Goal: Task Accomplishment & Management: Complete application form

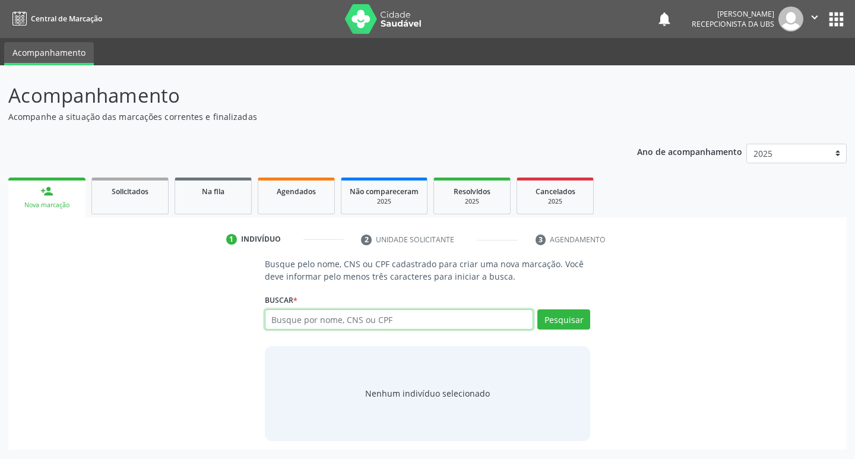
click at [443, 322] on input "text" at bounding box center [399, 319] width 269 height 20
click at [375, 321] on input "text" at bounding box center [399, 319] width 269 height 20
type input "702306149181314"
click at [577, 322] on button "Pesquisar" at bounding box center [563, 319] width 53 height 20
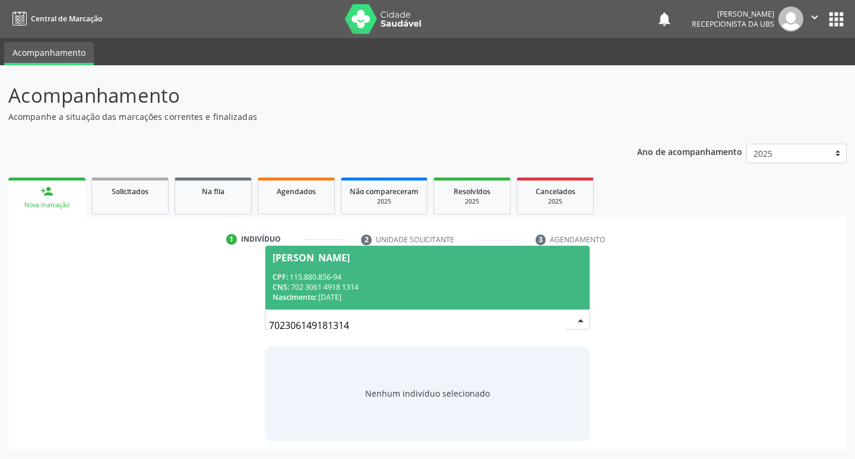
click at [375, 280] on div "CPF: 115.880.856-94" at bounding box center [428, 277] width 311 height 10
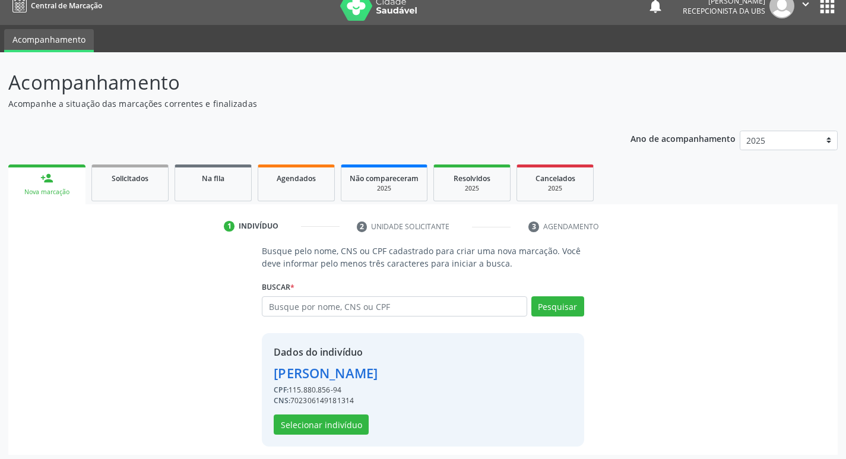
scroll to position [17, 0]
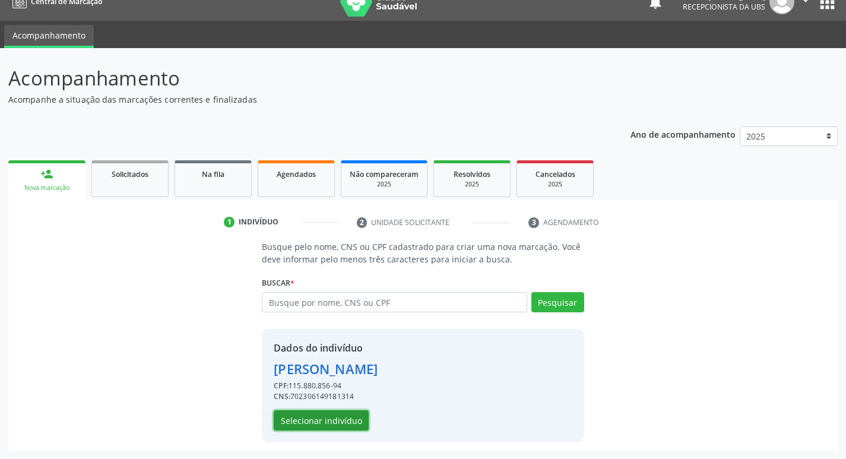
click at [321, 412] on button "Selecionar indivíduo" at bounding box center [321, 420] width 95 height 20
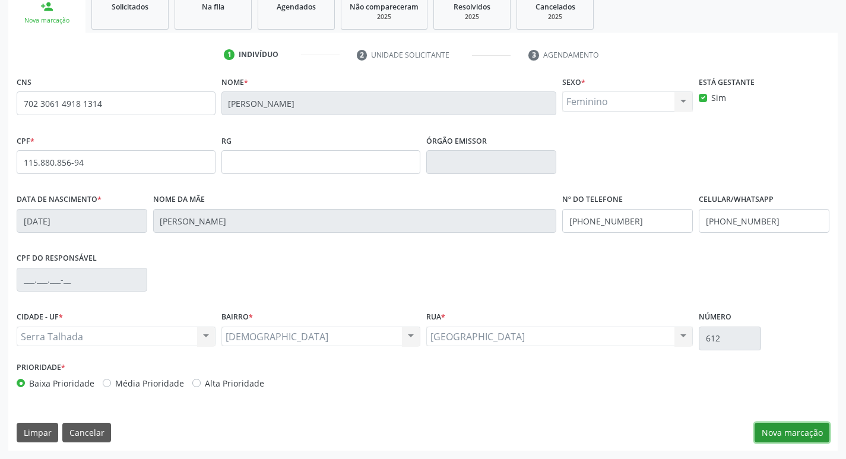
click at [794, 437] on button "Nova marcação" at bounding box center [792, 433] width 75 height 20
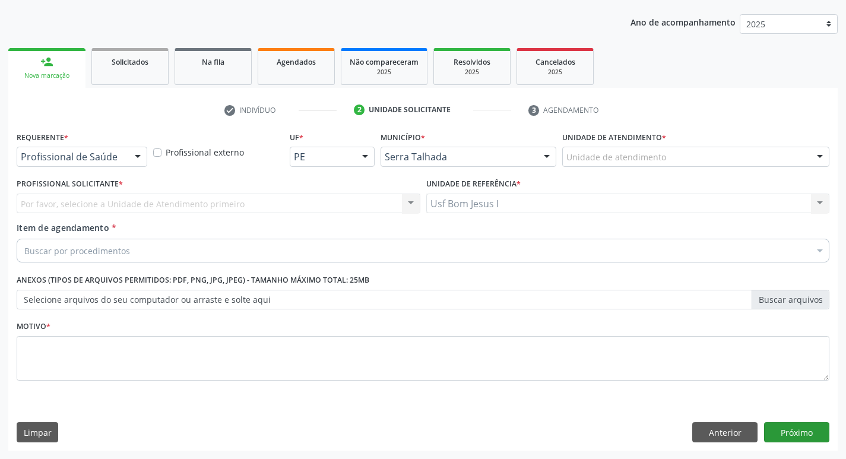
scroll to position [129, 0]
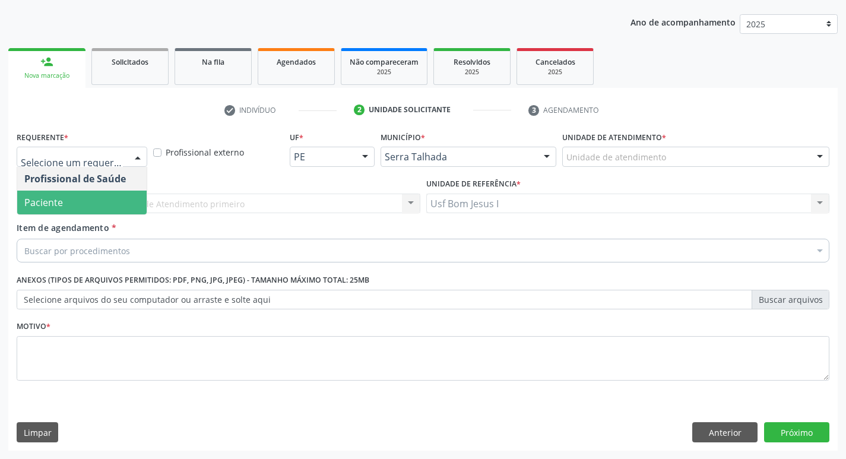
click at [74, 203] on span "Paciente" at bounding box center [81, 203] width 129 height 24
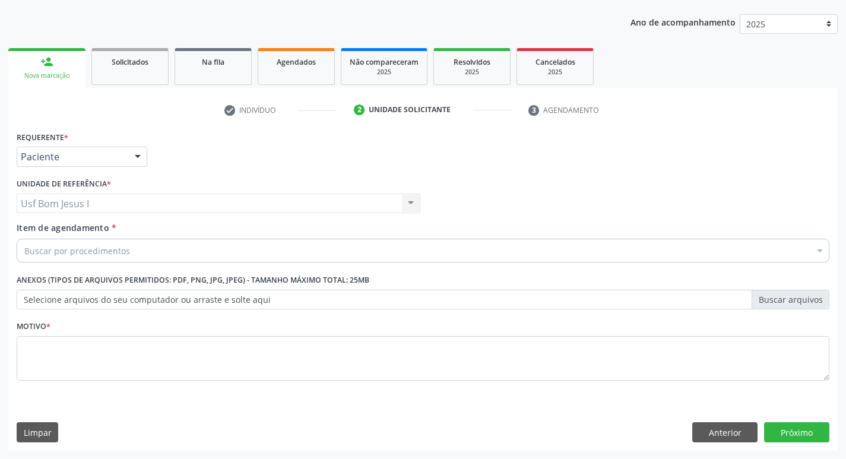
click at [155, 251] on div "Buscar por procedimentos" at bounding box center [423, 251] width 813 height 24
click at [196, 301] on label "Selecione arquivos do seu computador ou arraste e solte aqui" at bounding box center [423, 300] width 813 height 20
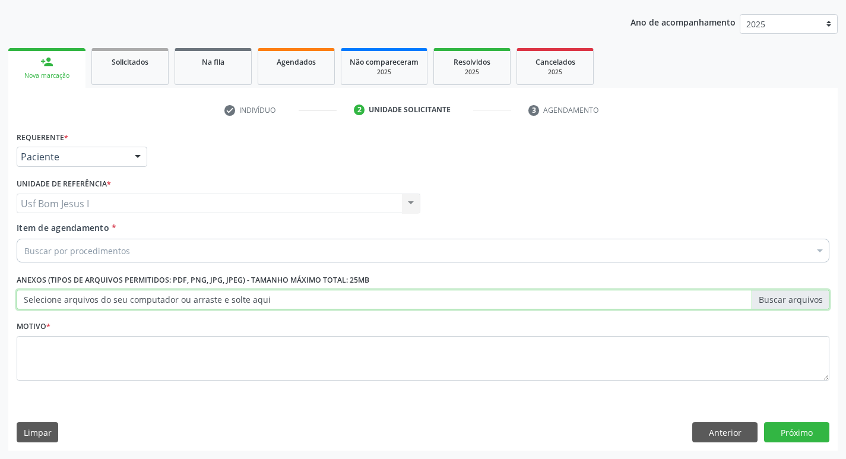
click at [196, 301] on input "Selecione arquivos do seu computador ou arraste e solte aqui" at bounding box center [423, 300] width 813 height 20
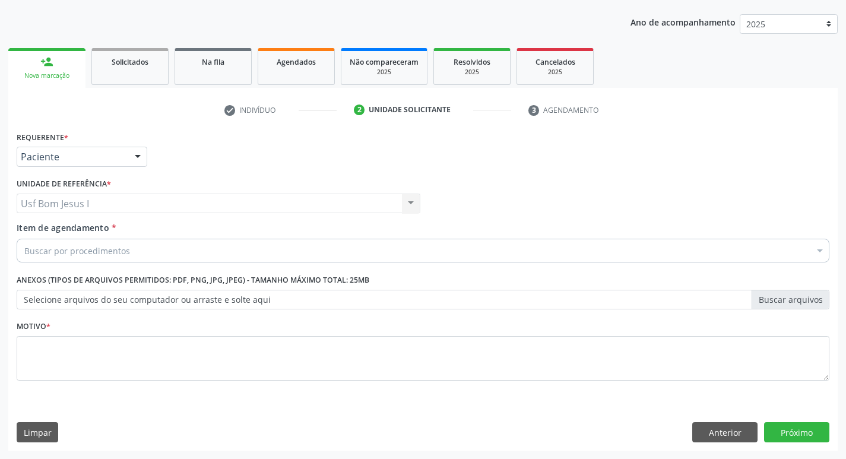
click at [644, 255] on div "Buscar por procedimentos" at bounding box center [423, 251] width 813 height 24
click at [159, 249] on div "Buscar por procedimentos" at bounding box center [423, 251] width 813 height 24
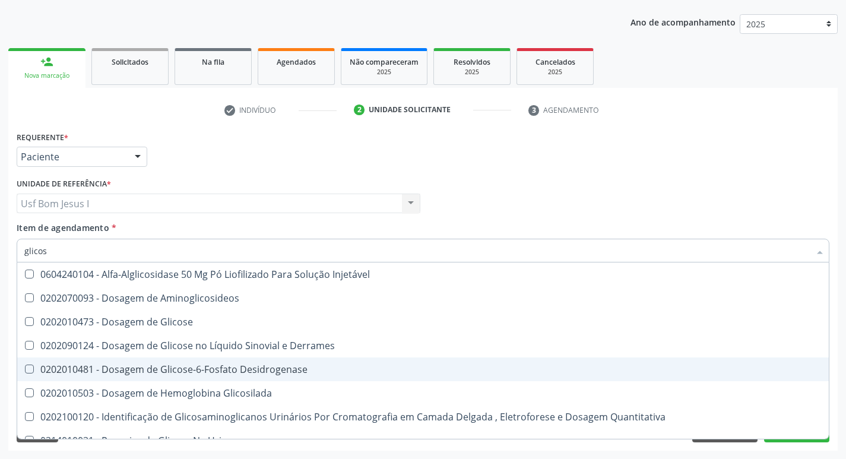
type input "glicose"
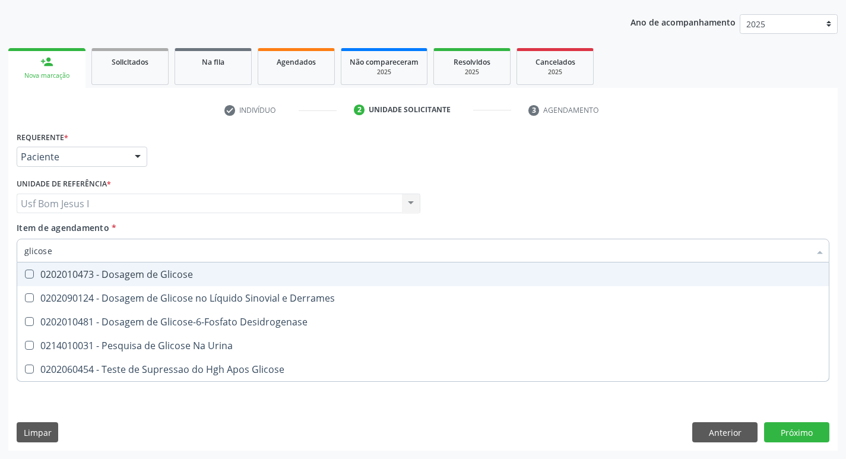
click at [153, 274] on div "0202010473 - Dosagem de Glicose" at bounding box center [423, 275] width 798 height 10
checkbox Glicose "true"
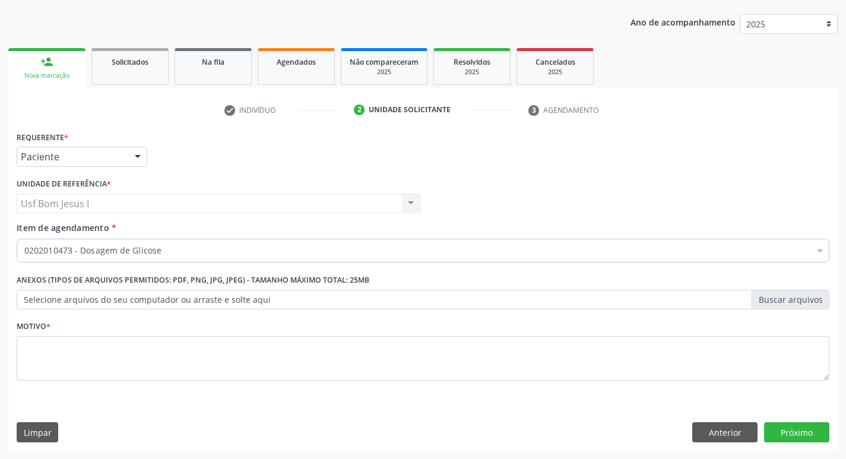
checkbox Glicose "true"
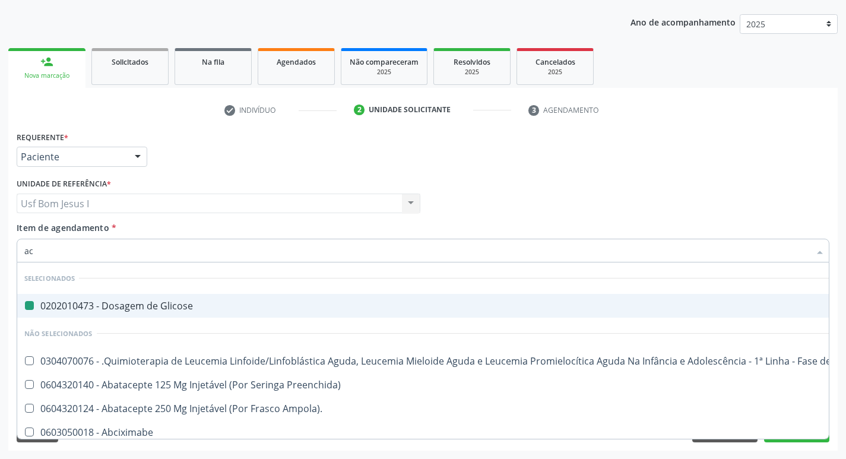
type input "aci"
checkbox Glicose "false"
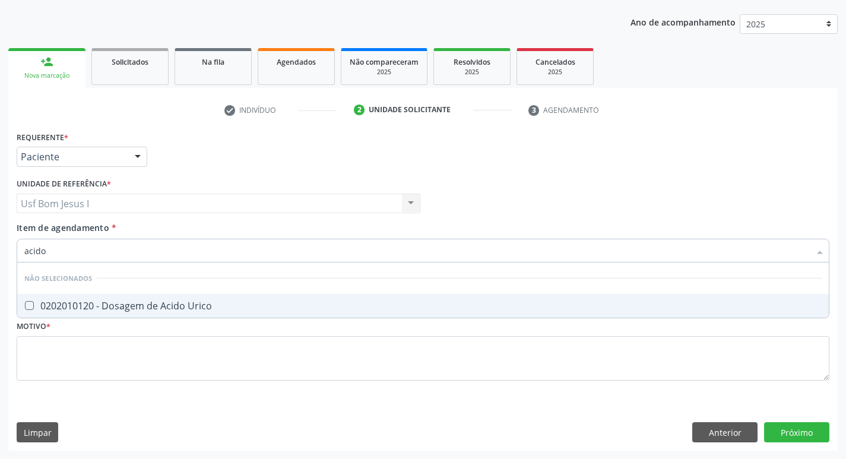
type input "acido u"
click at [205, 308] on div "0202010120 - Dosagem de Acido Urico" at bounding box center [423, 306] width 798 height 10
checkbox Urico "true"
click at [181, 252] on input "acido u" at bounding box center [417, 251] width 786 height 24
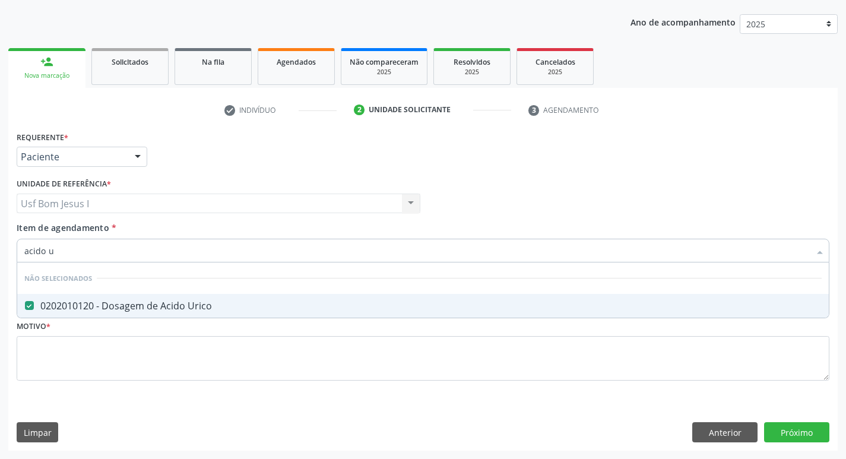
click at [181, 252] on input "acido u" at bounding box center [417, 251] width 786 height 24
type input "cr"
checkbox Urico "false"
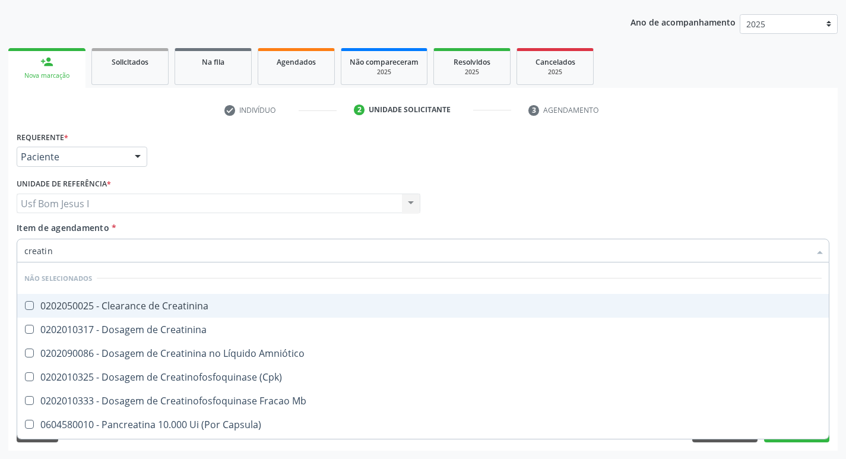
type input "creatini"
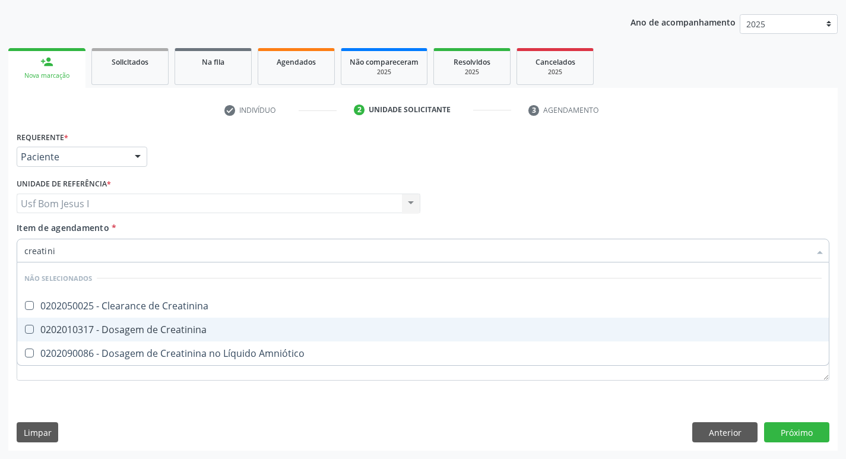
click at [131, 327] on div "0202010317 - Dosagem de Creatinina" at bounding box center [423, 330] width 798 height 10
checkbox Creatinina "true"
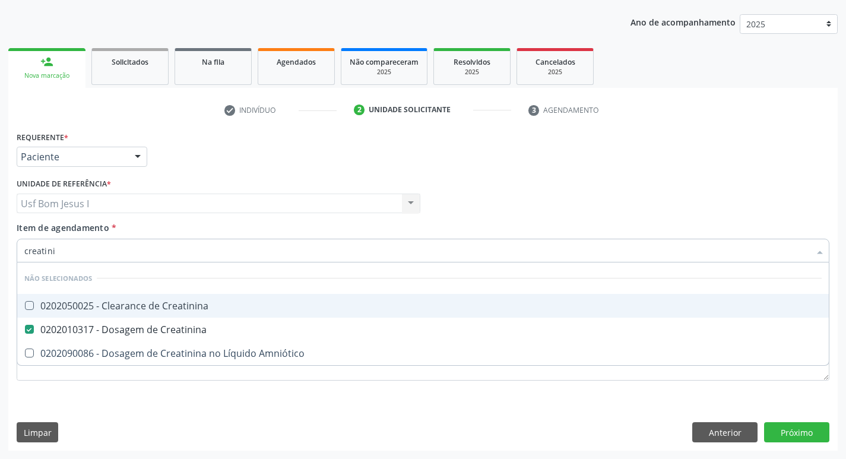
click at [63, 245] on input "creatini" at bounding box center [417, 251] width 786 height 24
type input "ur"
checkbox Creatinina "false"
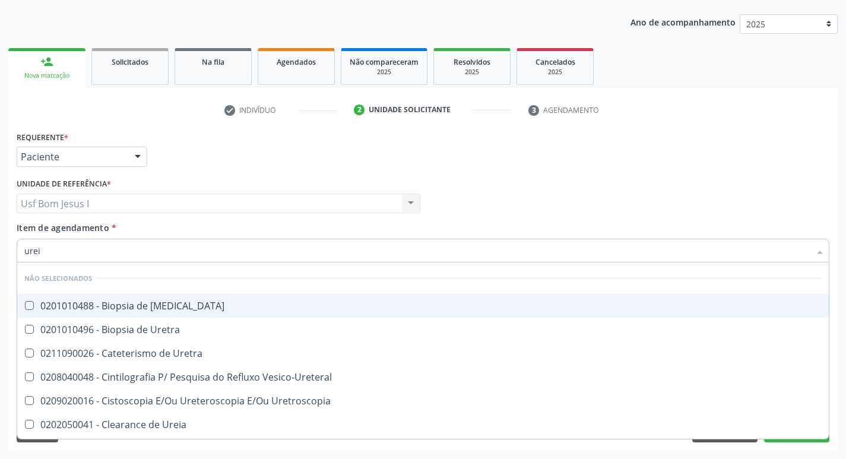
type input "ureia"
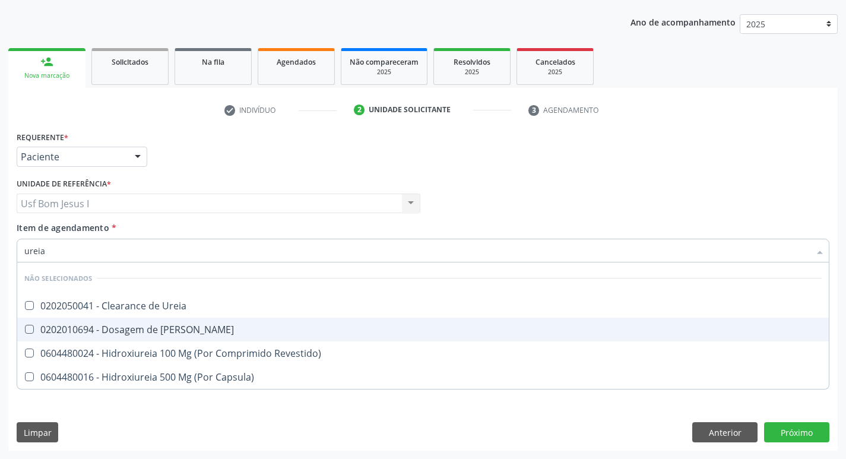
drag, startPoint x: 65, startPoint y: 324, endPoint x: 39, endPoint y: 269, distance: 61.1
click at [64, 325] on div "0202010694 - Dosagem de [PERSON_NAME]" at bounding box center [423, 330] width 798 height 10
checkbox Ureia "true"
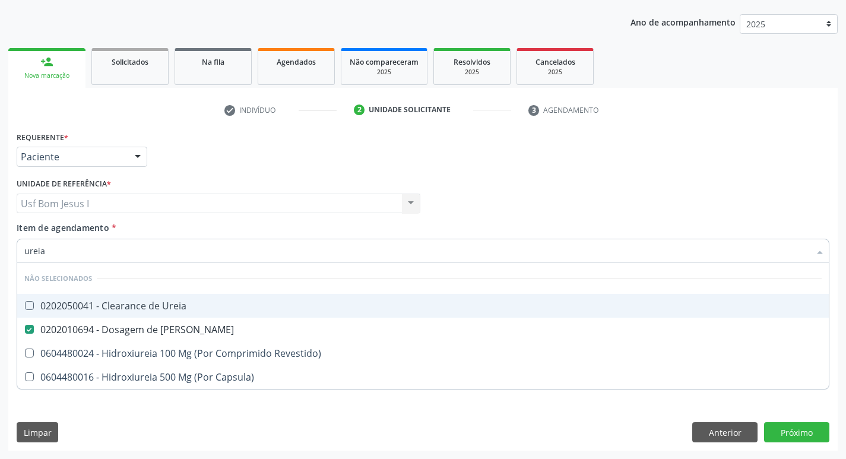
click at [48, 252] on input "ureia" at bounding box center [417, 251] width 786 height 24
click at [48, 251] on input "ureia" at bounding box center [417, 251] width 786 height 24
type input "col"
checkbox Ureia "false"
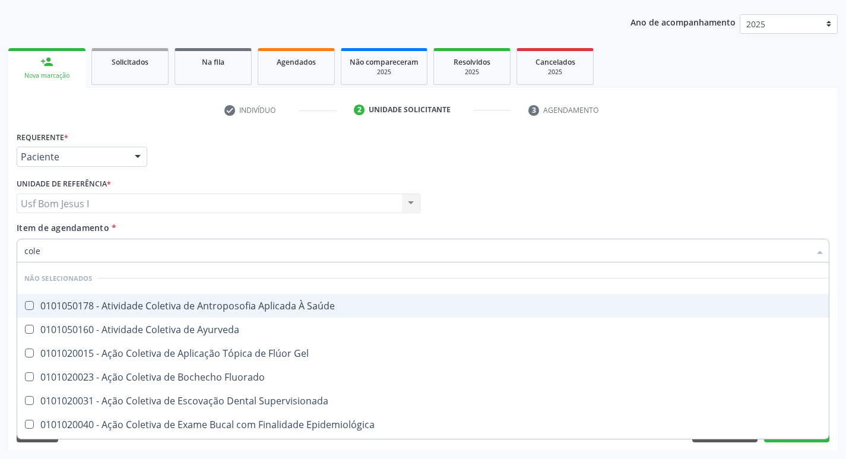
type input "coles"
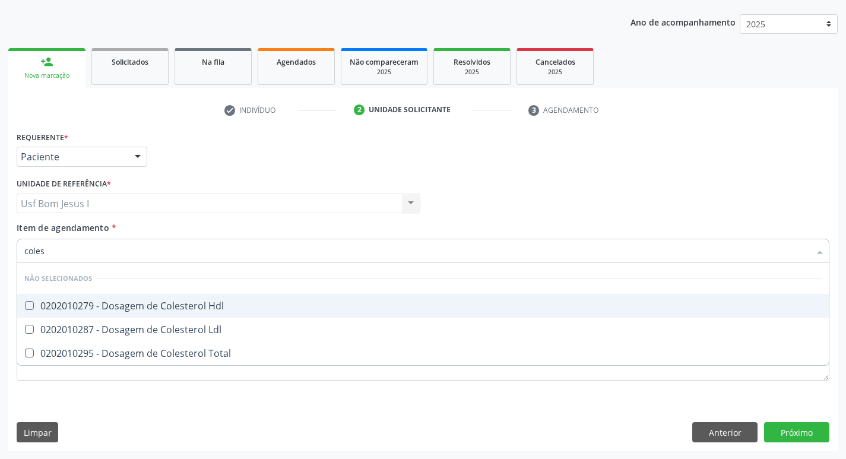
click at [115, 304] on div "0202010279 - Dosagem de Colesterol Hdl" at bounding box center [423, 306] width 798 height 10
checkbox Hdl "true"
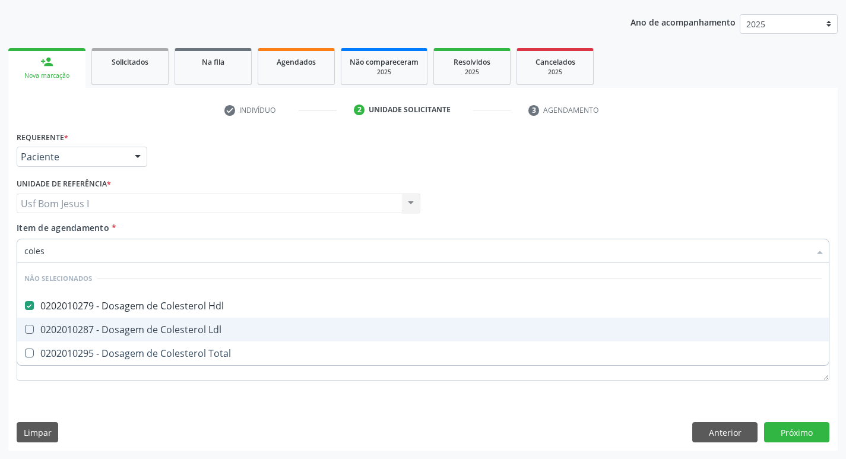
click at [122, 334] on div "0202010287 - Dosagem de Colesterol Ldl" at bounding box center [423, 330] width 798 height 10
checkbox Ldl "true"
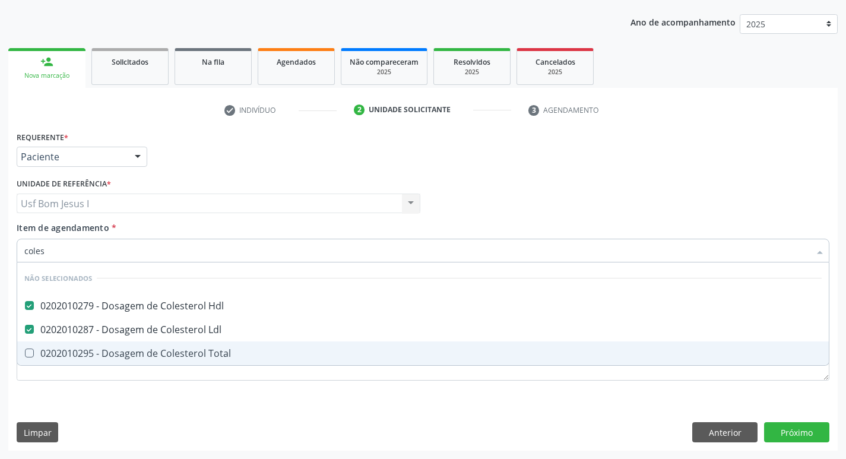
click at [121, 346] on span "0202010295 - Dosagem de Colesterol Total" at bounding box center [423, 353] width 812 height 24
checkbox Total "true"
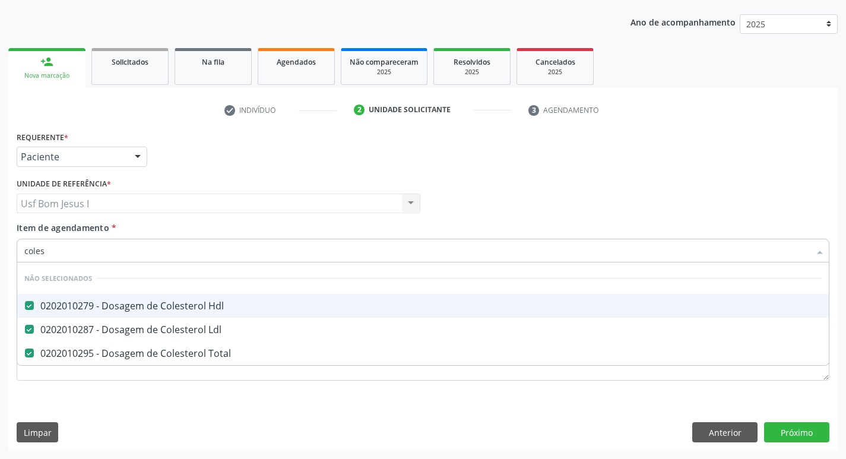
click at [78, 260] on input "coles" at bounding box center [417, 251] width 786 height 24
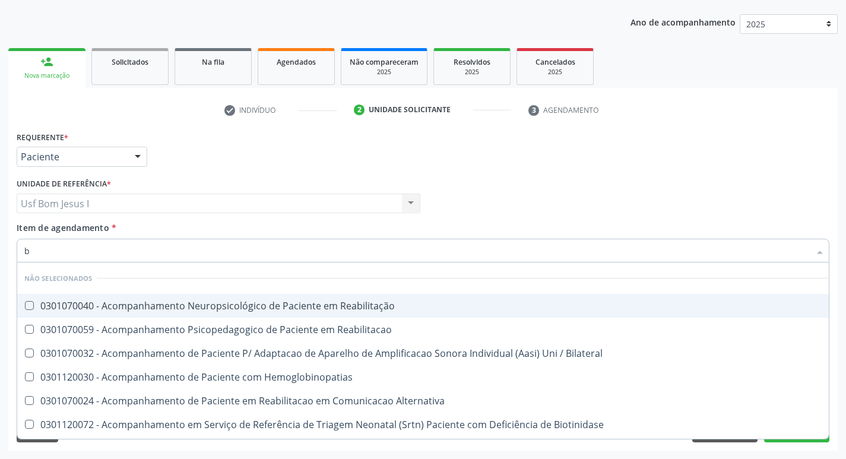
type input "bi"
checkbox Reabilitação "false"
checkbox Bilateral "false"
checkbox Reabilitacao "false"
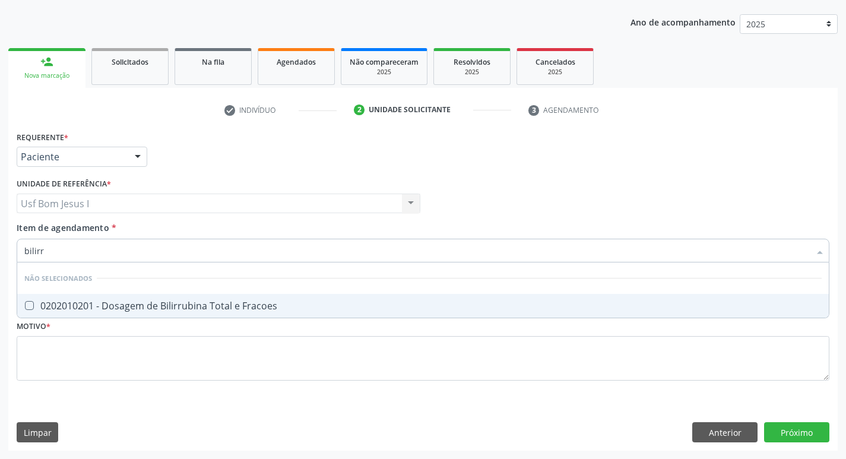
type input "bilirru"
click at [72, 301] on div "0202010201 - Dosagem de Bilirrubina Total e Fracoes" at bounding box center [423, 306] width 798 height 10
checkbox Fracoes "true"
click at [64, 254] on input "bilirru" at bounding box center [417, 251] width 786 height 24
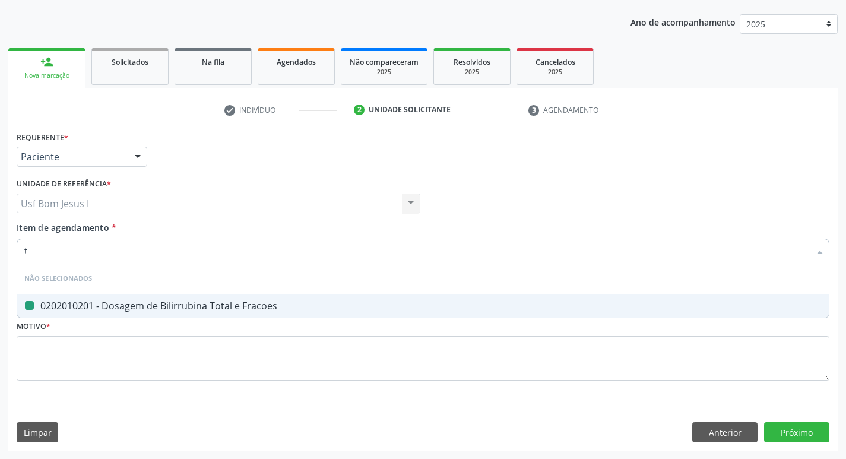
type input "tg"
checkbox Fracoes "false"
type input "tgo"
click at [49, 310] on div "0202010643 - Dosagem de Transaminase Glutamico-Oxalacetica (Tgo)" at bounding box center [423, 306] width 798 height 10
checkbox \(Tgo\) "true"
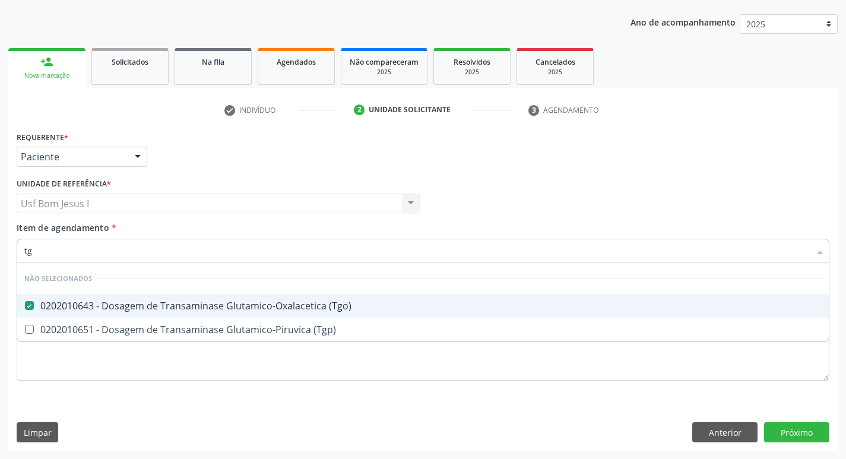
type input "tgp"
click at [48, 310] on div "0202010651 - Dosagem de Transaminase Glutamico-Piruvica (Tgp)" at bounding box center [423, 306] width 798 height 10
checkbox \(Tgp\) "true"
type input "t"
checkbox \(Tgo\) "true"
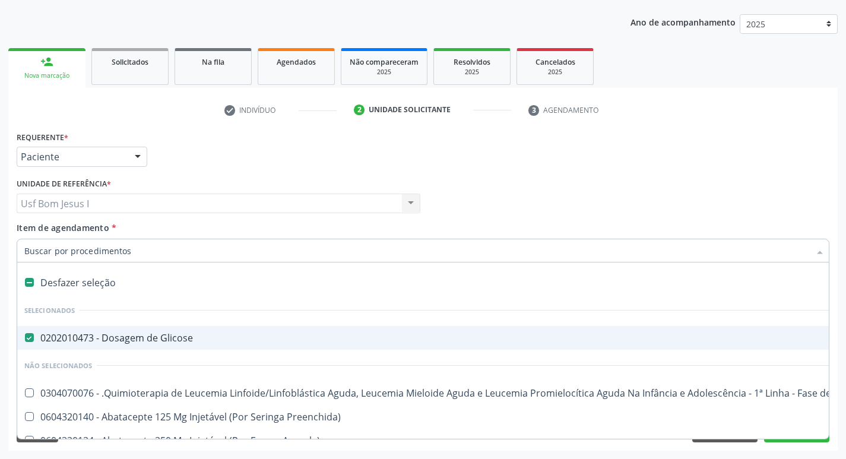
type input "t"
checkbox Glicose "false"
type input "tr"
checkbox Queimado "true"
checkbox Básica "true"
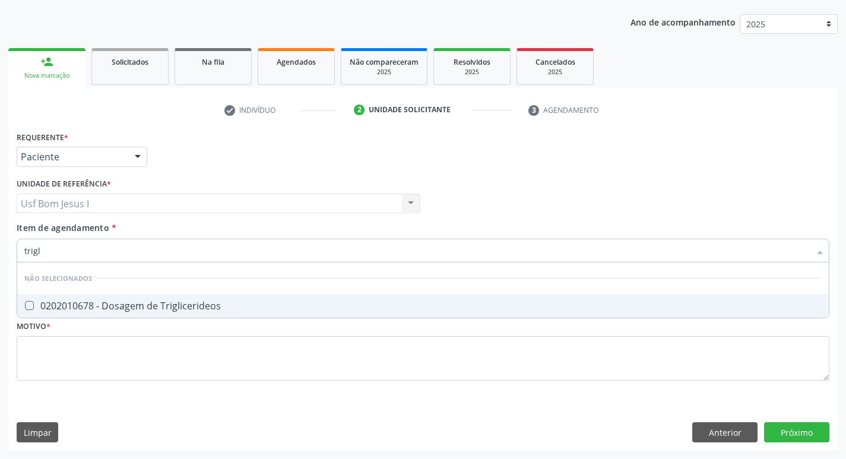
type input "trigli"
click at [48, 310] on div "0202010678 - Dosagem de Triglicerideos" at bounding box center [423, 306] width 798 height 10
checkbox Triglicerideos "true"
type input "t"
checkbox Triglicerideos "true"
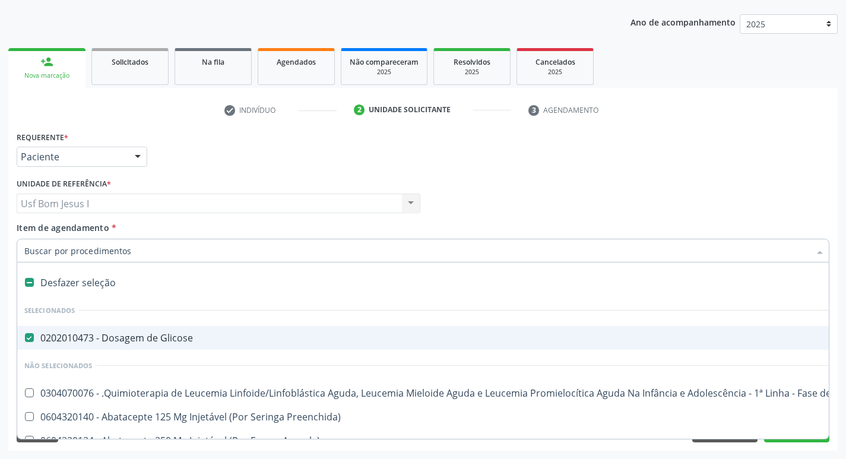
type input "h"
checkbox Glicose "false"
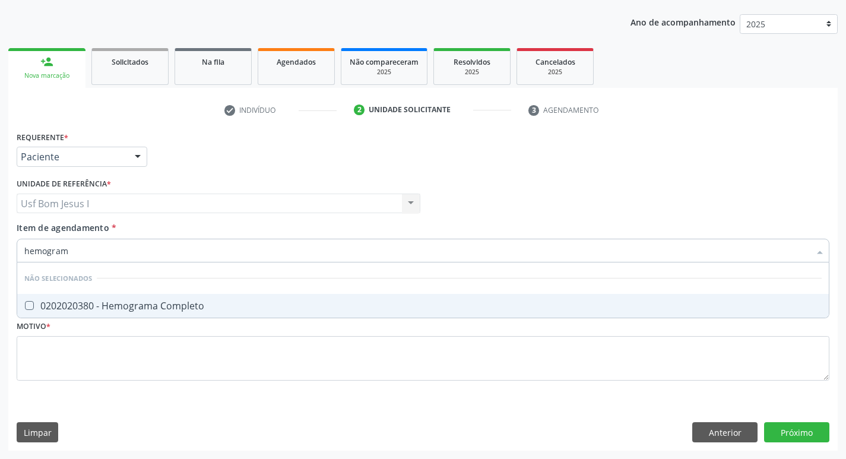
type input "hemograma"
click at [55, 305] on div "0202020380 - Hemograma Completo" at bounding box center [423, 306] width 798 height 10
checkbox Completo "true"
click at [86, 250] on input "hemograma" at bounding box center [417, 251] width 786 height 24
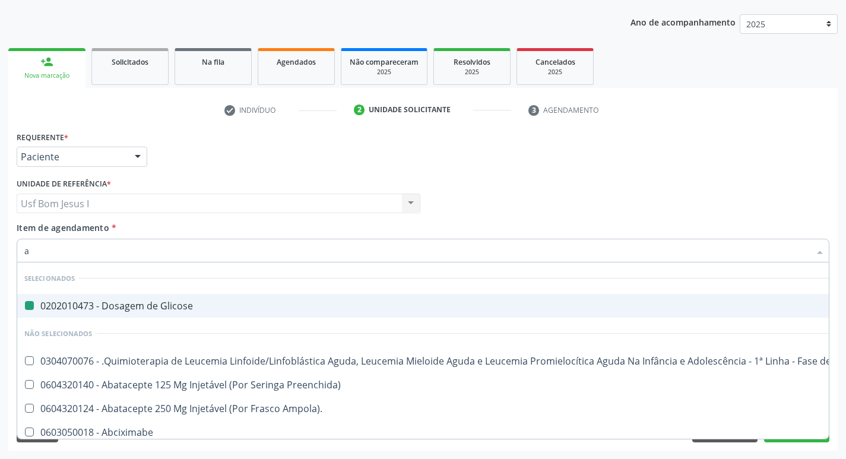
type input "an"
checkbox Glicose "false"
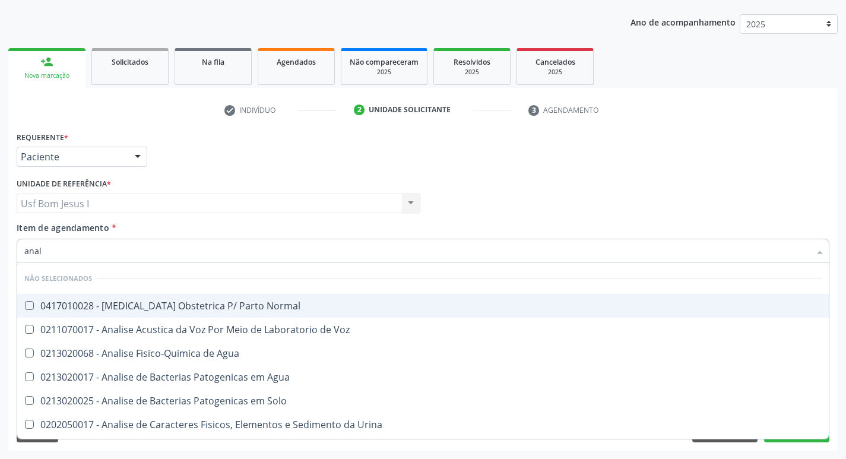
type input "anali"
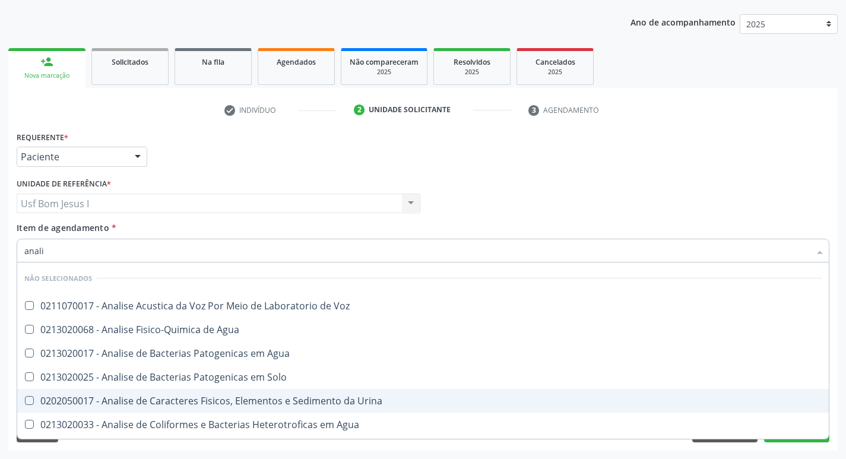
click at [218, 399] on div "0202050017 - Analise de Caracteres Fisicos, Elementos e Sedimento da Urina" at bounding box center [423, 401] width 798 height 10
checkbox Urina "true"
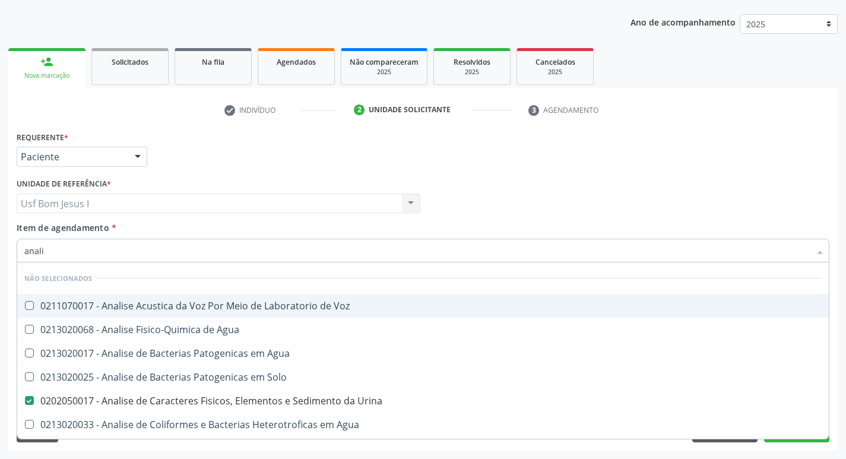
click at [503, 179] on div "Profissional Solicitante Por favor, selecione a Unidade de Atendimento primeiro…" at bounding box center [423, 198] width 819 height 46
checkbox Voz "true"
checkbox Agua "true"
checkbox Solo "true"
checkbox Agua "true"
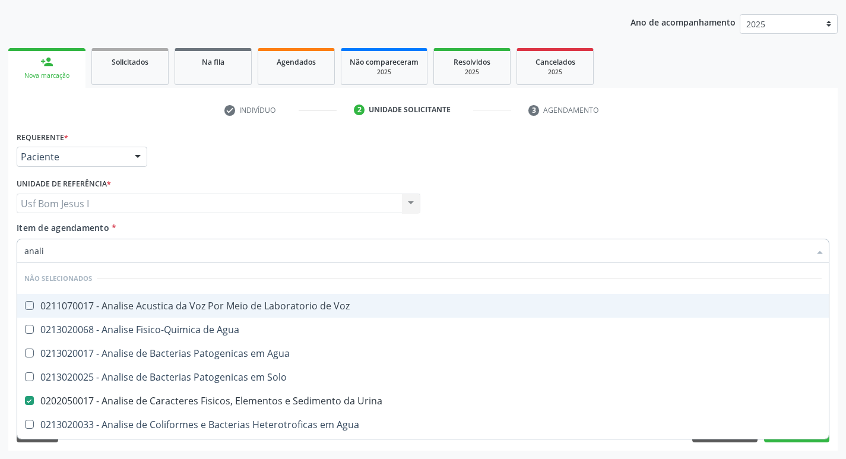
checkbox Pesados "true"
checkbox Pesticidas "true"
checkbox Alimentos "true"
checkbox Clínico "true"
checkbox Psicanalista "true"
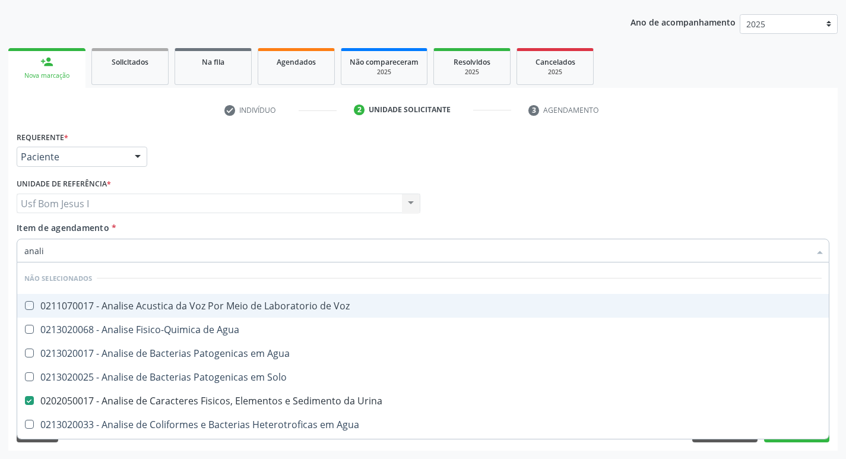
checkbox Agua "true"
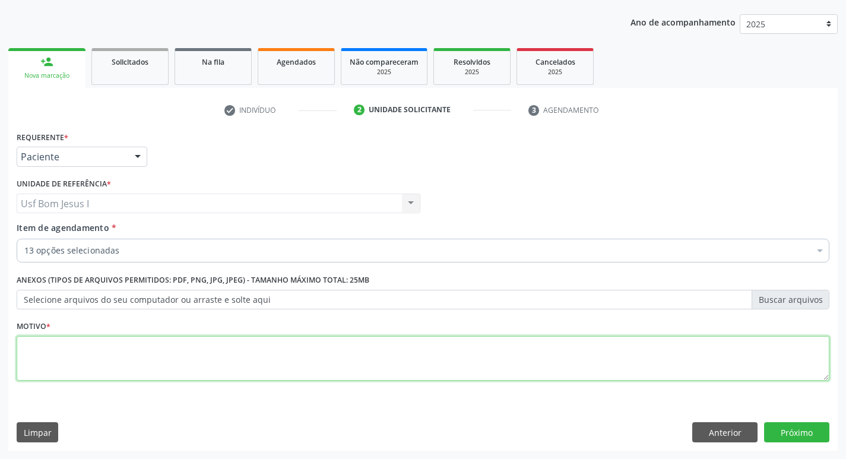
click at [618, 358] on textarea at bounding box center [423, 358] width 813 height 45
type textarea "."
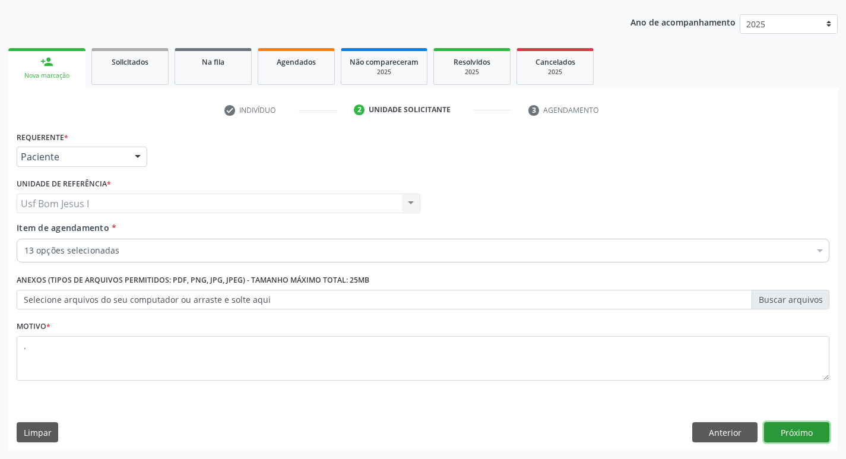
click at [813, 440] on button "Próximo" at bounding box center [796, 432] width 65 height 20
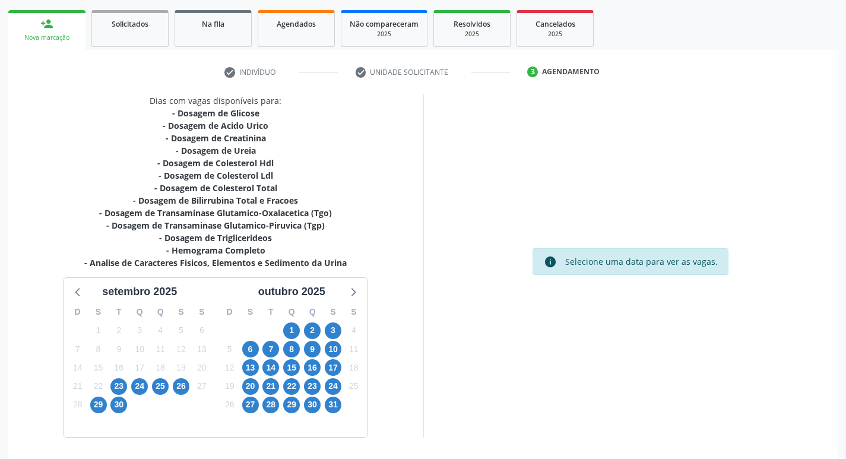
scroll to position [207, 0]
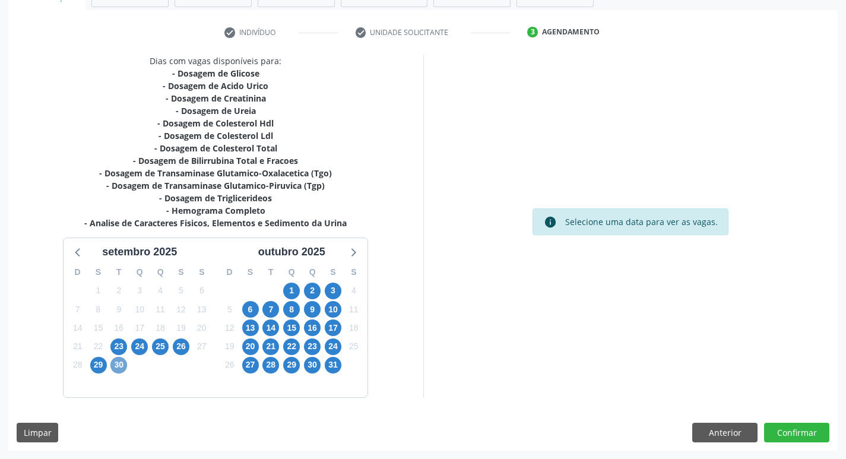
click at [118, 366] on span "30" at bounding box center [118, 365] width 17 height 17
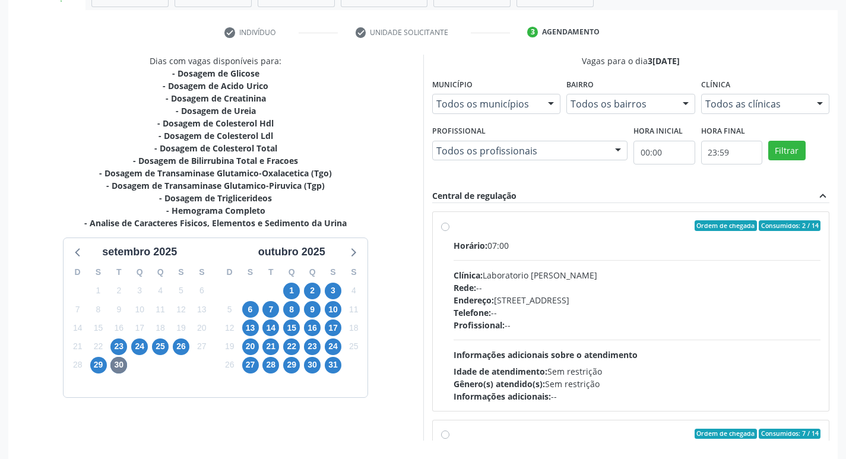
click at [723, 273] on div "Clínica: Laboratorio [PERSON_NAME]" at bounding box center [638, 275] width 368 height 12
click at [450, 231] on input "Ordem de chegada Consumidos: 2 / 14 Horário: 07:00 Clínica: Laboratorio [PERSON…" at bounding box center [445, 225] width 8 height 11
radio input "true"
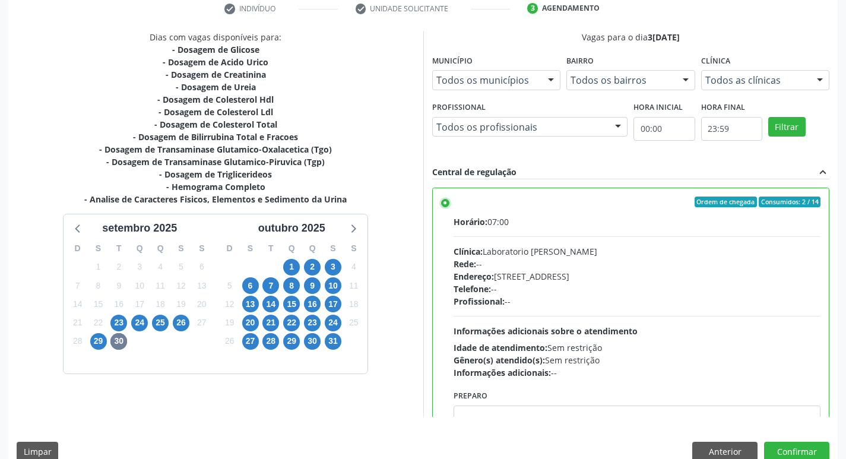
scroll to position [251, 0]
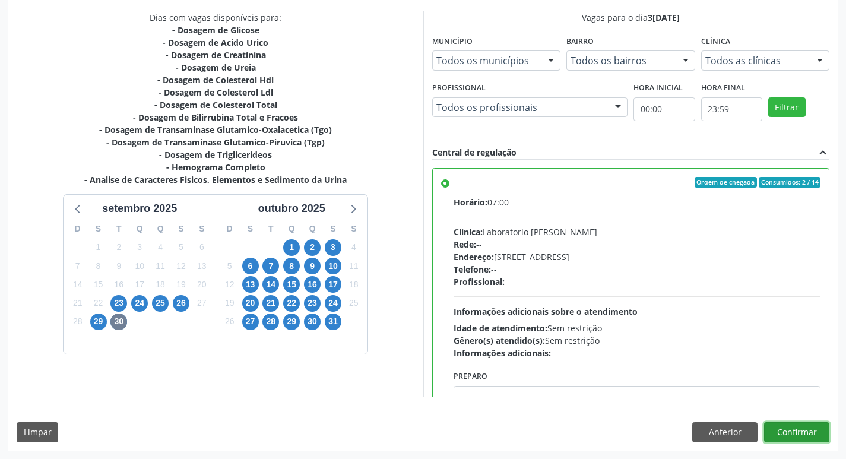
click at [804, 437] on button "Confirmar" at bounding box center [796, 432] width 65 height 20
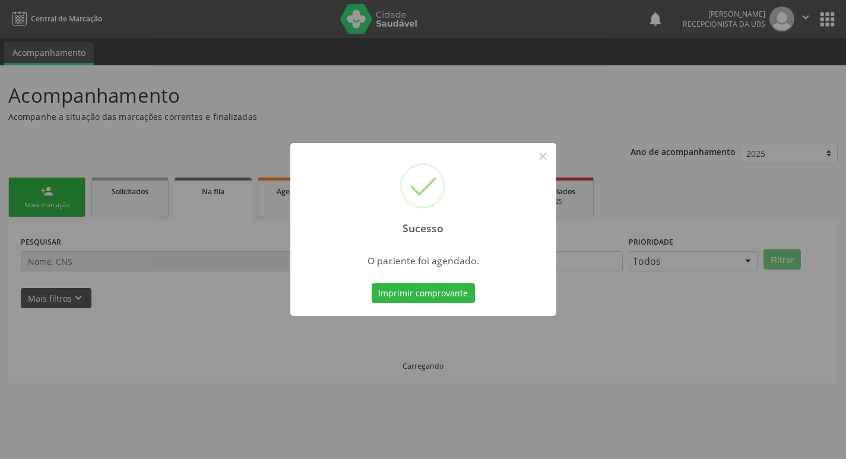
scroll to position [0, 0]
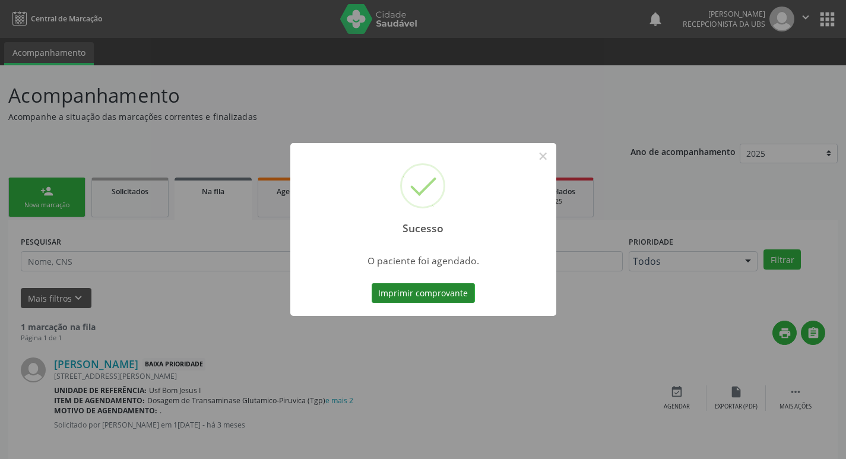
click at [423, 293] on button "Imprimir comprovante" at bounding box center [423, 293] width 103 height 20
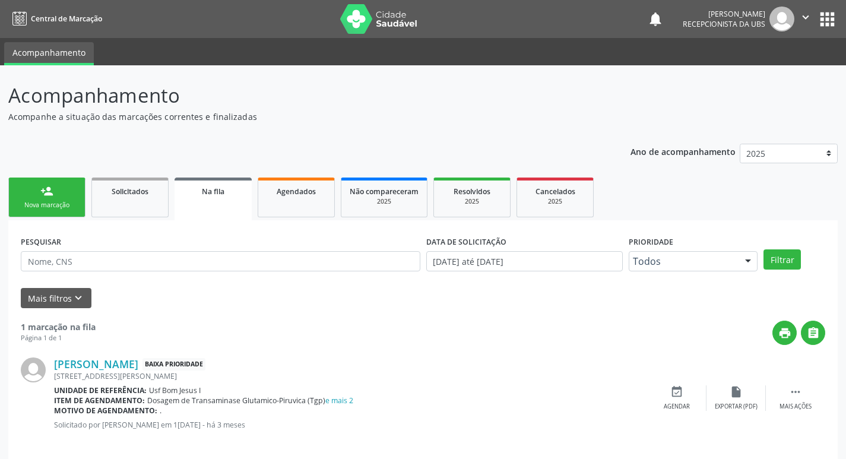
click at [54, 203] on div "Nova marcação" at bounding box center [46, 205] width 59 height 9
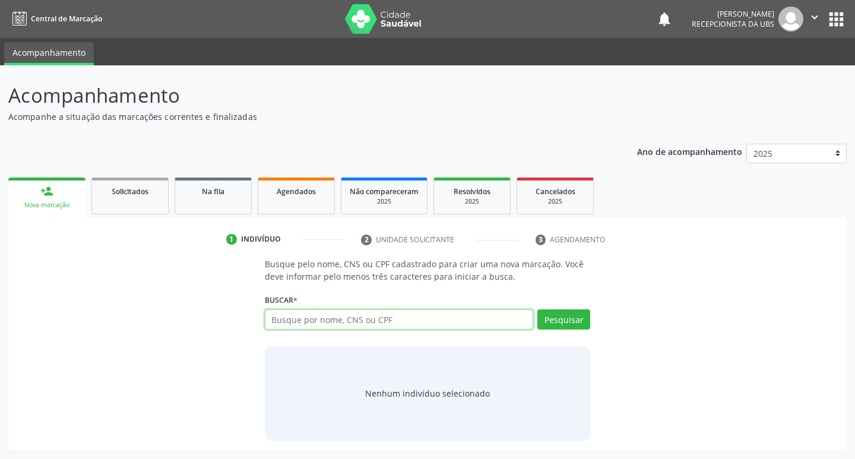
click at [336, 322] on input "text" at bounding box center [399, 319] width 269 height 20
paste input "702 3061 4918 1314"
type input "702 3061 4918 1314"
click at [579, 318] on button "Pesquisar" at bounding box center [563, 319] width 53 height 20
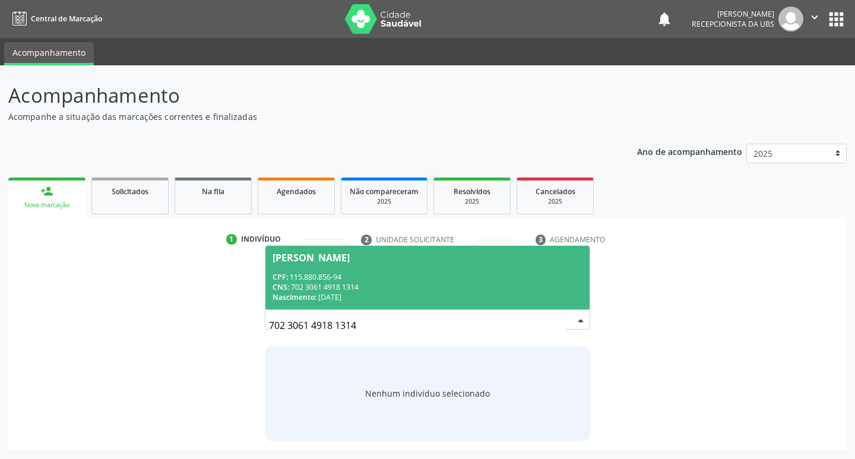
drag, startPoint x: 444, startPoint y: 263, endPoint x: 448, endPoint y: 270, distance: 8.6
click at [446, 267] on span "[PERSON_NAME] CPF: 115.880.856-94 CNS: 702 3061 4918 1314 Nascimento: 0[DATE]" at bounding box center [427, 278] width 325 height 64
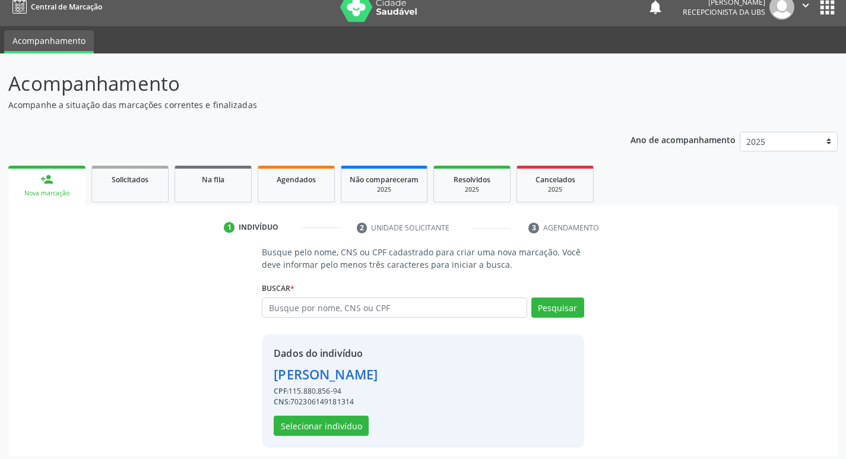
scroll to position [17, 0]
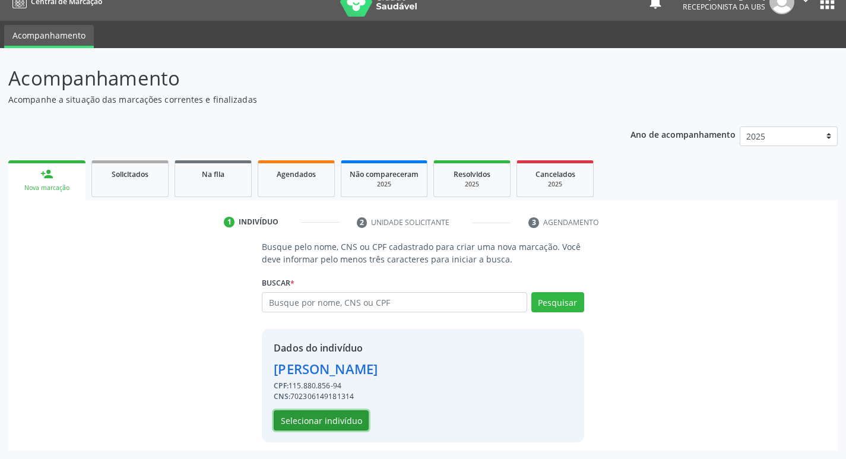
click at [320, 427] on button "Selecionar indivíduo" at bounding box center [321, 420] width 95 height 20
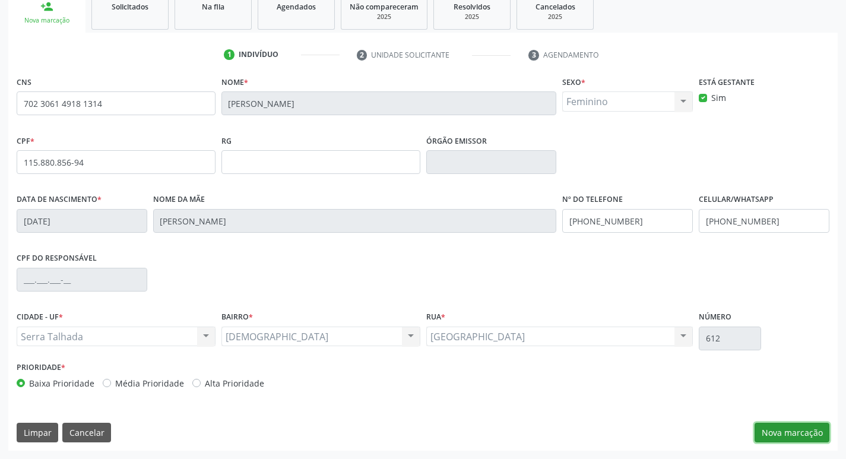
click at [777, 432] on button "Nova marcação" at bounding box center [792, 433] width 75 height 20
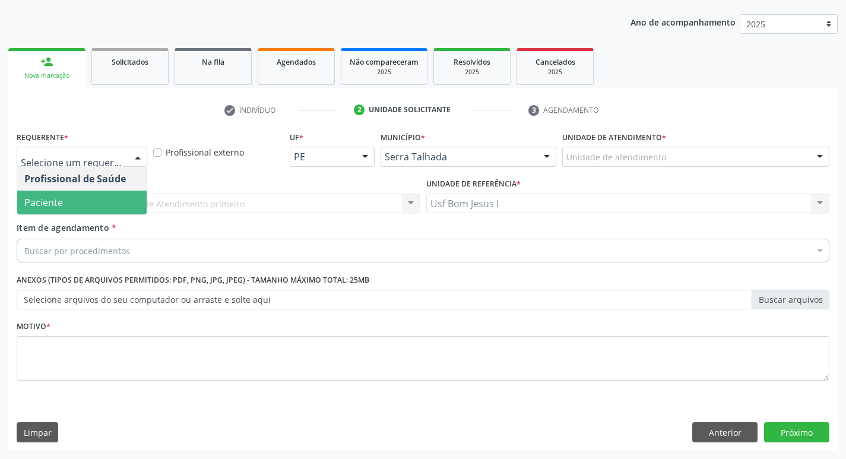
click at [78, 201] on span "Paciente" at bounding box center [81, 203] width 129 height 24
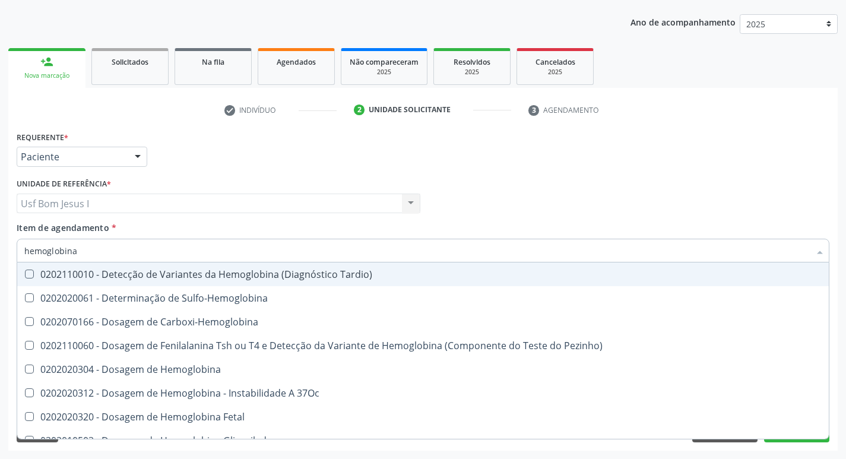
type input "hemoglobina g"
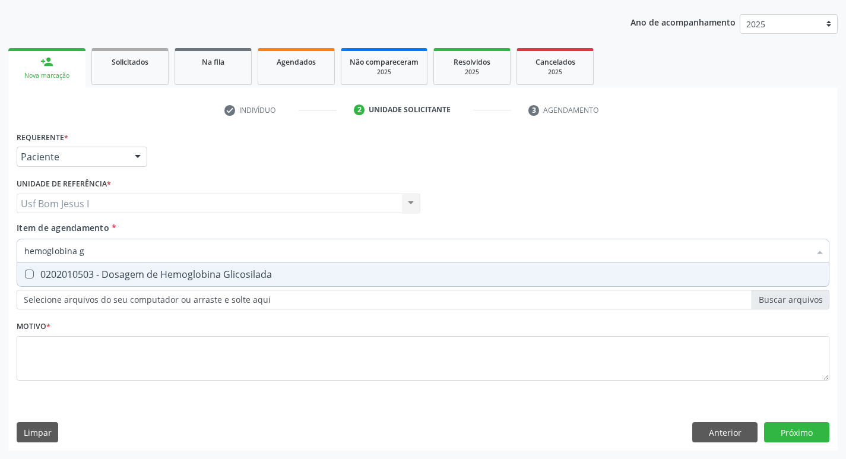
click at [132, 279] on div "0202010503 - Dosagem de Hemoglobina Glicosilada" at bounding box center [423, 275] width 798 height 10
checkbox Glicosilada "true"
click at [125, 254] on input "hemoglobina g" at bounding box center [417, 251] width 786 height 24
type input "hemoglobina"
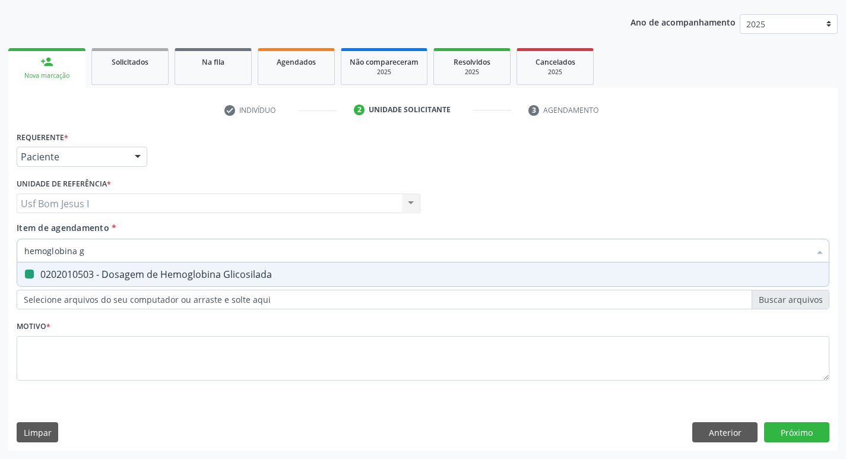
checkbox Glicosilada "false"
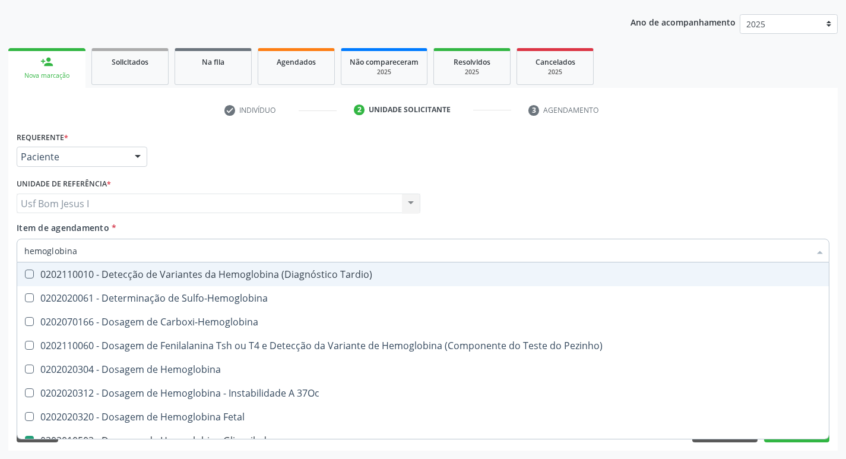
type input "hemoglobin"
checkbox Glicosilada "false"
checkbox Hematocrito\) "true"
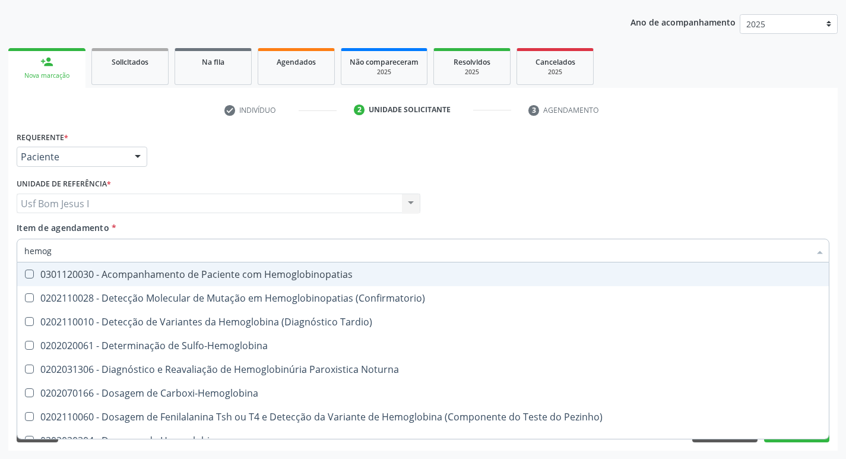
type input "hemo"
checkbox Glicosilada "false"
type input "h"
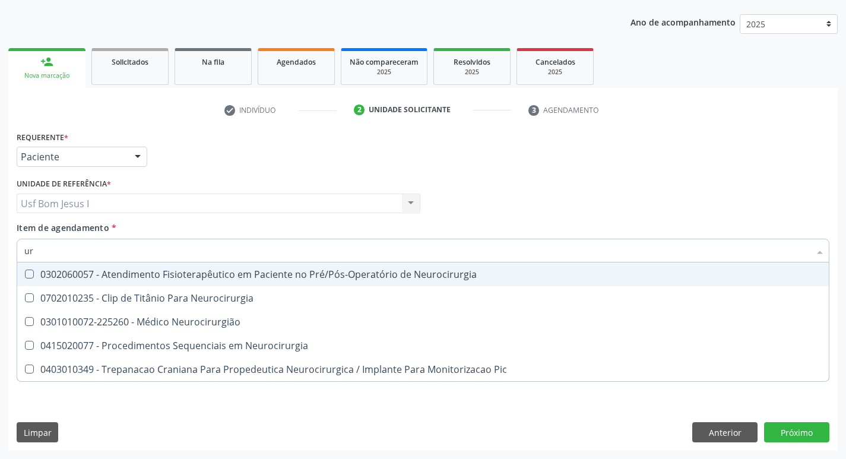
type input "u"
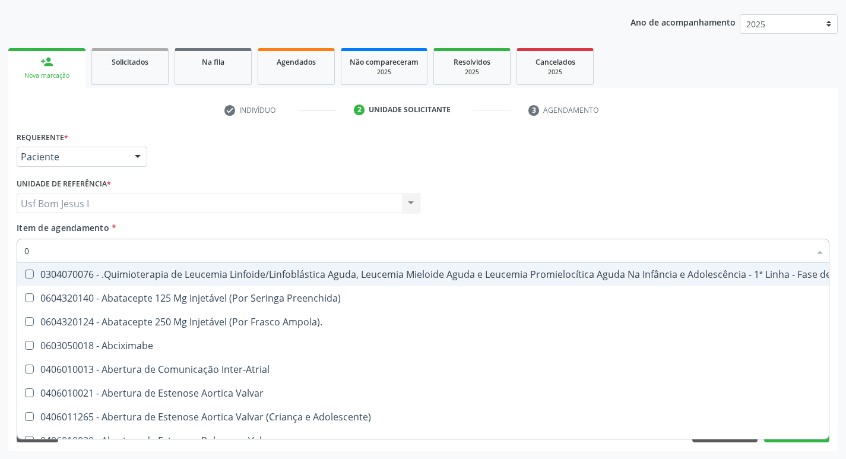
type input "02"
checkbox Orofacial "true"
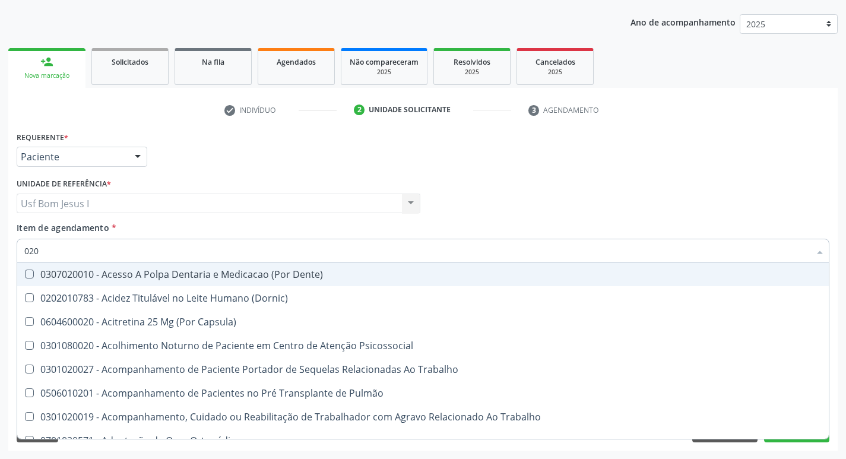
type input "0202"
checkbox Septostomia "true"
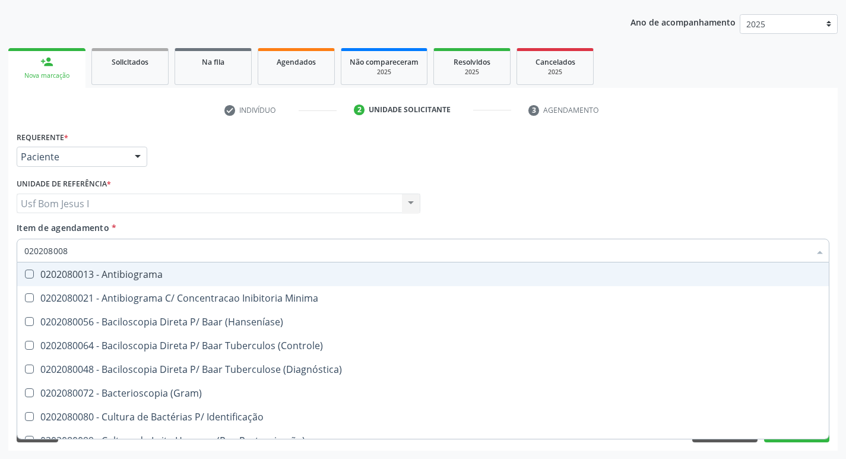
type input "0202080080"
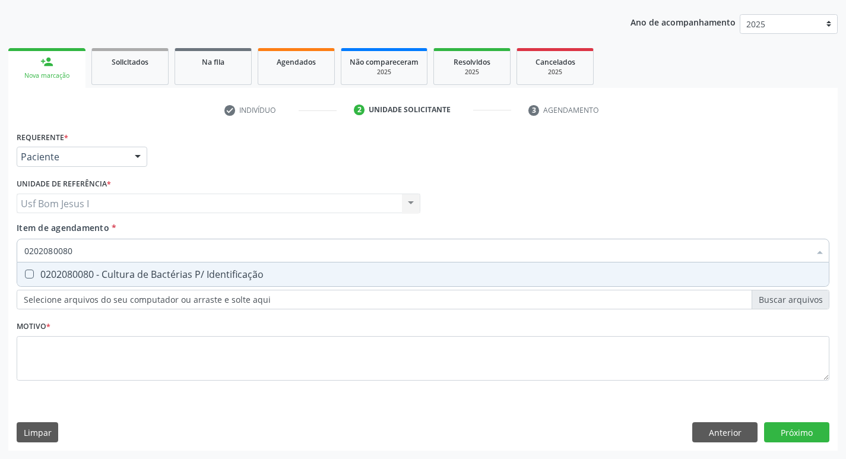
drag, startPoint x: 82, startPoint y: 274, endPoint x: 78, endPoint y: 256, distance: 18.2
click at [81, 274] on div "0202080080 - Cultura de Bactérias P/ Identificação" at bounding box center [423, 275] width 798 height 10
checkbox Identificação "true"
click at [77, 248] on input "0202080080" at bounding box center [417, 251] width 786 height 24
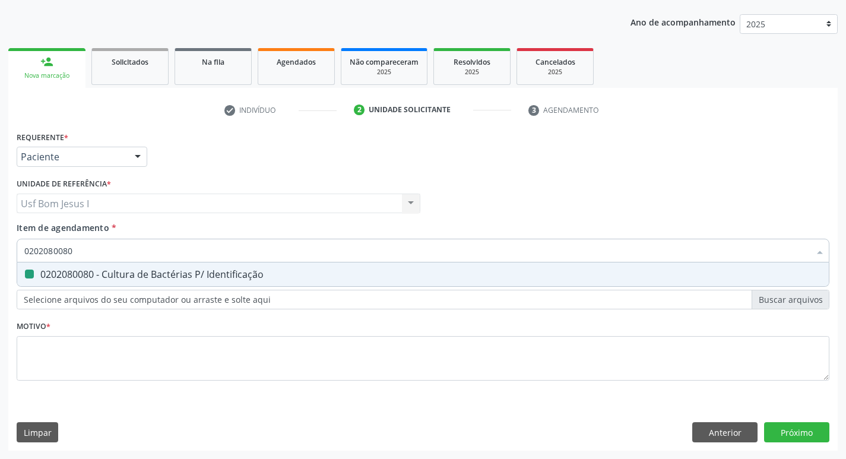
type input "i"
checkbox Identificação "false"
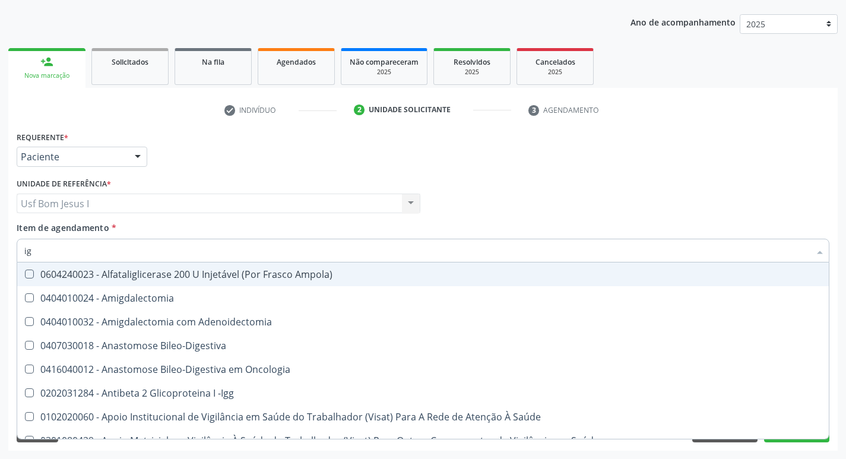
type input "igg"
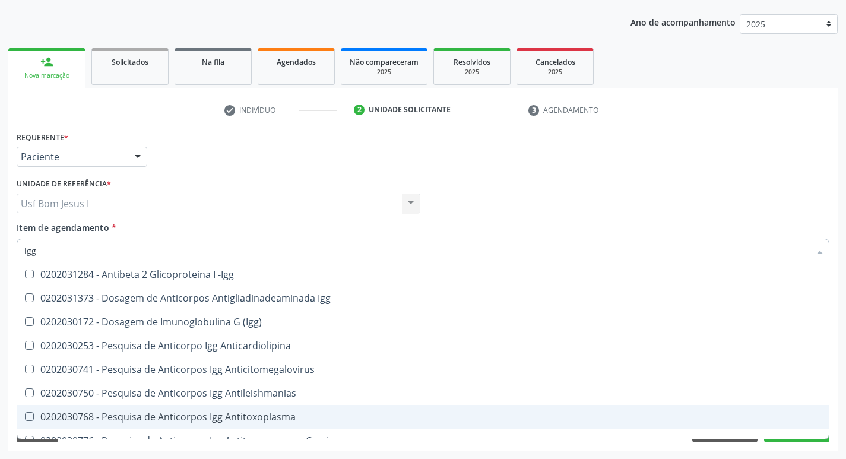
click at [311, 418] on div "0202030768 - Pesquisa de Anticorpos Igg Antitoxoplasma" at bounding box center [423, 417] width 798 height 10
checkbox Antitoxoplasma "true"
type input "ig"
checkbox Antitoxoplasma "false"
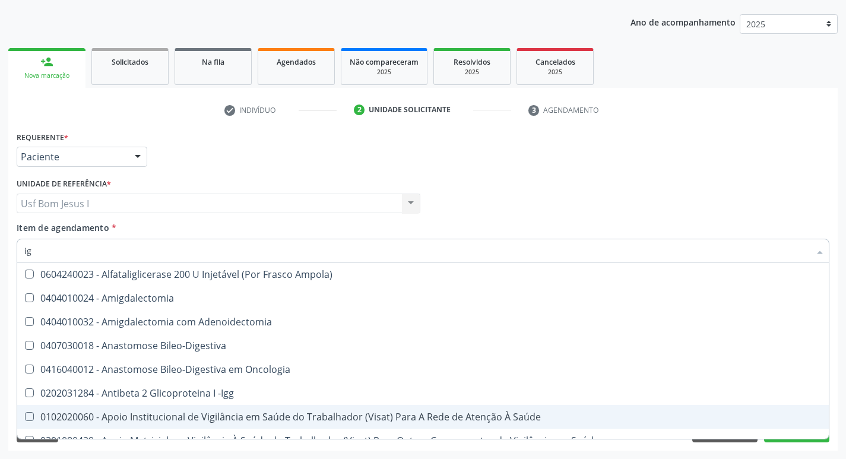
type input "igm"
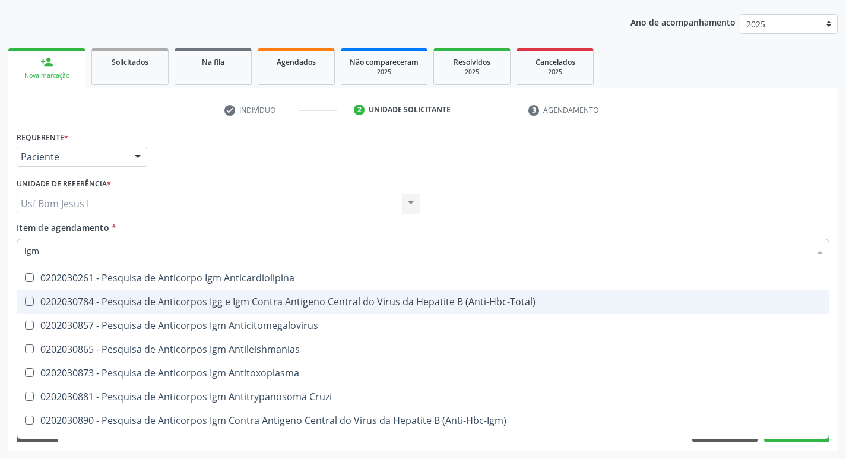
scroll to position [79, 0]
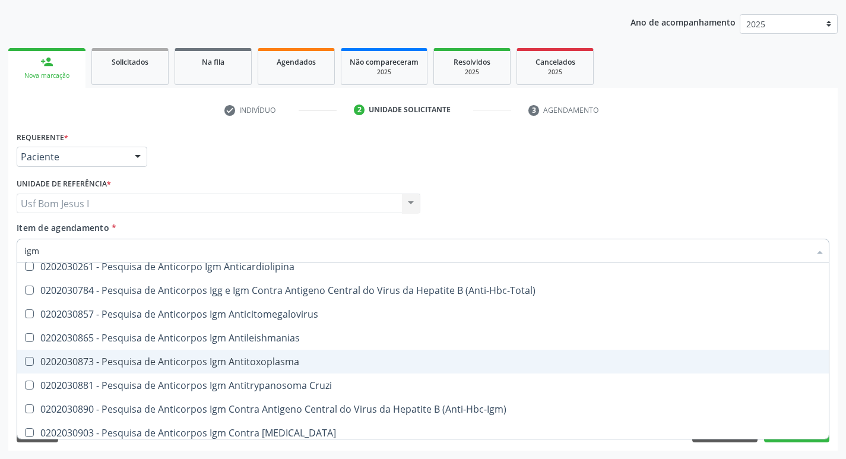
click at [309, 360] on div "0202030873 - Pesquisa de Anticorpos Igm Antitoxoplasma" at bounding box center [423, 362] width 798 height 10
checkbox Antitoxoplasma "true"
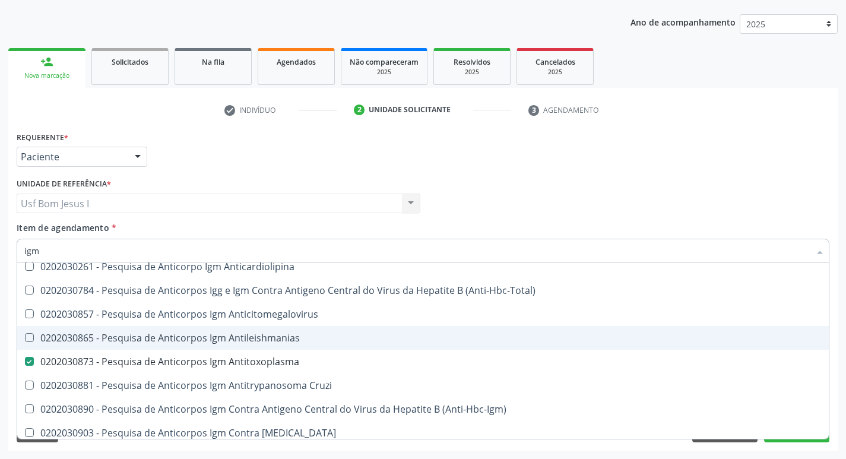
type input "ig"
checkbox Antitoxoplasma "false"
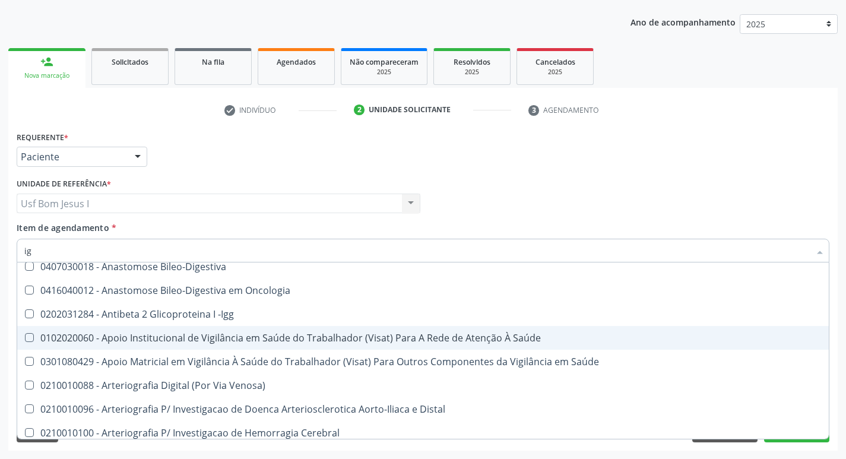
type input "i"
checkbox Antitoxoplasma "false"
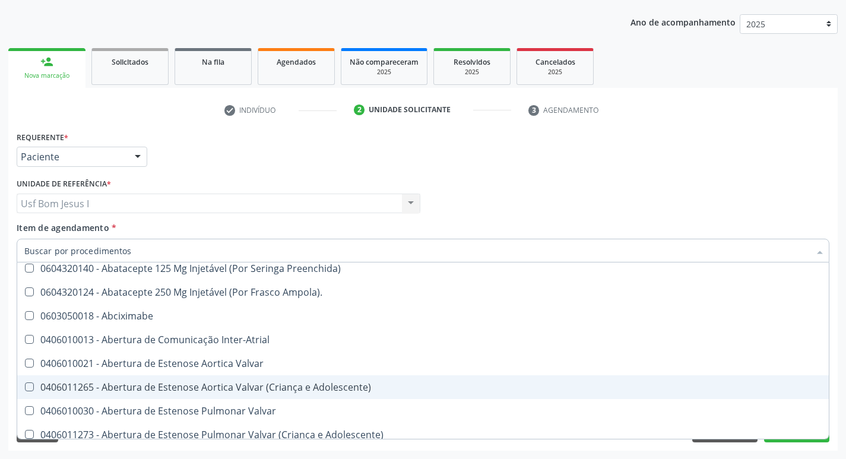
scroll to position [128, 0]
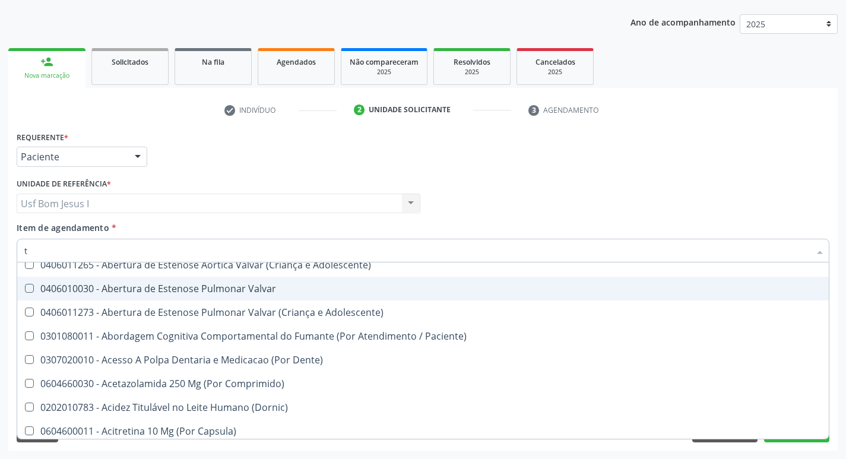
type input "t4"
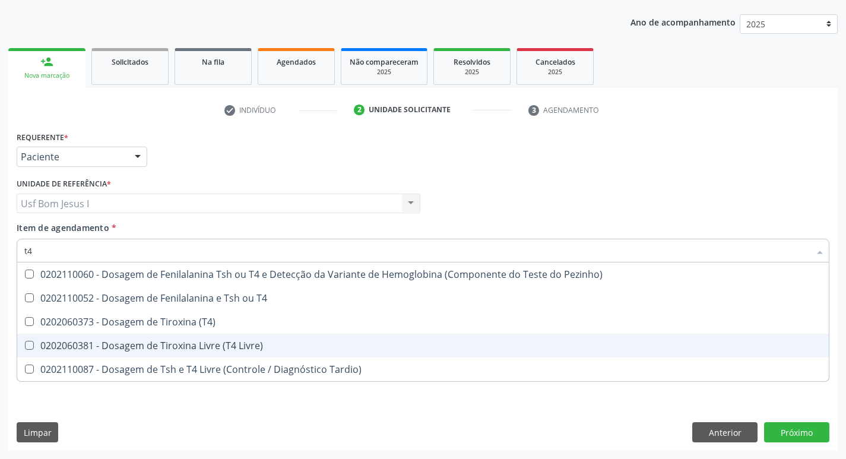
click at [292, 346] on div "0202060381 - Dosagem de Tiroxina Livre (T4 Livre)" at bounding box center [423, 346] width 798 height 10
checkbox Livre\) "true"
type input "t"
checkbox Livre\) "false"
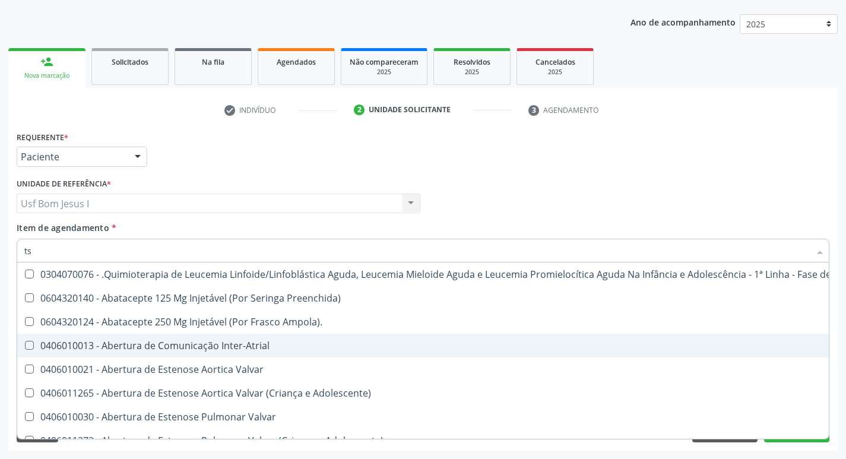
type input "tsh"
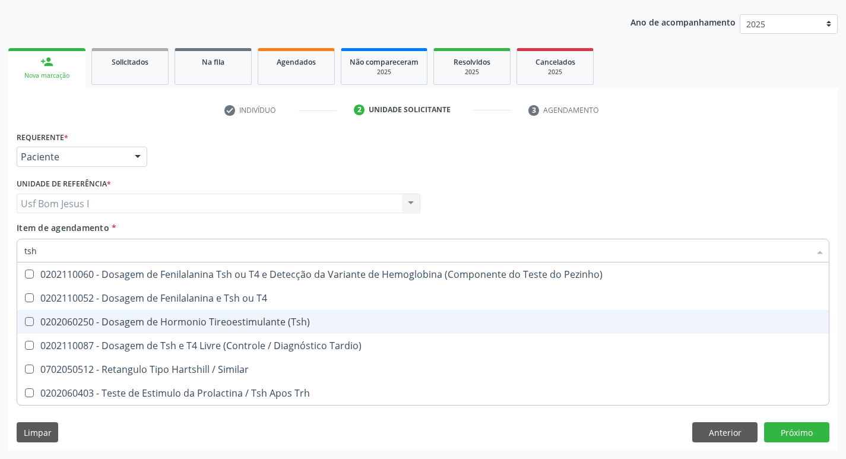
click at [295, 324] on div "0202060250 - Dosagem de Hormonio Tireoestimulante (Tsh)" at bounding box center [423, 322] width 798 height 10
checkbox \(Tsh\) "true"
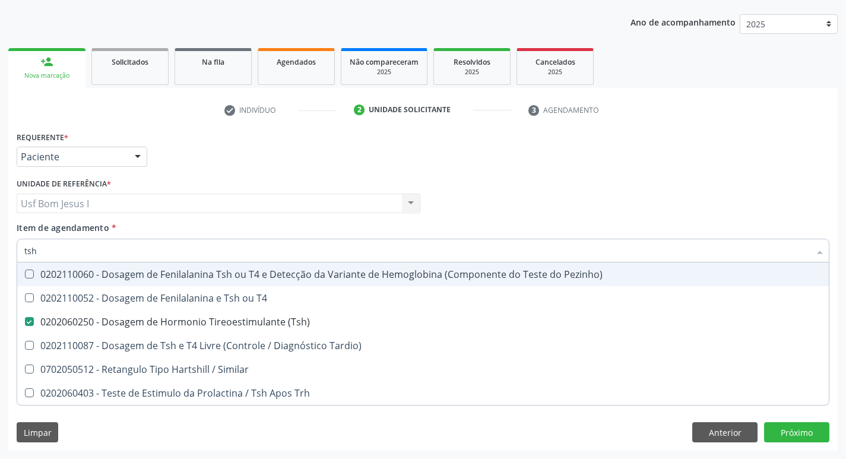
click at [247, 223] on div "Item de agendamento * tsh Desfazer seleção 0202110060 - Dosagem de Fenilalanina…" at bounding box center [423, 240] width 813 height 37
checkbox T4 "true"
checkbox Tardio\) "true"
checkbox Similar "true"
checkbox Trh "true"
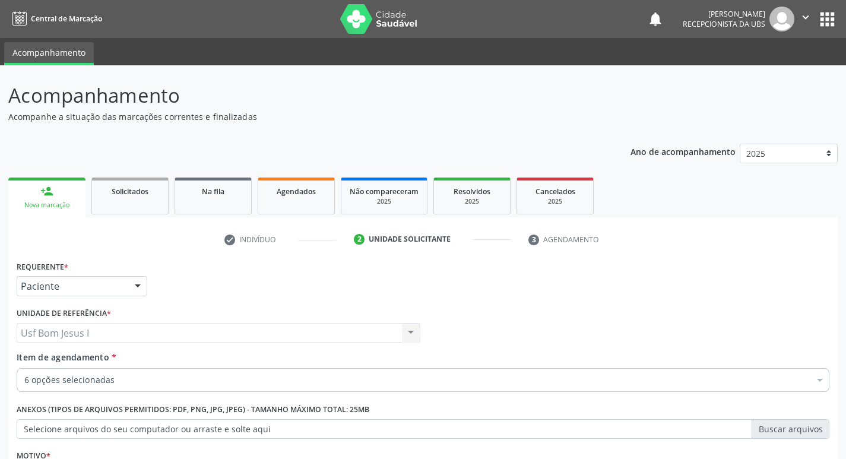
scroll to position [129, 0]
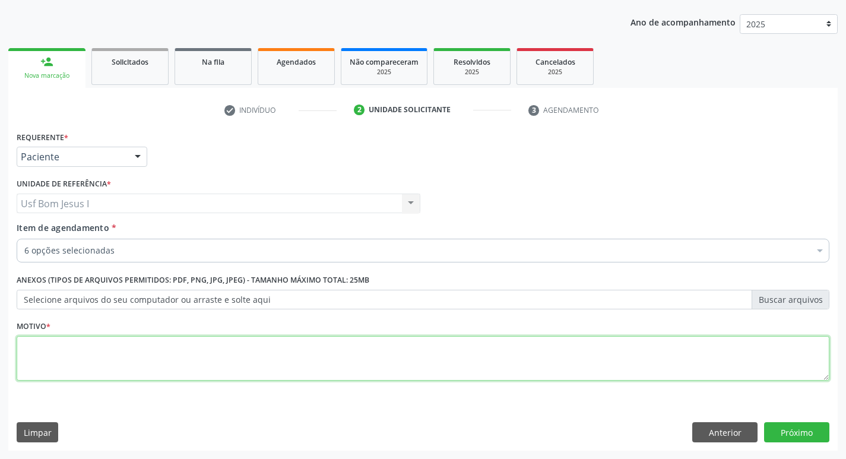
click at [393, 361] on textarea at bounding box center [423, 358] width 813 height 45
type textarea "."
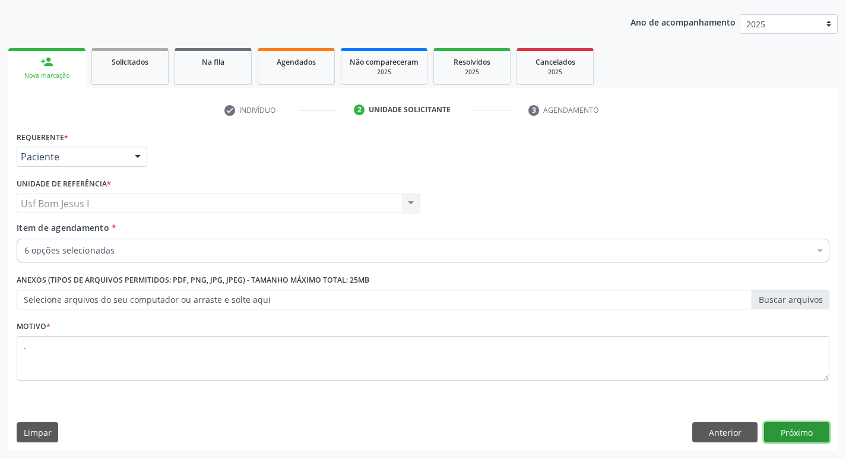
click at [813, 435] on button "Próximo" at bounding box center [796, 432] width 65 height 20
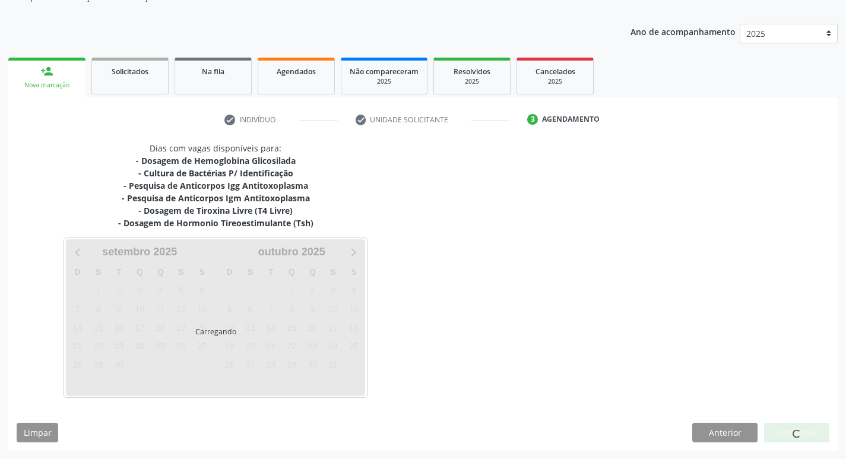
scroll to position [120, 0]
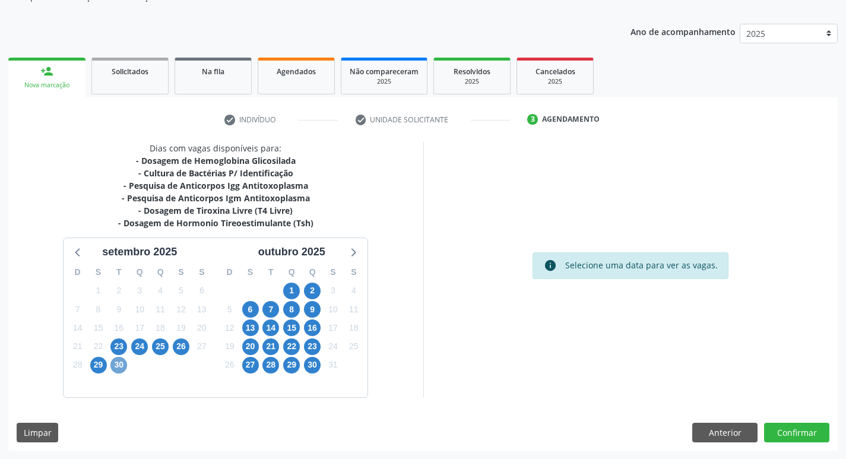
click at [125, 367] on span "30" at bounding box center [118, 365] width 17 height 17
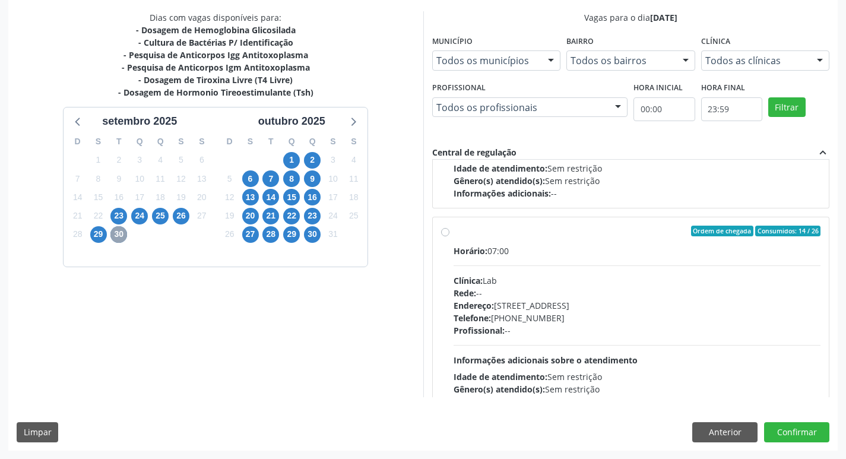
scroll to position [396, 0]
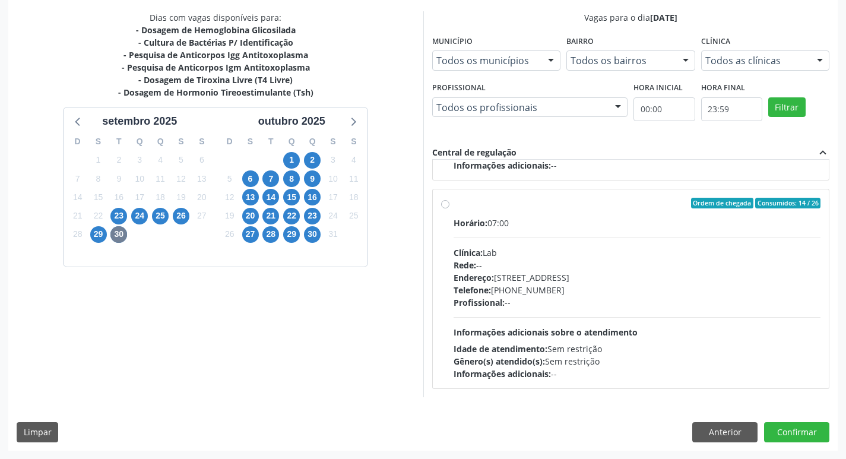
click at [624, 293] on div "Telefone: (81) 38312481" at bounding box center [638, 290] width 368 height 12
click at [450, 208] on input "Ordem de chegada Consumidos: 14 / 26 Horário: 07:00 Clínica: Lab Rede: -- Ender…" at bounding box center [445, 203] width 8 height 11
radio input "true"
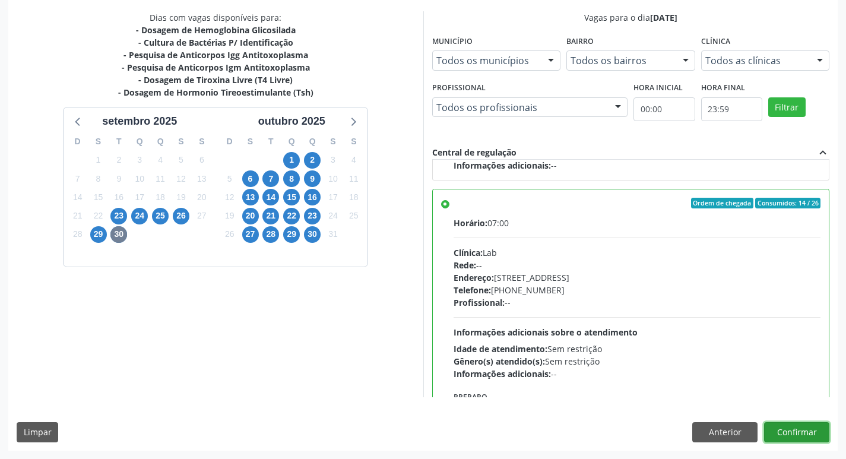
click at [808, 428] on button "Confirmar" at bounding box center [796, 432] width 65 height 20
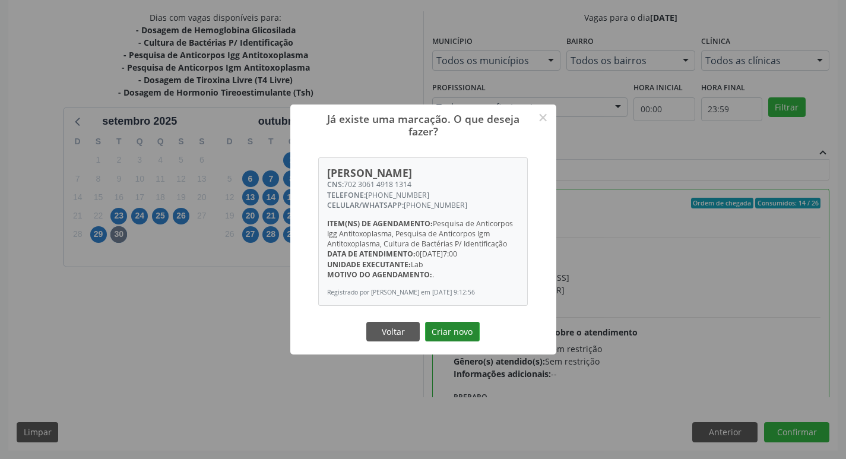
click at [447, 341] on button "Criar novo" at bounding box center [452, 332] width 55 height 20
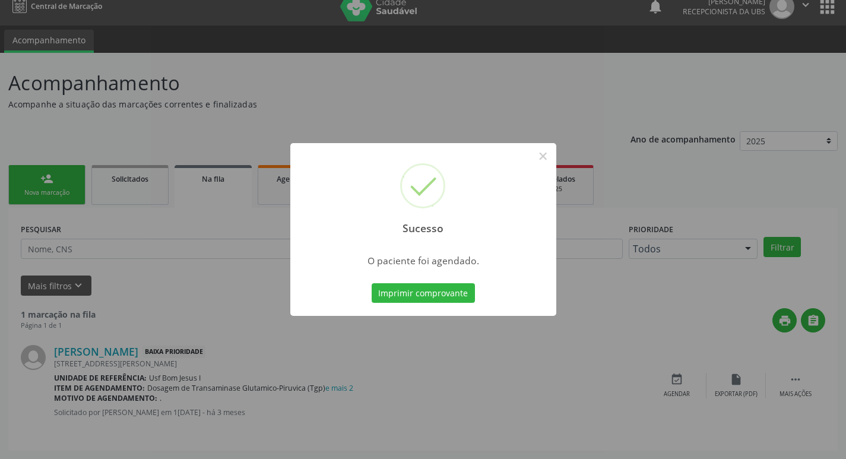
scroll to position [0, 0]
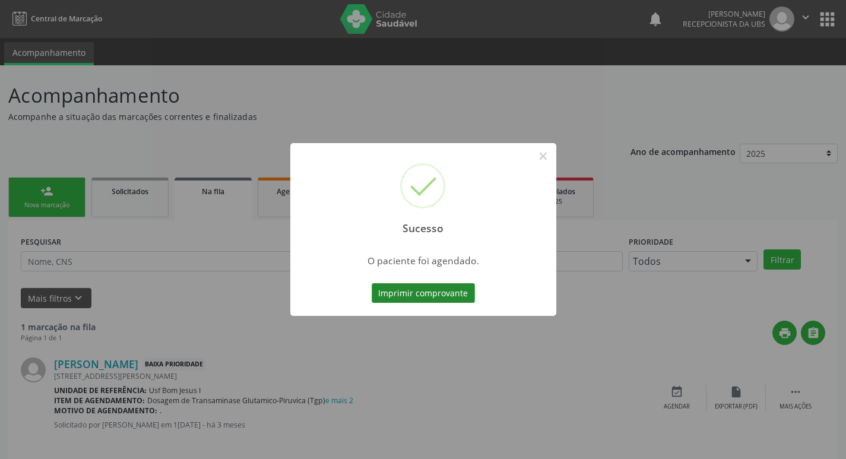
click at [440, 299] on button "Imprimir comprovante" at bounding box center [423, 293] width 103 height 20
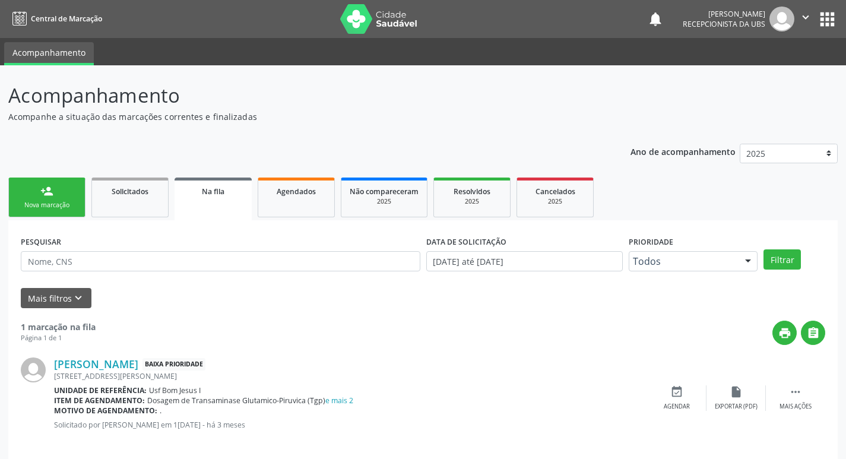
click at [41, 200] on link "person_add Nova marcação" at bounding box center [46, 198] width 77 height 40
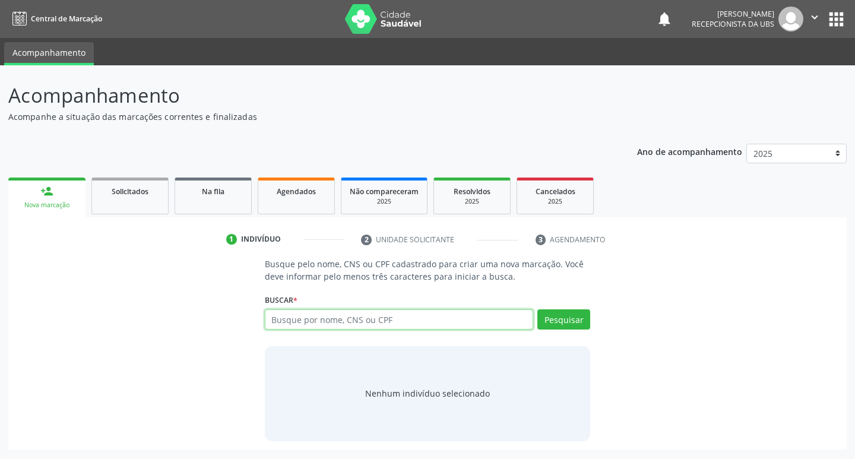
click at [381, 328] on input "text" at bounding box center [399, 319] width 269 height 20
type input "705509442794710"
click at [565, 321] on button "Pesquisar" at bounding box center [563, 319] width 53 height 20
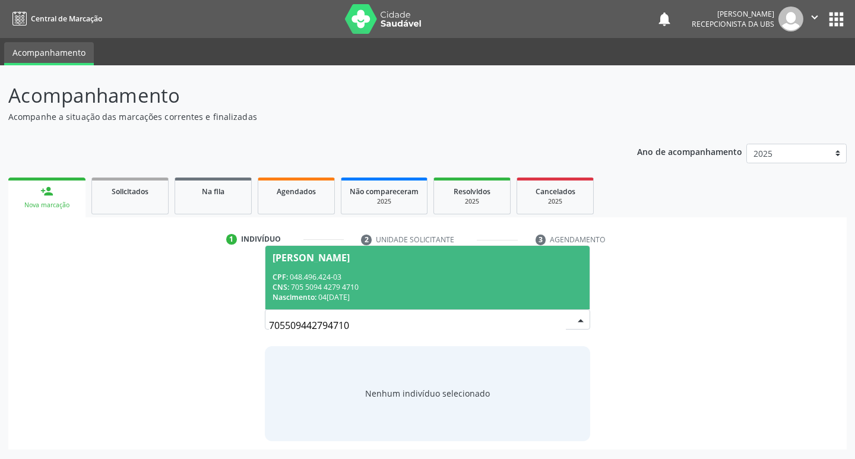
click at [490, 268] on span "Josicleide Pereira de Souza CPF: 048.496.424-03 CNS: 705 5094 4279 4710 Nascime…" at bounding box center [427, 278] width 325 height 64
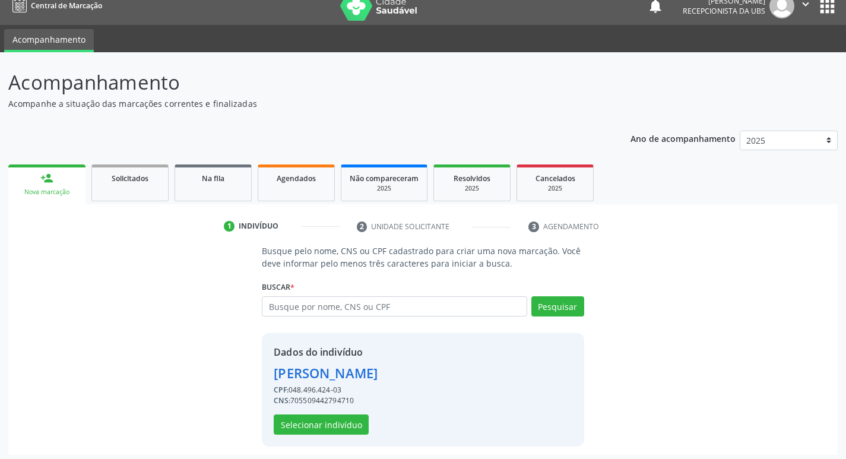
scroll to position [17, 0]
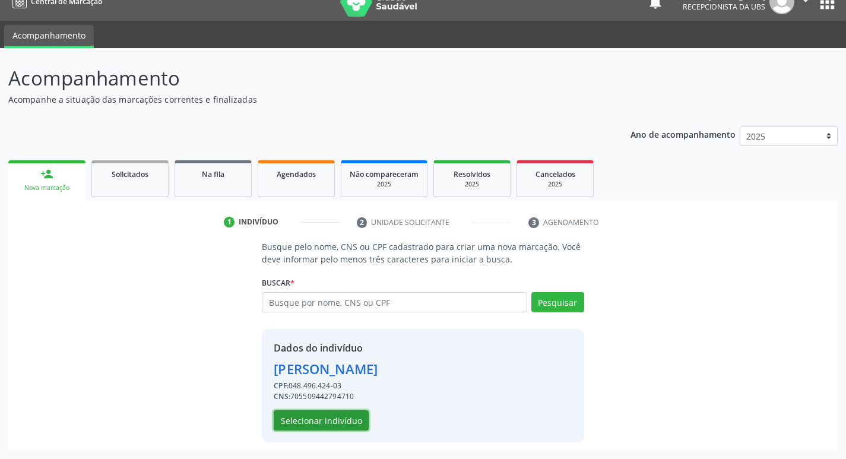
click at [327, 419] on button "Selecionar indivíduo" at bounding box center [321, 420] width 95 height 20
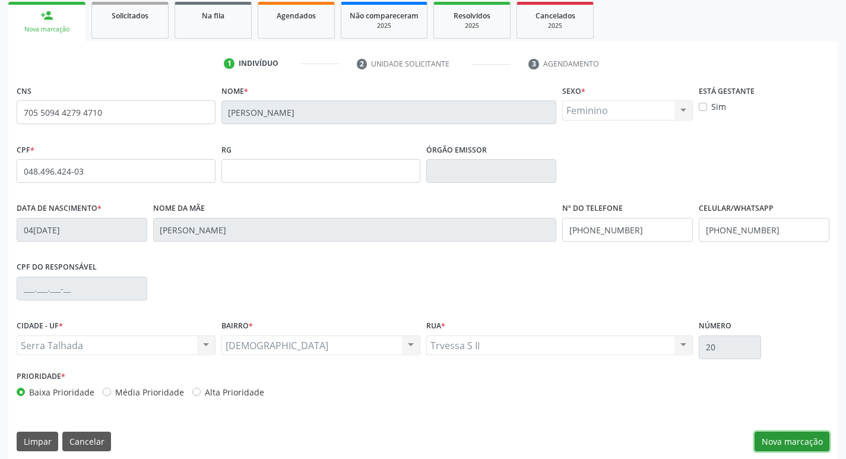
click at [802, 439] on button "Nova marcação" at bounding box center [792, 442] width 75 height 20
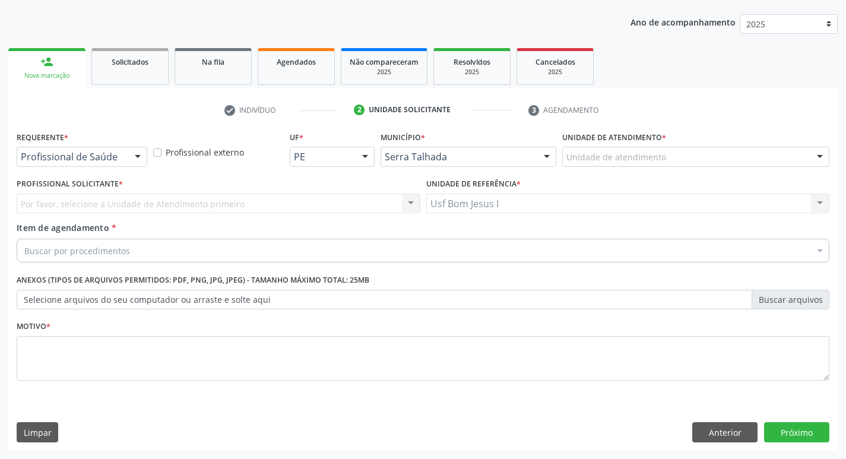
scroll to position [129, 0]
click at [75, 150] on div "Profissional de Saúde" at bounding box center [82, 157] width 131 height 20
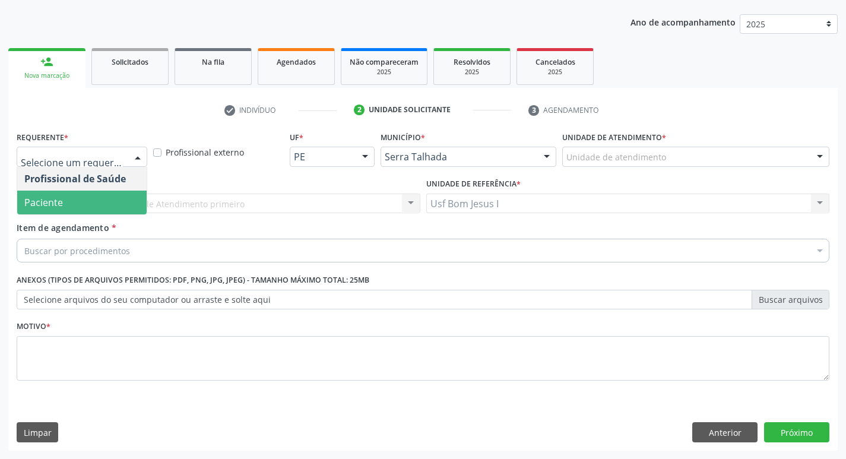
click at [91, 205] on span "Paciente" at bounding box center [81, 203] width 129 height 24
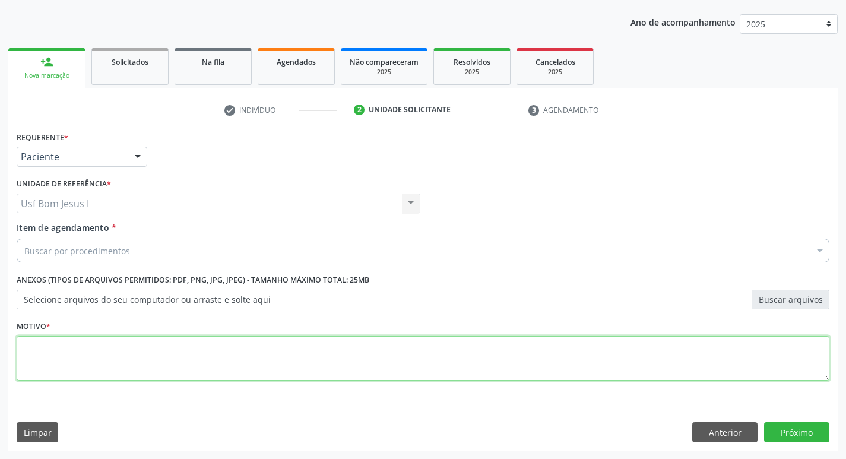
click at [131, 353] on textarea at bounding box center [423, 358] width 813 height 45
type textarea ";"
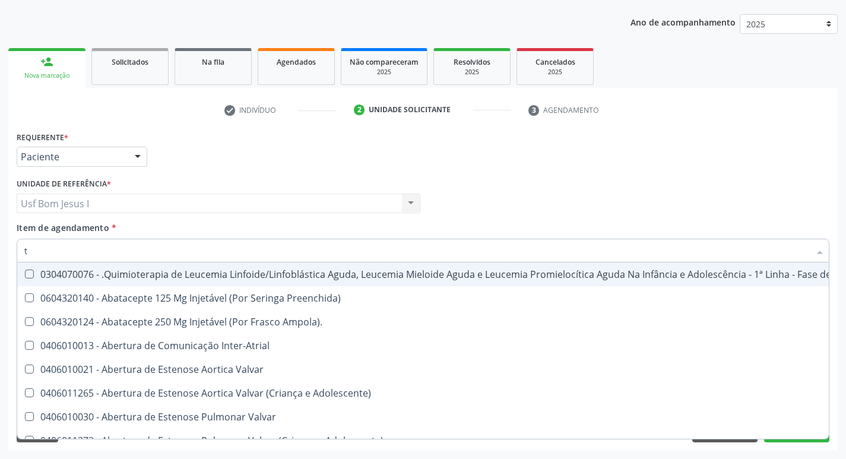
type input "t4"
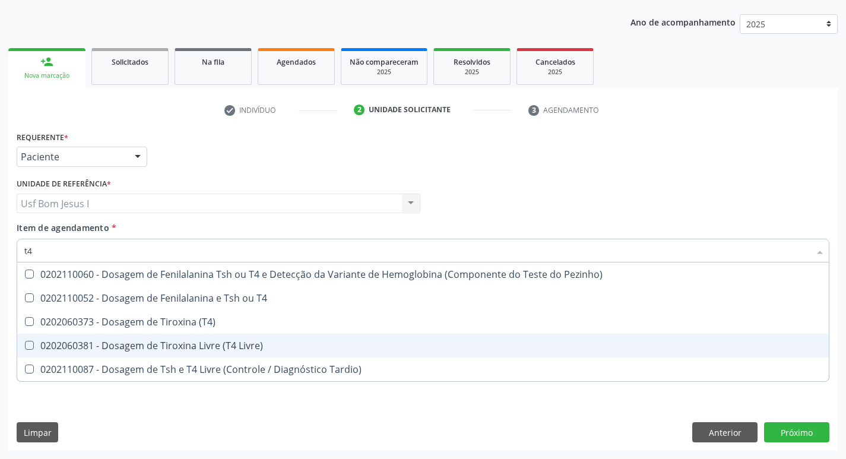
click at [270, 345] on div "0202060381 - Dosagem de Tiroxina Livre (T4 Livre)" at bounding box center [423, 346] width 798 height 10
checkbox Livre\) "true"
type input "tsh"
checkbox Livre\) "false"
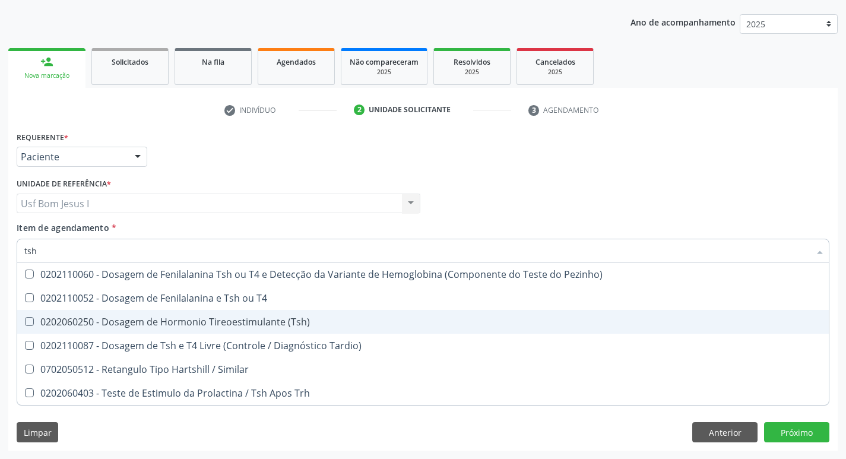
click at [277, 311] on span "0202060250 - Dosagem de Hormonio Tireoestimulante (Tsh)" at bounding box center [423, 322] width 812 height 24
checkbox \(Tsh\) "true"
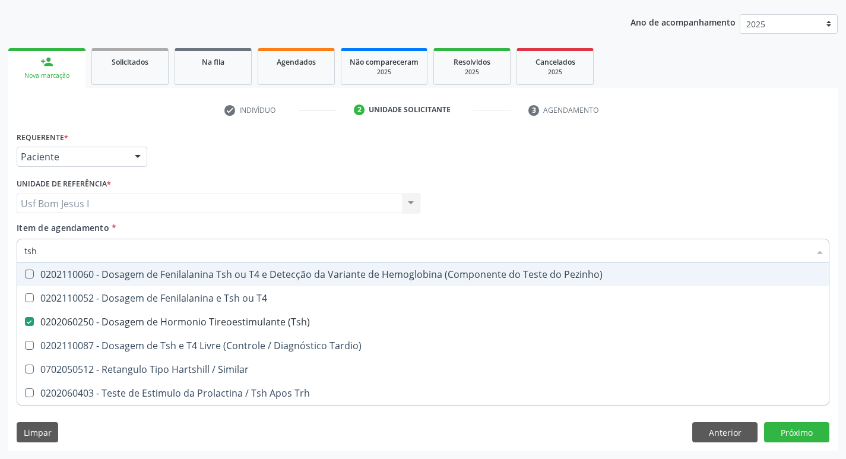
click at [643, 203] on div "Profissional Solicitante Por favor, selecione a Unidade de Atendimento primeiro…" at bounding box center [423, 198] width 819 height 46
checkbox T4 "true"
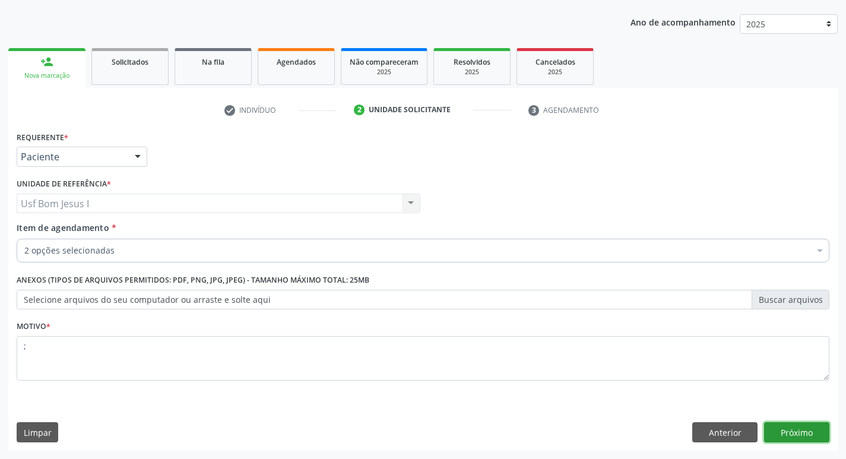
click at [808, 433] on button "Próximo" at bounding box center [796, 432] width 65 height 20
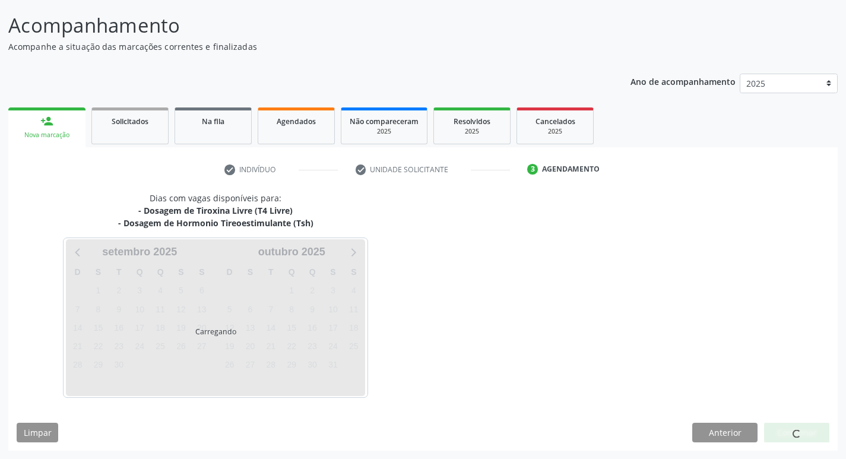
scroll to position [70, 0]
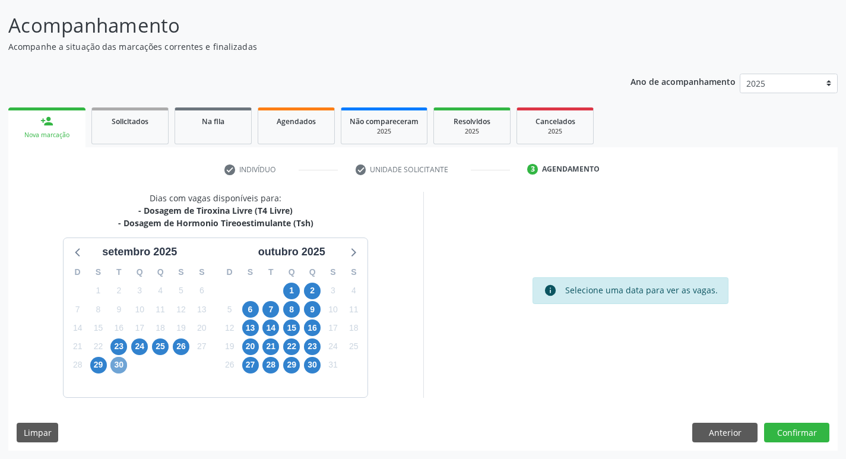
click at [120, 365] on span "30" at bounding box center [118, 365] width 17 height 17
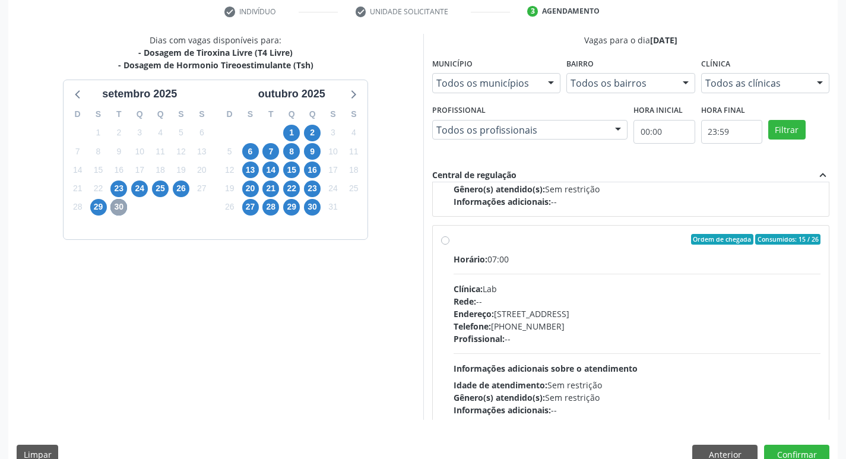
scroll to position [396, 0]
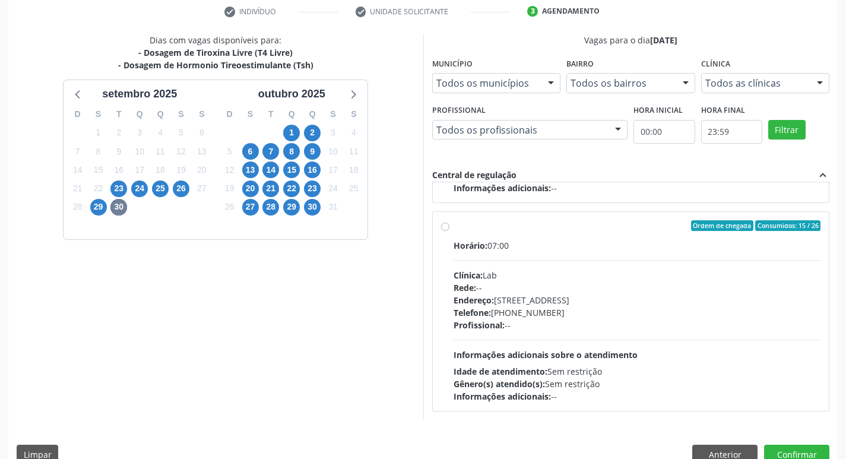
click at [606, 325] on div "Profissional: --" at bounding box center [638, 325] width 368 height 12
click at [450, 231] on input "Ordem de chegada Consumidos: 15 / 26 Horário: 07:00 Clínica: Lab Rede: -- Ender…" at bounding box center [445, 225] width 8 height 11
radio input "true"
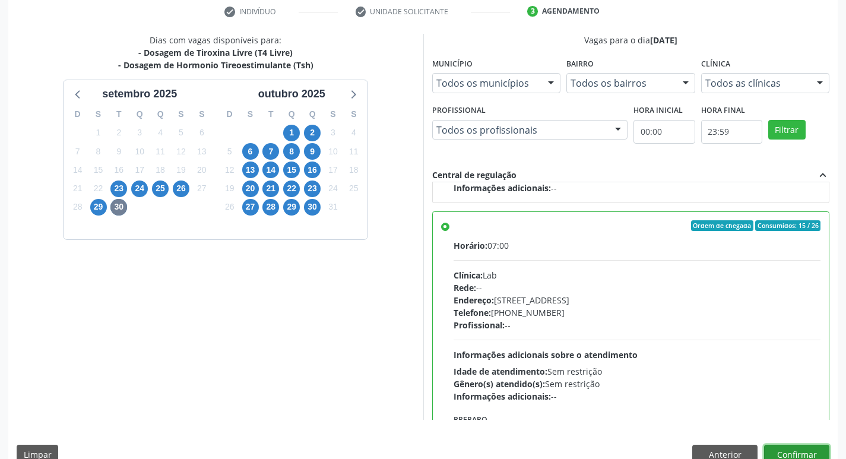
click at [809, 451] on button "Confirmar" at bounding box center [796, 455] width 65 height 20
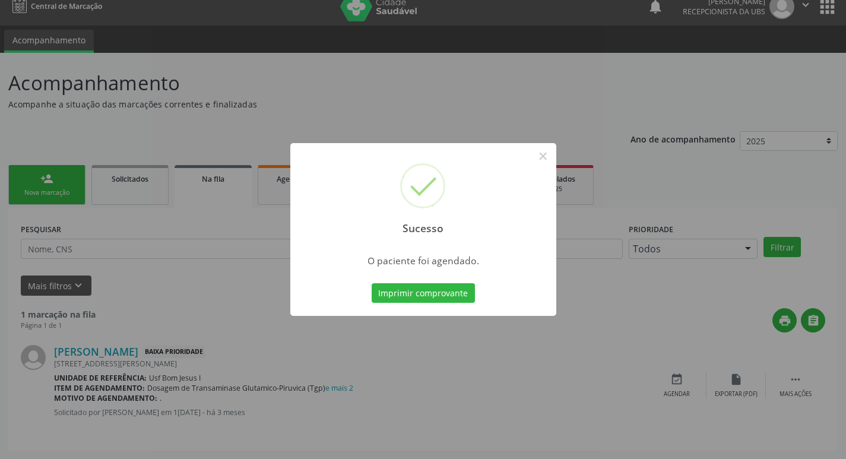
scroll to position [0, 0]
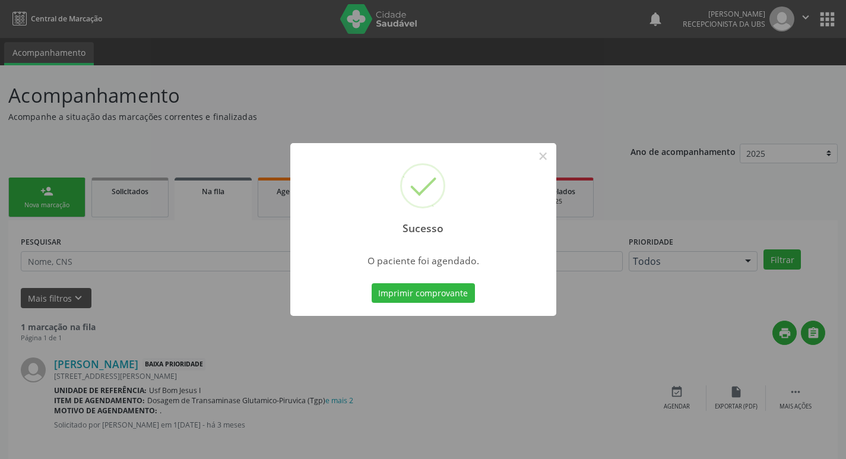
click at [428, 292] on button "Imprimir comprovante" at bounding box center [423, 293] width 103 height 20
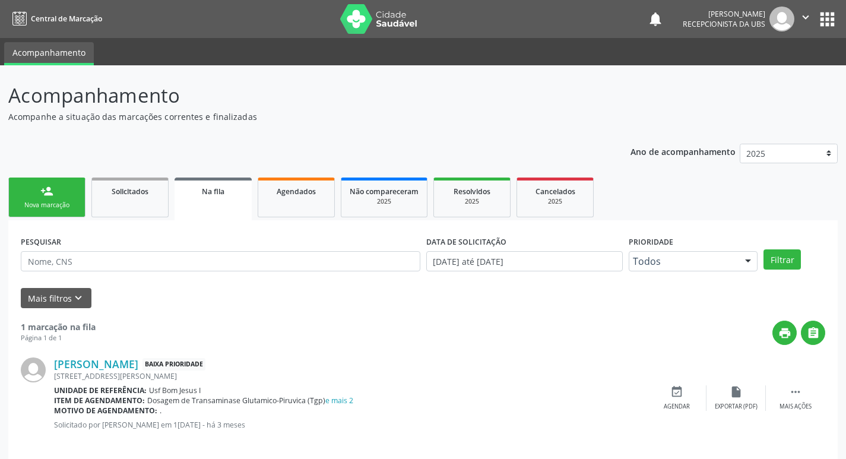
click at [39, 195] on link "person_add Nova marcação" at bounding box center [46, 198] width 77 height 40
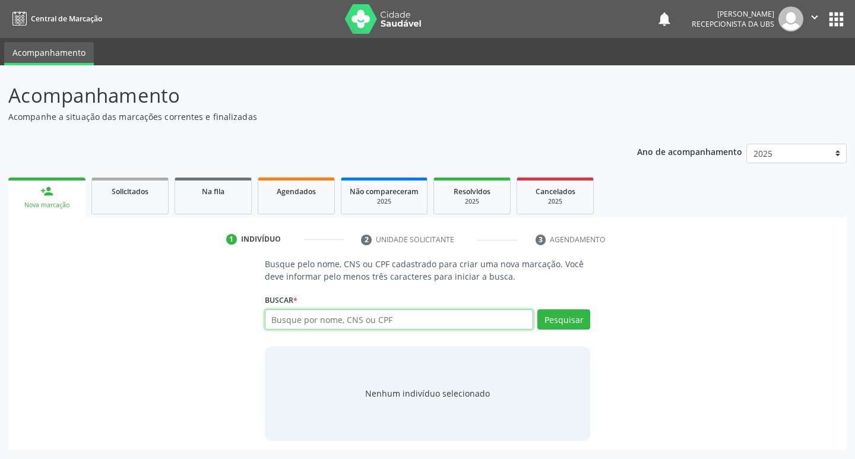
click at [365, 313] on input "text" at bounding box center [399, 319] width 269 height 20
type input "702904566797271"
click at [559, 320] on button "Pesquisar" at bounding box center [563, 319] width 53 height 20
type input "702904566797271"
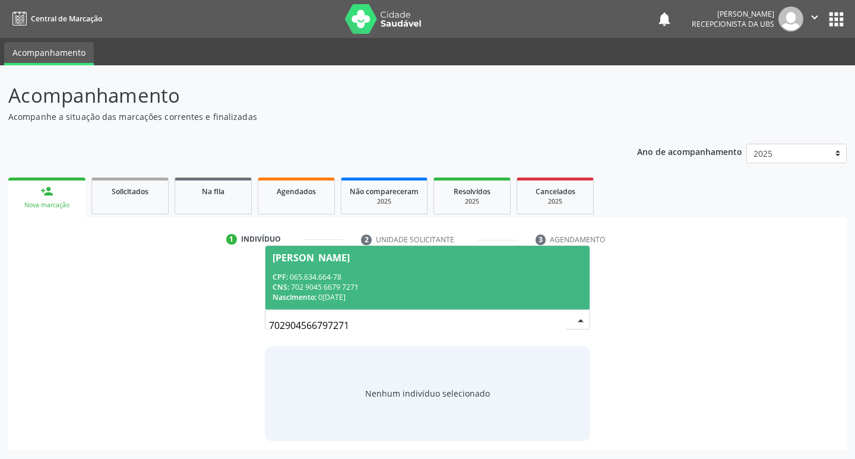
click at [352, 283] on div "CNS: 702 9045 6679 7271" at bounding box center [428, 287] width 311 height 10
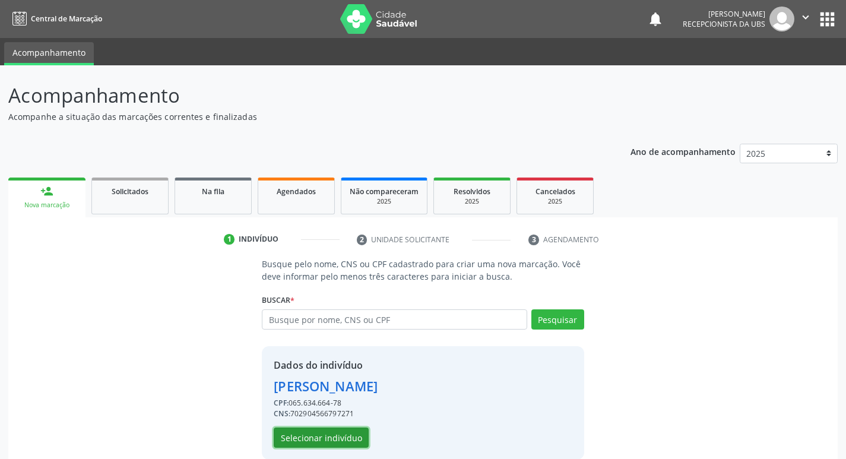
click at [321, 431] on button "Selecionar indivíduo" at bounding box center [321, 438] width 95 height 20
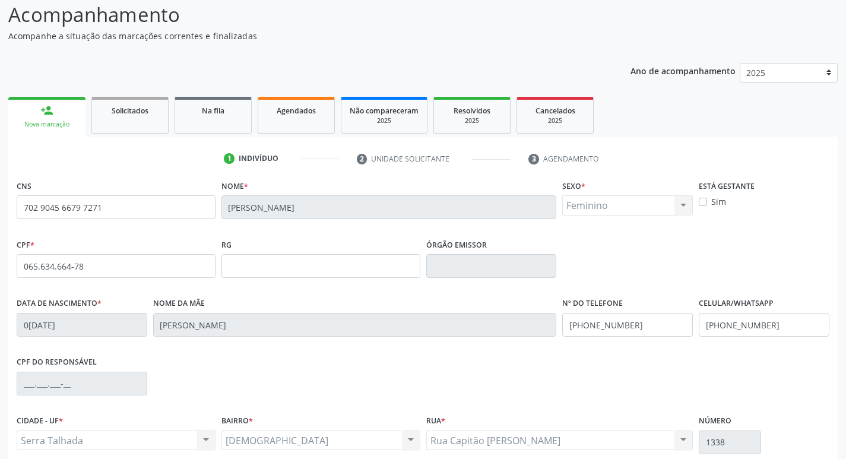
scroll to position [185, 0]
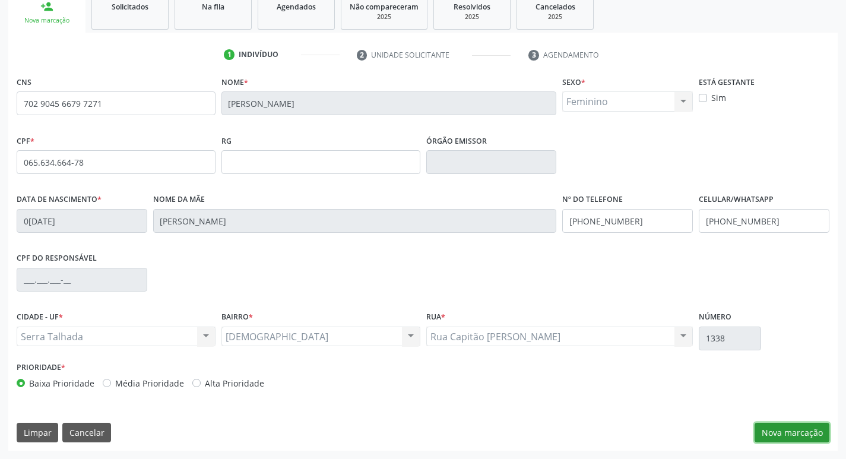
click at [806, 432] on button "Nova marcação" at bounding box center [792, 433] width 75 height 20
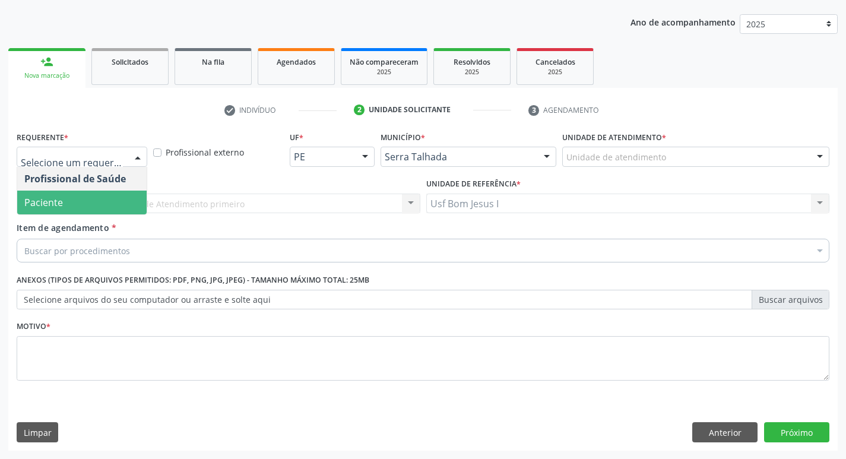
click at [107, 208] on span "Paciente" at bounding box center [81, 203] width 129 height 24
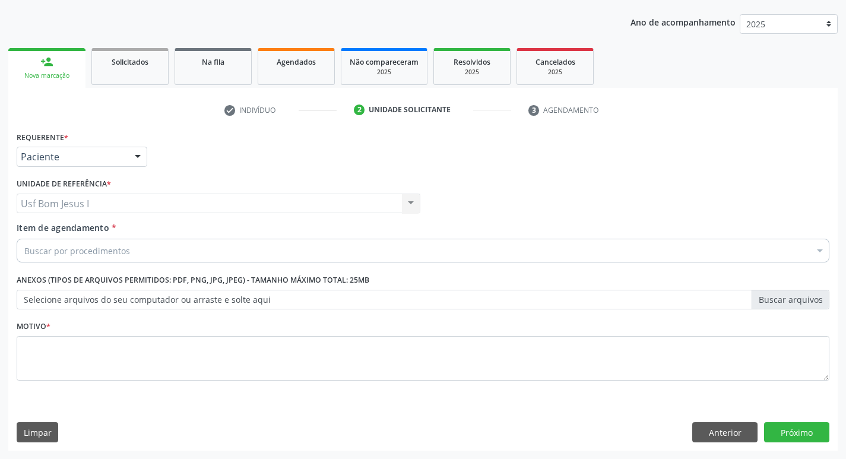
click at [148, 249] on div "Buscar por procedimentos" at bounding box center [423, 251] width 813 height 24
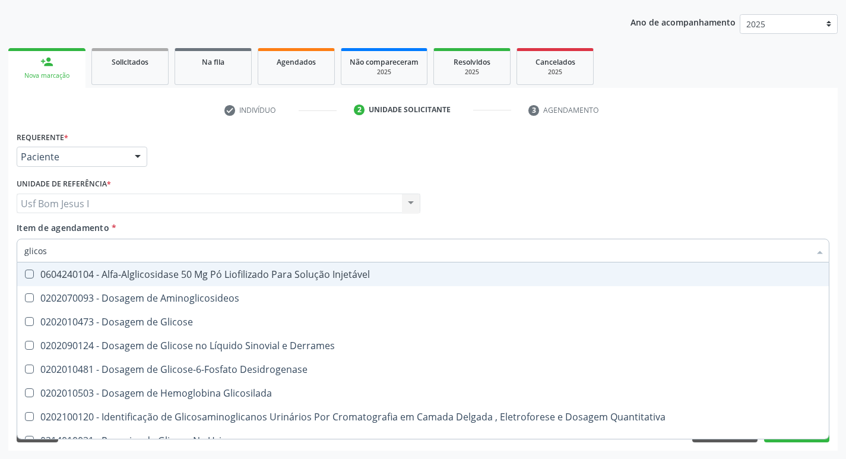
type input "glicose"
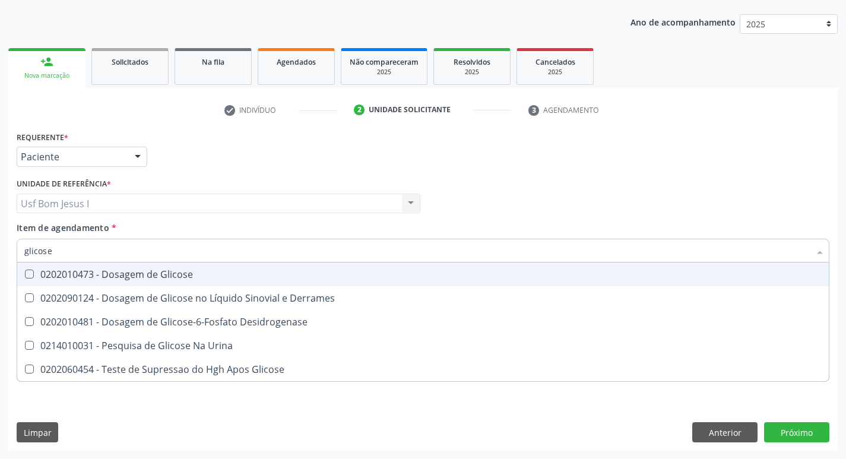
drag, startPoint x: 144, startPoint y: 277, endPoint x: 117, endPoint y: 248, distance: 39.5
click at [144, 276] on div "0202010473 - Dosagem de Glicose" at bounding box center [423, 275] width 798 height 10
checkbox Glicose "true"
click at [115, 248] on input "glicose" at bounding box center [417, 251] width 786 height 24
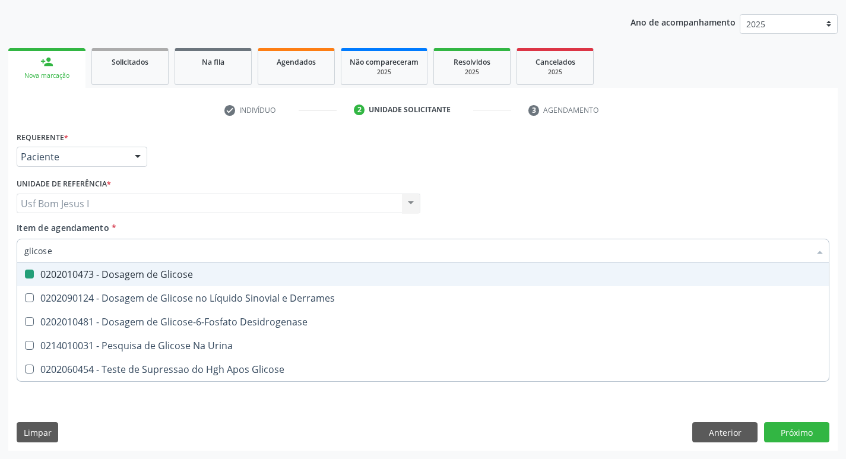
type input "a"
checkbox Glicose "false"
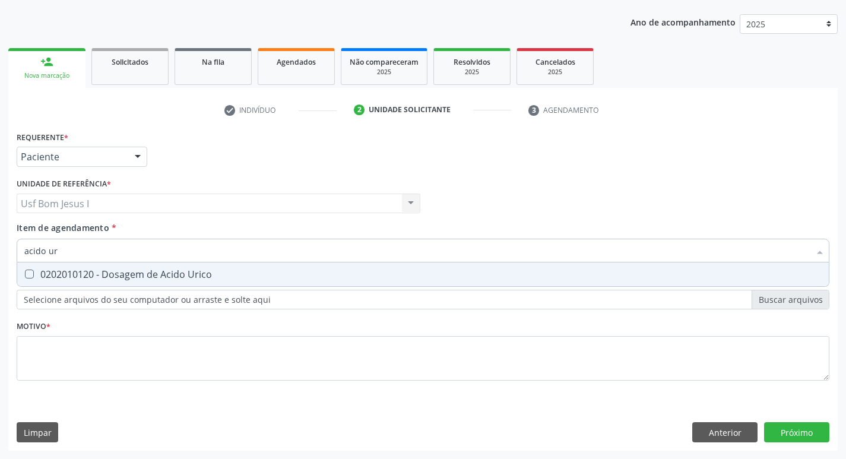
type input "acido uri"
click at [111, 275] on div "0202010120 - Dosagem de Acido Urico" at bounding box center [423, 275] width 798 height 10
checkbox Urico "true"
click at [83, 252] on input "acido uri" at bounding box center [417, 251] width 786 height 24
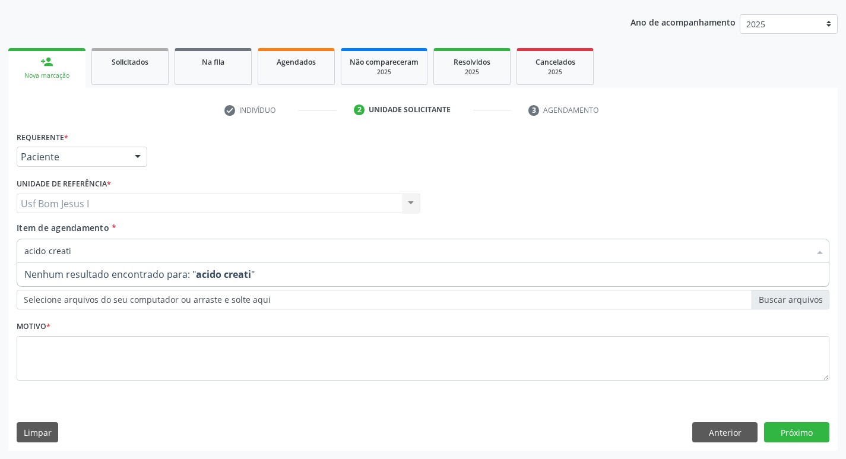
drag, startPoint x: 46, startPoint y: 250, endPoint x: 0, endPoint y: 249, distance: 45.7
click at [0, 249] on div "Acompanhamento Acompanhe a situação das marcações correntes e finalizadas Relat…" at bounding box center [423, 197] width 846 height 523
type input "creati"
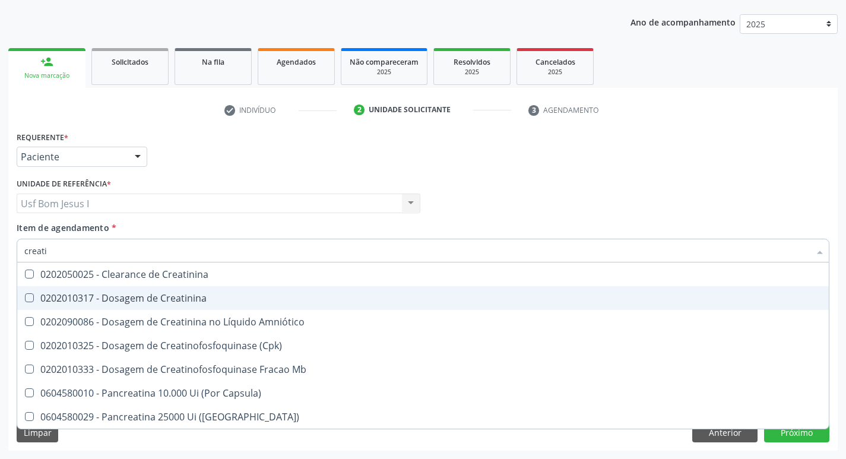
click at [150, 296] on div "0202010317 - Dosagem de Creatinina" at bounding box center [423, 298] width 798 height 10
checkbox Creatinina "true"
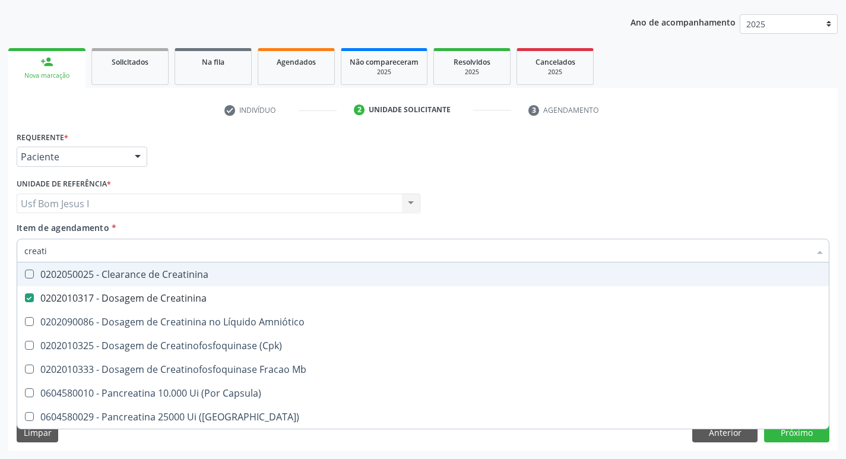
click at [103, 246] on input "creati" at bounding box center [417, 251] width 786 height 24
type input "ur"
checkbox Creatinina "false"
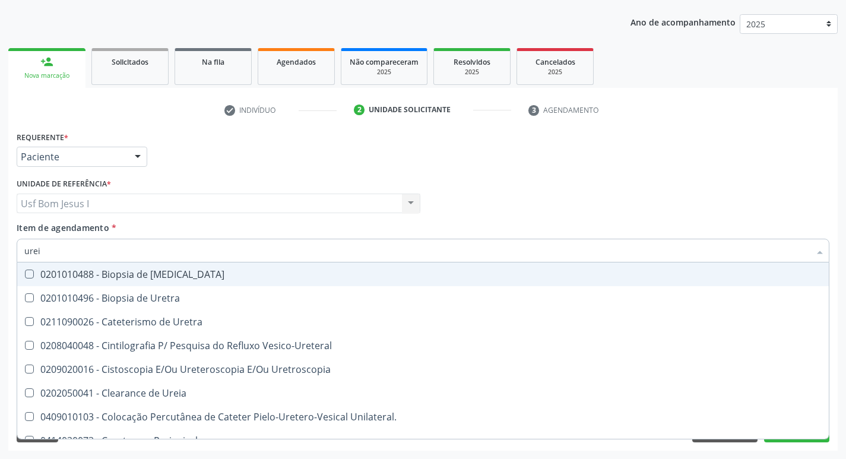
type input "ureia"
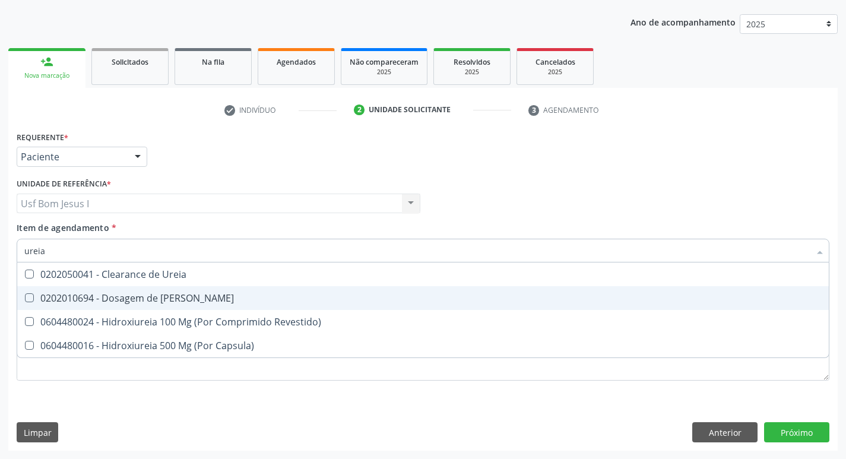
click at [127, 301] on div "0202010694 - Dosagem de [PERSON_NAME]" at bounding box center [423, 298] width 798 height 10
checkbox Ureia "true"
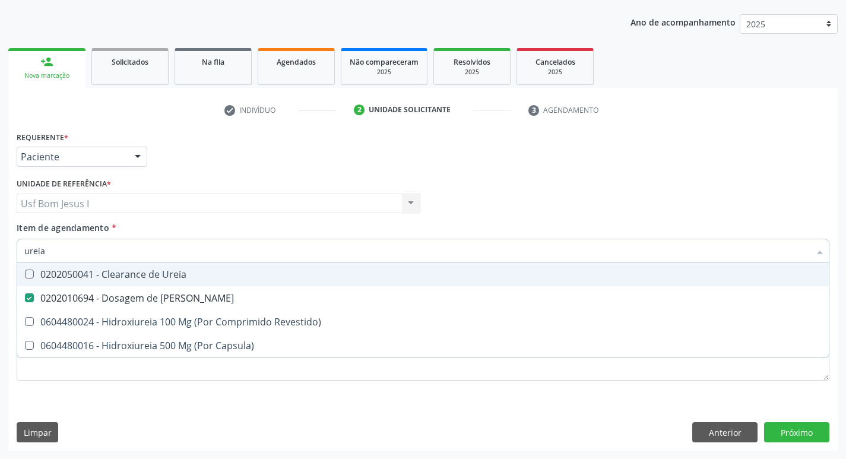
click at [49, 252] on input "ureia" at bounding box center [417, 251] width 786 height 24
type input "c"
checkbox Ureia "false"
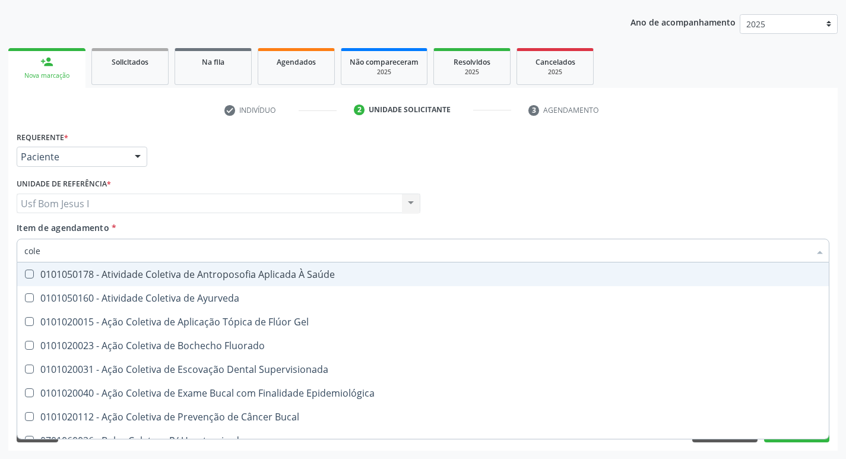
type input "coles"
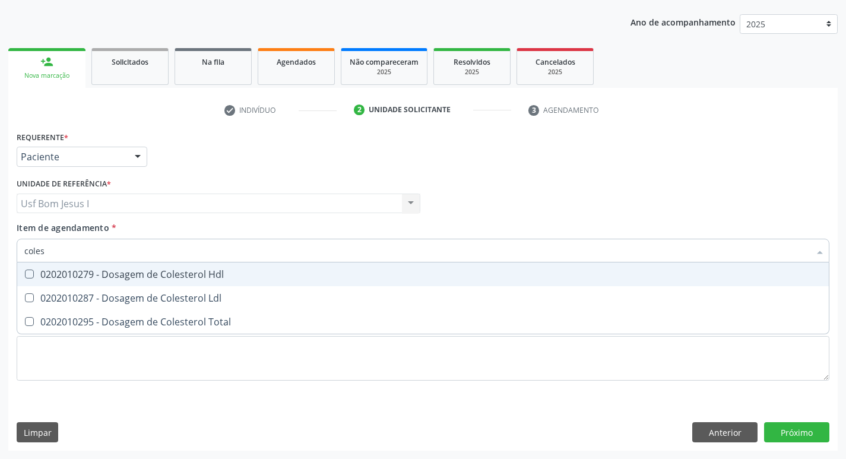
click at [51, 270] on div "0202010279 - Dosagem de Colesterol Hdl" at bounding box center [423, 275] width 798 height 10
checkbox Hdl "true"
click at [61, 296] on div "0202010287 - Dosagem de Colesterol Ldl" at bounding box center [423, 298] width 798 height 10
checkbox Ldl "true"
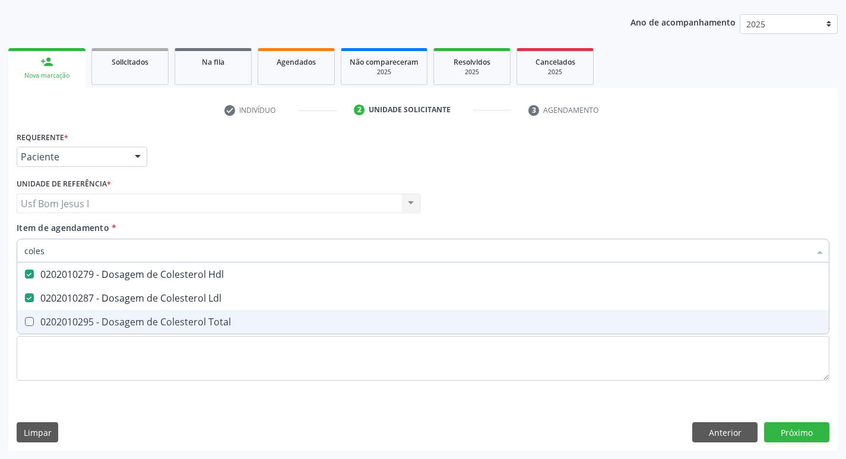
drag, startPoint x: 52, startPoint y: 322, endPoint x: 53, endPoint y: 277, distance: 45.7
click at [52, 321] on div "0202010295 - Dosagem de Colesterol Total" at bounding box center [423, 322] width 798 height 10
checkbox Total "true"
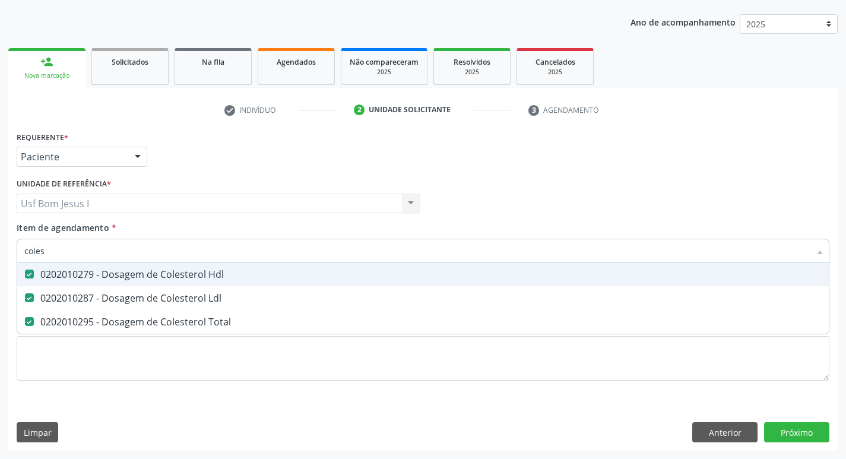
click at [60, 255] on input "coles" at bounding box center [417, 251] width 786 height 24
type input "t"
checkbox Hdl "false"
checkbox Ldl "false"
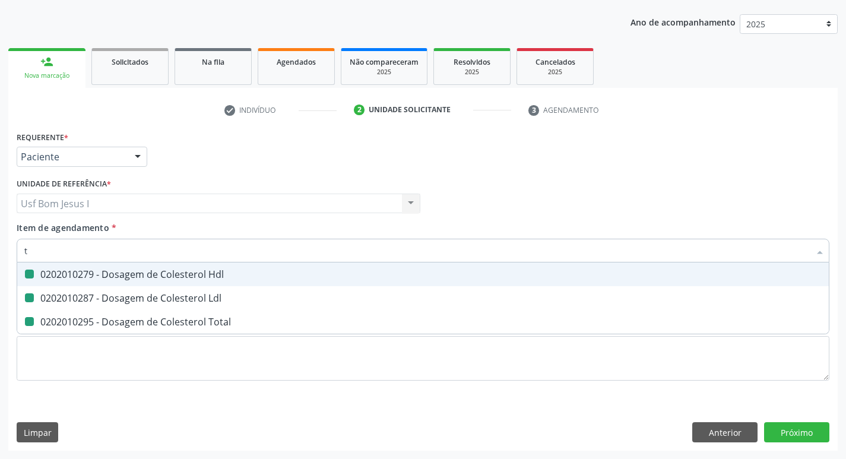
checkbox Total "false"
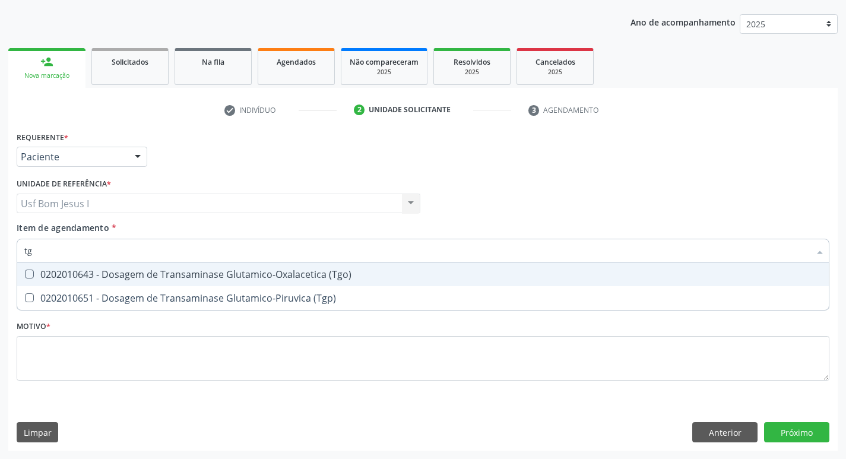
type input "tgo"
click at [58, 277] on div "0202010643 - Dosagem de Transaminase Glutamico-Oxalacetica (Tgo)" at bounding box center [423, 275] width 798 height 10
checkbox \(Tgo\) "true"
type input "tgp"
click at [58, 277] on div "0202010651 - Dosagem de Transaminase Glutamico-Piruvica (Tgp)" at bounding box center [423, 275] width 798 height 10
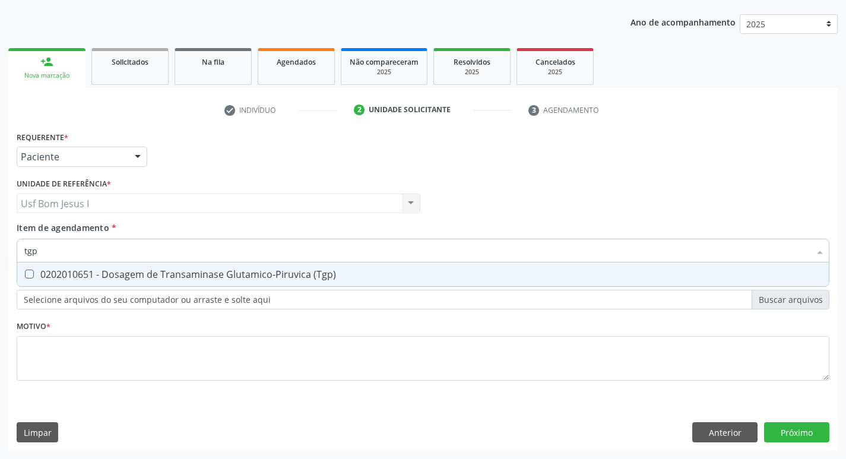
checkbox \(Tgp\) "true"
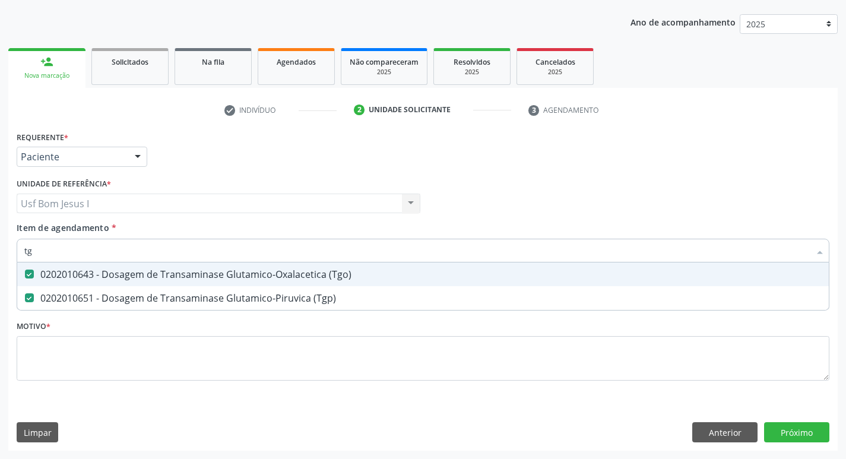
type input "t"
checkbox \(Tgo\) "false"
checkbox \(Tgp\) "false"
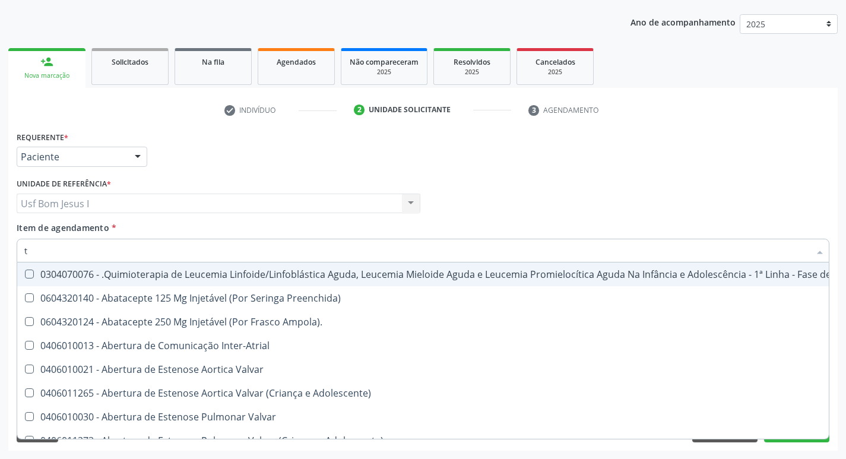
type input "tr"
checkbox Visual "true"
checkbox Primária "true"
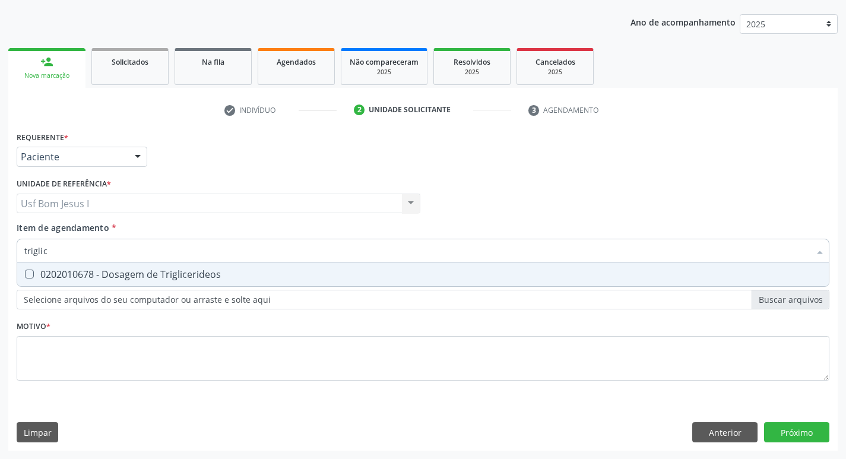
type input "triglice"
click at [58, 277] on div "0202010678 - Dosagem de Triglicerideos" at bounding box center [423, 275] width 798 height 10
checkbox Triglicerideos "true"
type input "t"
checkbox Triglicerideos "false"
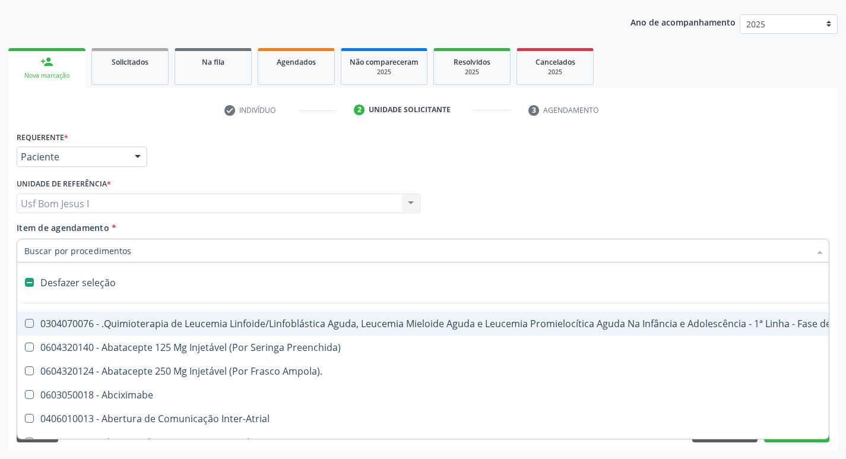
type input "h"
checkbox A "true"
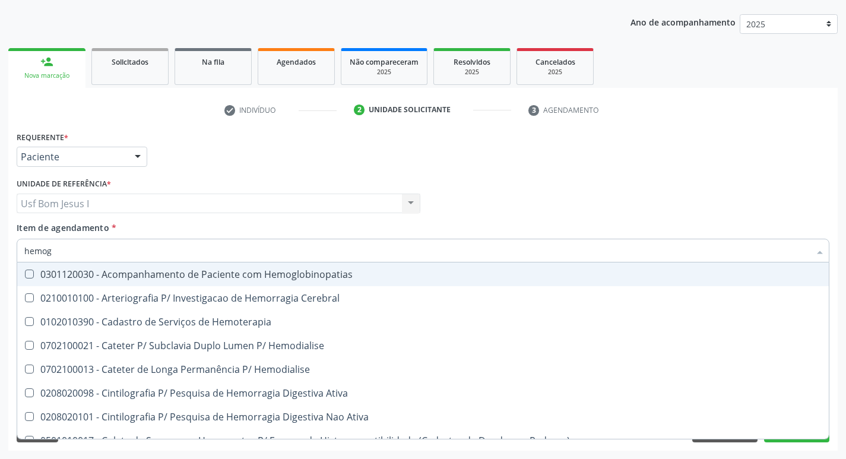
type input "hemogr"
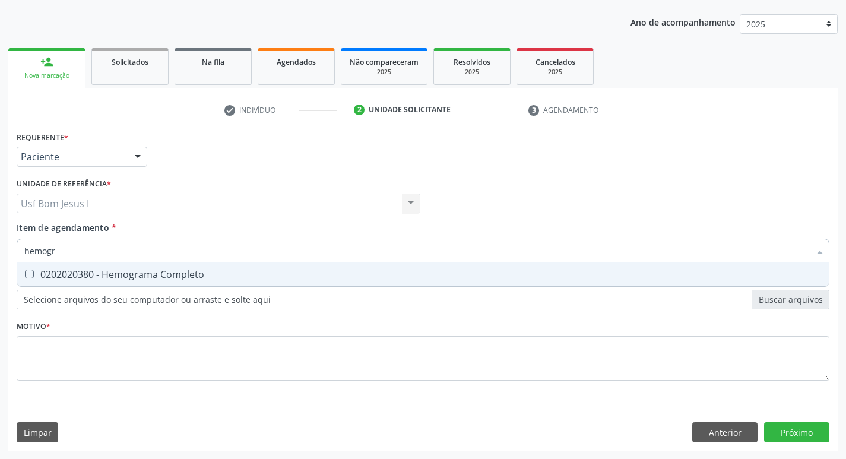
click at [58, 277] on div "0202020380 - Hemograma Completo" at bounding box center [423, 275] width 798 height 10
checkbox Completo "true"
type input "hemog"
checkbox Completo "false"
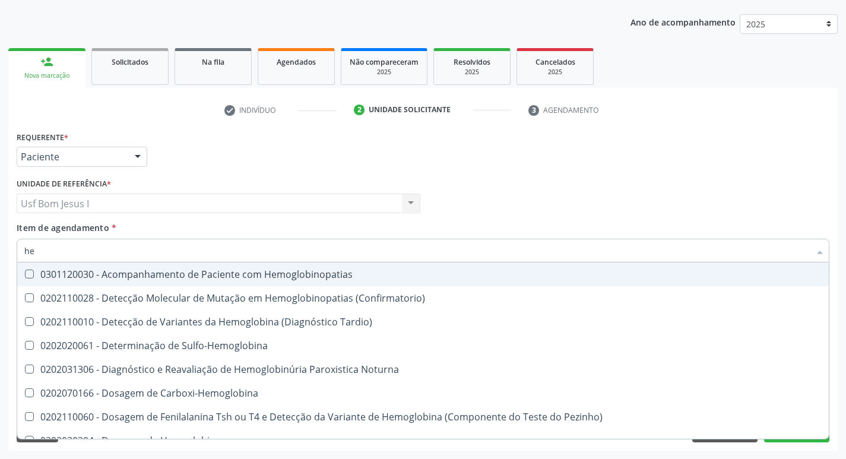
type input "h"
checkbox Completo "false"
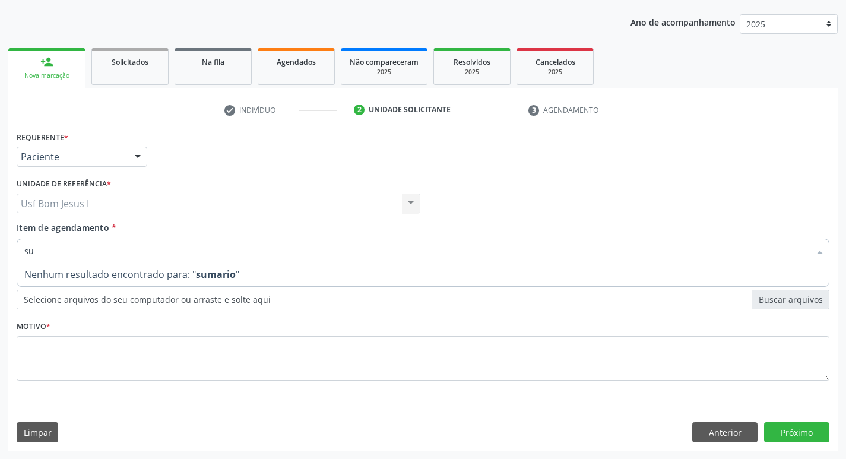
type input "s"
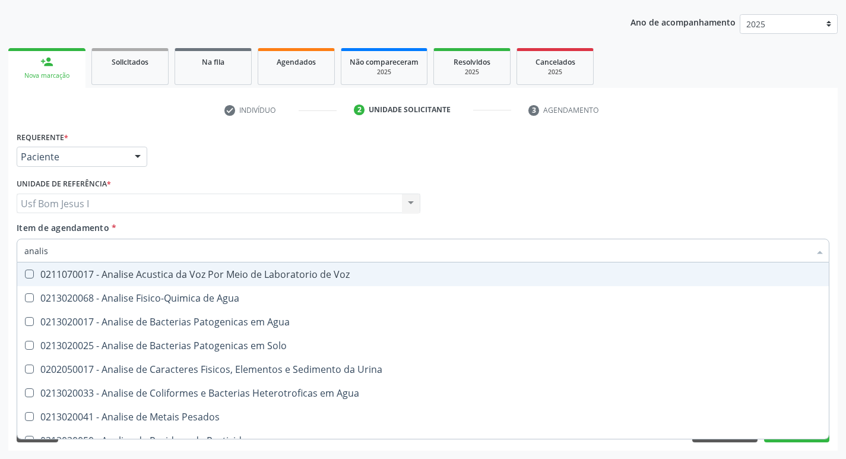
type input "analise"
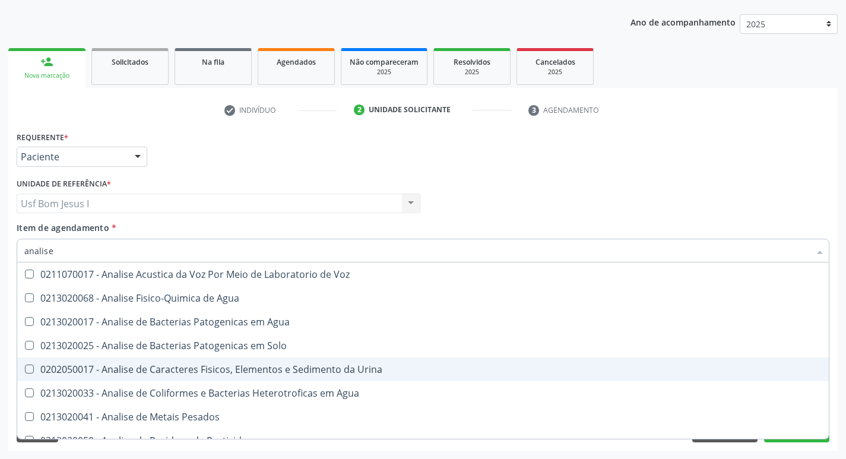
click at [193, 367] on div "0202050017 - Analise de Caracteres Fisicos, Elementos e Sedimento da Urina" at bounding box center [423, 370] width 798 height 10
checkbox Urina "true"
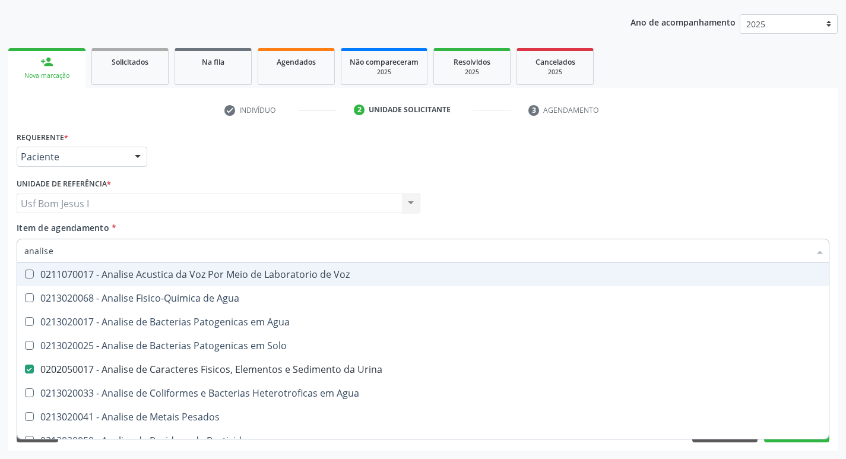
click at [74, 251] on input "analise" at bounding box center [417, 251] width 786 height 24
click at [555, 188] on div "Profissional Solicitante Por favor, selecione a Unidade de Atendimento primeiro…" at bounding box center [423, 198] width 819 height 46
checkbox Agua "true"
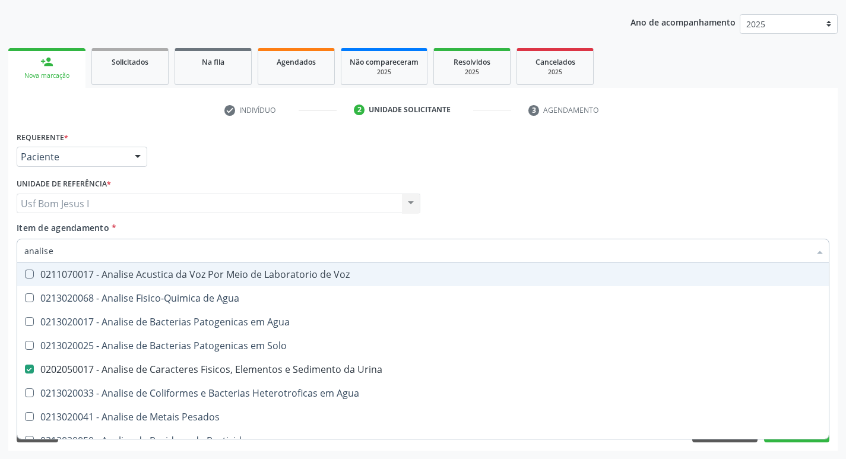
checkbox Solo "true"
checkbox Agua "true"
checkbox Pesados "true"
checkbox Pesticidas "true"
checkbox Alimentos "true"
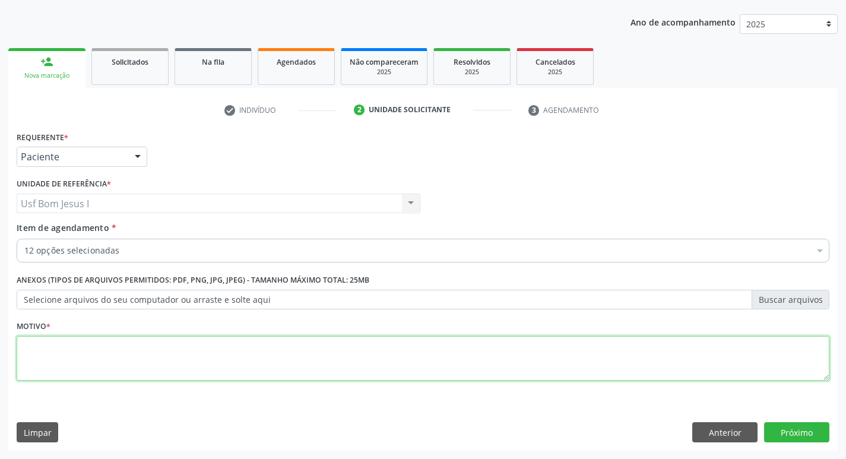
click at [418, 362] on textarea at bounding box center [423, 358] width 813 height 45
type textarea "."
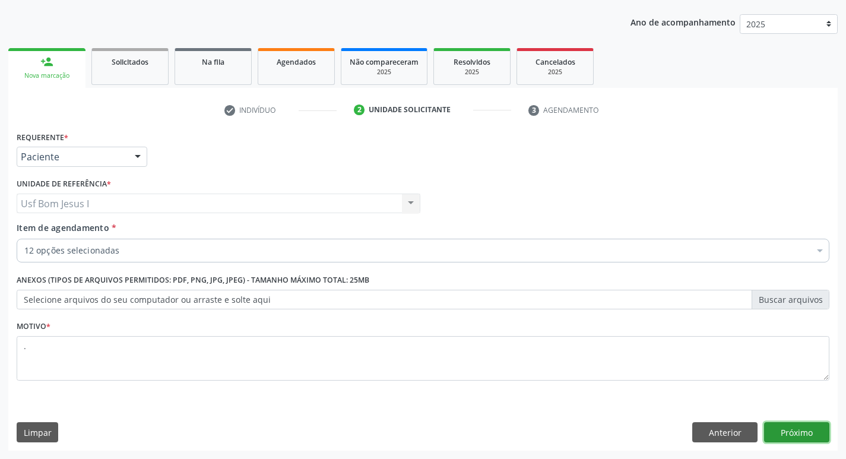
click at [801, 431] on button "Próximo" at bounding box center [796, 432] width 65 height 20
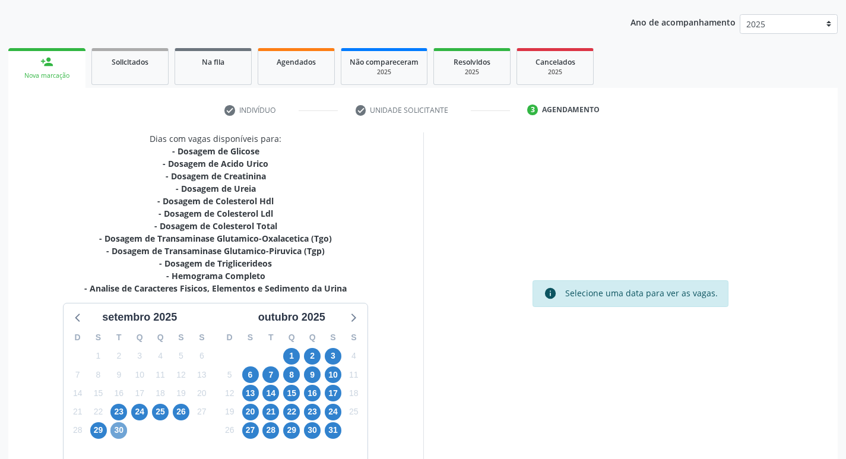
click at [115, 431] on span "30" at bounding box center [118, 430] width 17 height 17
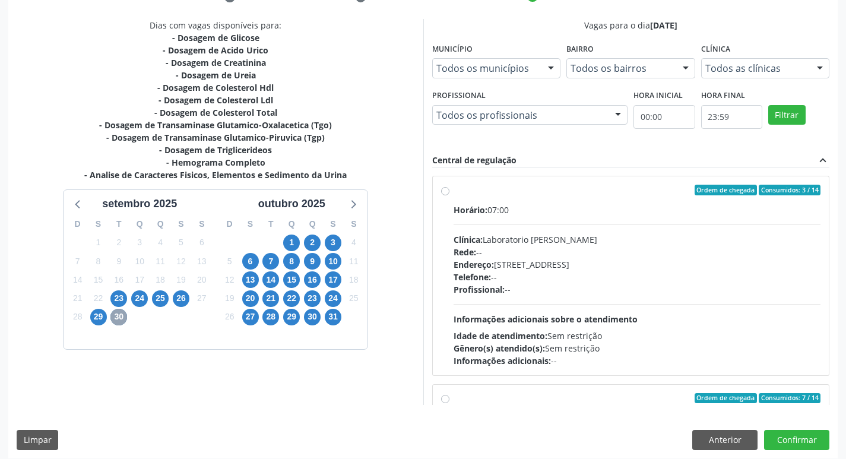
scroll to position [251, 0]
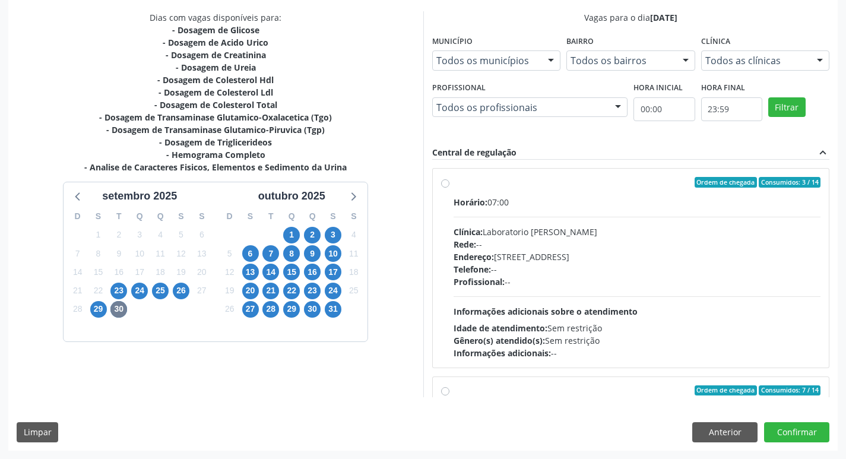
click at [577, 236] on div "Clínica: Laboratorio [PERSON_NAME]" at bounding box center [638, 232] width 368 height 12
click at [450, 188] on input "Ordem de chegada Consumidos: 3 / 14 Horário: 07:00 Clínica: Laboratorio Jose Pa…" at bounding box center [445, 182] width 8 height 11
radio input "true"
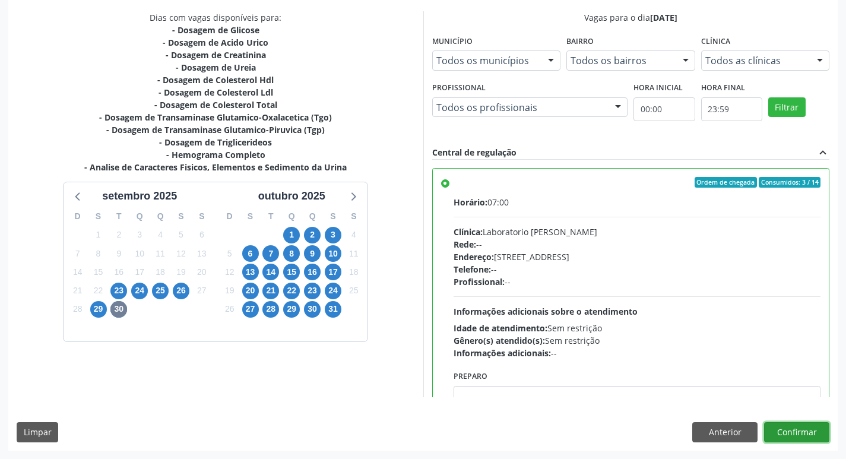
click at [805, 431] on button "Confirmar" at bounding box center [796, 432] width 65 height 20
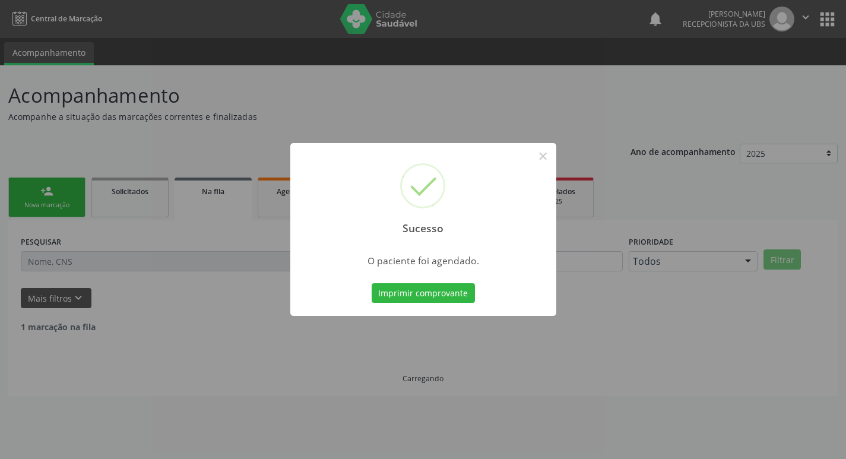
scroll to position [0, 0]
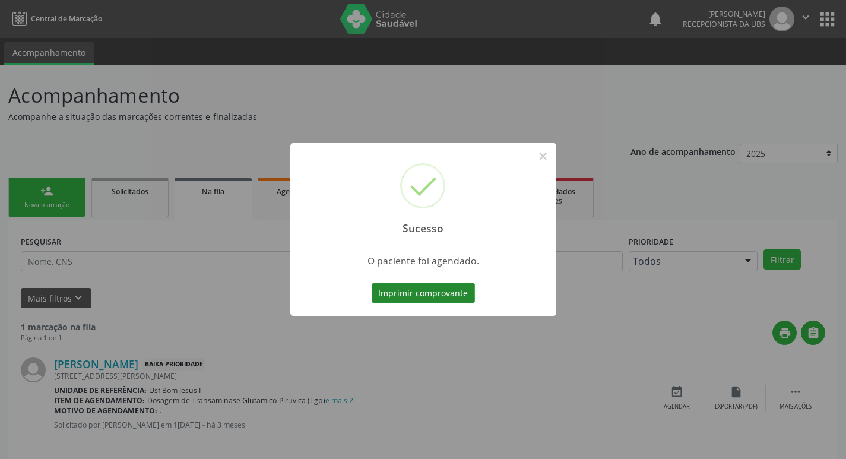
click at [426, 289] on button "Imprimir comprovante" at bounding box center [423, 293] width 103 height 20
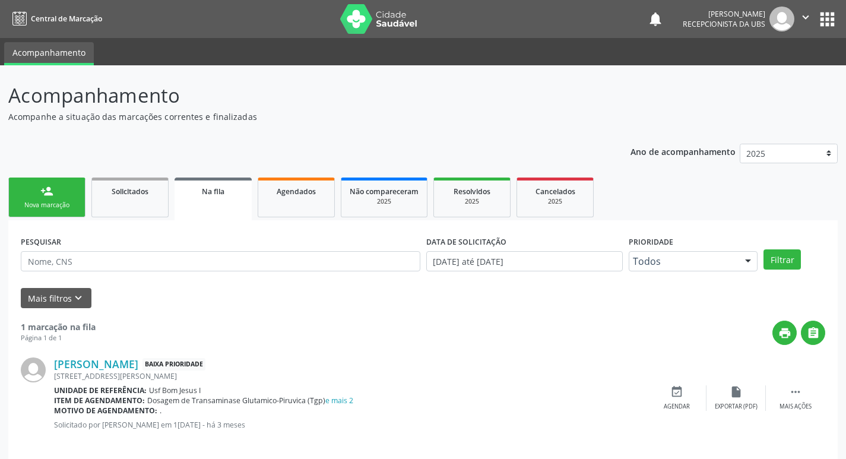
click at [24, 217] on link "person_add Nova marcação" at bounding box center [46, 198] width 77 height 40
click at [44, 208] on div "Nova marcação" at bounding box center [46, 205] width 59 height 9
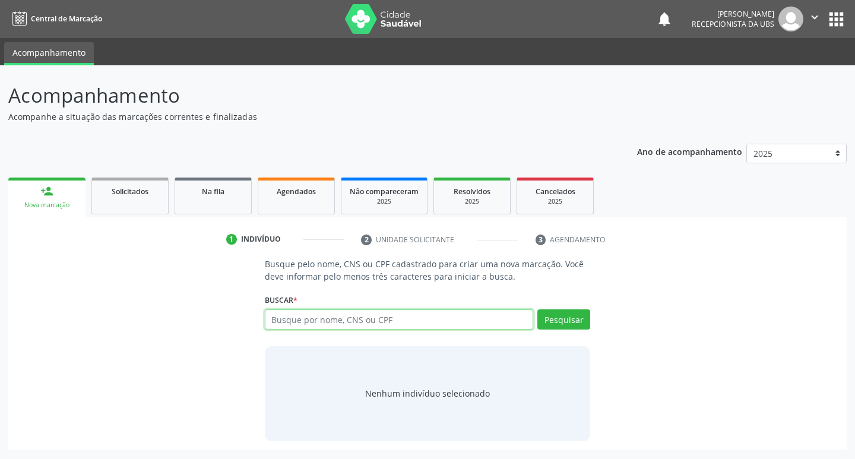
click at [504, 320] on input "text" at bounding box center [399, 319] width 269 height 20
paste input "702 9045 6679 7271"
type input "702 9045 6679 7271"
click at [580, 323] on button "Pesquisar" at bounding box center [563, 319] width 53 height 20
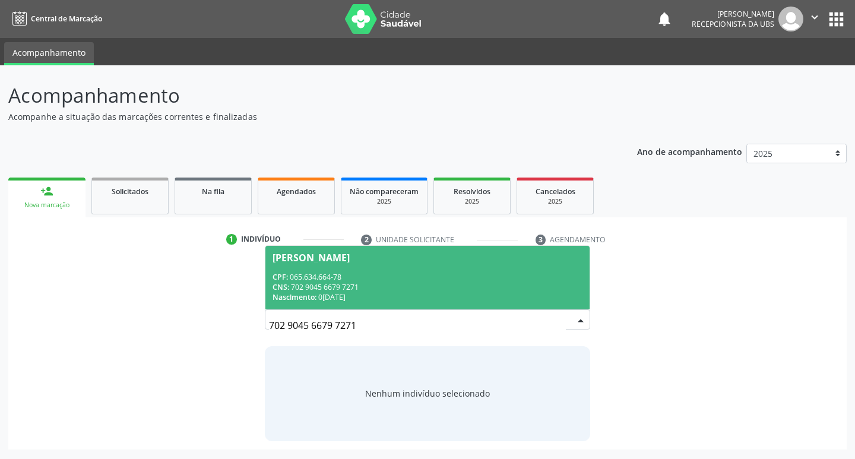
click at [399, 294] on div "Nascimento: 03/04/1986" at bounding box center [428, 297] width 311 height 10
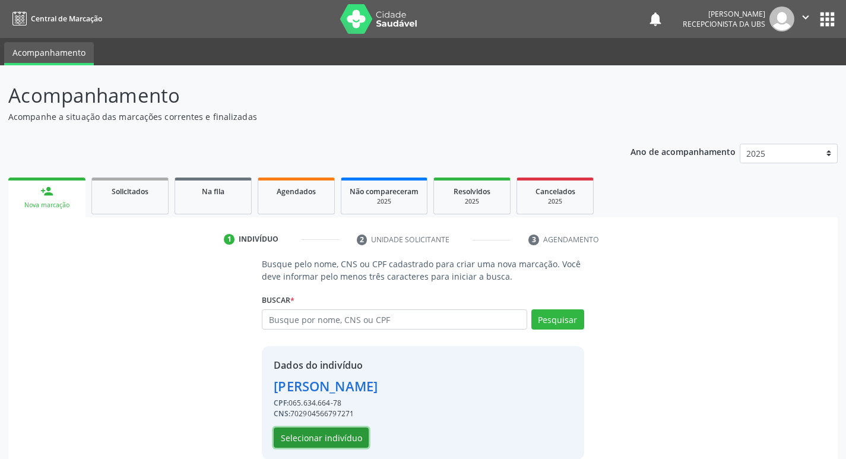
click at [341, 437] on button "Selecionar indivíduo" at bounding box center [321, 438] width 95 height 20
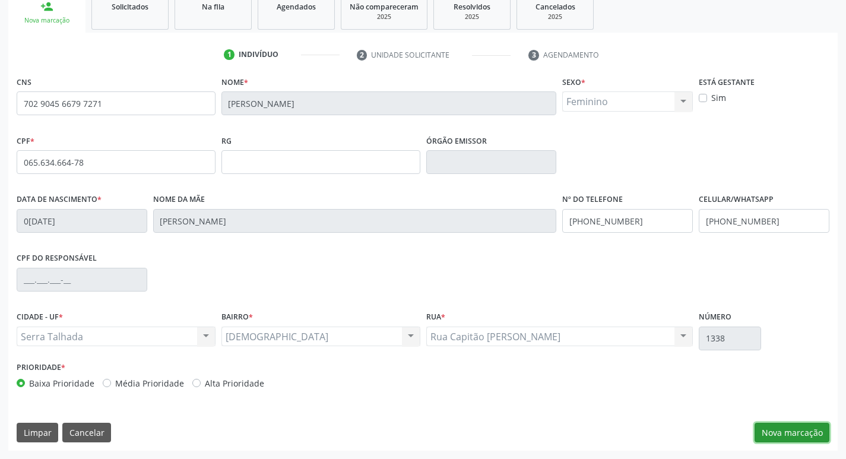
click at [799, 439] on button "Nova marcação" at bounding box center [792, 433] width 75 height 20
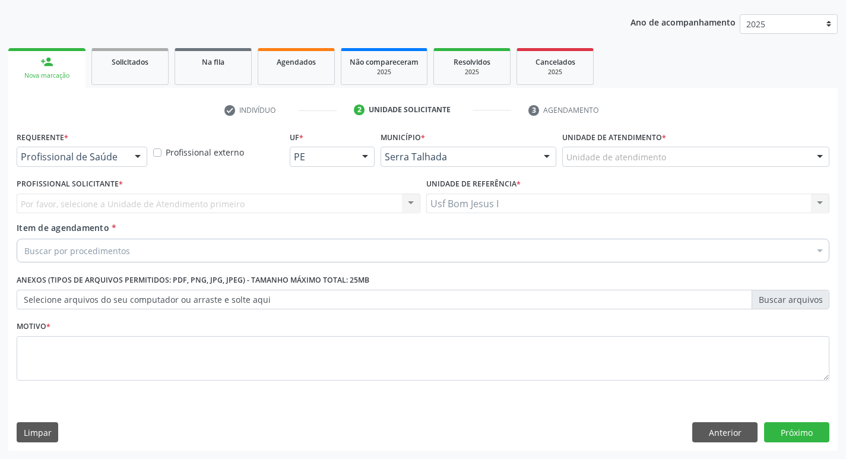
scroll to position [129, 0]
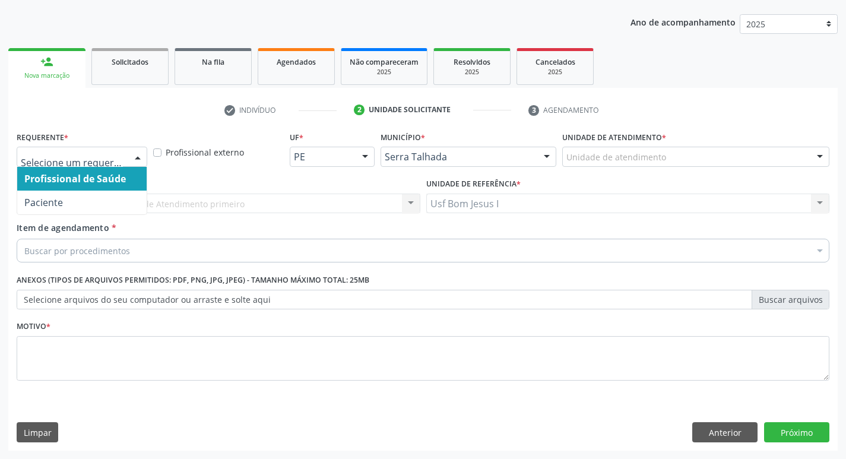
click at [124, 156] on div at bounding box center [82, 157] width 131 height 20
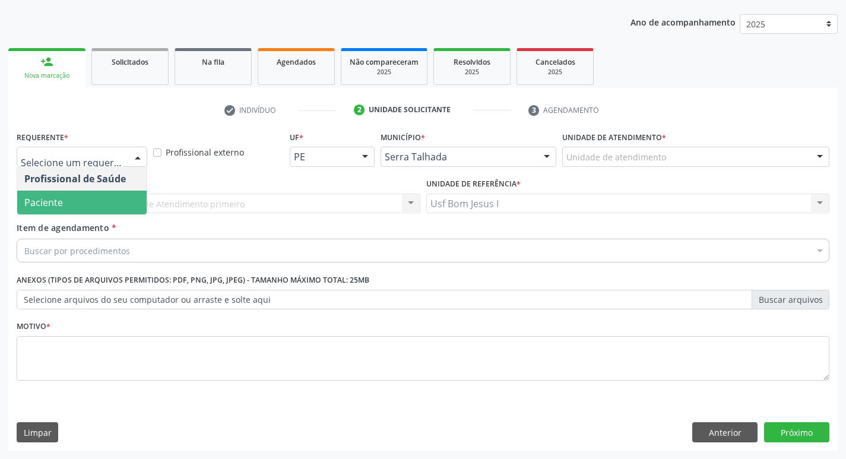
click at [89, 205] on span "Paciente" at bounding box center [81, 203] width 129 height 24
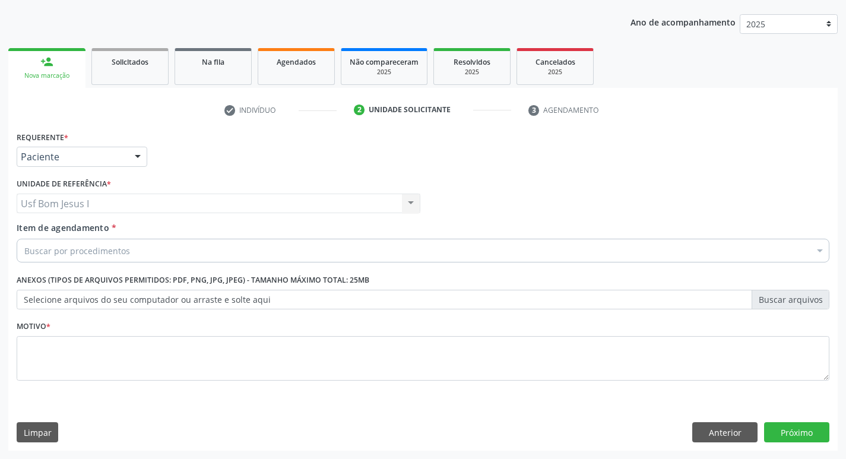
drag, startPoint x: 100, startPoint y: 253, endPoint x: 106, endPoint y: 251, distance: 6.8
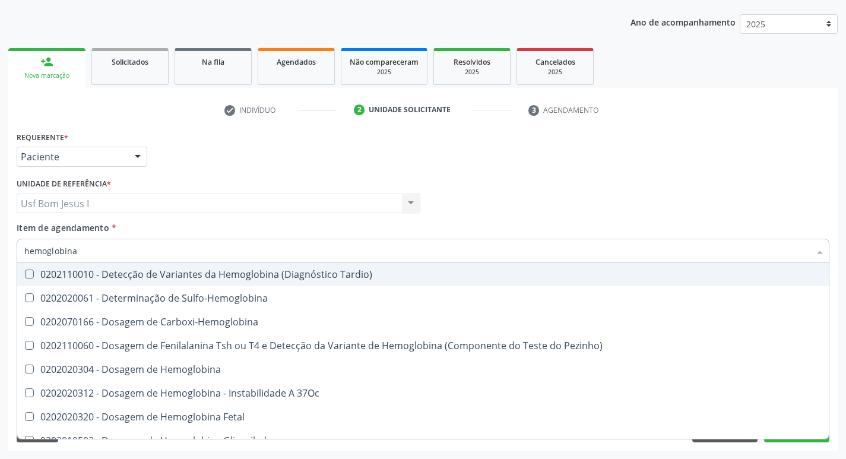
type input "hemoglobina g"
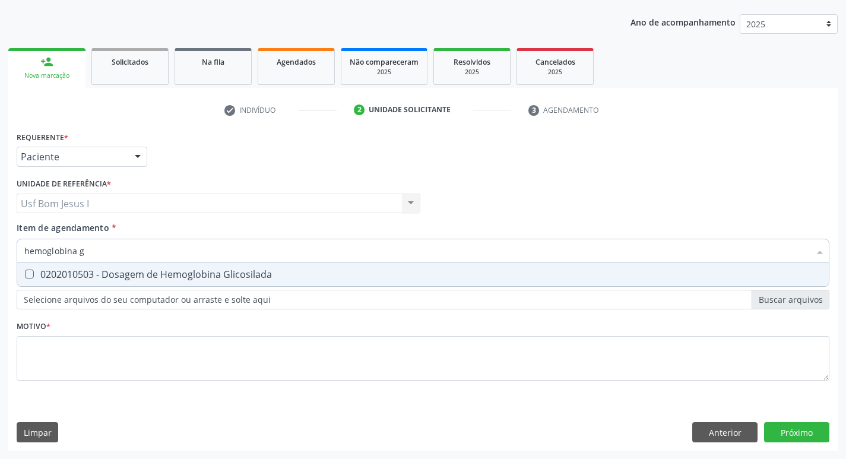
click at [165, 279] on div "0202010503 - Dosagem de Hemoglobina Glicosilada" at bounding box center [423, 275] width 798 height 10
checkbox Glicosilada "true"
click at [141, 252] on input "hemoglobina g" at bounding box center [417, 251] width 786 height 24
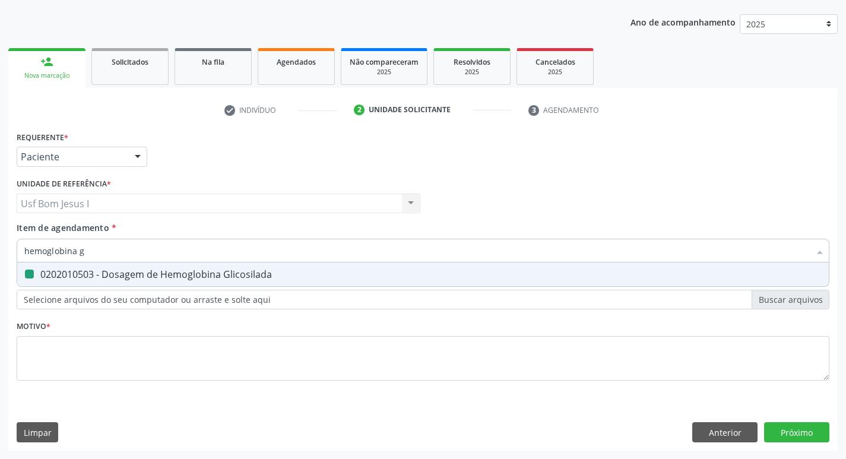
type input "t"
checkbox Glicosilada "false"
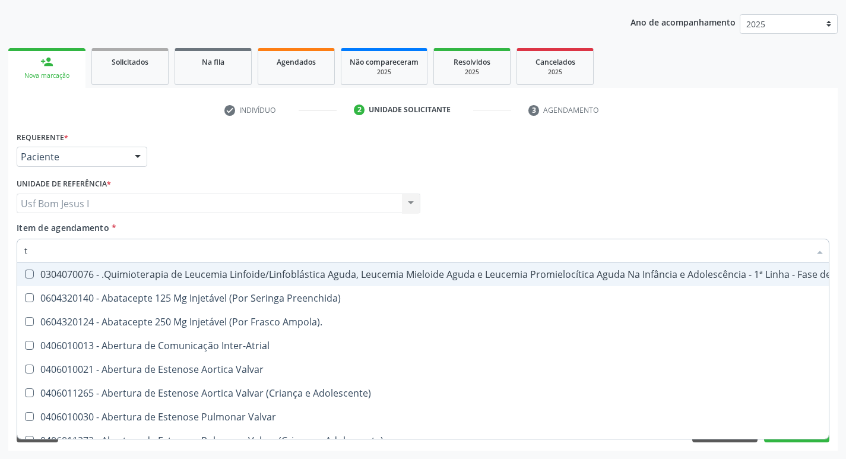
type input "t4"
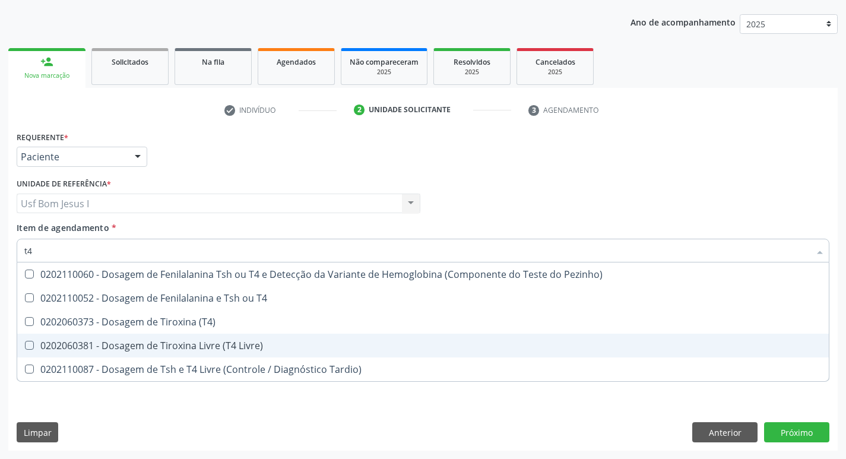
click at [193, 345] on div "0202060381 - Dosagem de Tiroxina Livre (T4 Livre)" at bounding box center [423, 346] width 798 height 10
checkbox Livre\) "true"
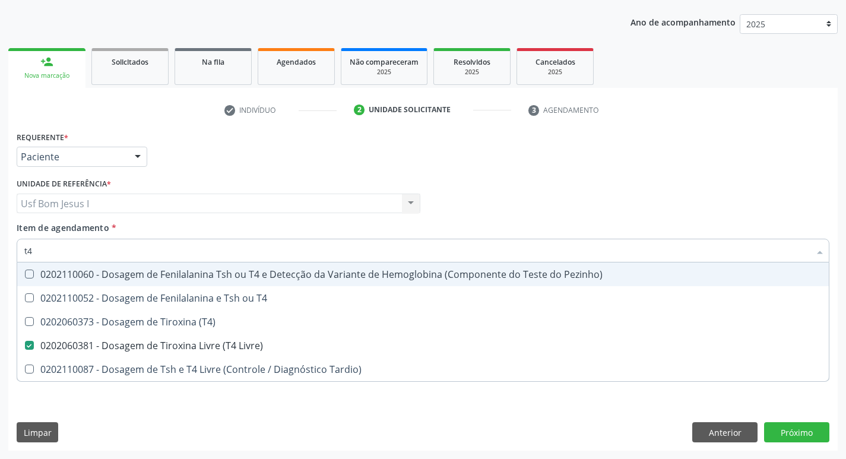
click at [150, 254] on input "t4" at bounding box center [417, 251] width 786 height 24
type input "t"
checkbox Livre\) "false"
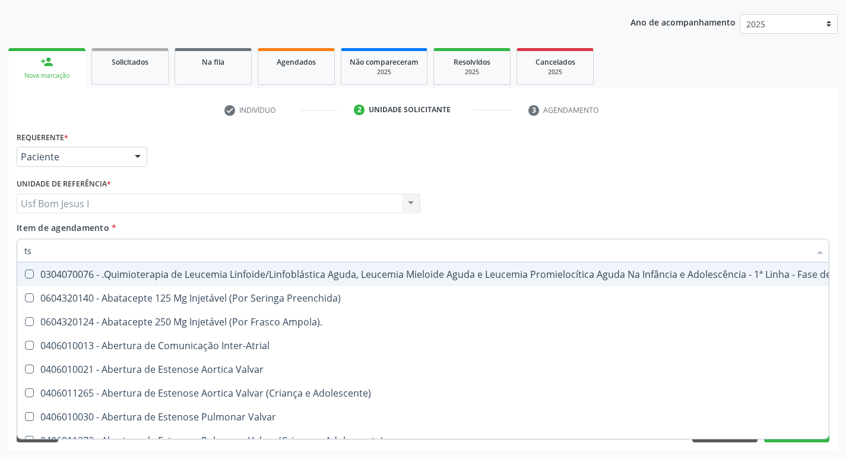
type input "tsh"
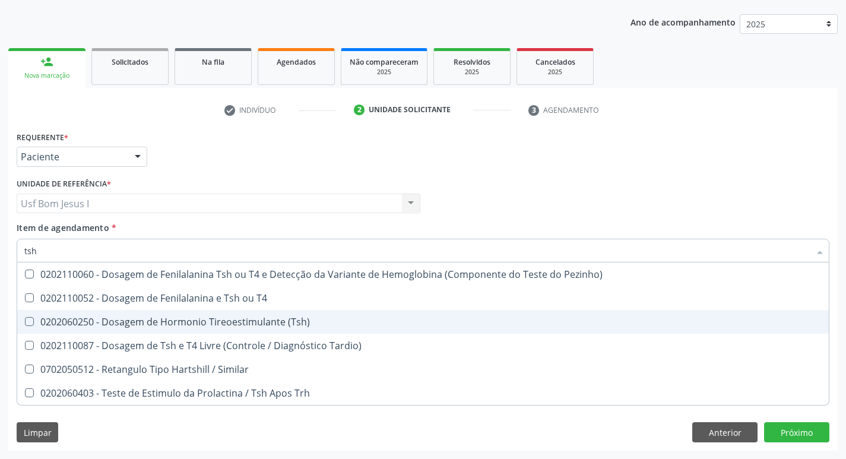
click at [199, 317] on div "0202060250 - Dosagem de Hormonio Tireoestimulante (Tsh)" at bounding box center [423, 322] width 798 height 10
checkbox \(Tsh\) "true"
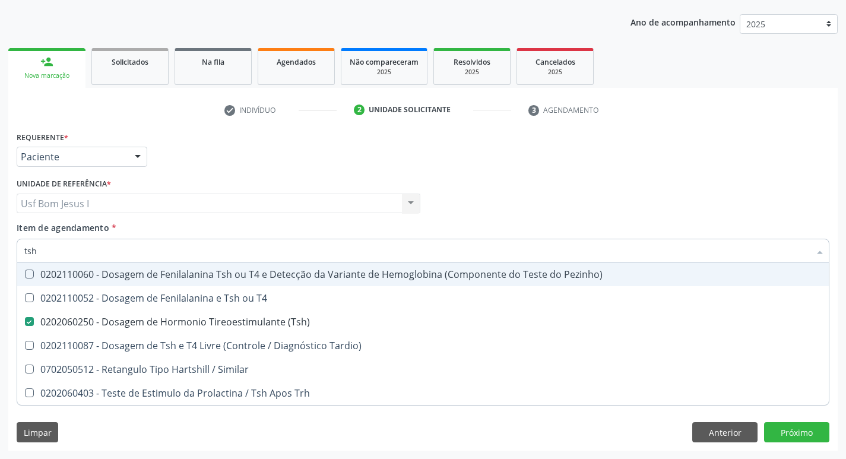
click at [542, 208] on div "Profissional Solicitante Por favor, selecione a Unidade de Atendimento primeiro…" at bounding box center [423, 198] width 819 height 46
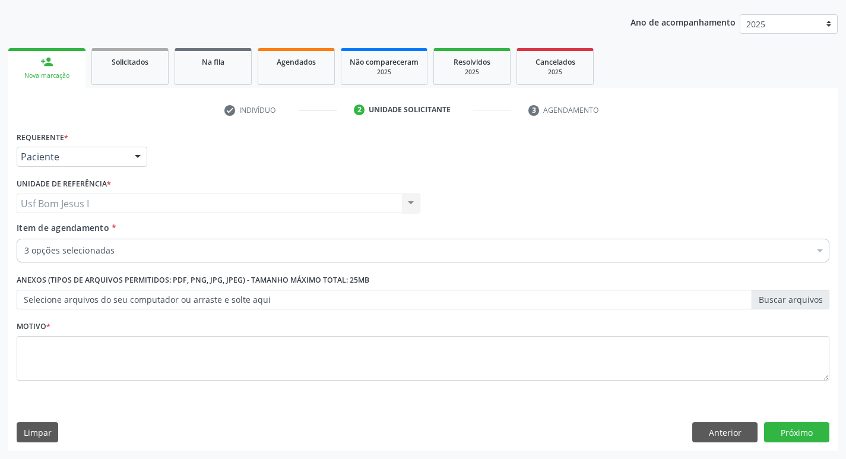
click at [475, 348] on span "0202010503 - Dosagem de Hemoglobina Glicosilada" at bounding box center [486, 338] width 939 height 24
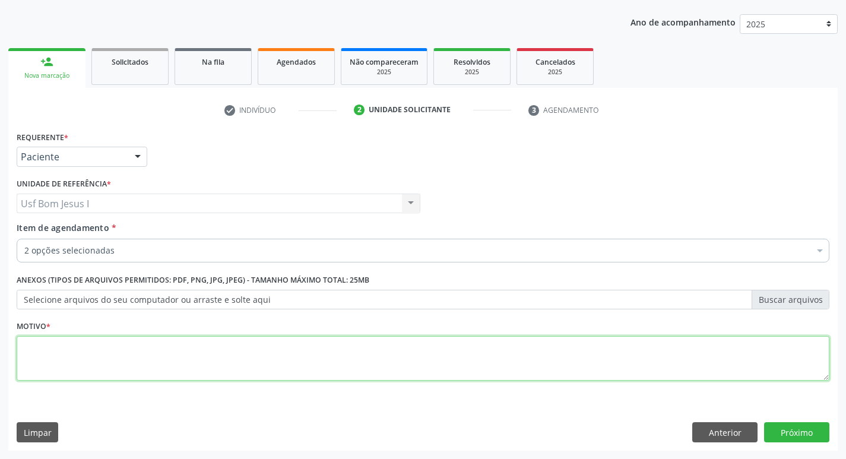
click at [478, 347] on textarea at bounding box center [423, 358] width 813 height 45
type textarea "."
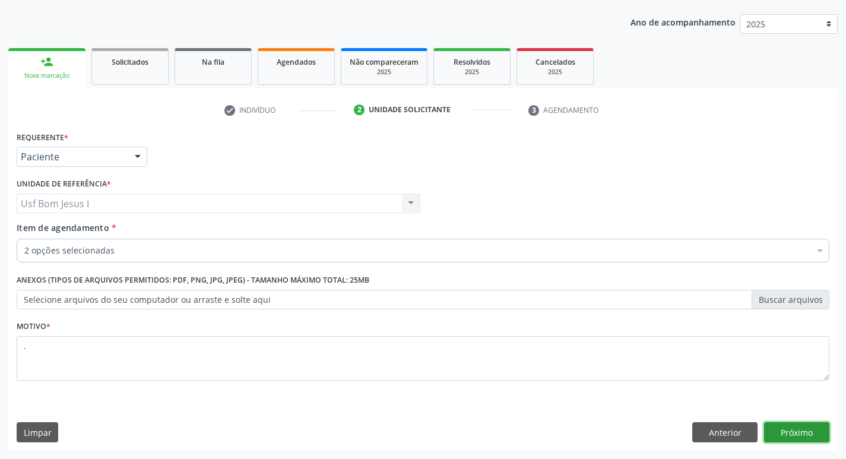
click at [780, 430] on button "Próximo" at bounding box center [796, 432] width 65 height 20
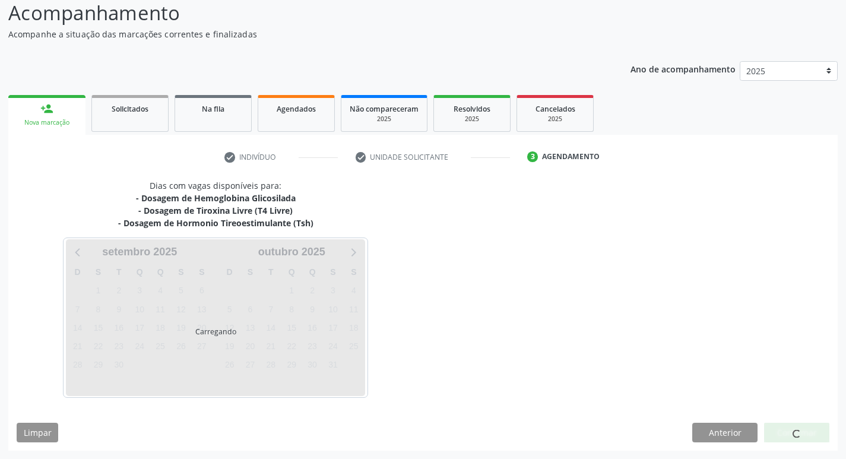
scroll to position [83, 0]
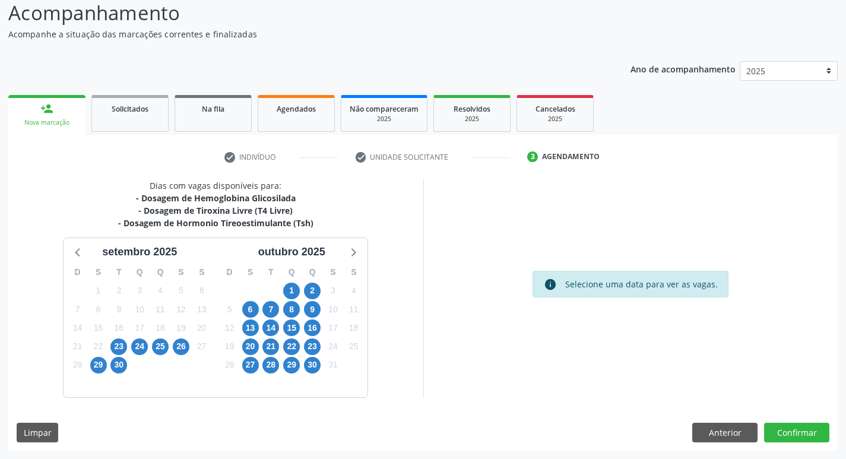
click at [109, 359] on div "30" at bounding box center [119, 365] width 21 height 18
click at [115, 366] on span "30" at bounding box center [118, 365] width 17 height 17
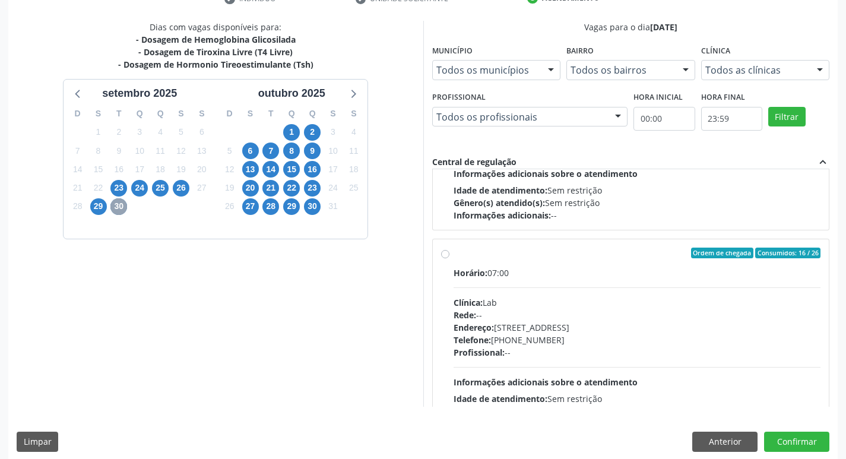
scroll to position [356, 0]
click at [612, 280] on div "Horário: 07:00 Clínica: Lab Rede: -- Endereço: Casa, nº 1037, N S da Penha, Ser…" at bounding box center [638, 346] width 368 height 163
click at [450, 257] on input "Ordem de chegada Consumidos: 16 / 26 Horário: 07:00 Clínica: Lab Rede: -- Ender…" at bounding box center [445, 251] width 8 height 11
radio input "true"
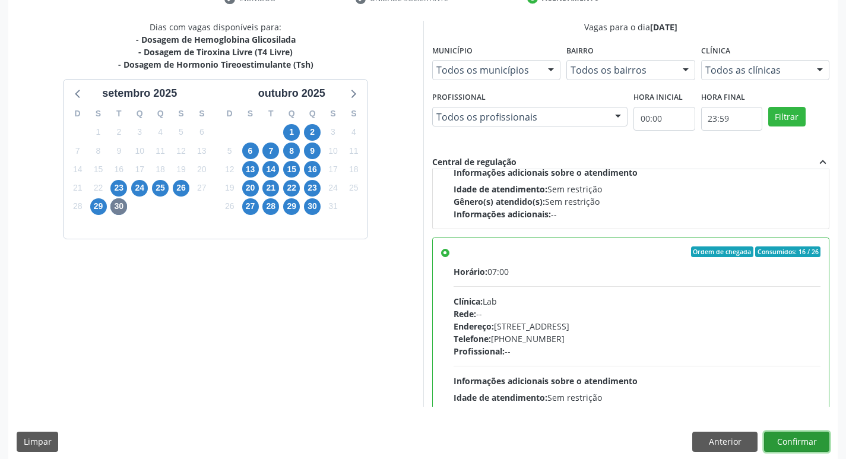
click at [816, 443] on button "Confirmar" at bounding box center [796, 442] width 65 height 20
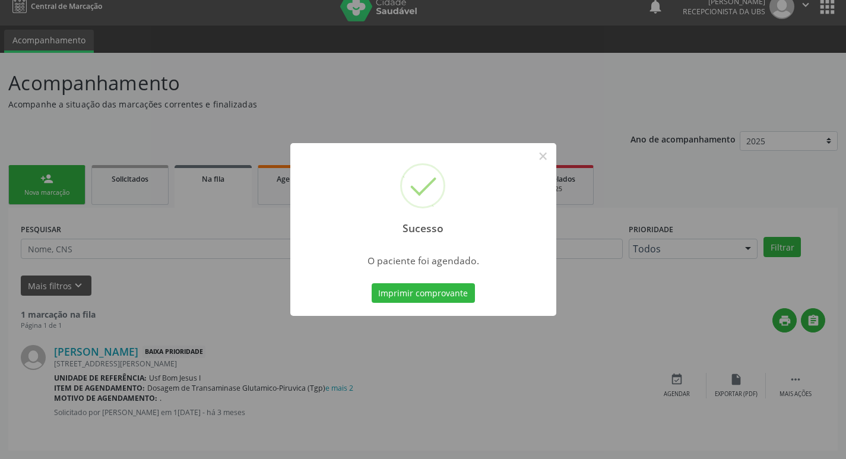
scroll to position [0, 0]
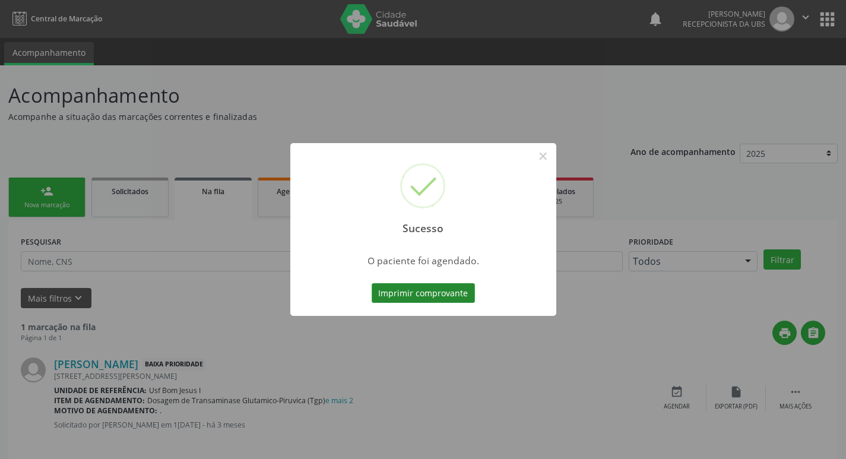
click at [444, 299] on button "Imprimir comprovante" at bounding box center [423, 293] width 103 height 20
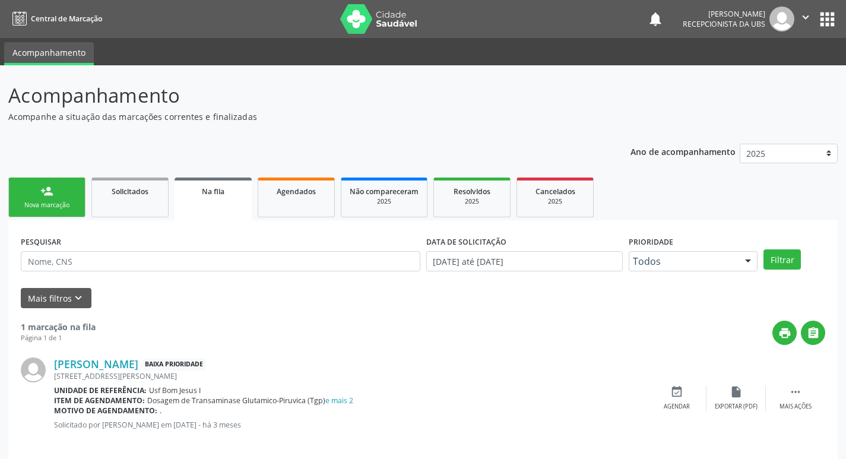
click at [55, 201] on div "Nova marcação" at bounding box center [46, 205] width 59 height 9
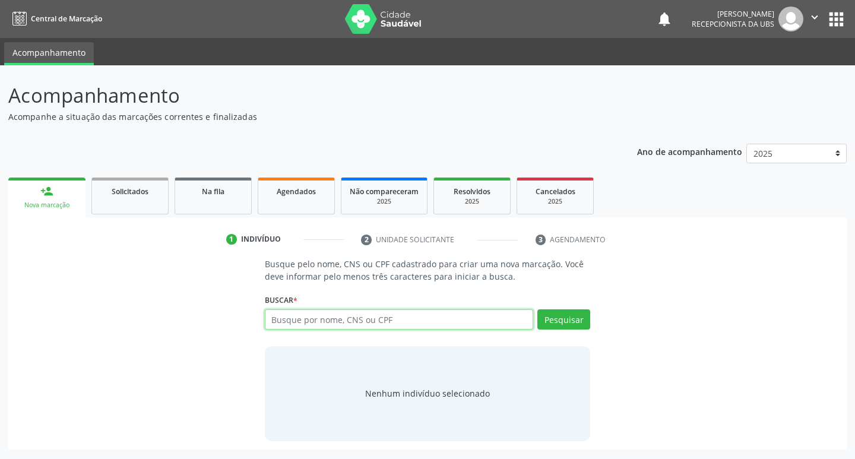
click at [397, 318] on input "text" at bounding box center [399, 319] width 269 height 20
type input "704607621841623"
click at [564, 315] on button "Pesquisar" at bounding box center [563, 319] width 53 height 20
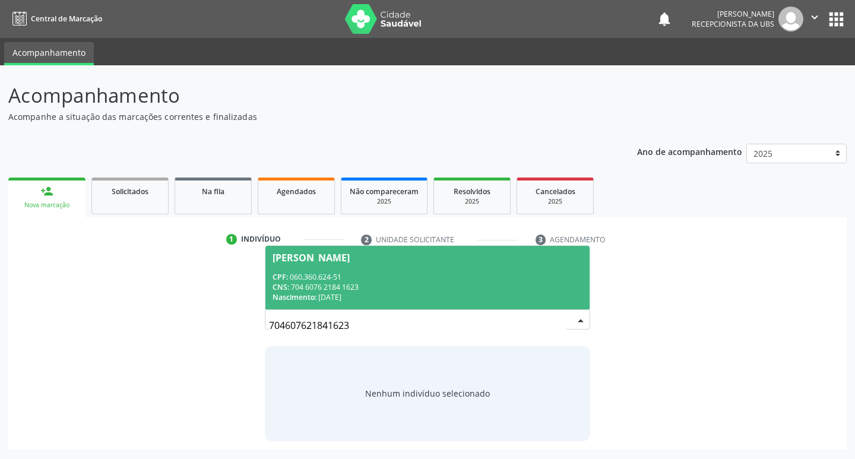
click at [327, 265] on span "Marinalva Pereira da Silva CPF: 060.360.624-51 CNS: 704 6076 2184 1623 Nascimen…" at bounding box center [427, 278] width 325 height 64
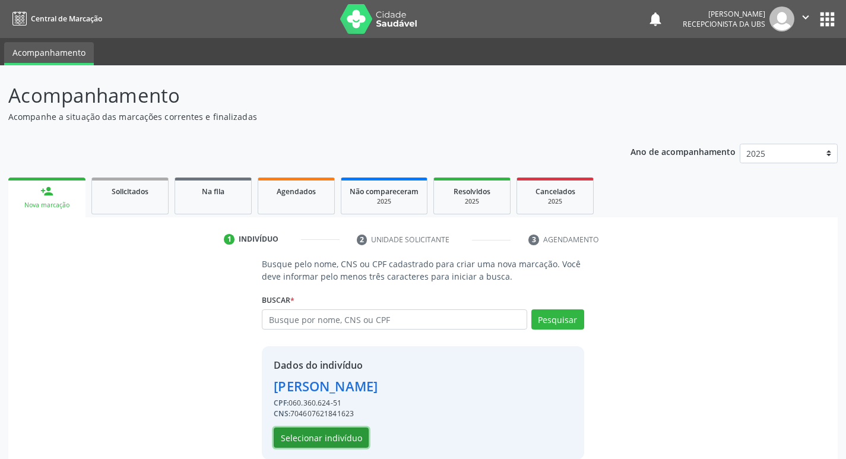
click at [331, 444] on button "Selecionar indivíduo" at bounding box center [321, 438] width 95 height 20
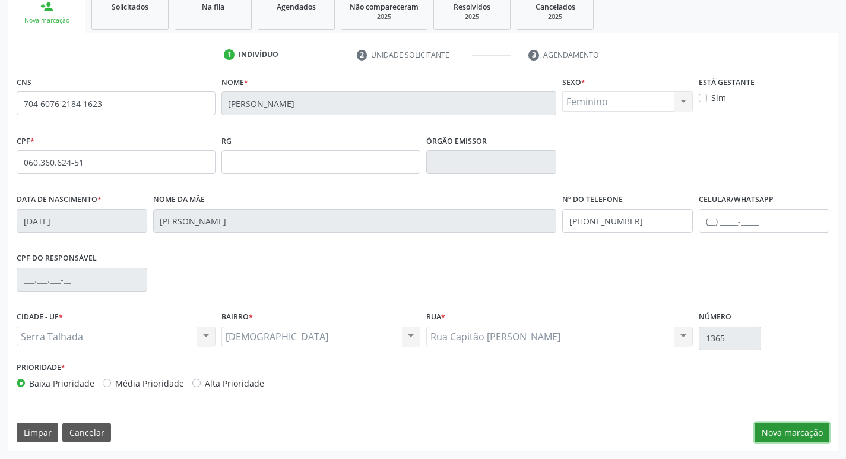
click at [793, 428] on button "Nova marcação" at bounding box center [792, 433] width 75 height 20
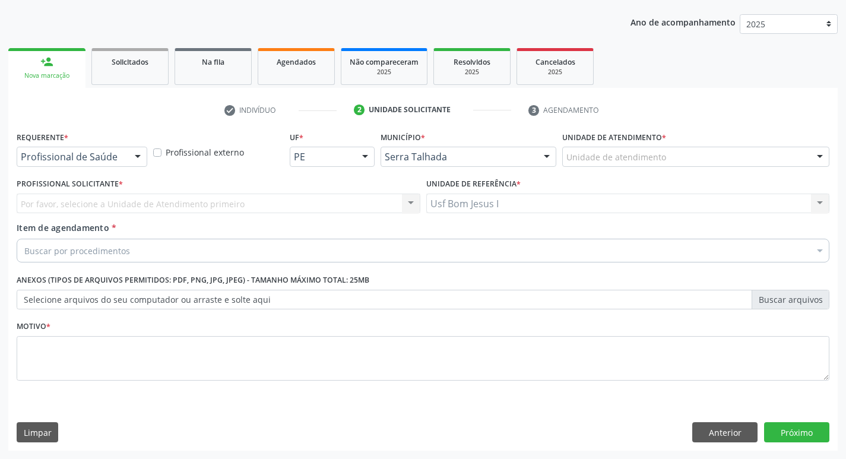
scroll to position [129, 0]
click at [116, 163] on div "Profissional de Saúde" at bounding box center [82, 157] width 131 height 20
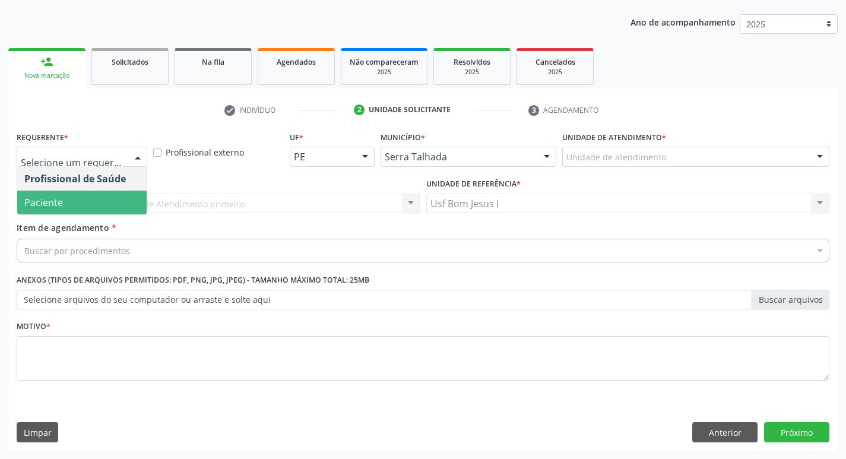
click at [117, 210] on span "Paciente" at bounding box center [81, 203] width 129 height 24
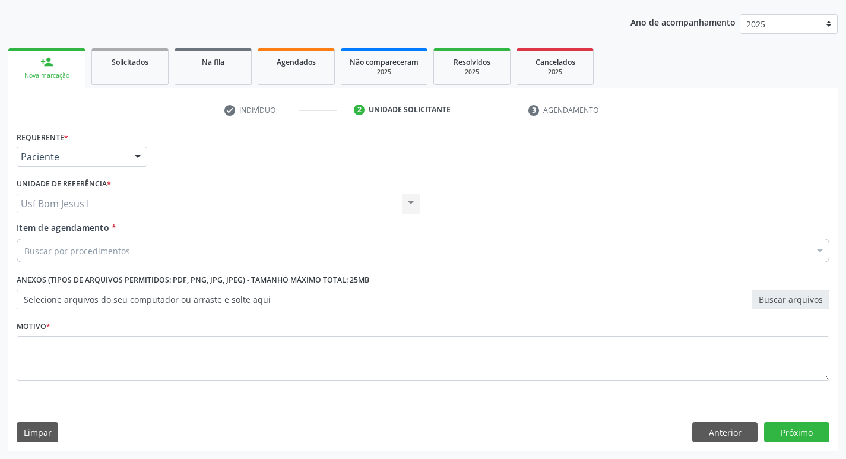
click at [118, 242] on div "Buscar por procedimentos" at bounding box center [423, 251] width 813 height 24
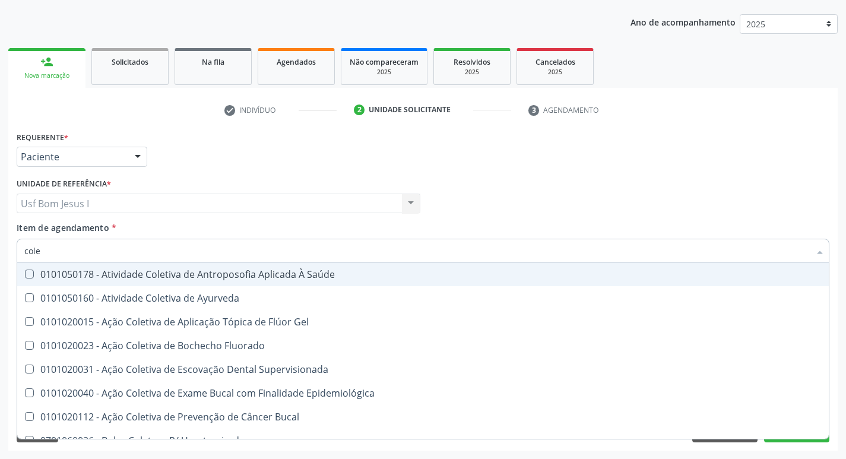
type input "coles"
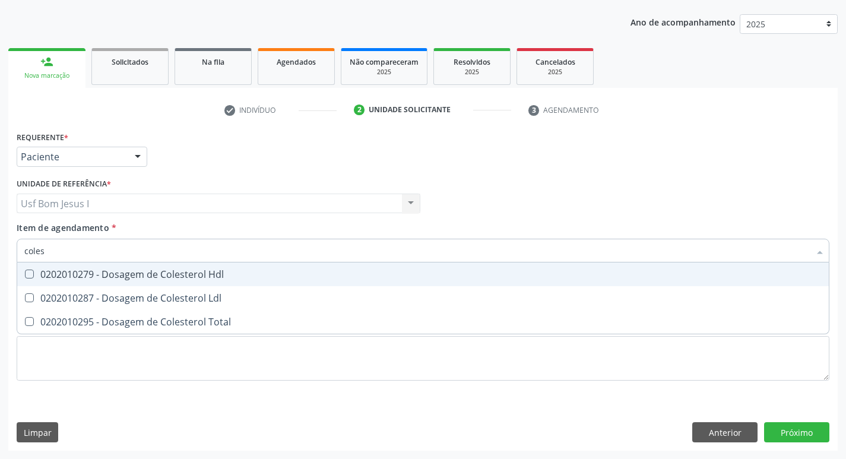
click at [140, 270] on div "0202010279 - Dosagem de Colesterol Hdl" at bounding box center [423, 275] width 798 height 10
checkbox Hdl "true"
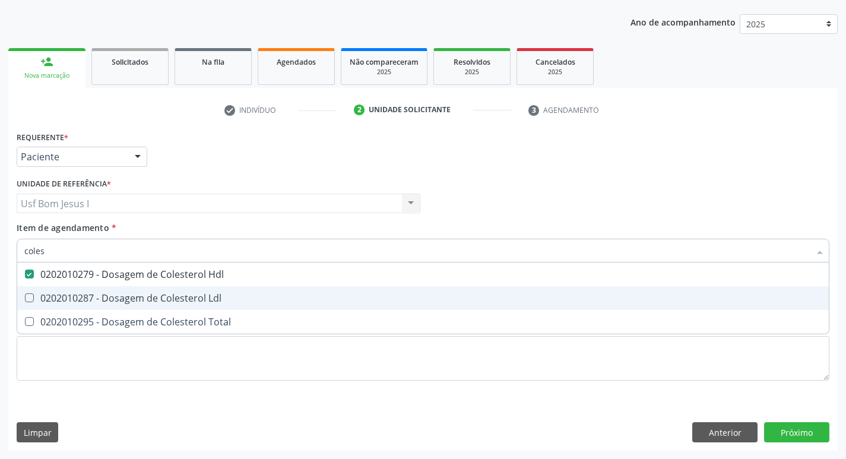
click at [144, 298] on div "0202010287 - Dosagem de Colesterol Ldl" at bounding box center [423, 298] width 798 height 10
checkbox Ldl "true"
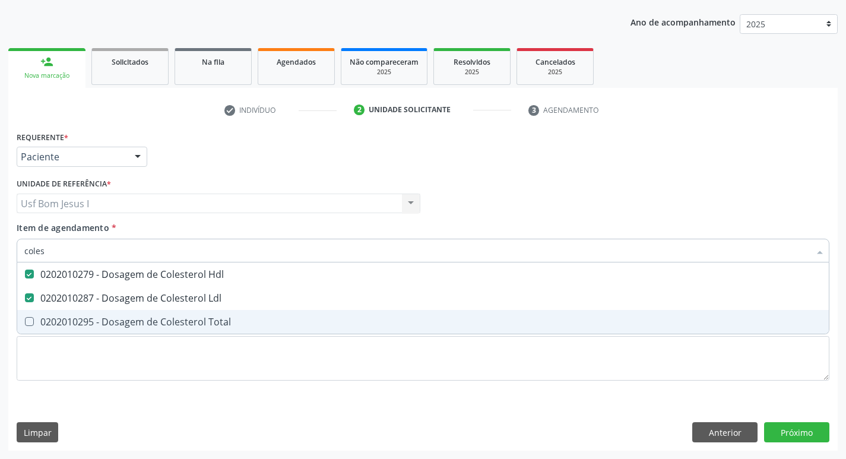
drag, startPoint x: 141, startPoint y: 317, endPoint x: 133, endPoint y: 298, distance: 21.1
click at [140, 317] on div "0202010295 - Dosagem de Colesterol Total" at bounding box center [423, 322] width 798 height 10
checkbox Total "true"
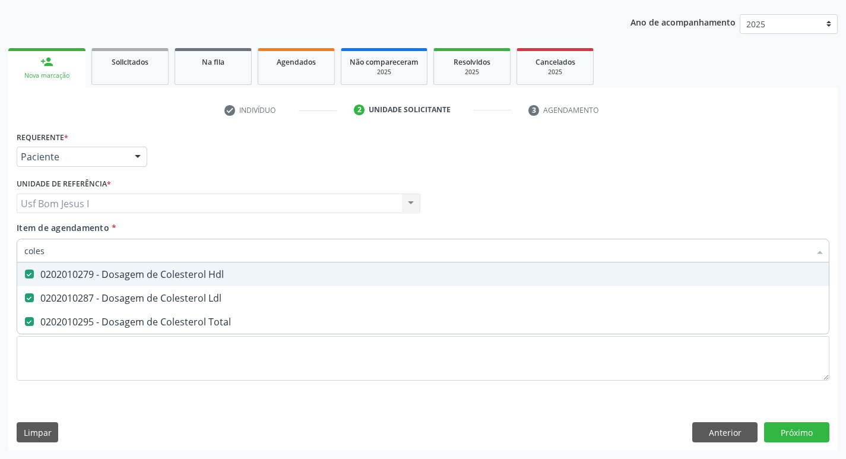
click at [63, 255] on input "coles" at bounding box center [417, 251] width 786 height 24
type input "cr"
checkbox Hdl "false"
checkbox Ldl "false"
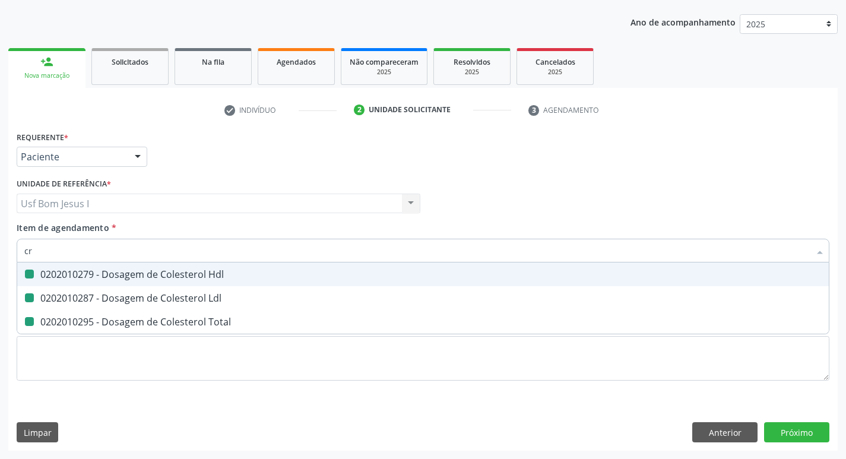
checkbox Total "false"
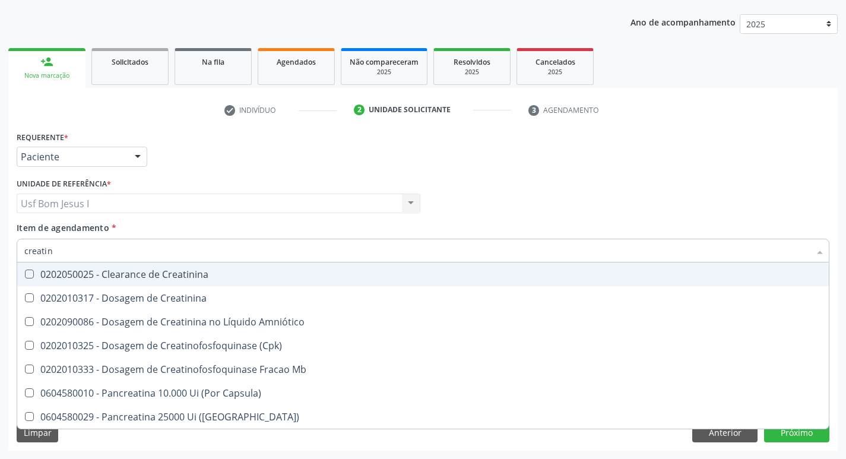
type input "creatini"
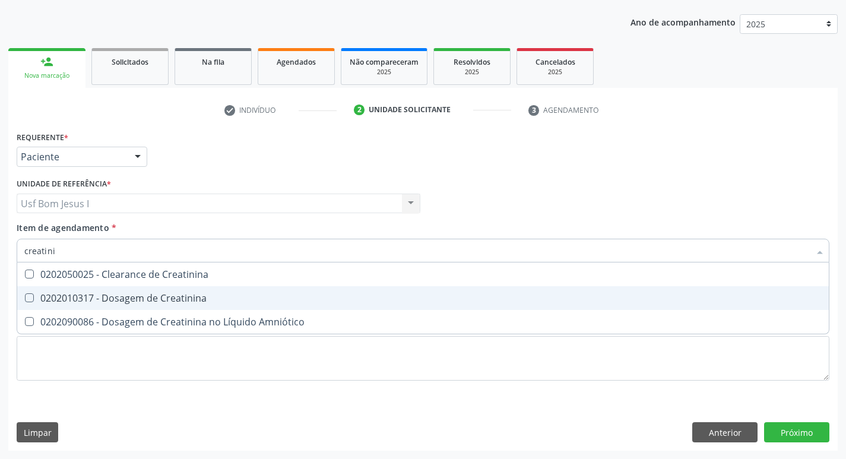
drag, startPoint x: 69, startPoint y: 298, endPoint x: 50, endPoint y: 267, distance: 36.3
click at [69, 297] on div "0202010317 - Dosagem de Creatinina" at bounding box center [423, 298] width 798 height 10
checkbox Creatinina "true"
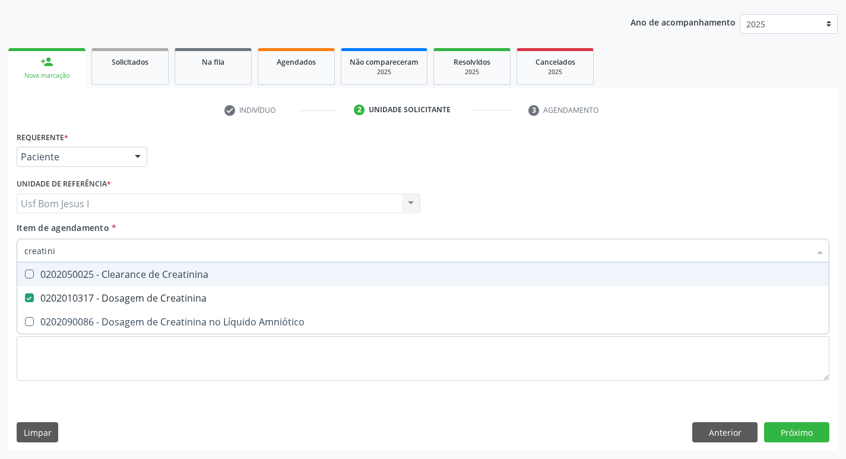
click at [61, 252] on input "creatini" at bounding box center [417, 251] width 786 height 24
type input "tr"
checkbox Creatinina "false"
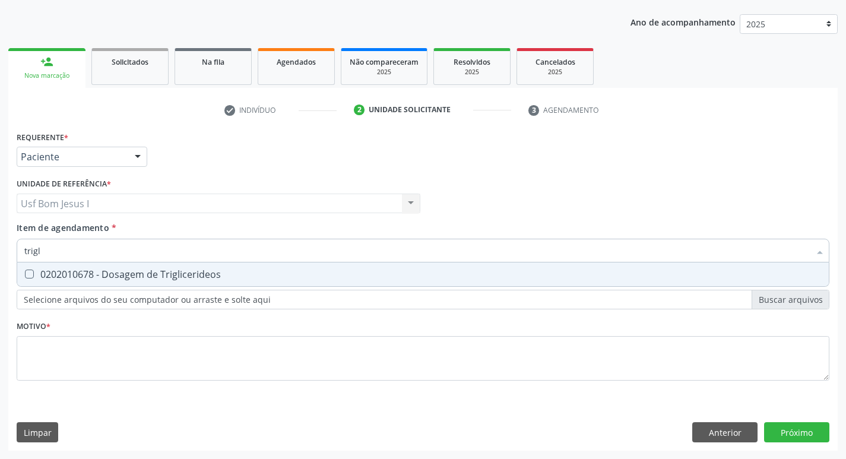
type input "trigli"
click at [59, 265] on span "0202010678 - Dosagem de Triglicerideos" at bounding box center [423, 275] width 812 height 24
checkbox Triglicerideos "true"
click at [66, 245] on input "trigli" at bounding box center [417, 251] width 786 height 24
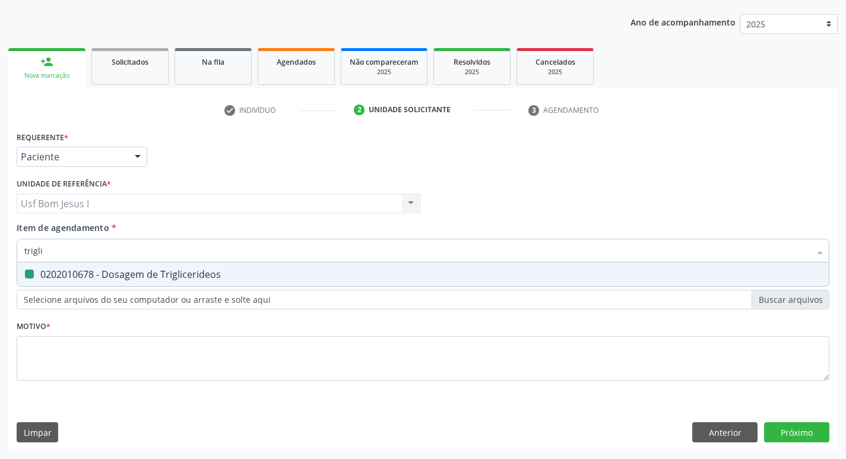
type input "g"
checkbox Triglicerideos "false"
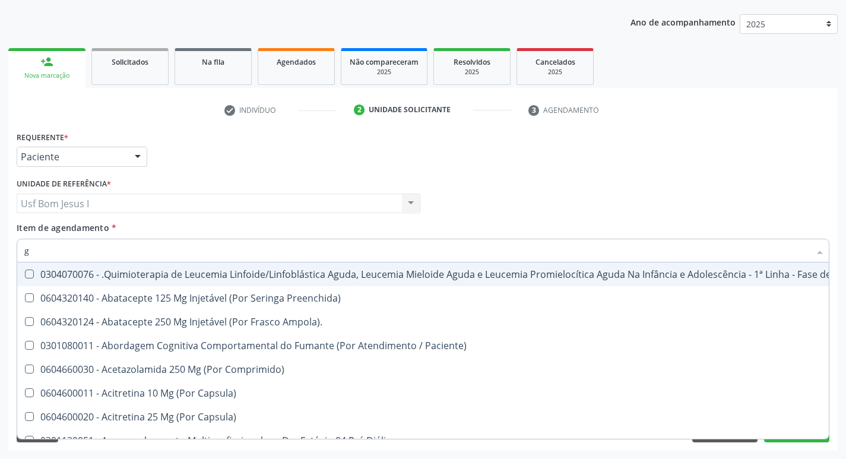
type input "gl"
checkbox Pé "true"
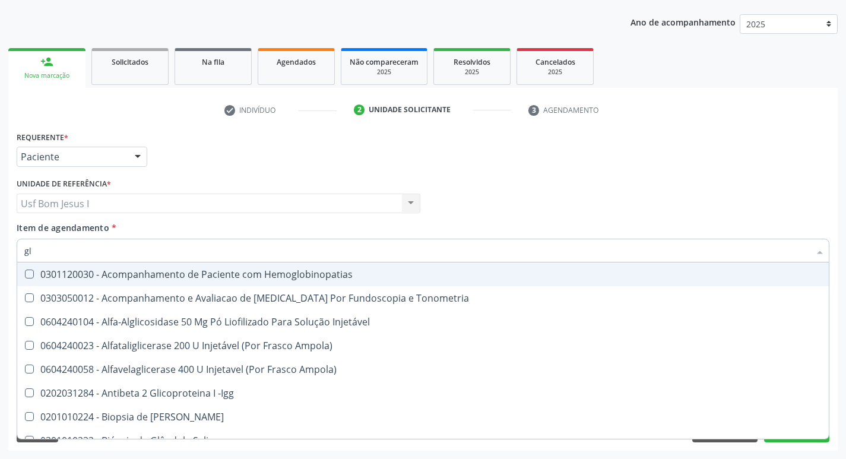
type input "gli"
checkbox Glomerular "true"
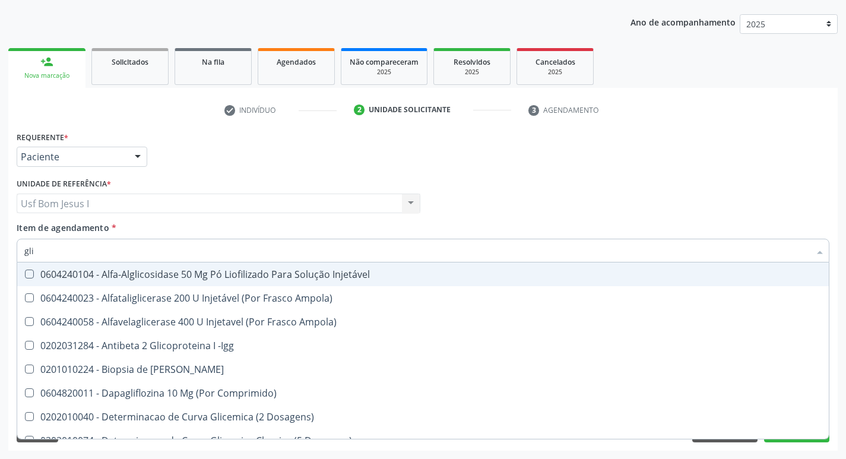
type input "glic"
checkbox Derrames "true"
checkbox Triglicerideos "false"
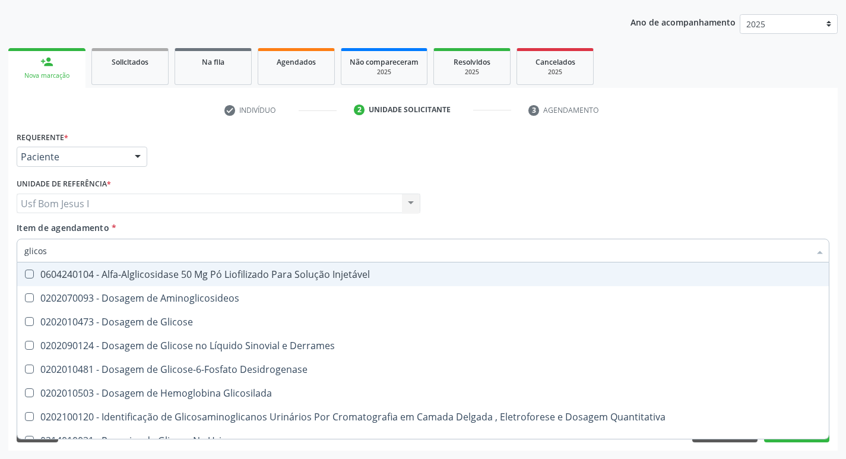
type input "glicose"
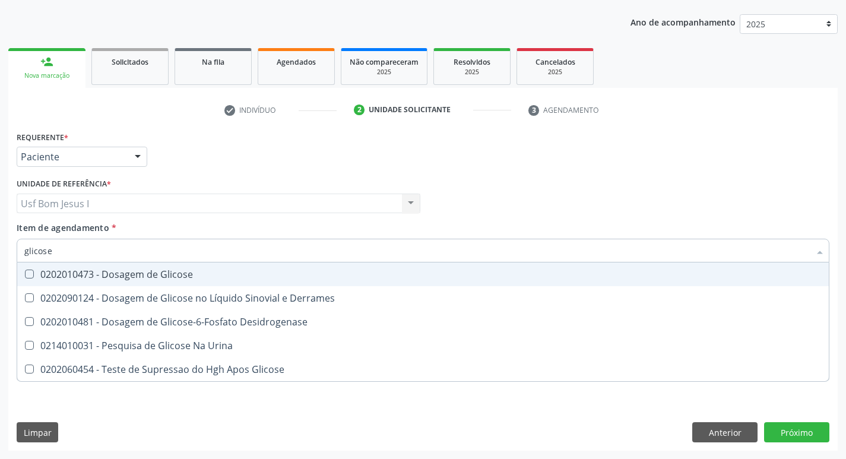
click at [72, 270] on div "0202010473 - Dosagem de Glicose" at bounding box center [423, 275] width 798 height 10
checkbox Glicose "true"
click at [70, 248] on input "glicose" at bounding box center [417, 251] width 786 height 24
type input "he"
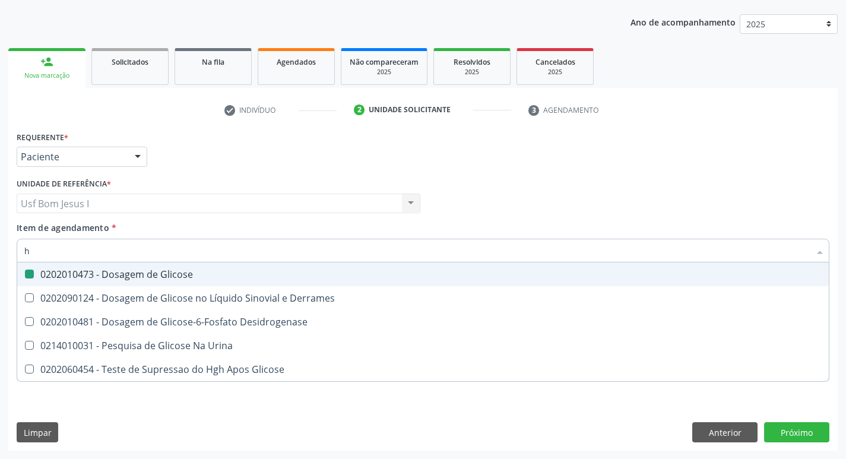
checkbox Glicose "false"
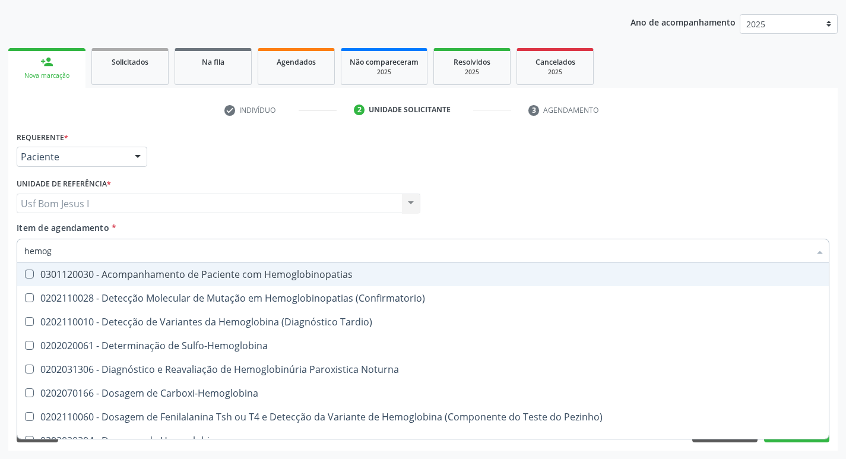
type input "hemogr"
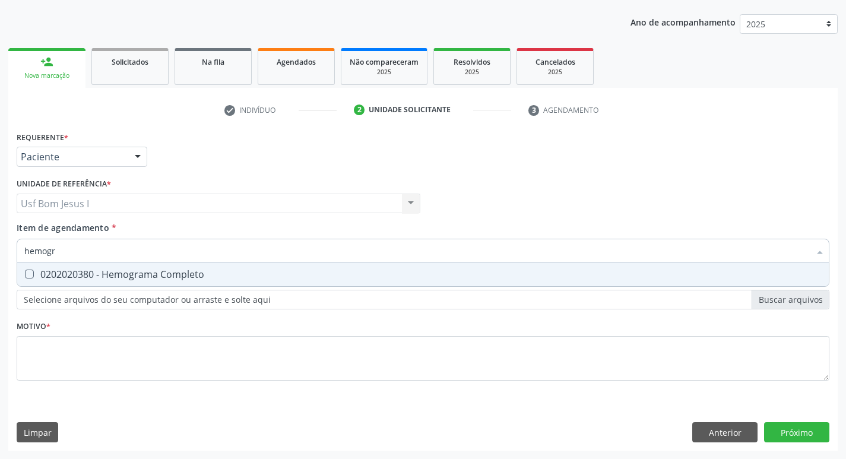
click at [71, 270] on div "0202020380 - Hemograma Completo" at bounding box center [423, 275] width 798 height 10
checkbox Completo "true"
click at [67, 250] on input "hemogr" at bounding box center [417, 251] width 786 height 24
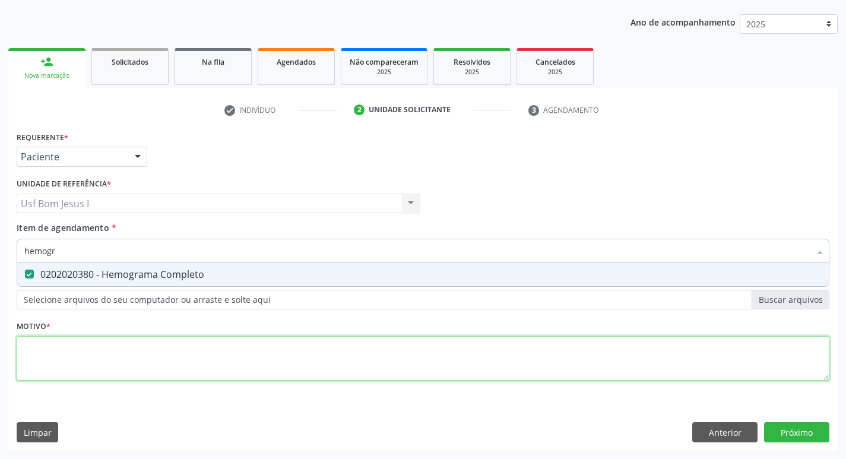
click at [121, 356] on div "Requerente * Paciente Profissional de Saúde Paciente Nenhum resultado encontrad…" at bounding box center [423, 262] width 813 height 269
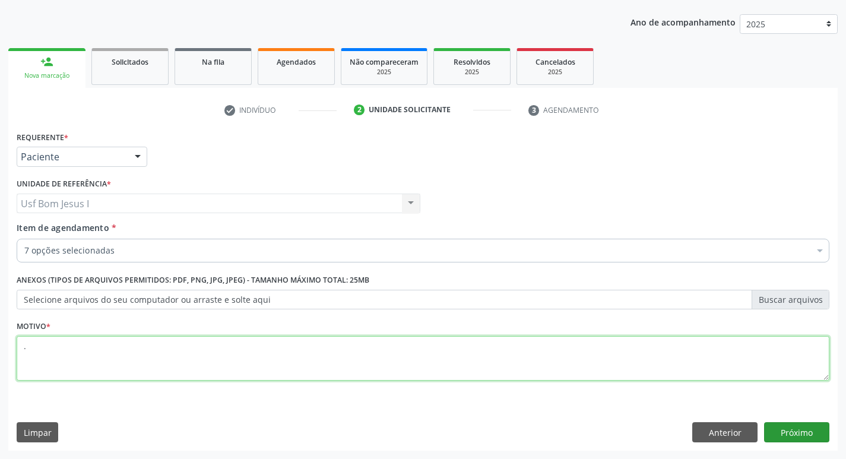
type textarea "."
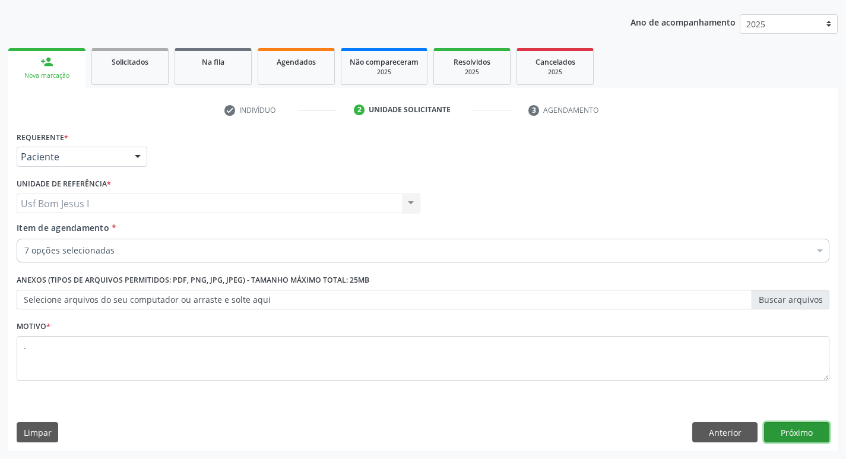
click at [790, 429] on button "Próximo" at bounding box center [796, 432] width 65 height 20
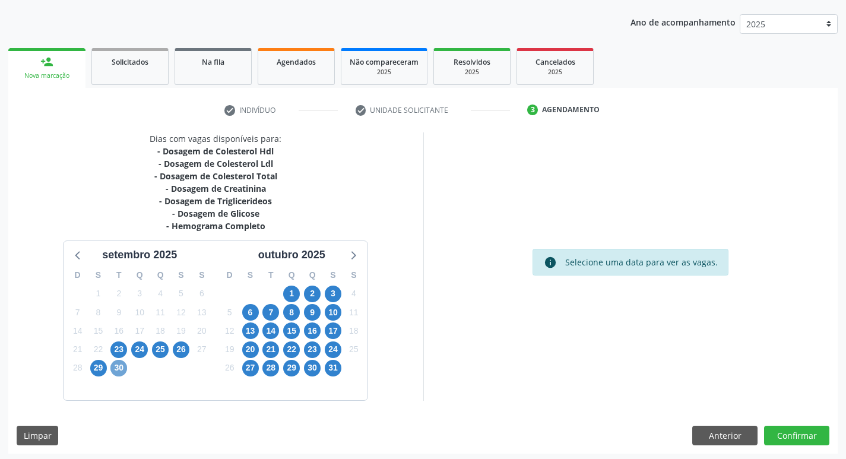
click at [122, 369] on span "30" at bounding box center [118, 368] width 17 height 17
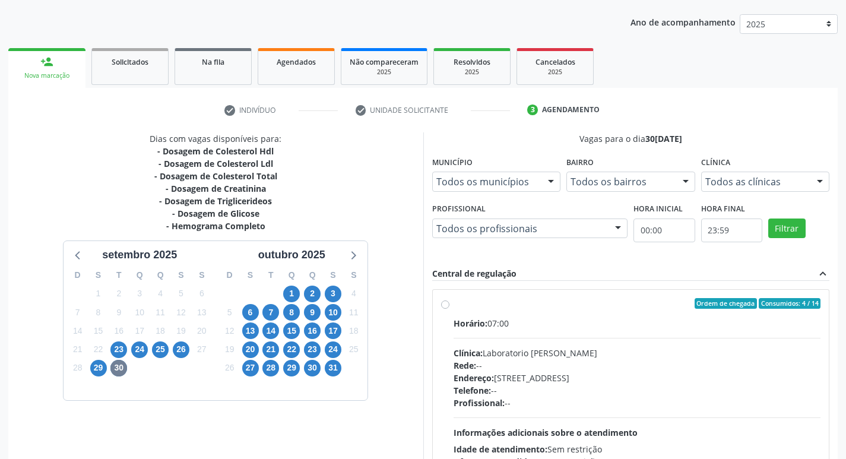
click at [674, 366] on div "Rede: --" at bounding box center [638, 365] width 368 height 12
click at [450, 309] on input "Ordem de chegada Consumidos: 4 / 14 Horário: 07:00 Clínica: Laboratorio Jose Pa…" at bounding box center [445, 303] width 8 height 11
radio input "true"
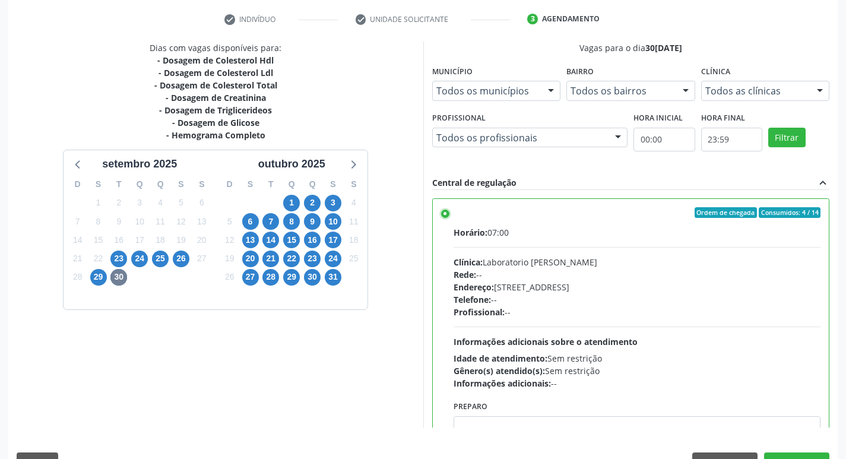
scroll to position [251, 0]
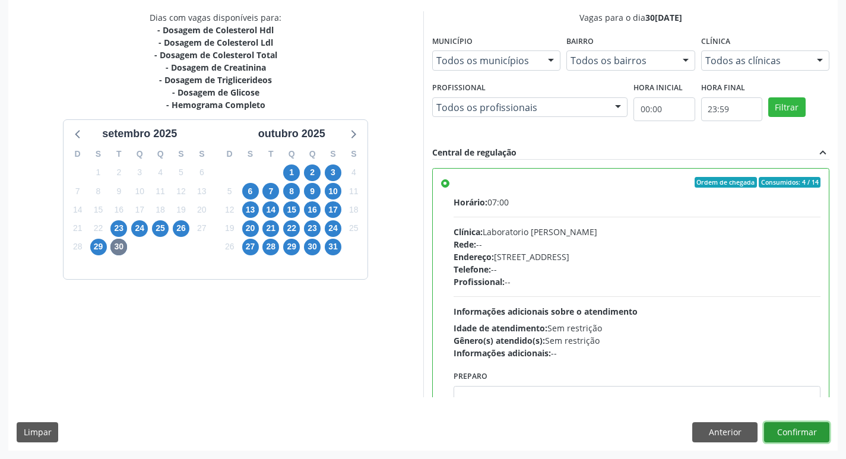
click at [823, 438] on button "Confirmar" at bounding box center [796, 432] width 65 height 20
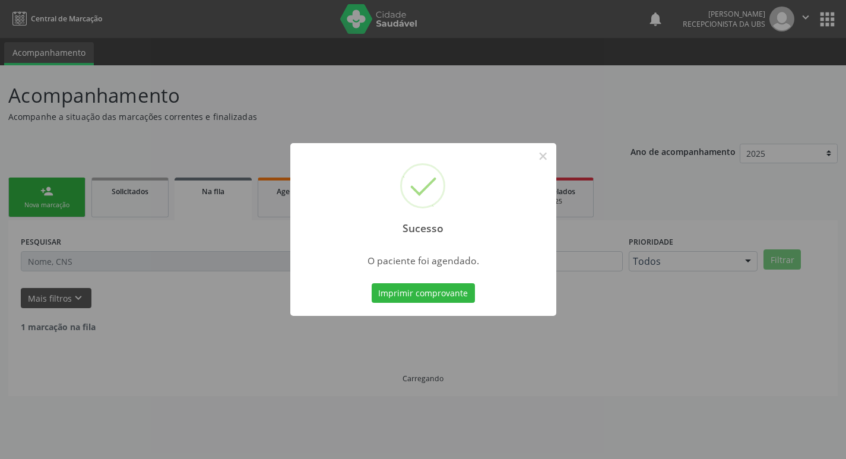
scroll to position [0, 0]
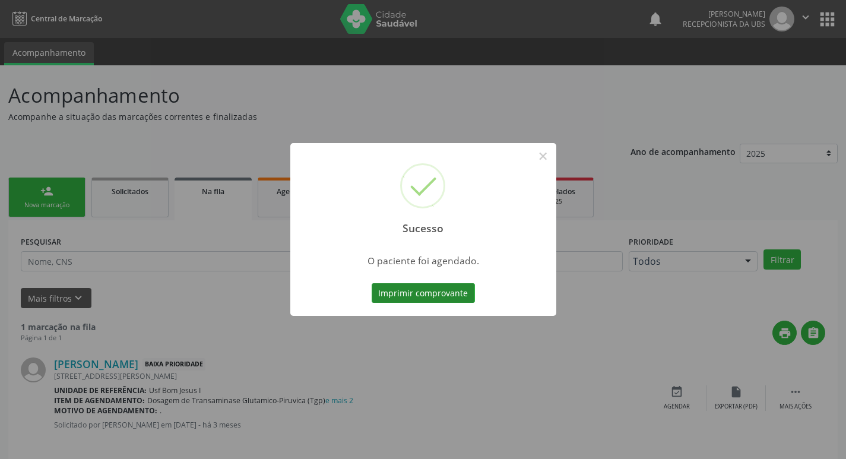
click at [423, 290] on button "Imprimir comprovante" at bounding box center [423, 293] width 103 height 20
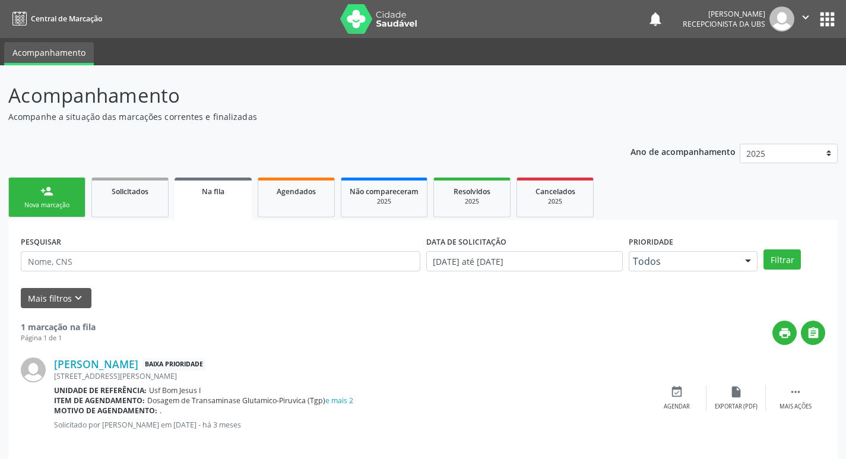
click at [55, 201] on div "Nova marcação" at bounding box center [46, 205] width 59 height 9
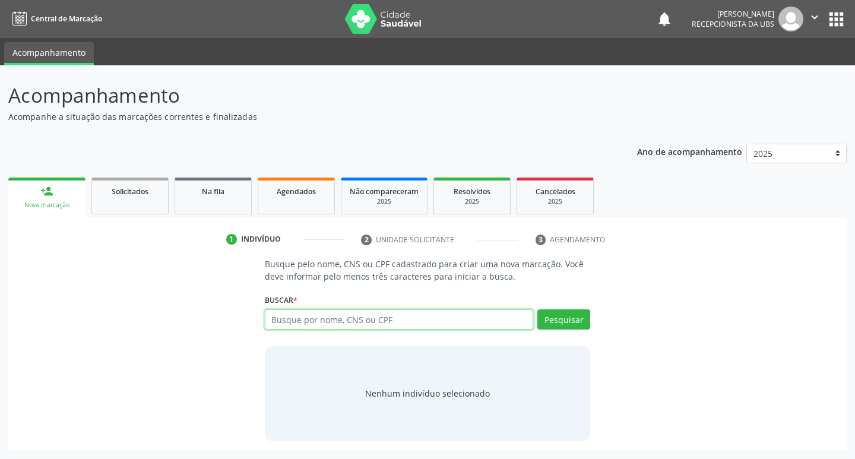
click at [337, 321] on input "text" at bounding box center [399, 319] width 269 height 20
paste input "704 6076 2184 1623"
type input "704 6076 2184 1623"
click at [571, 322] on button "Pesquisar" at bounding box center [563, 319] width 53 height 20
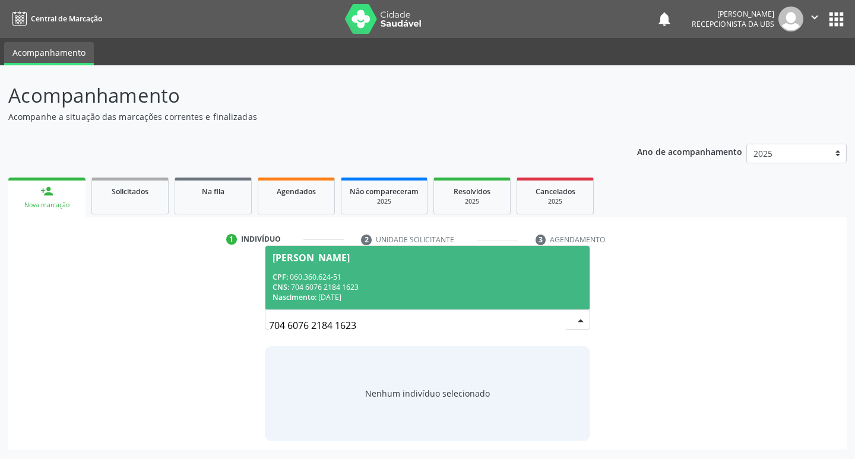
click at [463, 284] on div "CNS: 704 6076 2184 1623" at bounding box center [428, 287] width 311 height 10
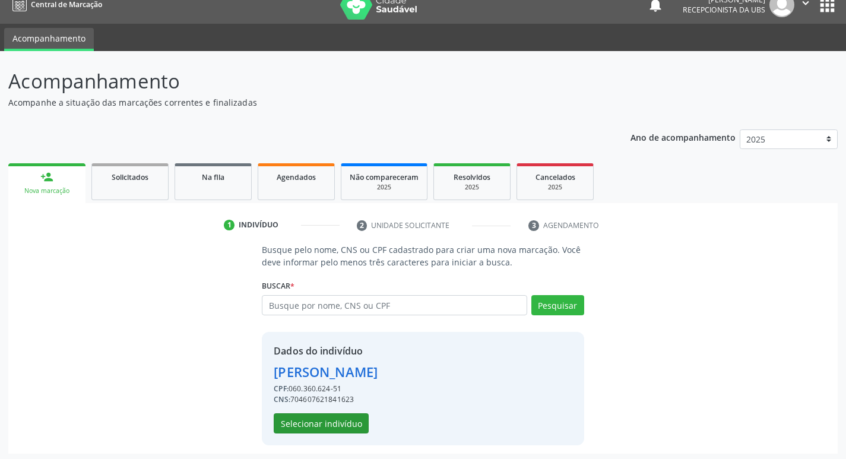
scroll to position [17, 0]
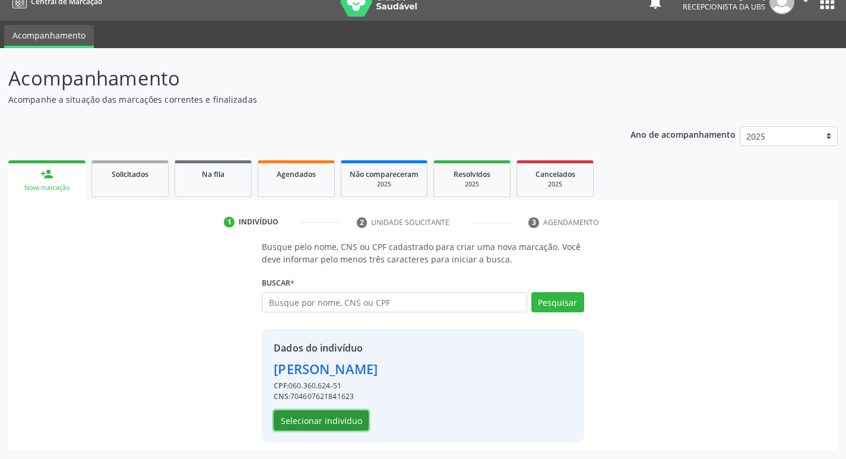
click at [331, 420] on button "Selecionar indivíduo" at bounding box center [321, 420] width 95 height 20
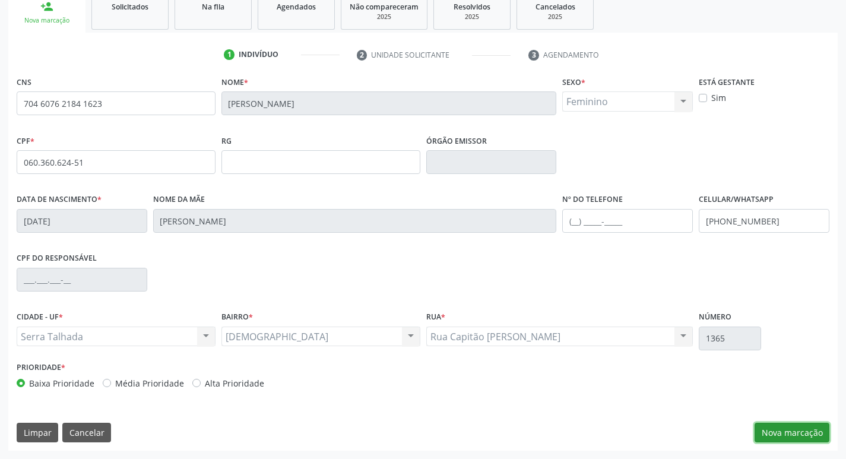
click at [805, 429] on button "Nova marcação" at bounding box center [792, 433] width 75 height 20
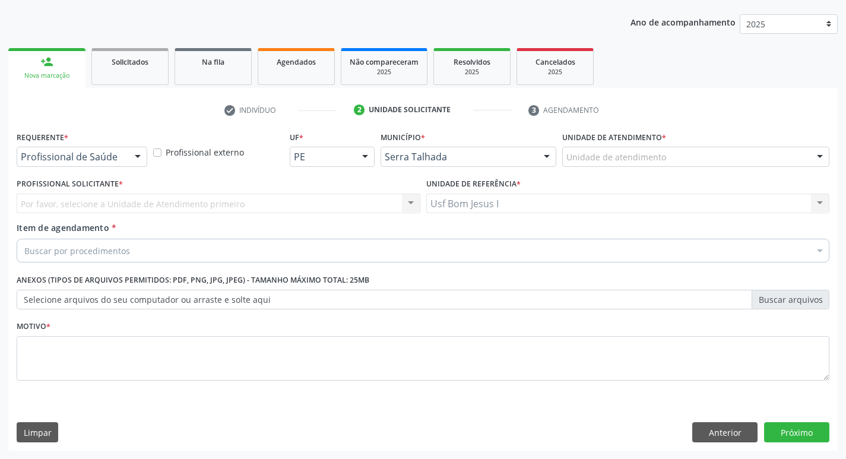
scroll to position [129, 0]
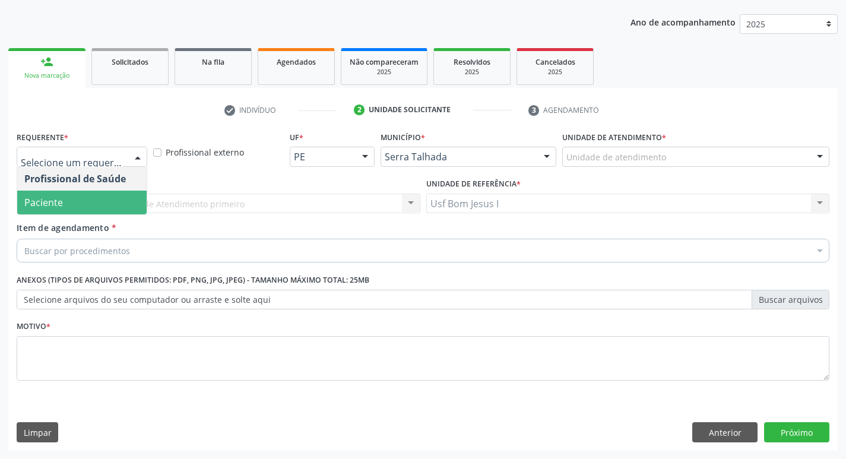
click at [83, 202] on span "Paciente" at bounding box center [81, 203] width 129 height 24
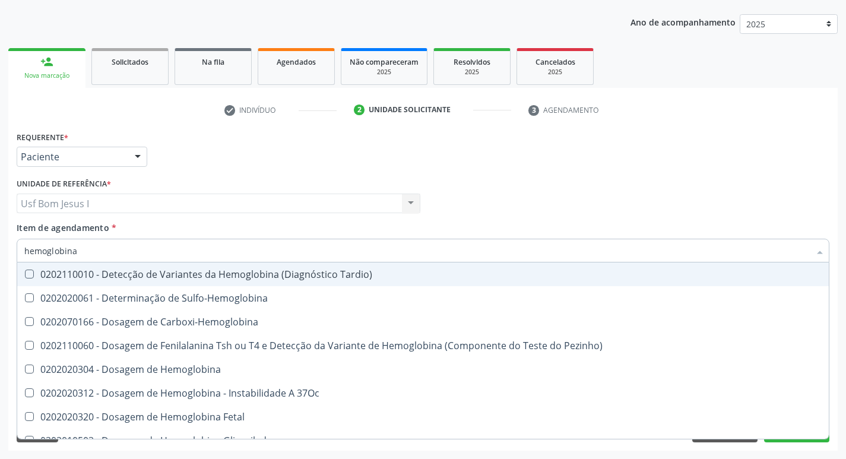
type input "hemoglobina g"
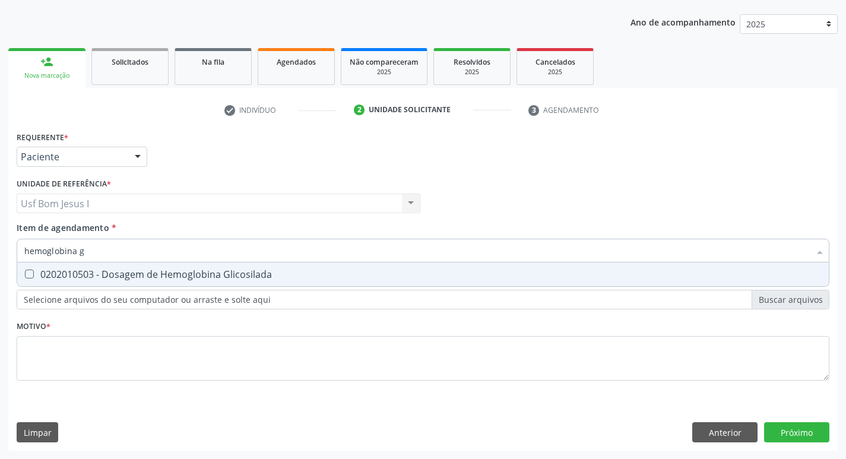
click at [233, 282] on span "0202010503 - Dosagem de Hemoglobina Glicosilada" at bounding box center [423, 275] width 812 height 24
checkbox Glicosilada "true"
click at [228, 252] on input "hemoglobina g" at bounding box center [417, 251] width 786 height 24
click at [226, 252] on input "hemoglobina g" at bounding box center [417, 251] width 786 height 24
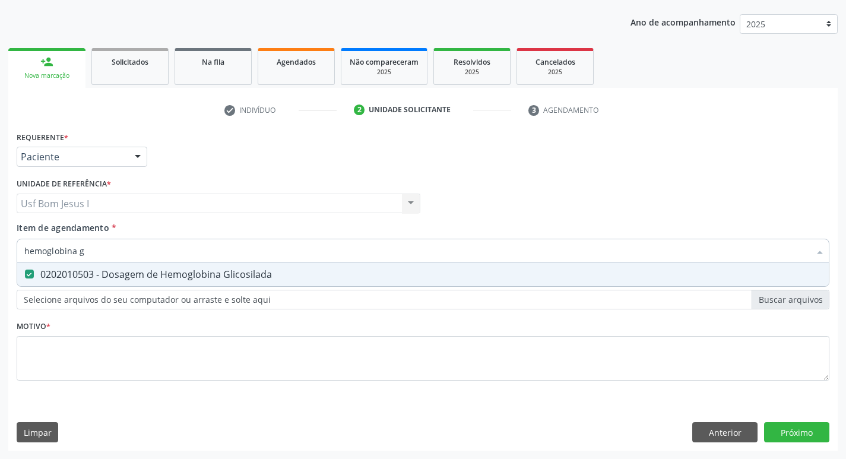
click at [226, 252] on input "hemoglobina g" at bounding box center [417, 251] width 786 height 24
checkbox Glicosilada "false"
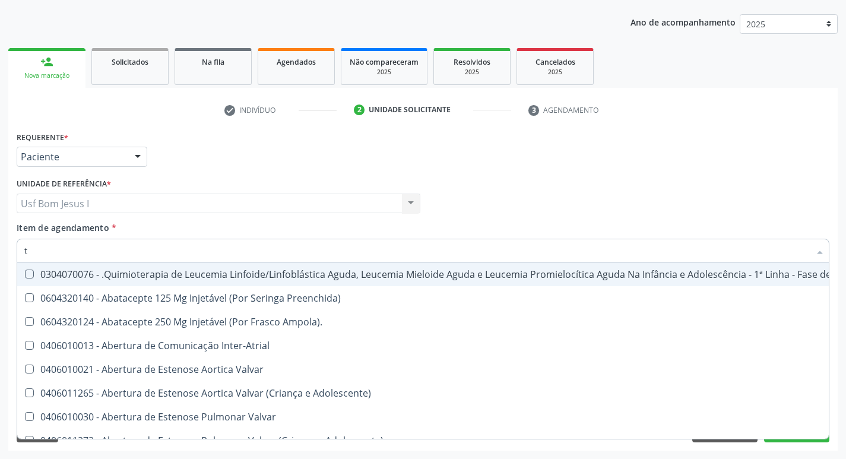
type input "t3"
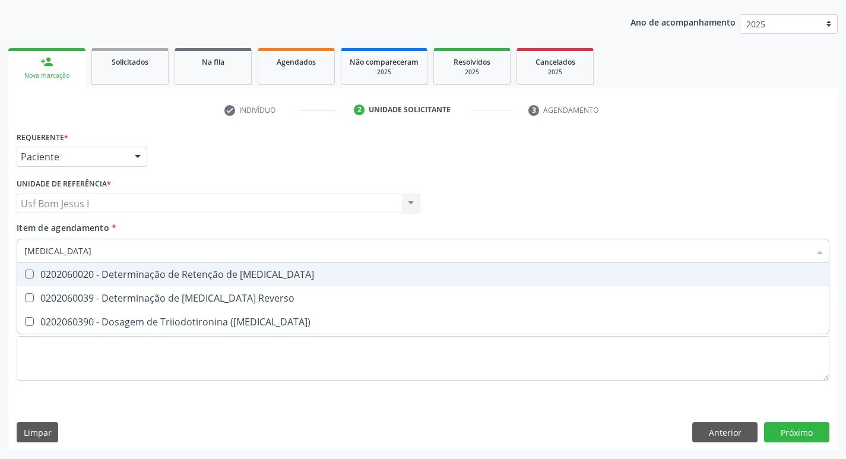
click at [267, 273] on div "0202060020 - Determinação de Retenção de [MEDICAL_DATA]" at bounding box center [423, 275] width 798 height 10
checkbox T3 "true"
click at [182, 243] on input "t3" at bounding box center [417, 251] width 786 height 24
type input "t"
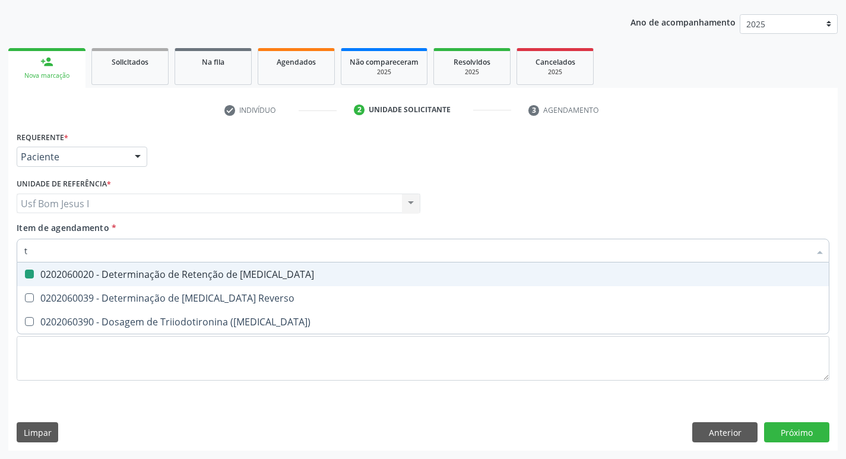
checkbox T3 "false"
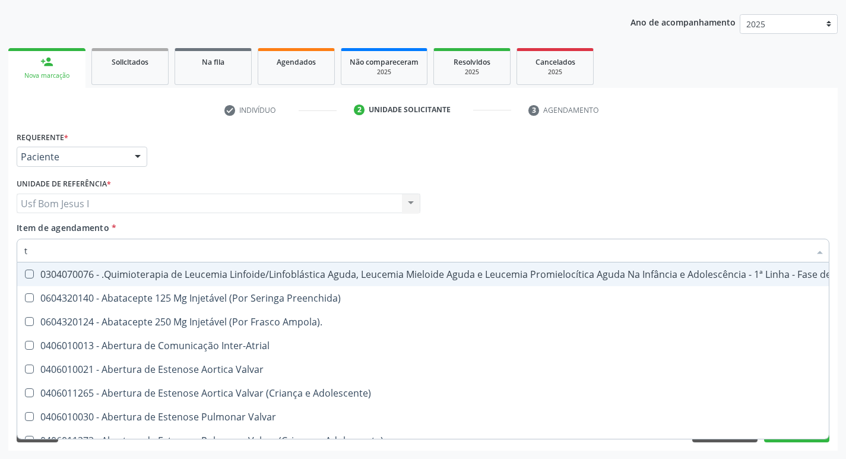
type input "t4"
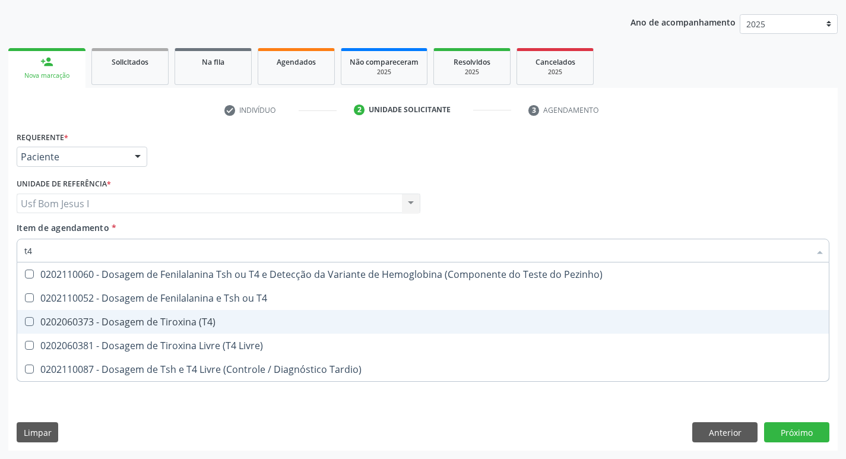
click at [204, 325] on div "0202060373 - Dosagem de Tiroxina (T4)" at bounding box center [423, 322] width 798 height 10
checkbox \(T4\) "true"
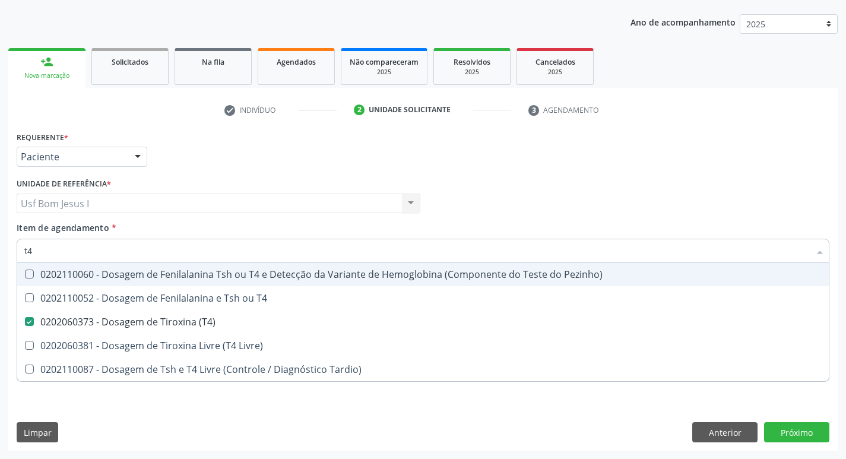
click at [174, 248] on input "t4" at bounding box center [417, 251] width 786 height 24
type input "t"
checkbox \(T4\) "false"
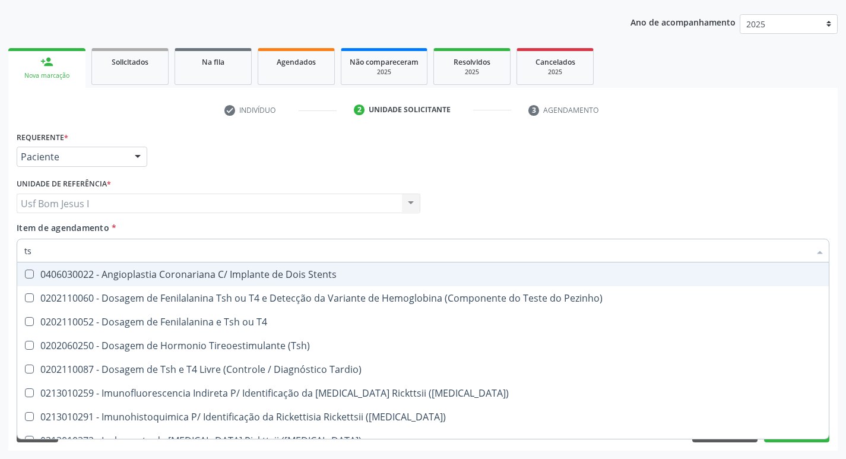
type input "tsh"
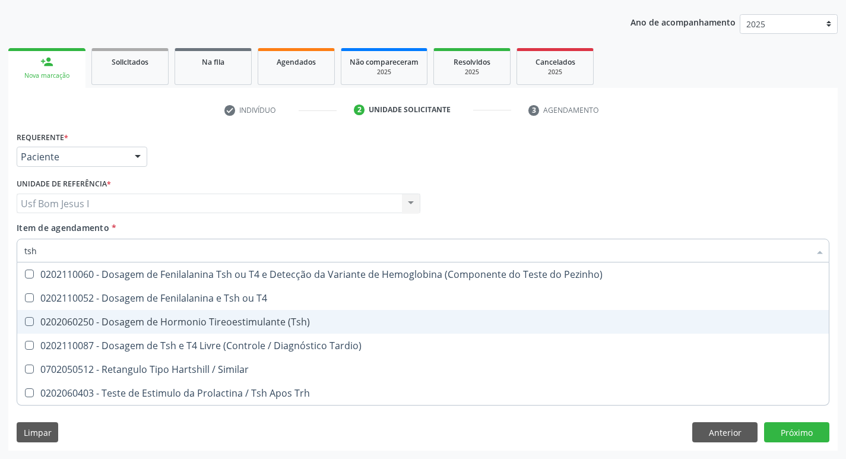
click at [268, 319] on div "0202060250 - Dosagem de Hormonio Tireoestimulante (Tsh)" at bounding box center [423, 322] width 798 height 10
checkbox \(Tsh\) "true"
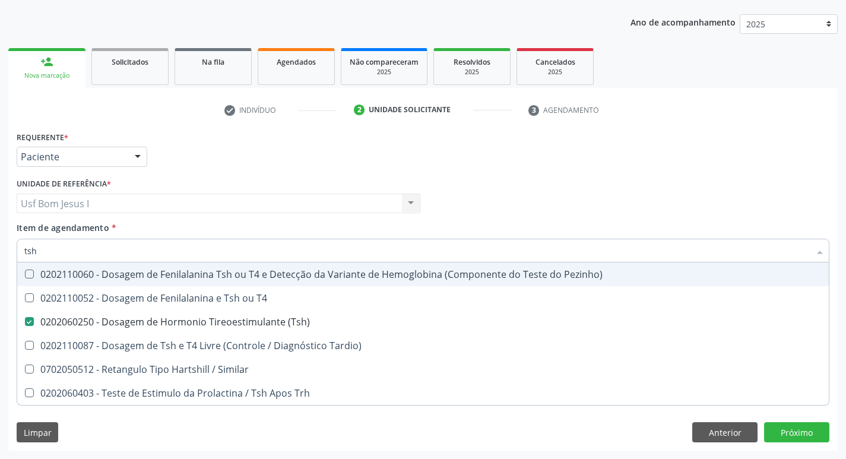
click at [520, 189] on div "Profissional Solicitante Por favor, selecione a Unidade de Atendimento primeiro…" at bounding box center [423, 198] width 819 height 46
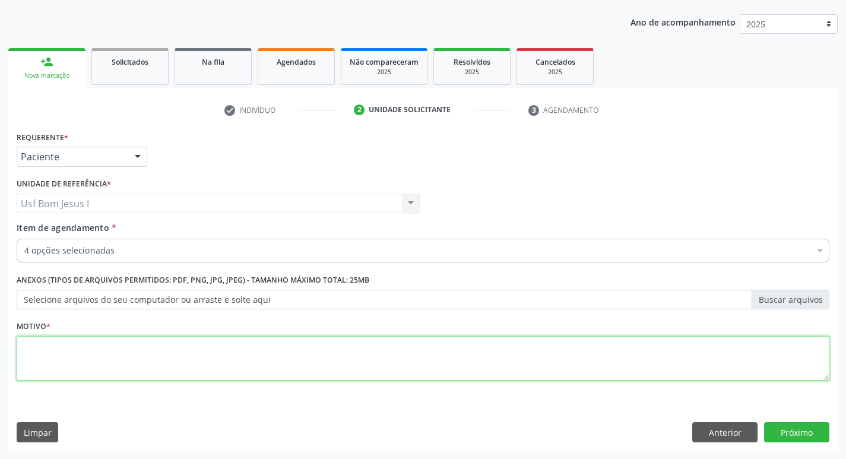
click at [213, 348] on textarea at bounding box center [423, 358] width 813 height 45
type textarea ";"
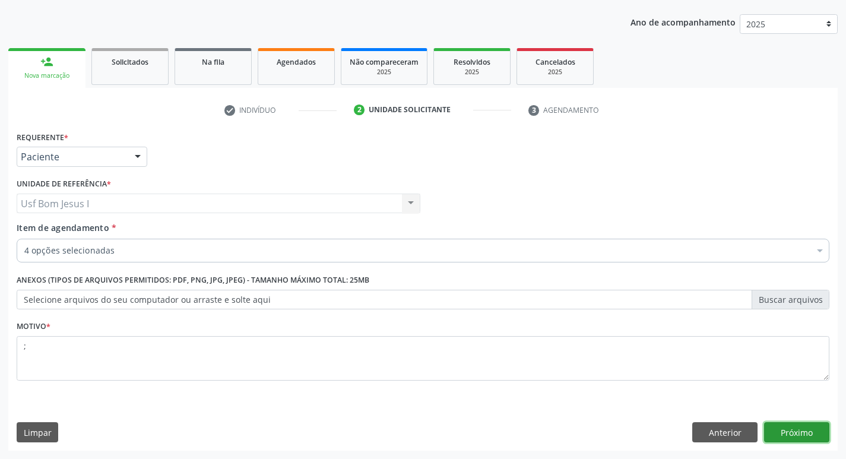
click at [796, 429] on button "Próximo" at bounding box center [796, 432] width 65 height 20
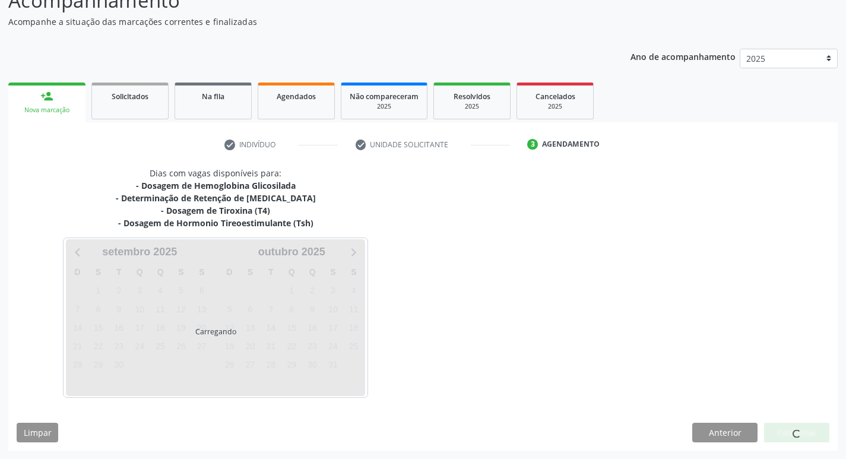
scroll to position [95, 0]
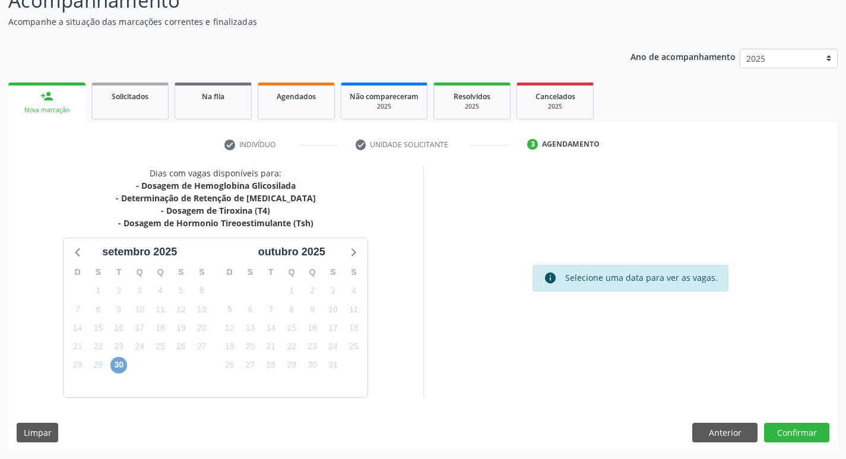
click at [116, 368] on span "30" at bounding box center [118, 365] width 17 height 17
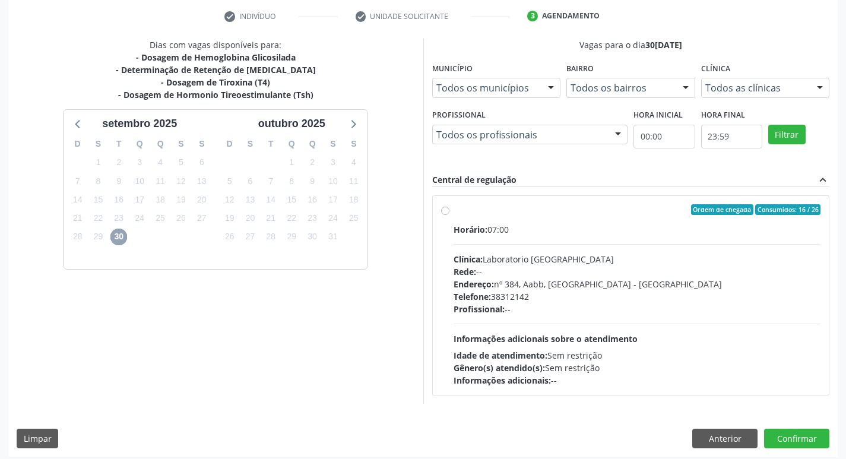
scroll to position [229, 0]
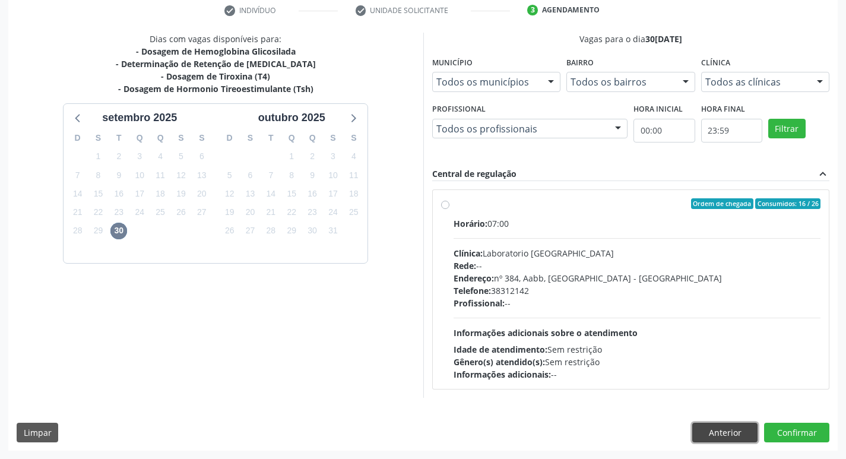
click at [731, 430] on button "Anterior" at bounding box center [724, 433] width 65 height 20
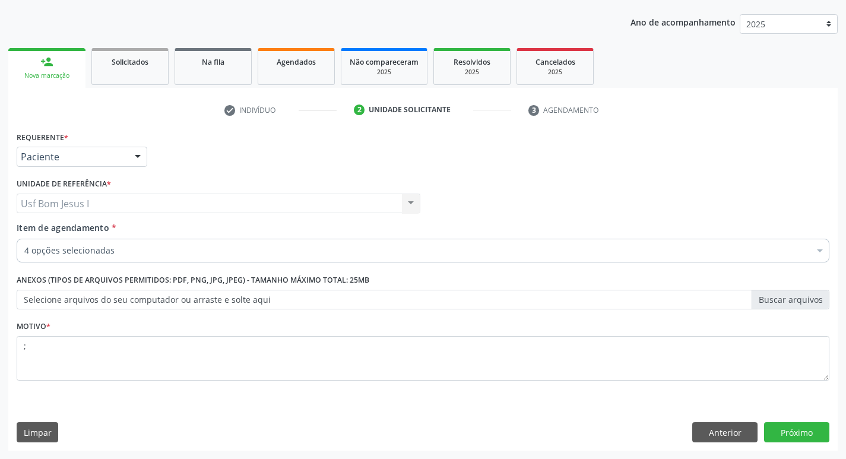
scroll to position [129, 0]
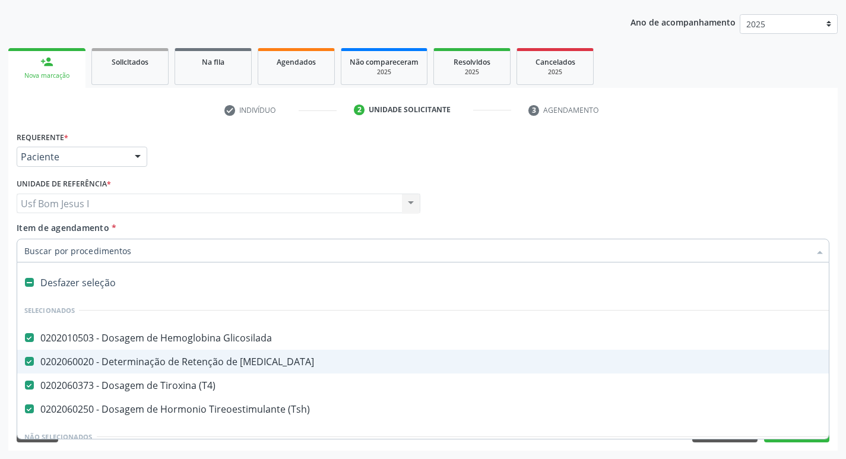
click at [28, 362] on T3 at bounding box center [29, 361] width 9 height 9
click at [25, 362] on T3 "checkbox" at bounding box center [21, 362] width 8 height 8
checkbox T3 "false"
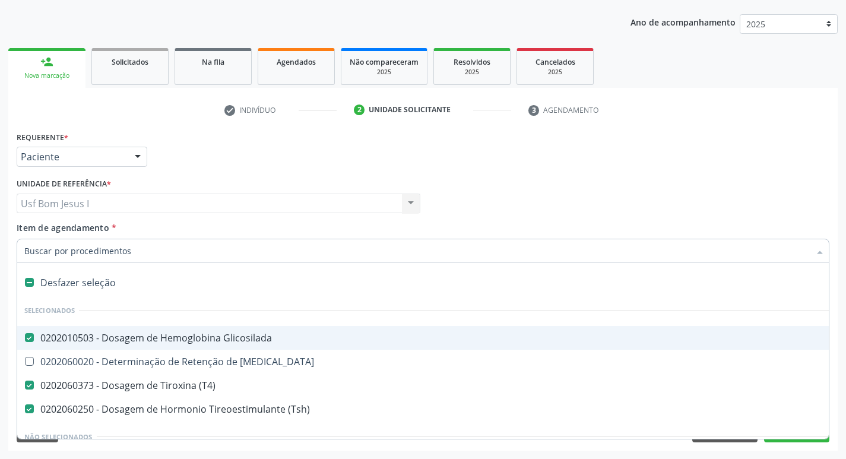
click at [96, 251] on input "Item de agendamento *" at bounding box center [417, 251] width 786 height 24
type input "t"
checkbox Glicosilada "false"
checkbox T3 "true"
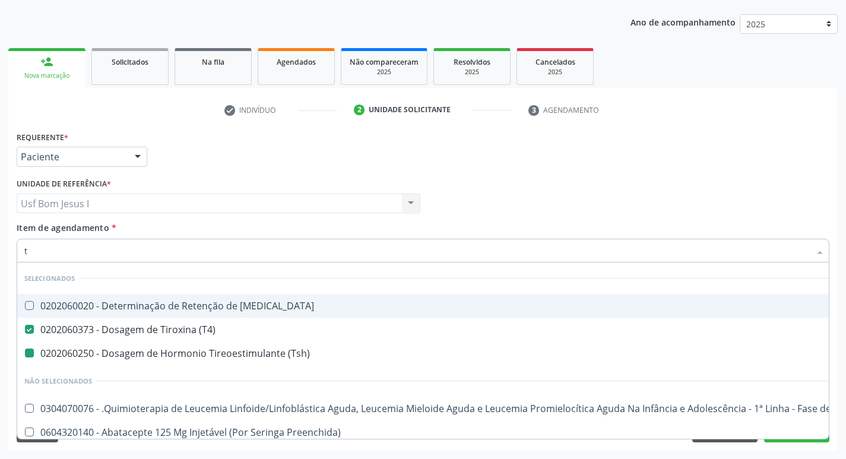
type input "t3"
checkbox \(Tsh\) "false"
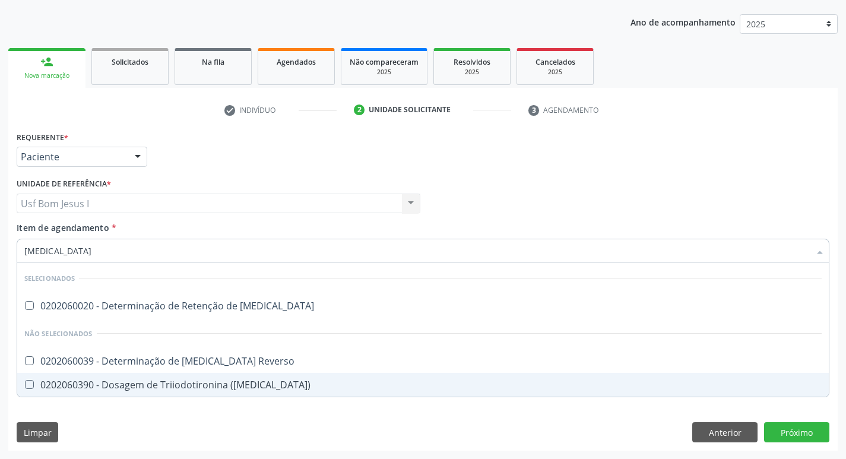
drag, startPoint x: 227, startPoint y: 389, endPoint x: 241, endPoint y: 385, distance: 14.1
click at [227, 388] on div "0202060390 - Dosagem de Triiodotironina ([MEDICAL_DATA])" at bounding box center [423, 385] width 798 height 10
checkbox \(T3\) "true"
click at [802, 434] on div "Requerente * Paciente Profissional de Saúde Paciente Nenhum resultado encontrad…" at bounding box center [423, 289] width 830 height 322
checkbox T3 "true"
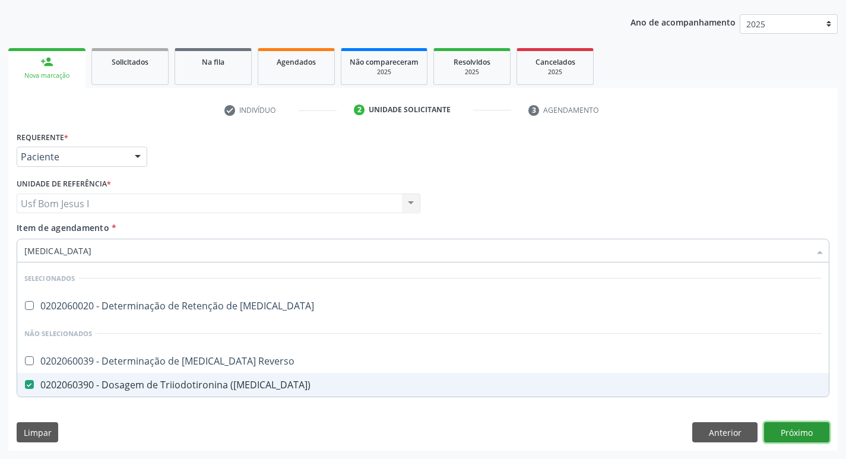
checkbox Reverso "true"
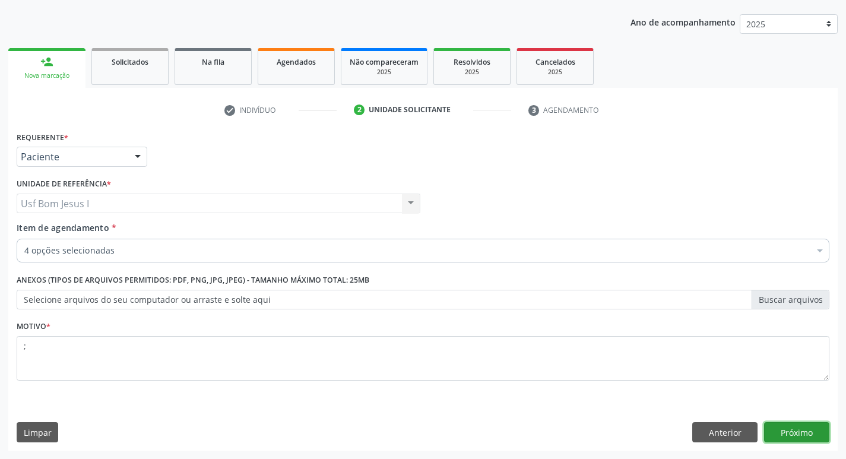
click at [807, 429] on button "Próximo" at bounding box center [796, 432] width 65 height 20
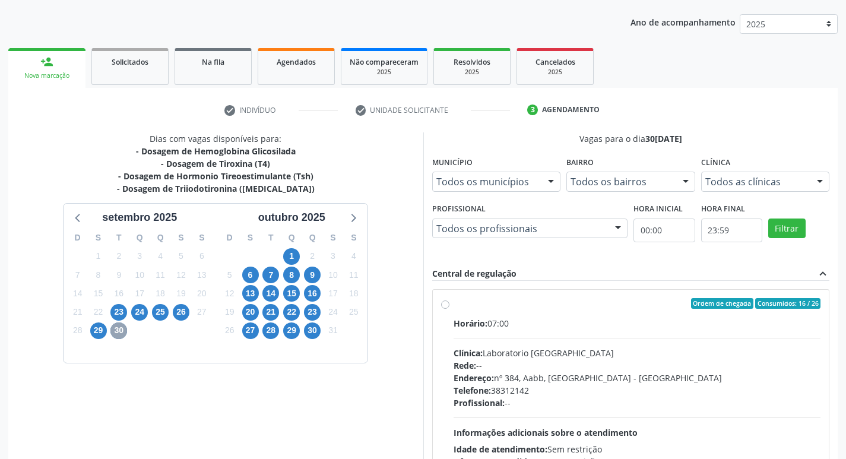
click at [116, 331] on span "30" at bounding box center [118, 330] width 17 height 17
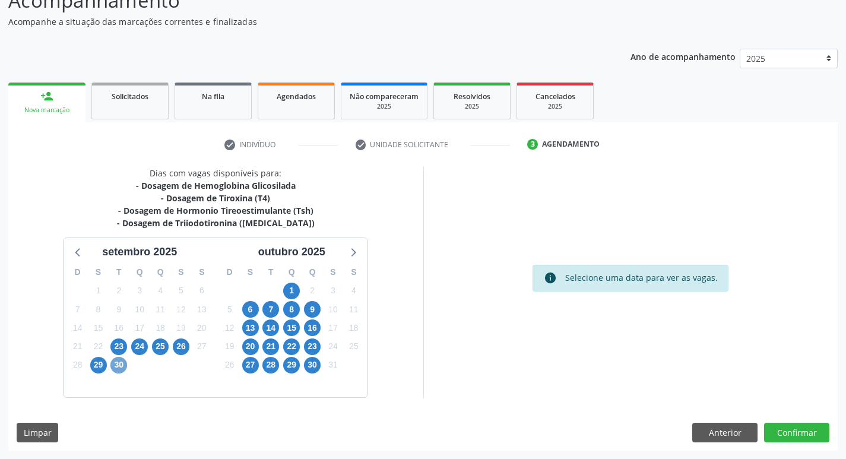
scroll to position [95, 0]
click at [121, 374] on div "7" at bounding box center [119, 383] width 21 height 18
click at [122, 367] on span "30" at bounding box center [118, 365] width 17 height 17
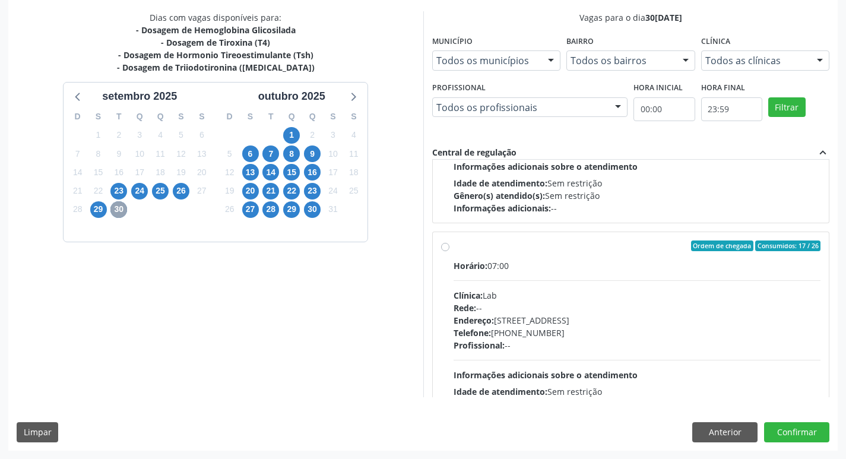
scroll to position [396, 0]
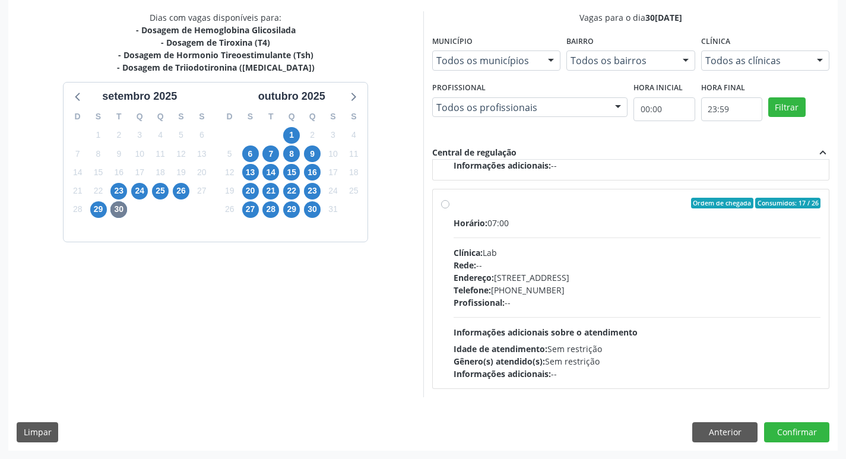
click at [623, 303] on div "Profissional: --" at bounding box center [638, 302] width 368 height 12
click at [450, 208] on input "Ordem de chegada Consumidos: 17 / 26 Horário: 07:00 Clínica: Lab Rede: -- Ender…" at bounding box center [445, 203] width 8 height 11
radio input "true"
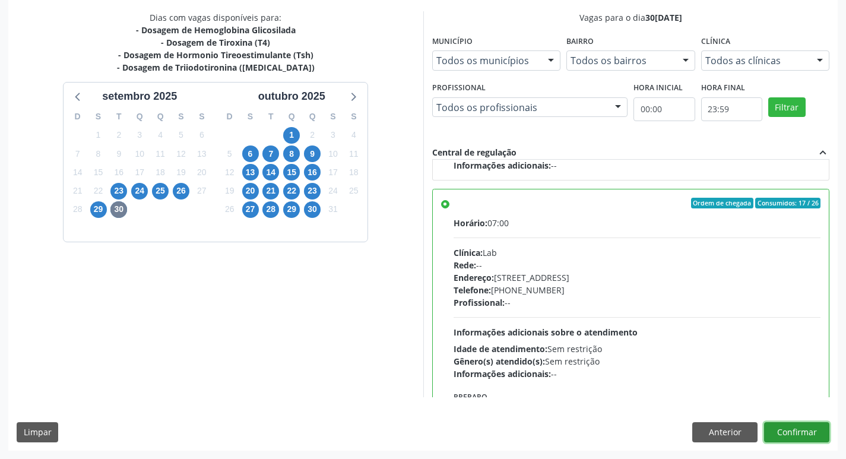
click at [793, 429] on button "Confirmar" at bounding box center [796, 432] width 65 height 20
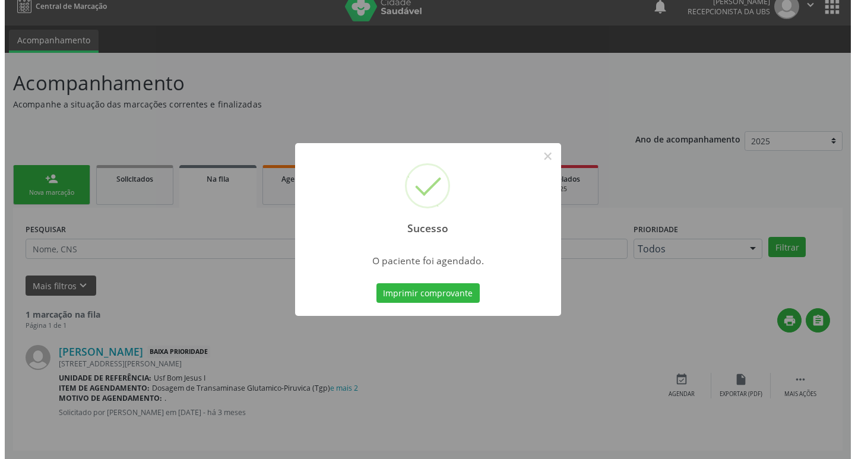
scroll to position [0, 0]
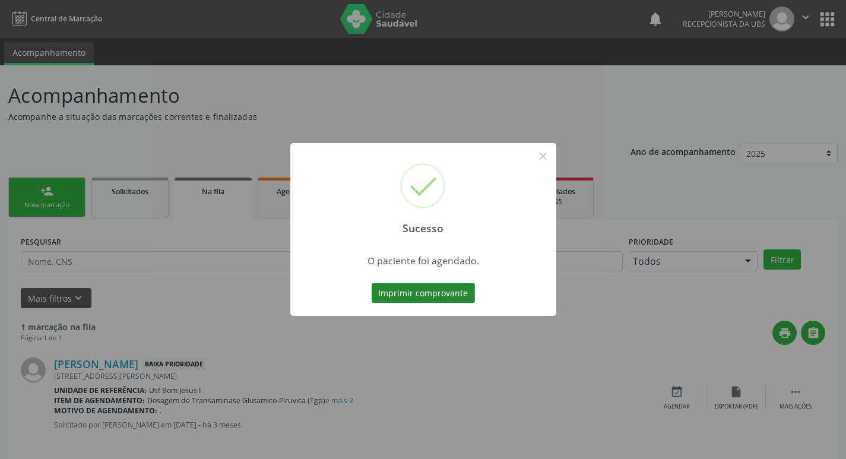
click at [435, 296] on button "Imprimir comprovante" at bounding box center [423, 293] width 103 height 20
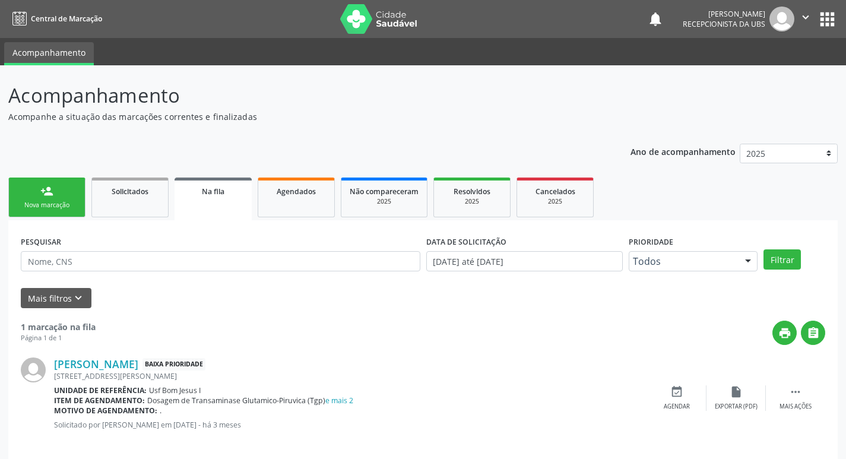
click at [64, 198] on link "person_add Nova marcação" at bounding box center [46, 198] width 77 height 40
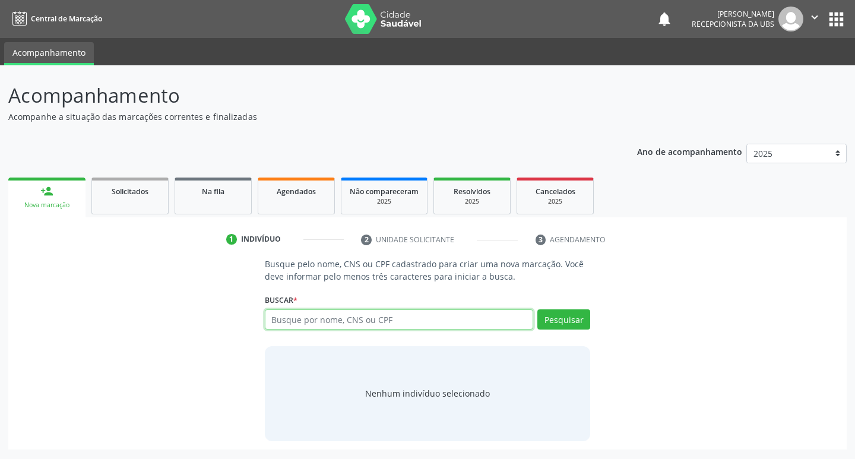
click at [413, 327] on input "text" at bounding box center [399, 319] width 269 height 20
type input "162524886240005"
click at [572, 321] on button "Pesquisar" at bounding box center [563, 319] width 53 height 20
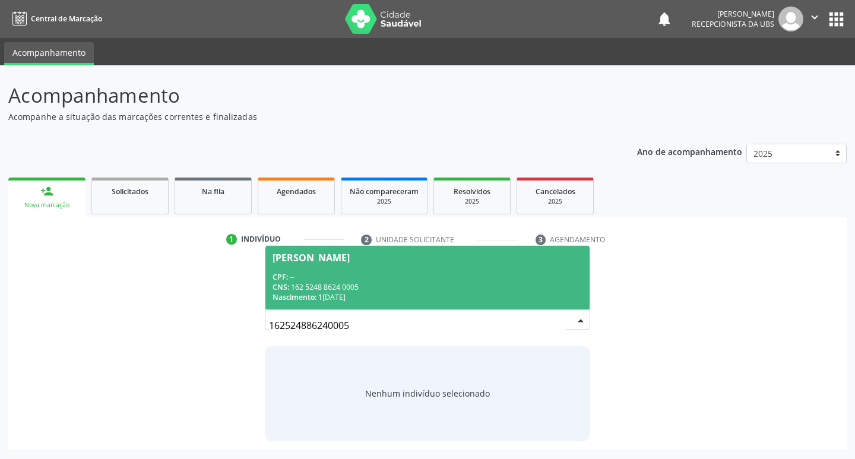
click at [367, 273] on div "CPF: --" at bounding box center [428, 277] width 311 height 10
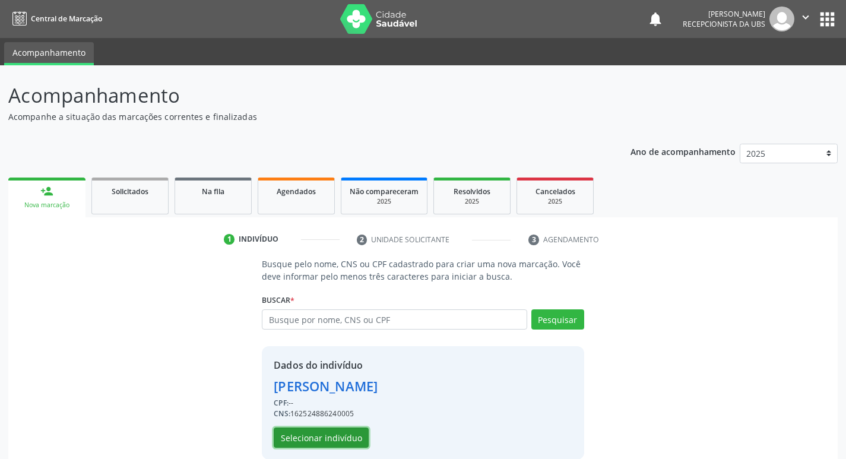
click at [319, 439] on button "Selecionar indivíduo" at bounding box center [321, 438] width 95 height 20
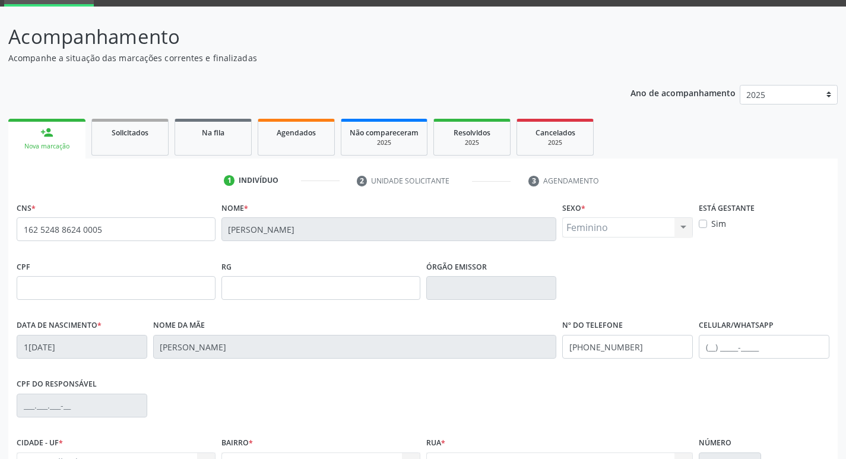
scroll to position [185, 0]
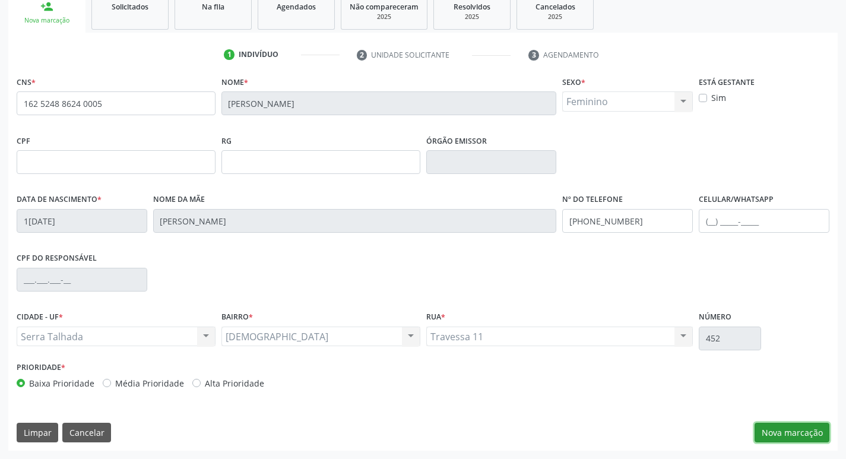
click at [798, 431] on button "Nova marcação" at bounding box center [792, 433] width 75 height 20
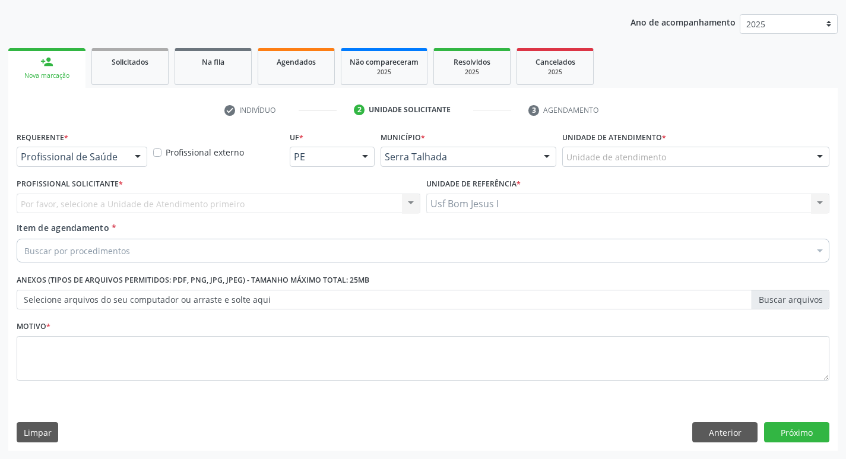
scroll to position [129, 0]
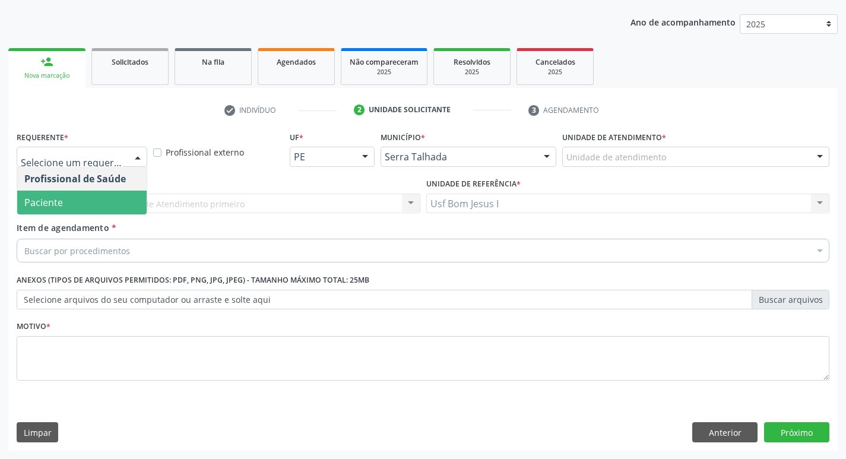
click at [84, 190] on ul "Profissional de Saúde Paciente Nenhum resultado encontrado para: " " Não há nen…" at bounding box center [81, 191] width 129 height 48
click at [82, 197] on span "Paciente" at bounding box center [81, 203] width 129 height 24
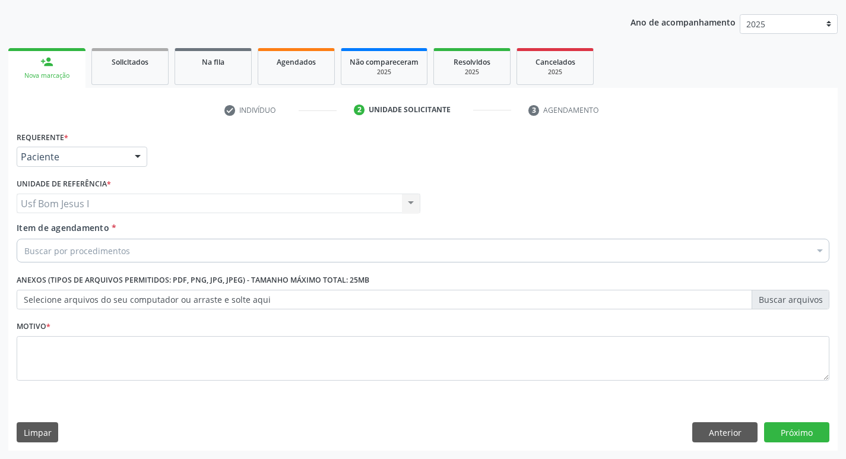
click at [177, 299] on label "Selecione arquivos do seu computador ou arraste e solte aqui" at bounding box center [423, 300] width 813 height 20
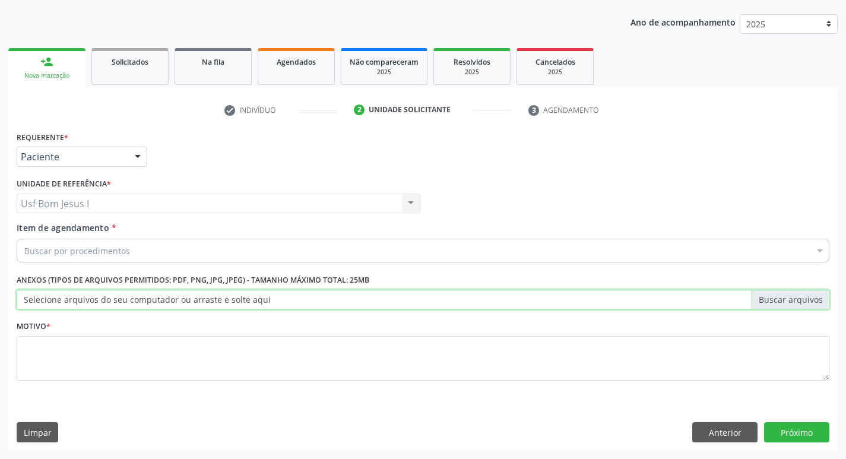
click at [177, 299] on input "Selecione arquivos do seu computador ou arraste e solte aqui" at bounding box center [423, 300] width 813 height 20
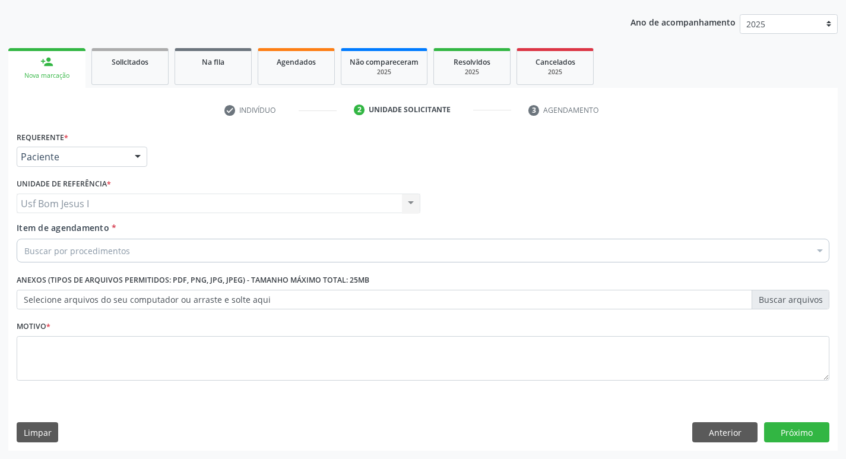
click at [169, 246] on div "Buscar por procedimentos" at bounding box center [423, 251] width 813 height 24
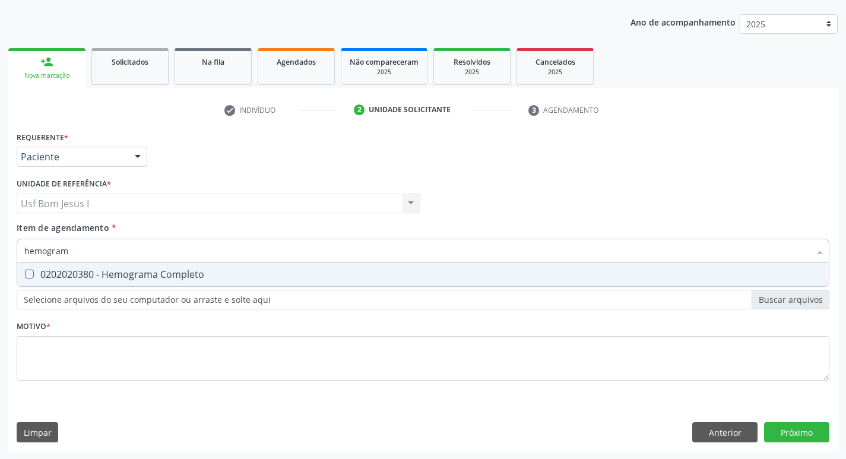
type input "hemograma"
click at [163, 270] on div "0202020380 - Hemograma Completo" at bounding box center [423, 275] width 798 height 10
checkbox Completo "true"
click at [160, 256] on input "hemograma" at bounding box center [417, 251] width 786 height 24
click at [159, 255] on input "hemograma" at bounding box center [417, 251] width 786 height 24
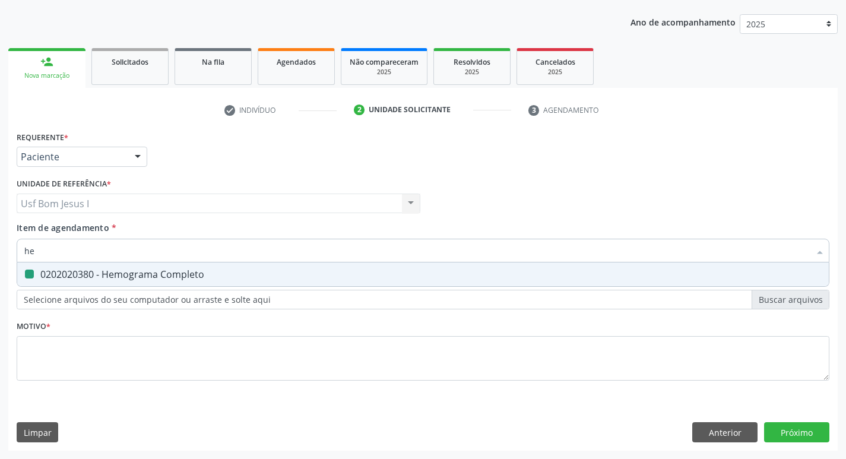
type input "h"
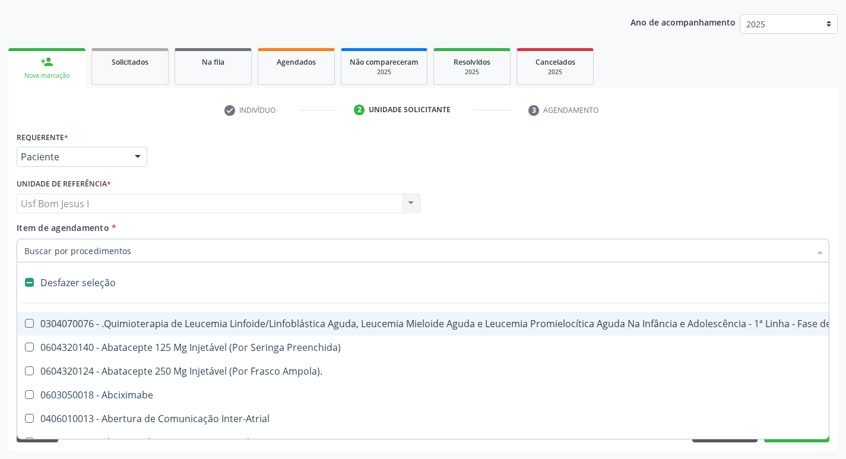
checkbox Manutenção "false"
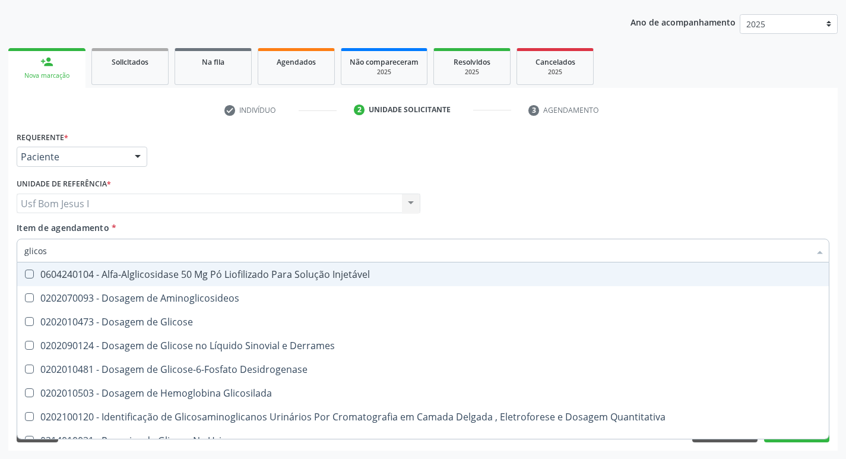
type input "glicose"
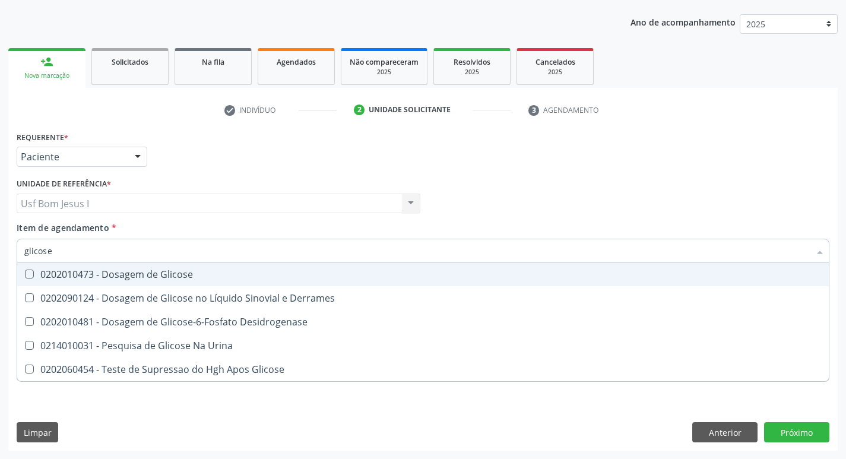
drag, startPoint x: 149, startPoint y: 276, endPoint x: 64, endPoint y: 266, distance: 86.1
click at [148, 276] on div "0202010473 - Dosagem de Glicose" at bounding box center [423, 275] width 798 height 10
checkbox Glicose "true"
drag, startPoint x: 54, startPoint y: 255, endPoint x: 12, endPoint y: 263, distance: 42.9
click at [13, 262] on div "Requerente * Paciente Profissional de Saúde Paciente Nenhum resultado encontrad…" at bounding box center [423, 289] width 830 height 322
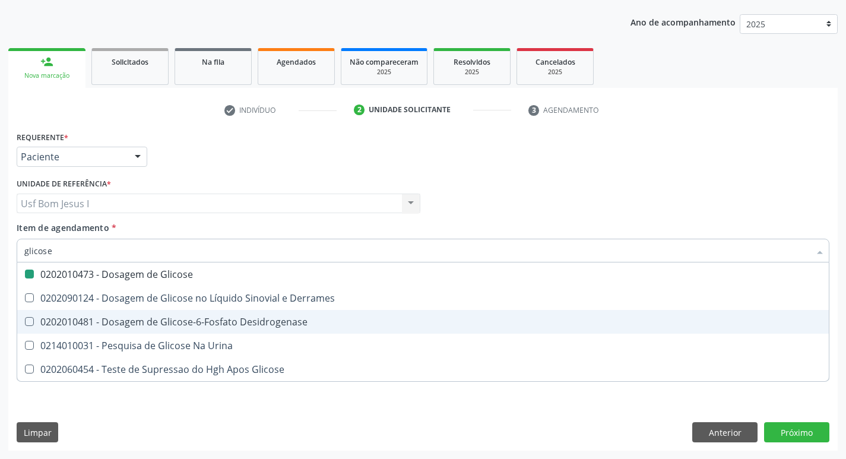
type input "d"
checkbox Glicose "false"
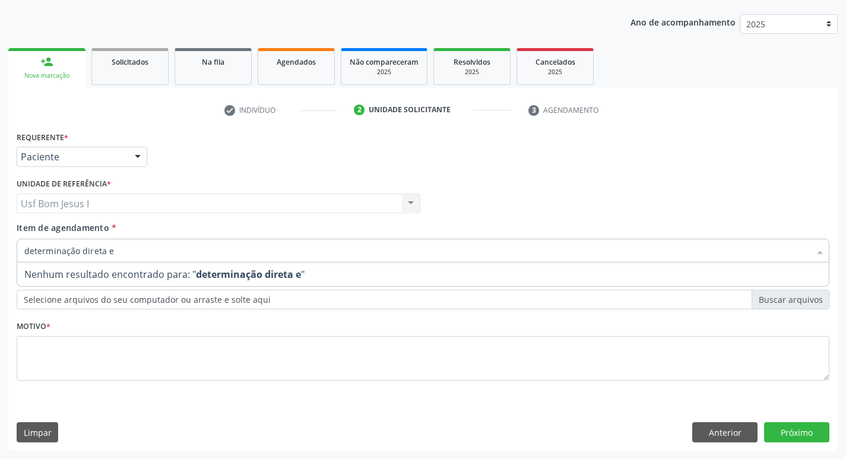
click at [70, 251] on input "determinação direta e" at bounding box center [417, 251] width 786 height 24
drag, startPoint x: 72, startPoint y: 251, endPoint x: 66, endPoint y: 251, distance: 6.5
click at [66, 251] on input "determinação direta e" at bounding box center [417, 251] width 786 height 24
type input "determinacao direta e"
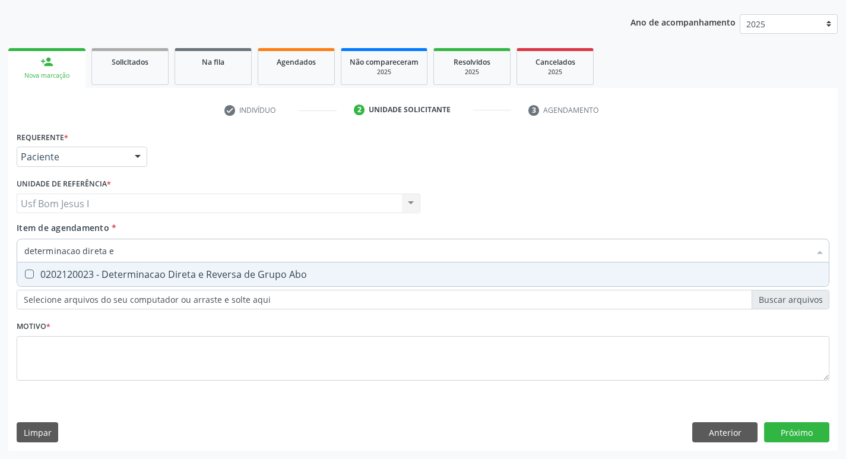
click at [230, 277] on div "0202120023 - Determinacao Direta e Reversa de Grupo Abo" at bounding box center [423, 275] width 798 height 10
checkbox Abo "true"
click at [197, 251] on input "determinacao direta e" at bounding box center [417, 251] width 786 height 24
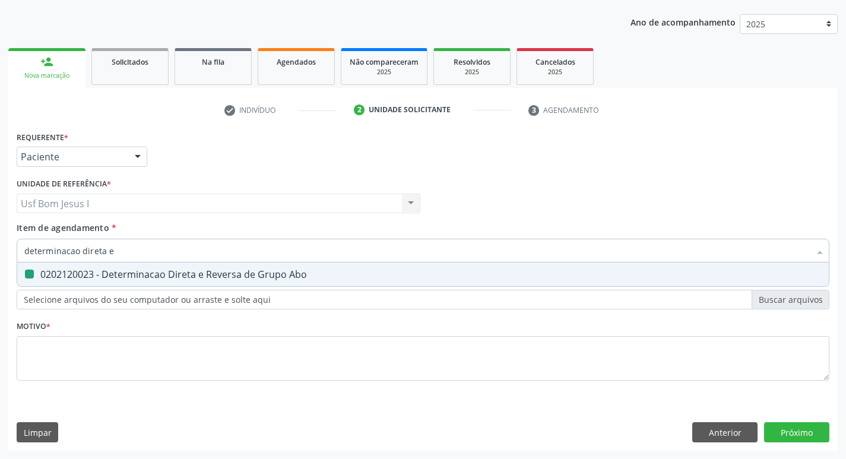
type input "a"
checkbox Abo "false"
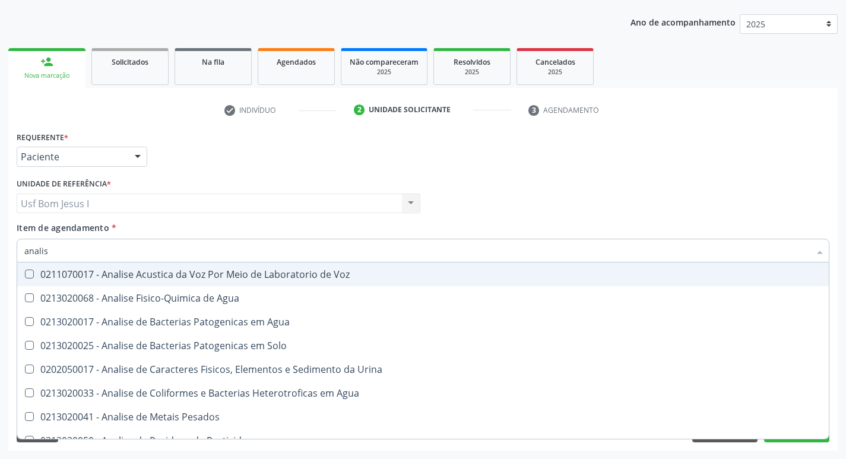
type input "analise"
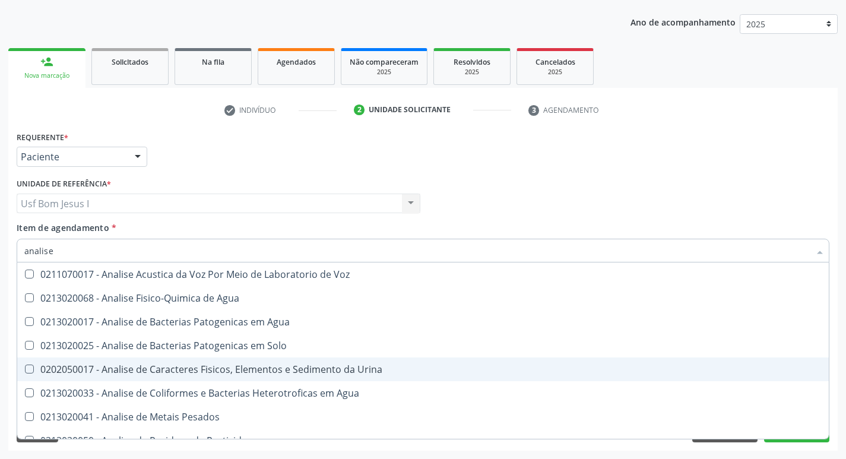
drag, startPoint x: 175, startPoint y: 368, endPoint x: 0, endPoint y: 252, distance: 210.0
click at [173, 367] on div "0202050017 - Analise de Caracteres Fisicos, Elementos e Sedimento da Urina" at bounding box center [423, 370] width 798 height 10
checkbox Urina "true"
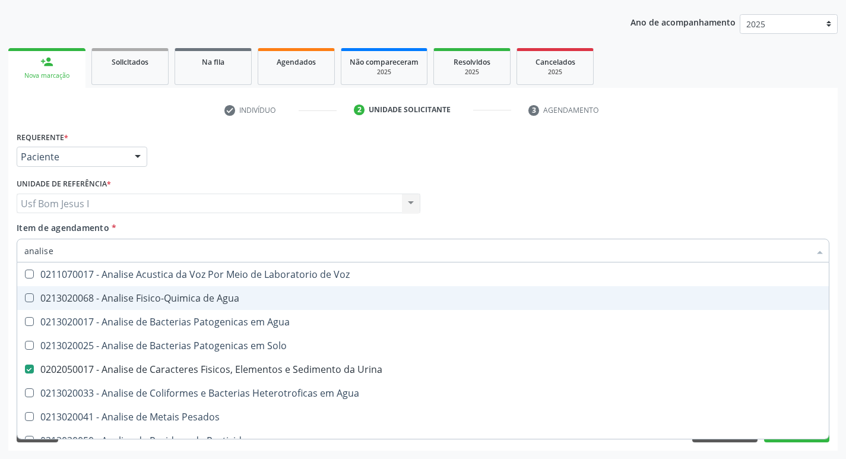
drag, startPoint x: 61, startPoint y: 252, endPoint x: 25, endPoint y: 255, distance: 35.8
click at [25, 255] on input "analise" at bounding box center [417, 251] width 786 height 24
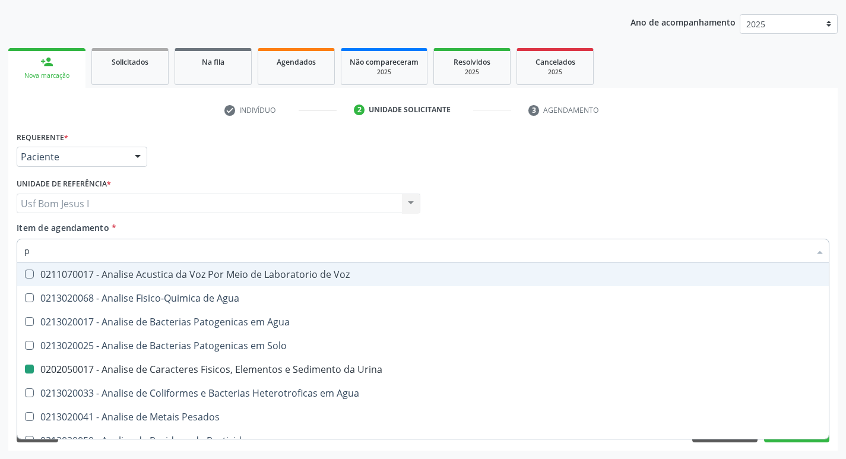
type input "pe"
checkbox Urina "false"
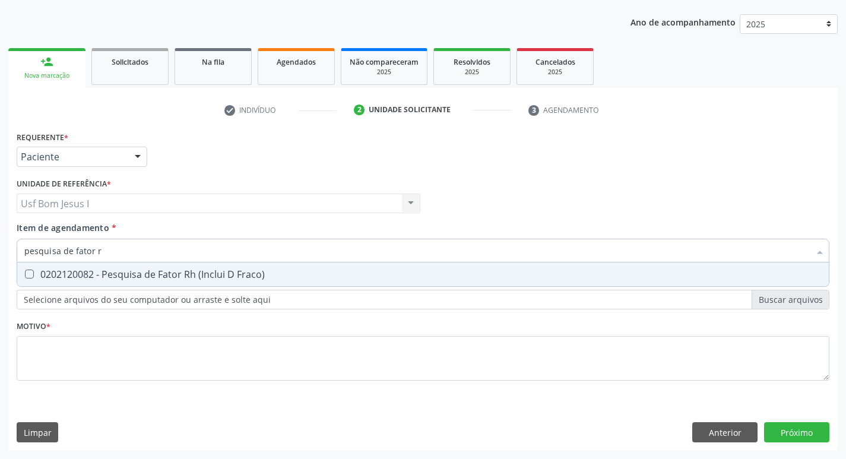
type input "pesquisa de fator rh"
click at [271, 266] on span "0202120082 - Pesquisa de Fator Rh (Inclui D Fraco)" at bounding box center [423, 275] width 812 height 24
checkbox Fraco\) "true"
click at [143, 249] on input "pesquisa de fator rh" at bounding box center [417, 251] width 786 height 24
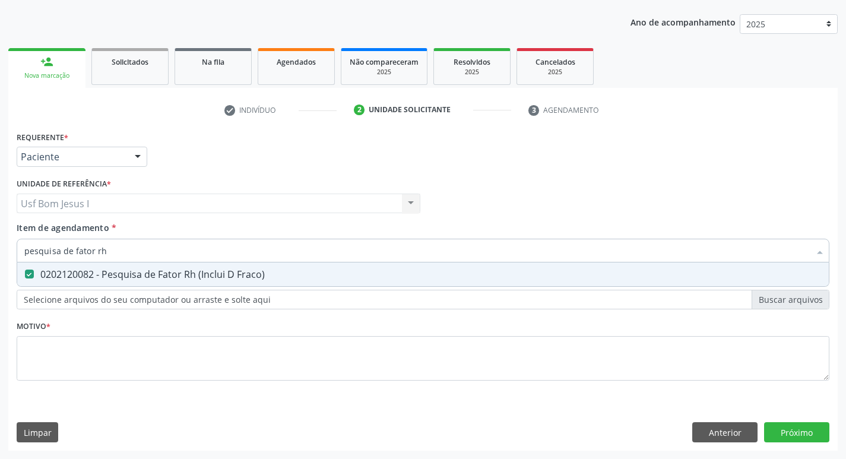
click at [143, 249] on input "pesquisa de fator rh" at bounding box center [417, 251] width 786 height 24
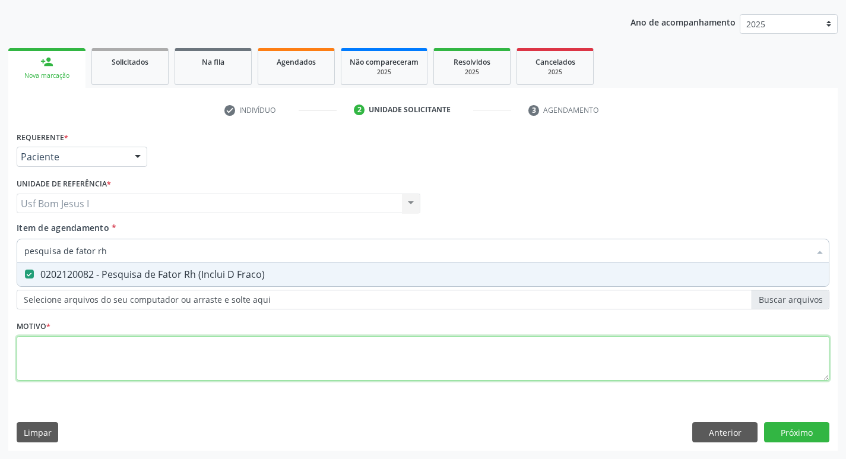
click at [210, 366] on div "Requerente * Paciente Profissional de Saúde Paciente Nenhum resultado encontrad…" at bounding box center [423, 262] width 813 height 269
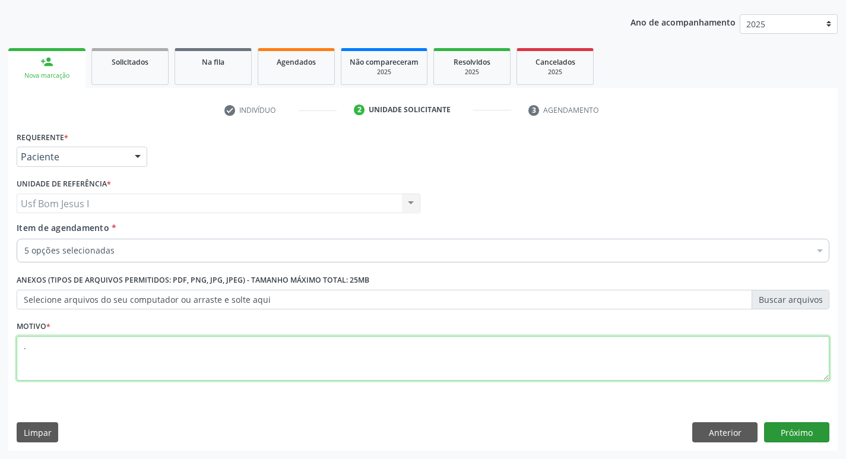
type textarea "."
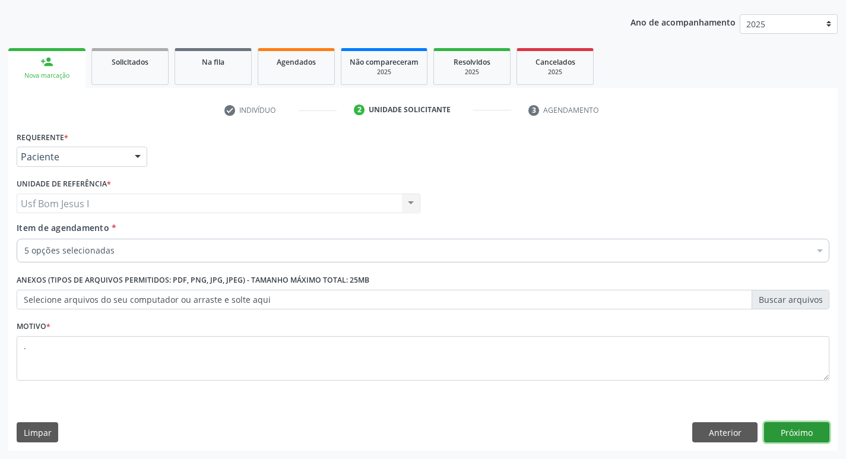
click at [802, 439] on button "Próximo" at bounding box center [796, 432] width 65 height 20
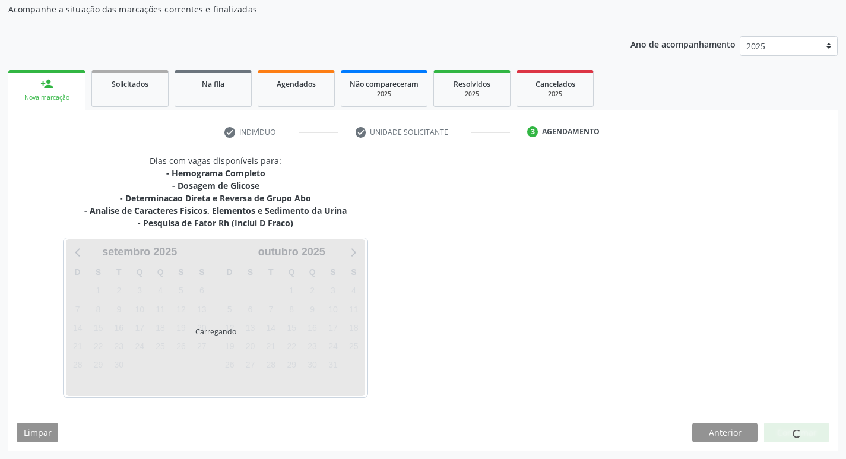
scroll to position [107, 0]
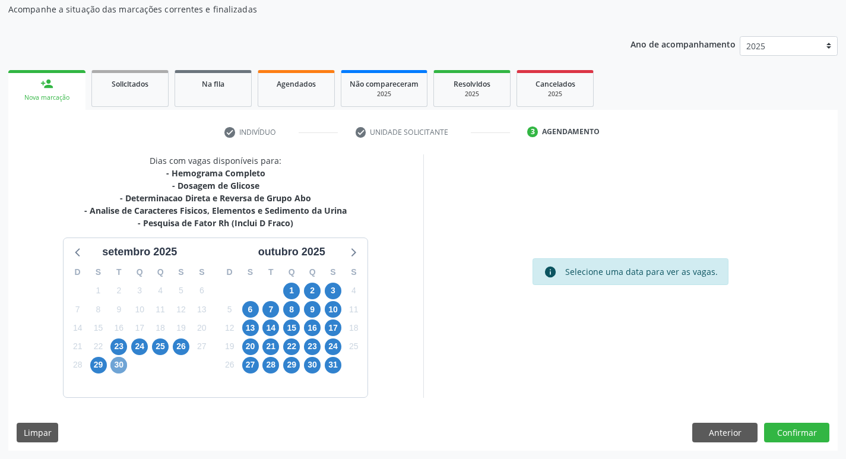
click at [118, 363] on span "30" at bounding box center [118, 365] width 17 height 17
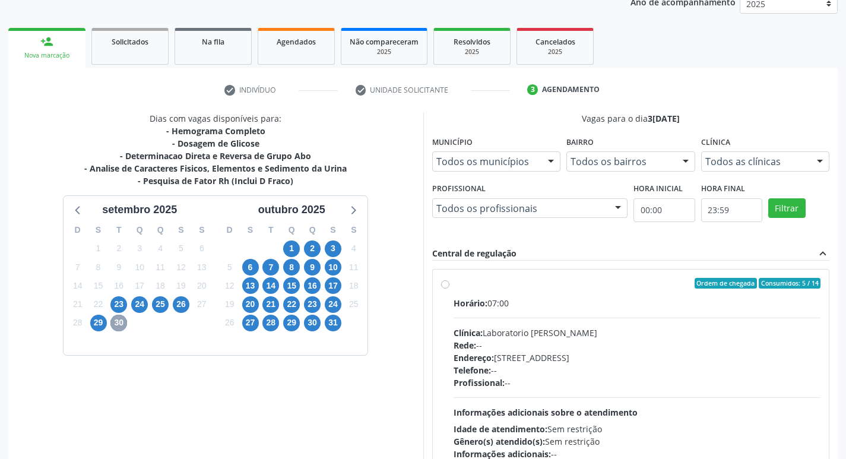
scroll to position [251, 0]
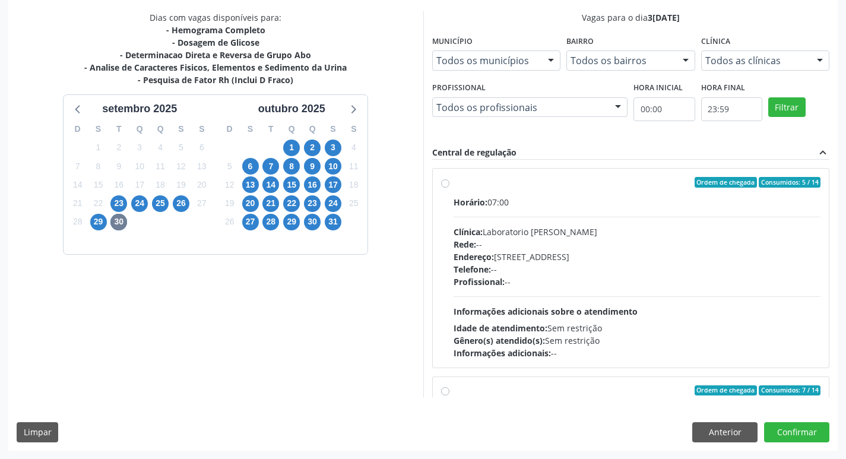
click at [603, 287] on div "Profissional: --" at bounding box center [638, 282] width 368 height 12
click at [450, 188] on input "Ordem de chegada Consumidos: 5 / 14 Horário: 07:00 Clínica: Laboratorio Jose Pa…" at bounding box center [445, 182] width 8 height 11
radio input "true"
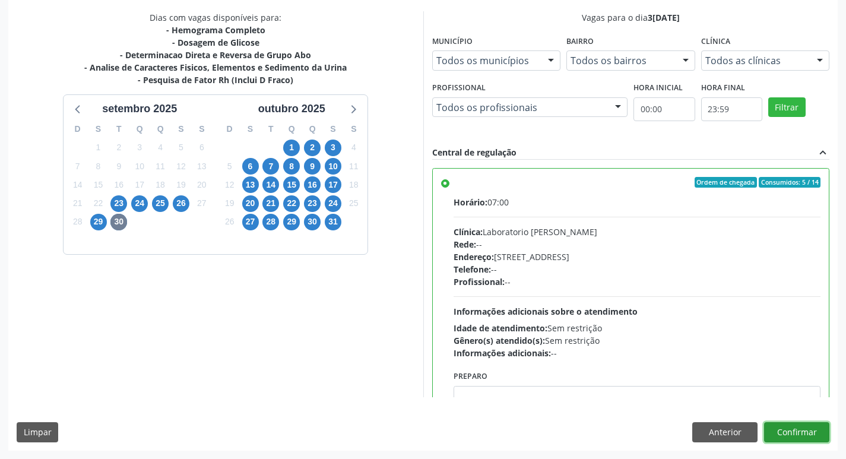
click at [804, 430] on button "Confirmar" at bounding box center [796, 432] width 65 height 20
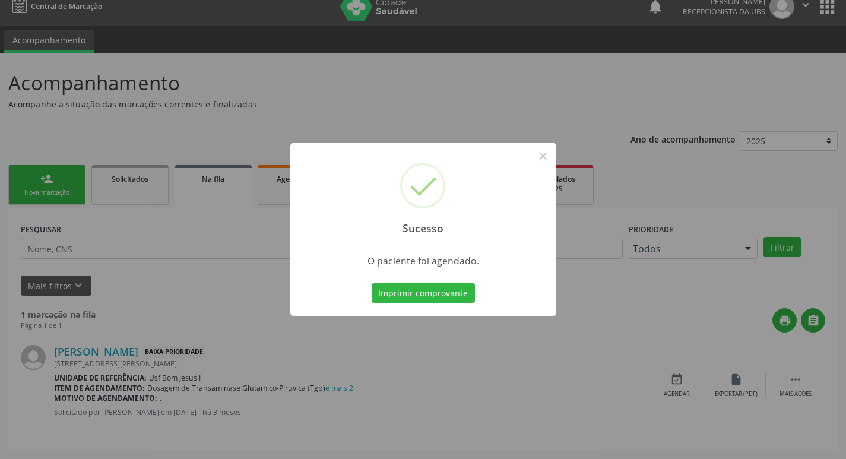
scroll to position [0, 0]
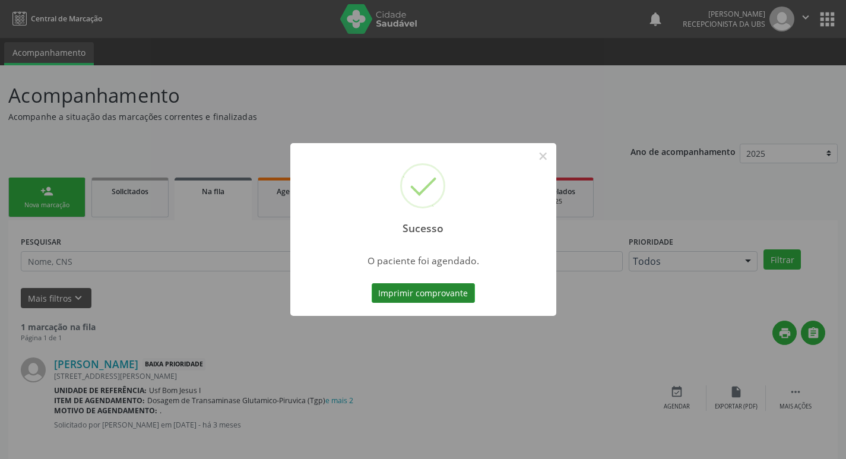
drag, startPoint x: 408, startPoint y: 296, endPoint x: 412, endPoint y: 287, distance: 10.4
click at [412, 287] on button "Imprimir comprovante" at bounding box center [423, 293] width 103 height 20
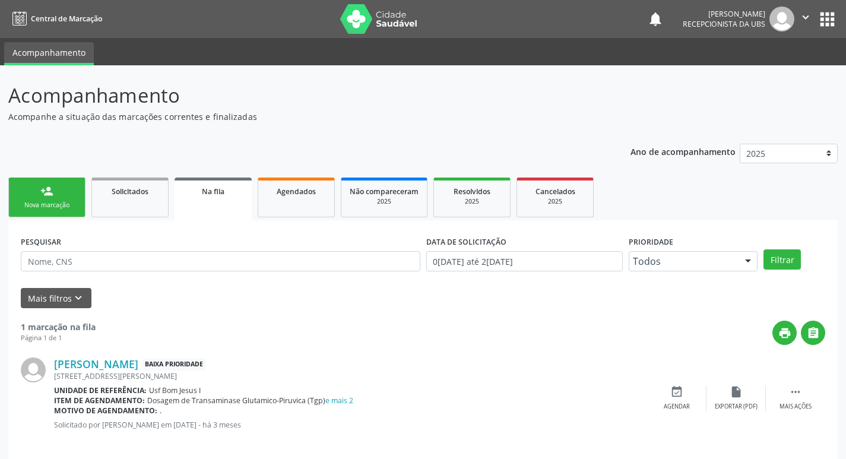
click at [70, 195] on link "person_add Nova marcação" at bounding box center [46, 198] width 77 height 40
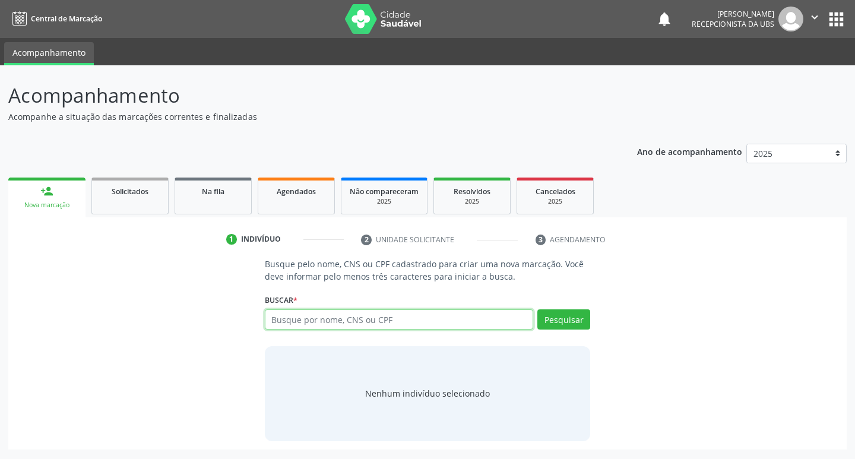
click at [411, 323] on input "text" at bounding box center [399, 319] width 269 height 20
click at [411, 319] on input "text" at bounding box center [399, 319] width 269 height 20
paste input "162 5248 8624 0005"
type input "162 5248 8624 0005"
click at [572, 321] on button "Pesquisar" at bounding box center [563, 319] width 53 height 20
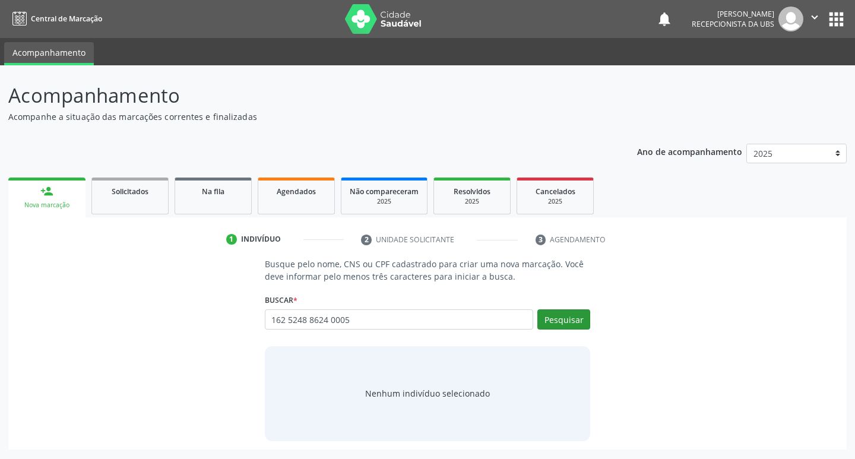
type input "162 5248 8624 0005"
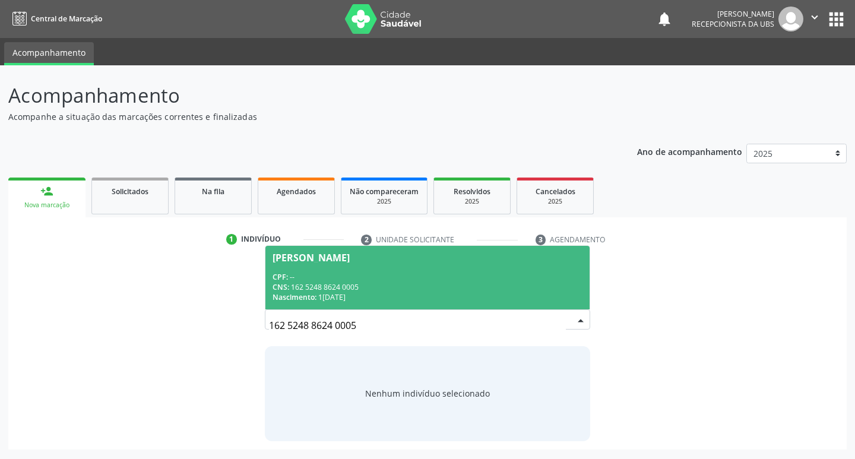
click at [464, 264] on span "Francisca Cintia da Silva CPF: -- CNS: 162 5248 8624 0005 Nascimento: 10/06/1992" at bounding box center [427, 278] width 325 height 64
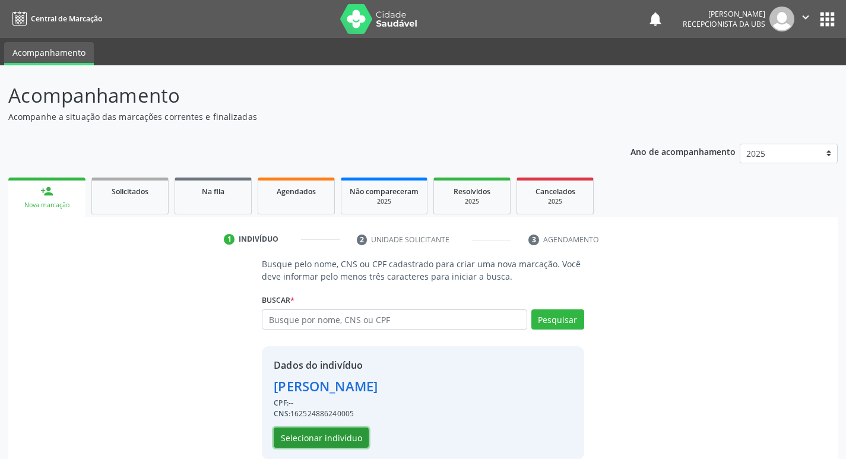
click at [358, 438] on button "Selecionar indivíduo" at bounding box center [321, 438] width 95 height 20
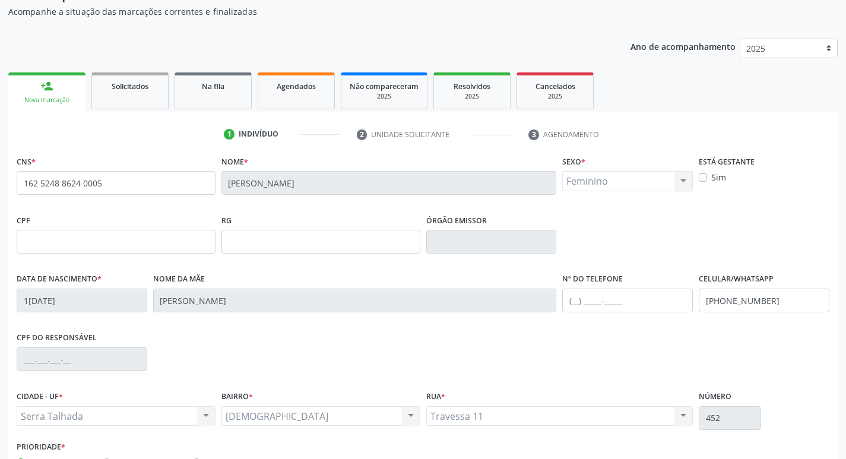
scroll to position [185, 0]
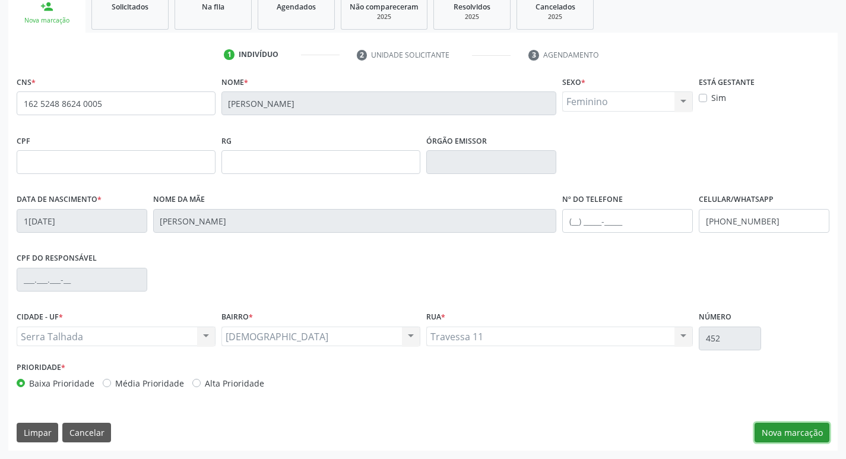
click at [799, 439] on button "Nova marcação" at bounding box center [792, 433] width 75 height 20
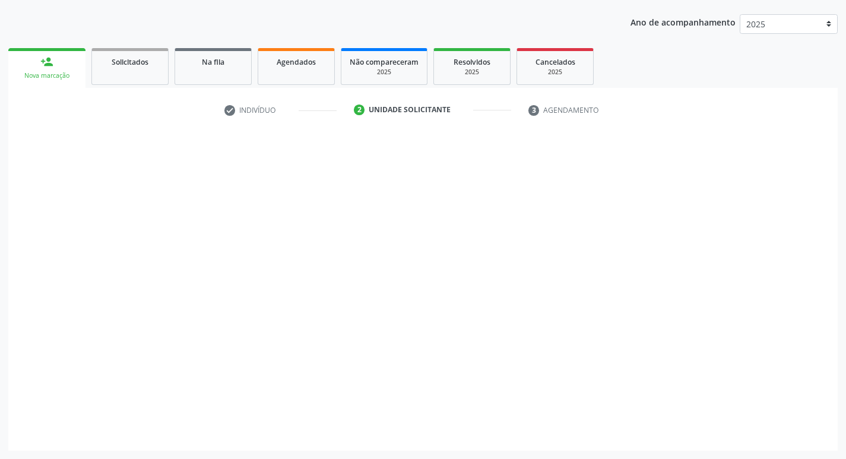
scroll to position [129, 0]
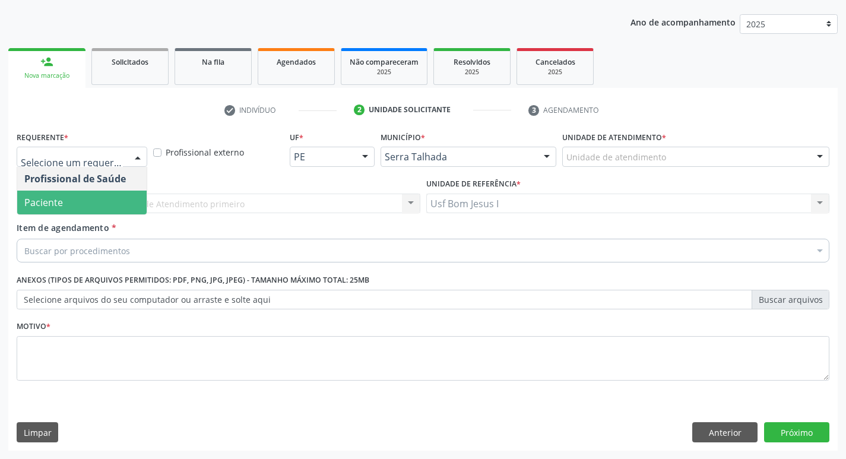
click at [76, 200] on span "Paciente" at bounding box center [81, 203] width 129 height 24
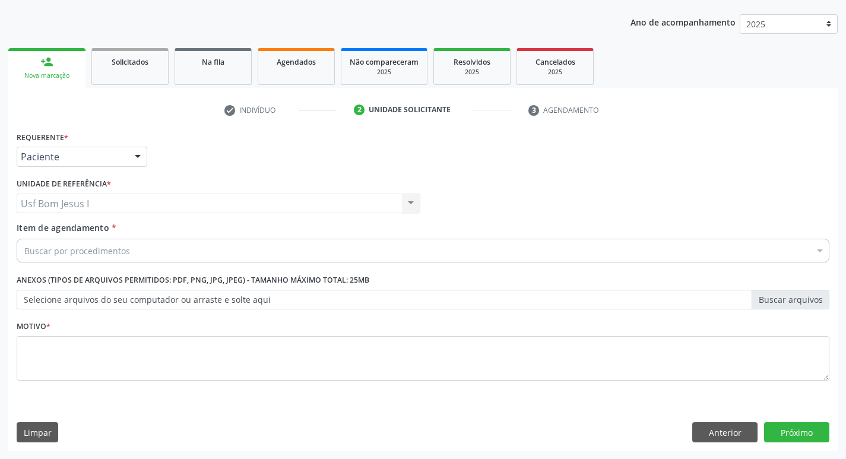
click at [136, 241] on div "Buscar por procedimentos" at bounding box center [423, 251] width 813 height 24
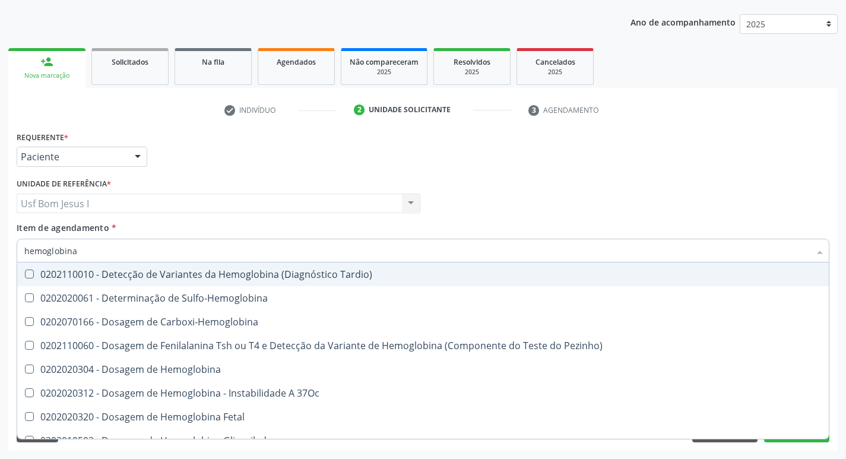
type input "hemoglobina g"
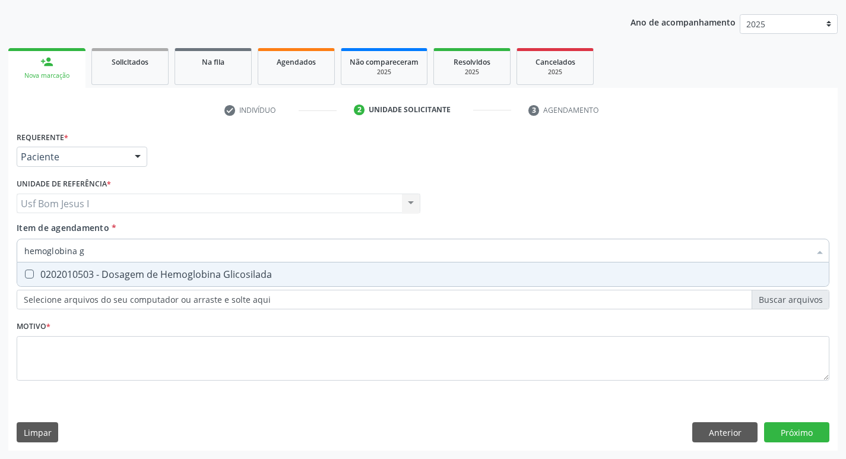
click at [147, 279] on div "0202010503 - Dosagem de Hemoglobina Glicosilada" at bounding box center [423, 275] width 798 height 10
checkbox Glicosilada "true"
click at [105, 251] on input "hemoglobina g" at bounding box center [417, 251] width 786 height 24
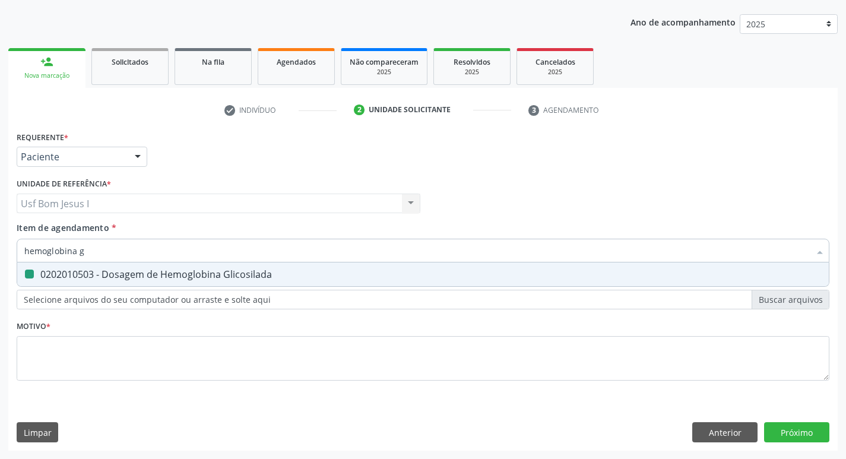
type input "i"
checkbox Glicosilada "false"
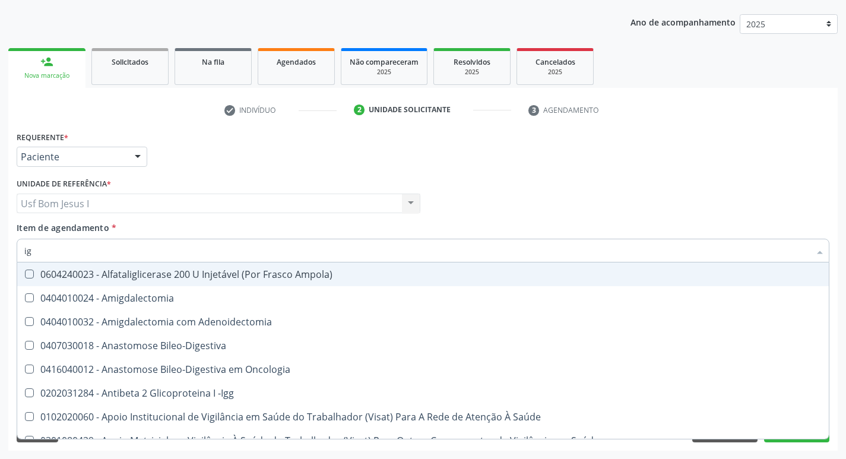
type input "igm"
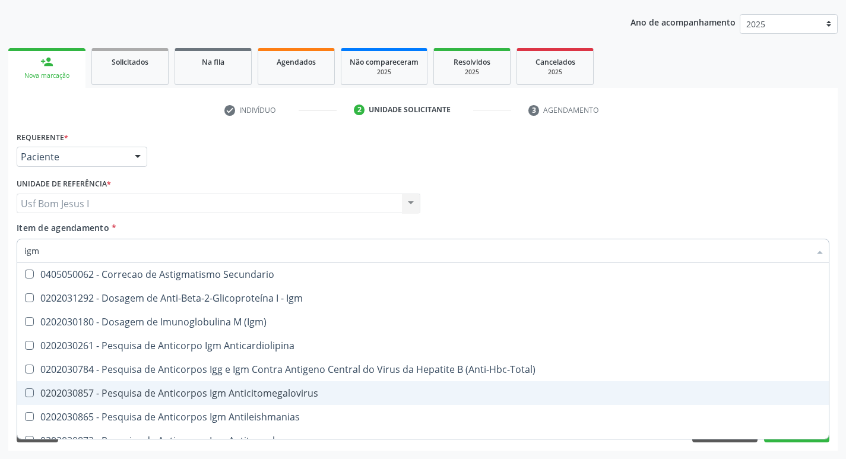
click at [316, 397] on div "0202030857 - Pesquisa de Anticorpos Igm Anticitomegalovirus" at bounding box center [423, 393] width 798 height 10
checkbox Anticitomegalovirus "true"
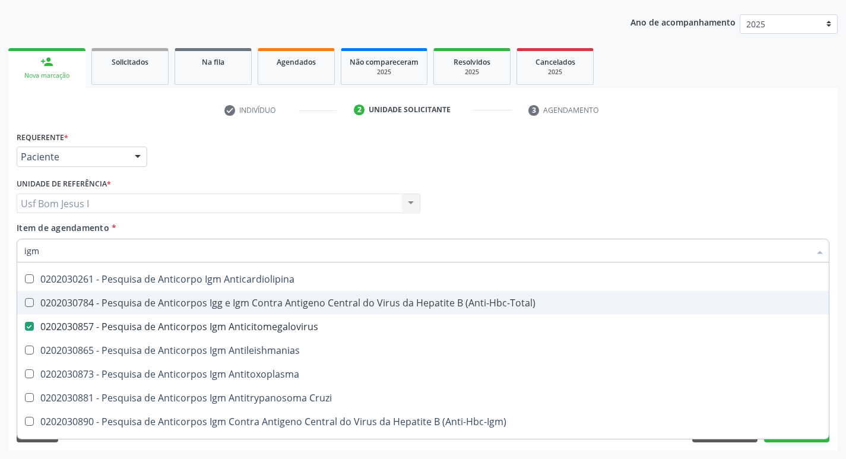
scroll to position [79, 0]
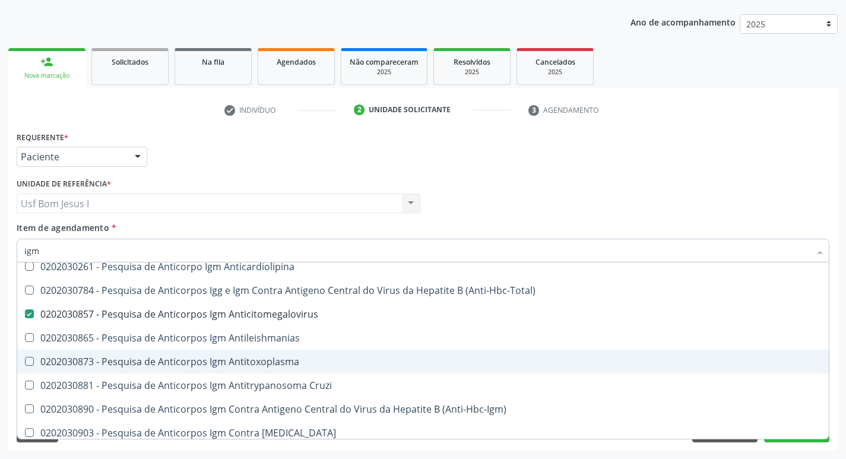
click at [321, 366] on div "0202030873 - Pesquisa de Anticorpos Igm Antitoxoplasma" at bounding box center [423, 362] width 798 height 10
checkbox Antitoxoplasma "true"
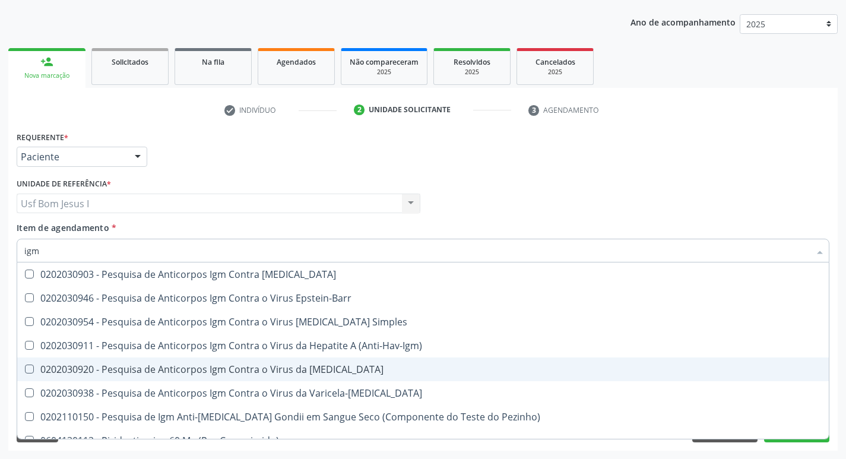
scroll to position [277, 0]
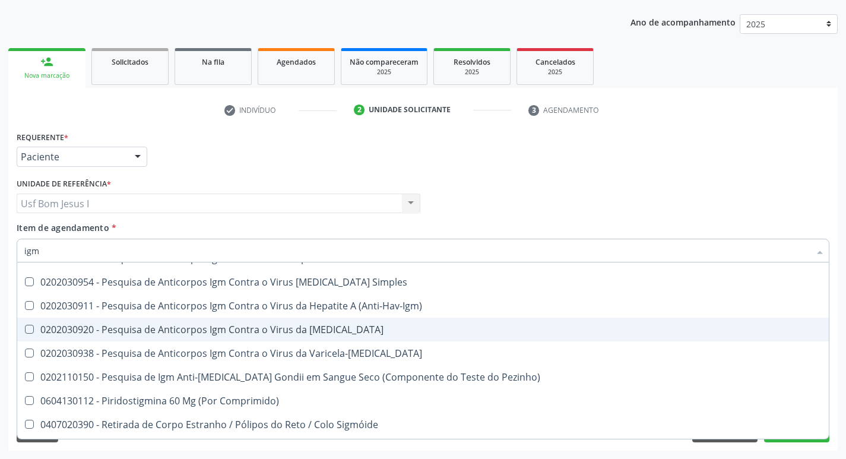
click at [334, 331] on div "0202030920 - Pesquisa de Anticorpos Igm Contra o Virus da [MEDICAL_DATA]" at bounding box center [423, 330] width 798 height 10
checkbox Rubeola "true"
type input "ig"
checkbox Anticitomegalovirus "false"
checkbox Antitoxoplasma "false"
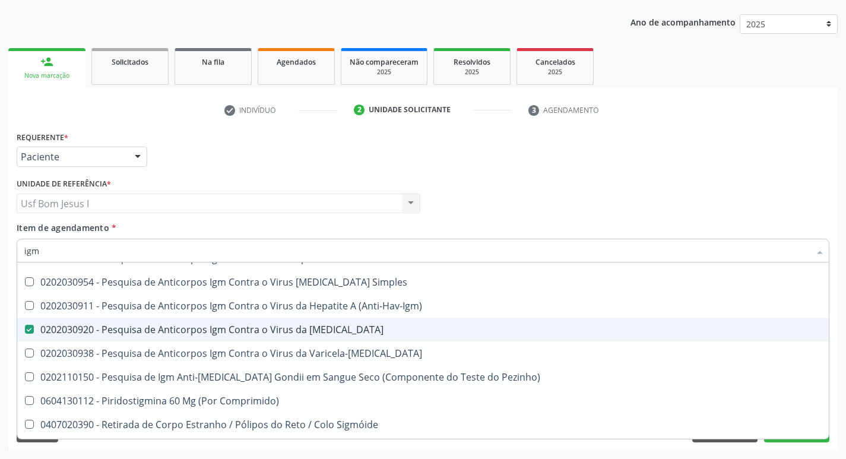
checkbox Rubeola "false"
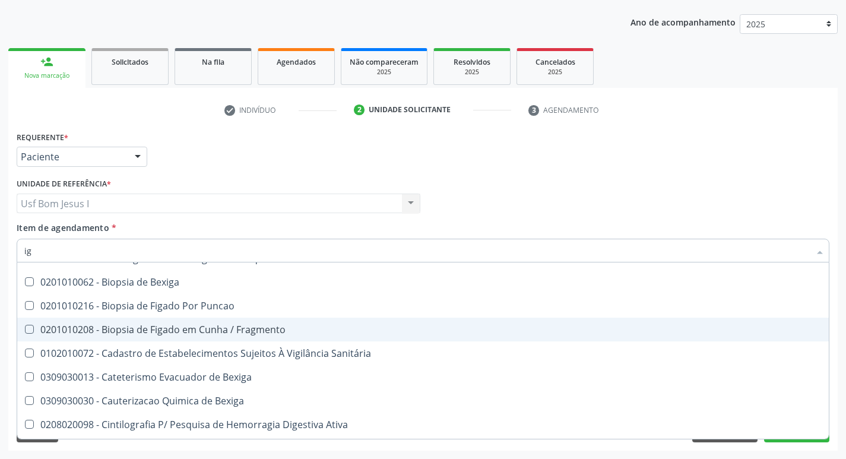
type input "igg"
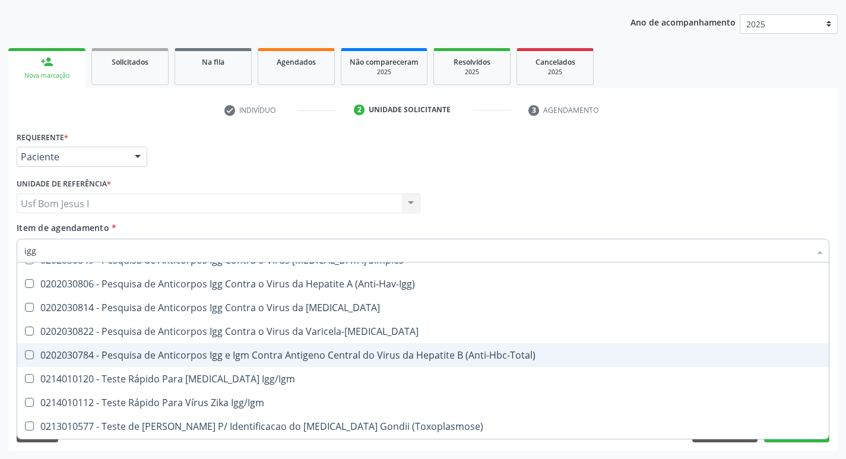
scroll to position [238, 0]
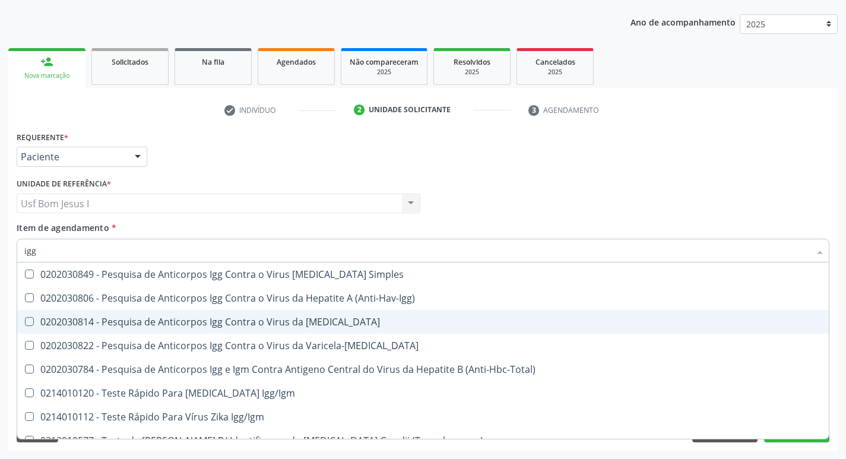
click at [361, 321] on div "0202030814 - Pesquisa de Anticorpos Igg Contra o Virus da [MEDICAL_DATA]" at bounding box center [423, 322] width 798 height 10
checkbox Rubeola "true"
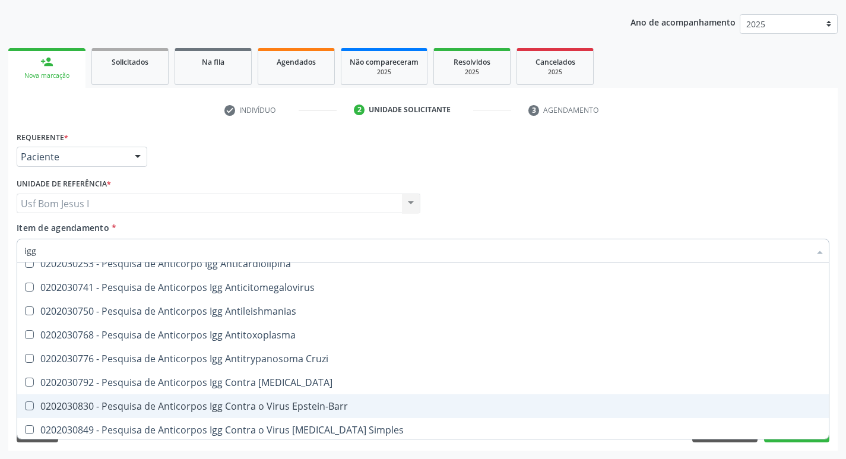
scroll to position [79, 0]
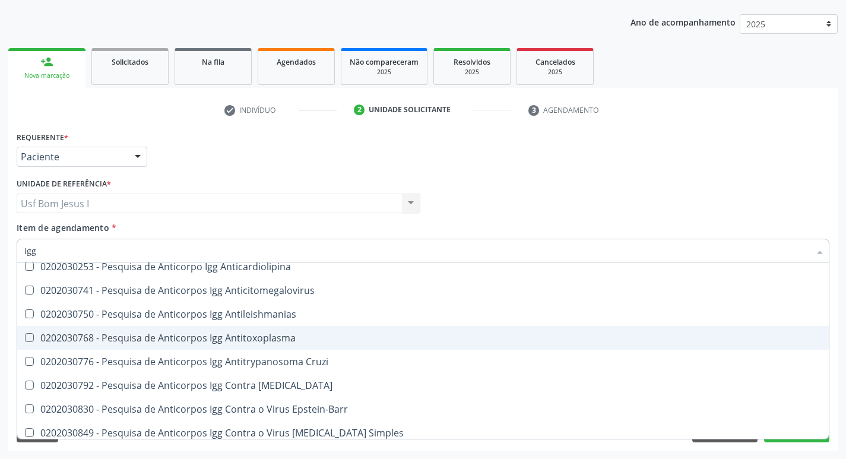
click at [308, 337] on div "0202030768 - Pesquisa de Anticorpos Igg Antitoxoplasma" at bounding box center [423, 338] width 798 height 10
checkbox Antitoxoplasma "true"
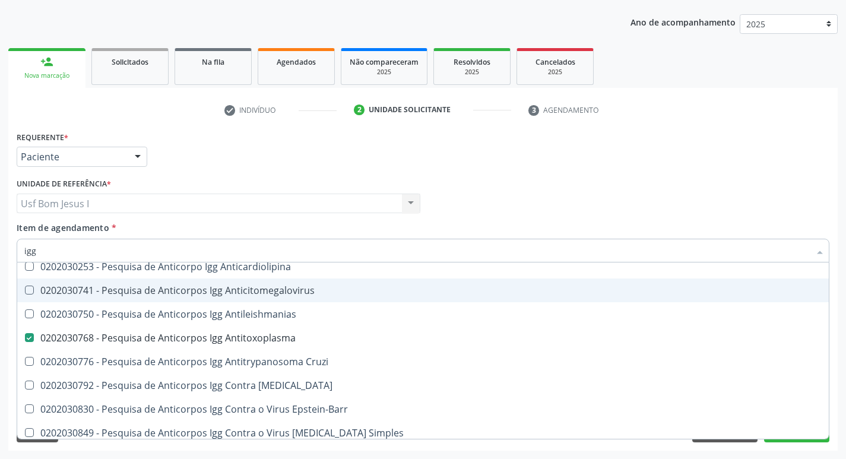
click at [289, 292] on div "0202030741 - Pesquisa de Anticorpos Igg Anticitomegalovirus" at bounding box center [423, 291] width 798 height 10
checkbox Anticitomegalovirus "true"
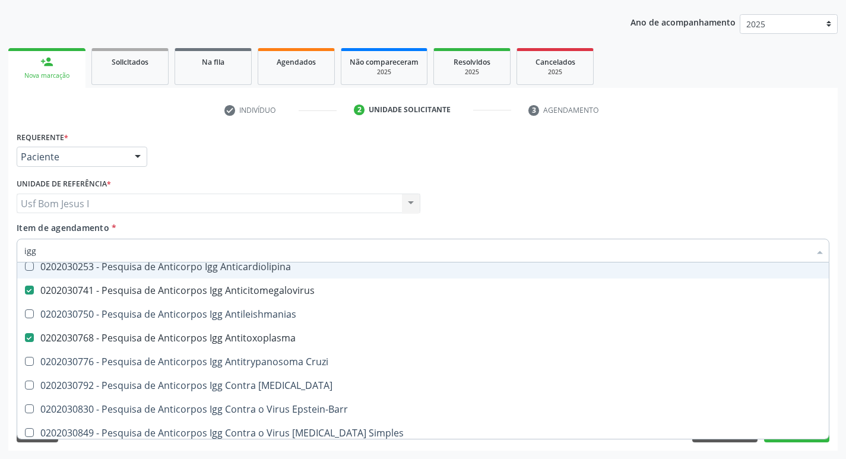
type input "igg"
click at [549, 186] on div "Profissional Solicitante Por favor, selecione a Unidade de Atendimento primeiro…" at bounding box center [423, 198] width 819 height 46
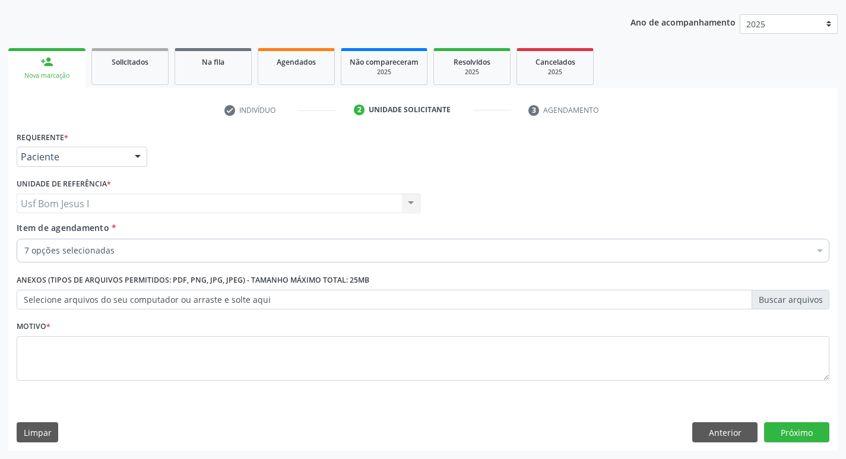
checkbox Glicosilada "true"
checkbox Anticitomegalovirus "true"
checkbox Antitoxoplasma "true"
checkbox Rubeola "true"
checkbox Anticitomegalovirus "true"
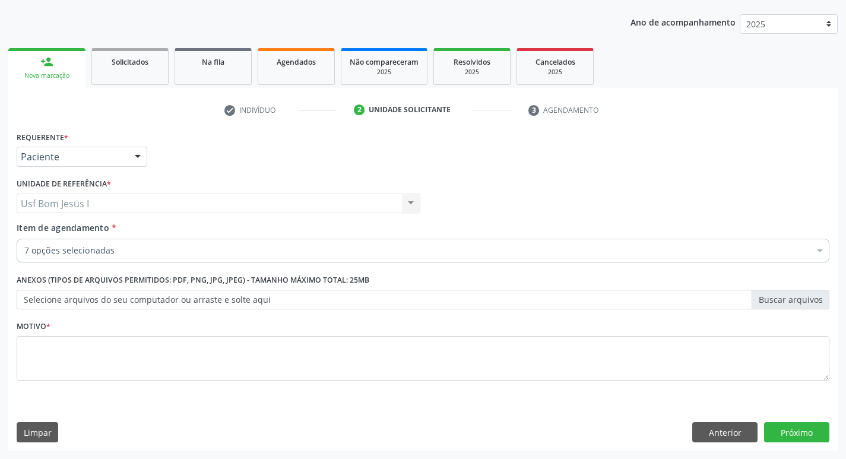
checkbox Abciximabe "false"
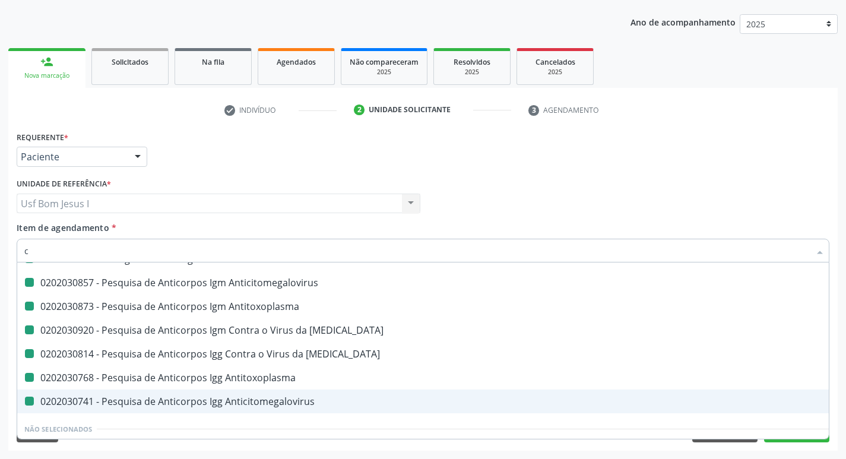
type input "cu"
checkbox Glicosilada "false"
checkbox Anticitomegalovirus "false"
checkbox Antitoxoplasma "false"
checkbox Rubeola "false"
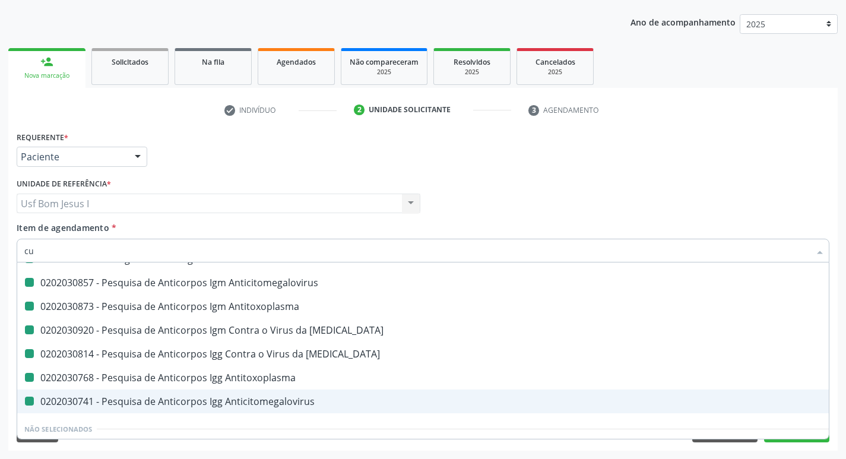
checkbox Rubeola "false"
checkbox Antitoxoplasma "false"
checkbox Anticitomegalovirus "false"
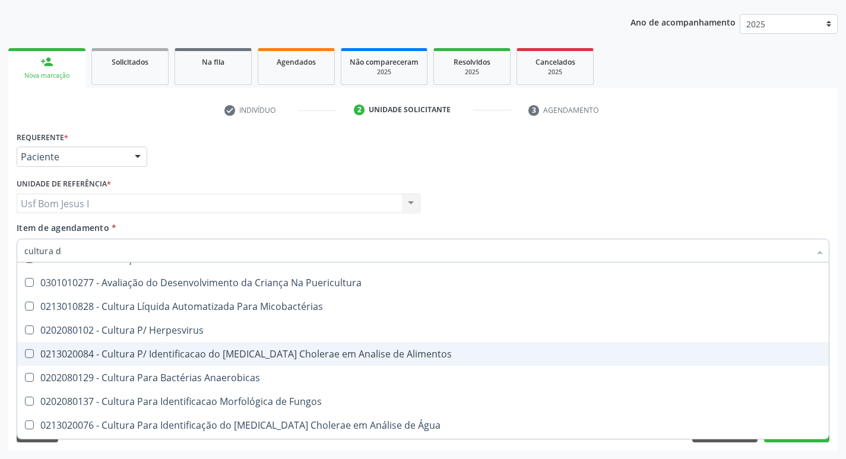
scroll to position [0, 0]
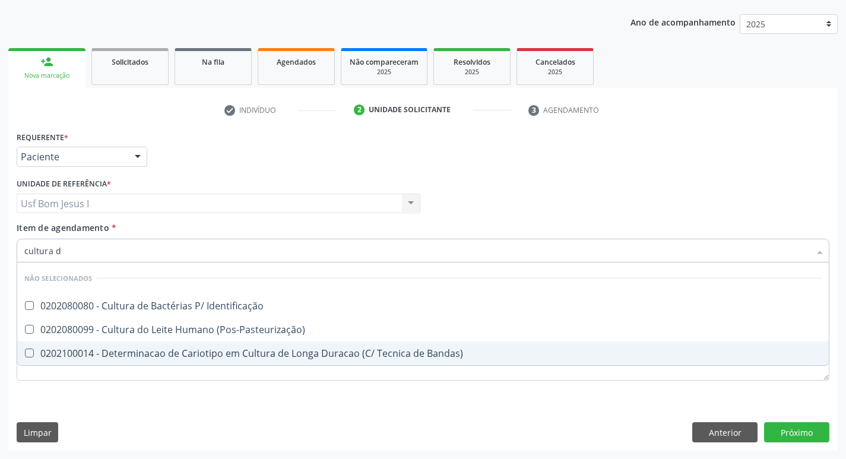
type input "cultura de"
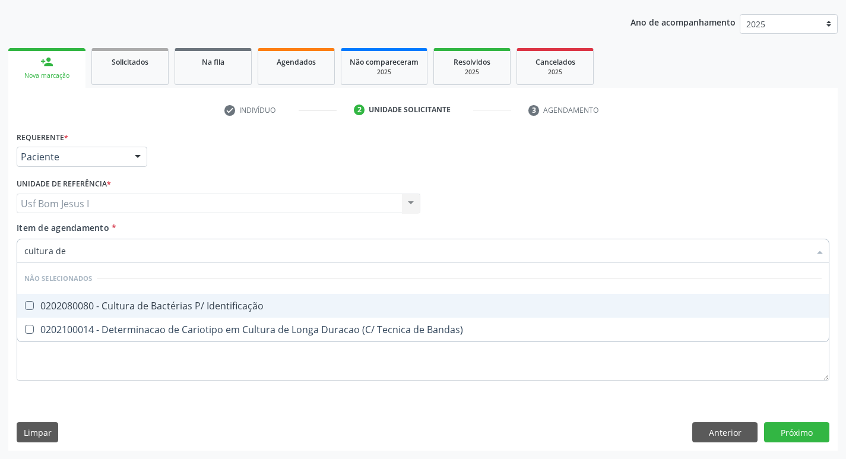
click at [240, 302] on div "0202080080 - Cultura de Bactérias P/ Identificação" at bounding box center [423, 306] width 798 height 10
checkbox Identificação "true"
drag, startPoint x: 91, startPoint y: 251, endPoint x: 19, endPoint y: 254, distance: 71.9
click at [19, 254] on div "cultura de" at bounding box center [423, 251] width 813 height 24
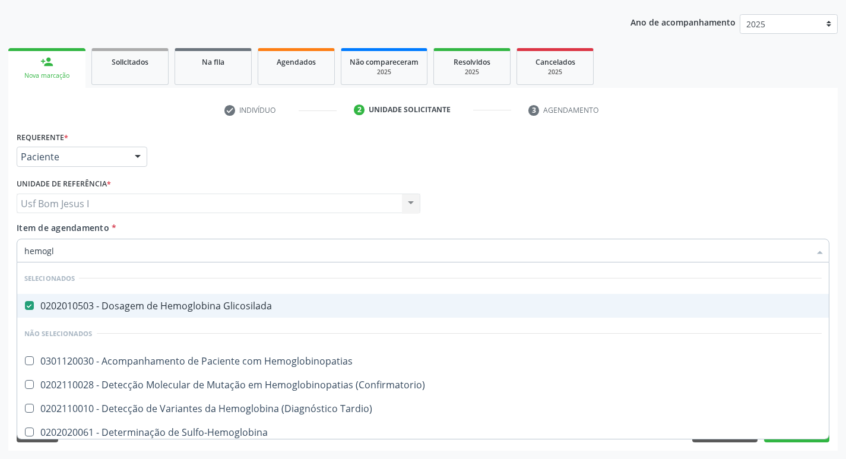
type input "hemoglo"
click at [521, 197] on div "Profissional Solicitante Por favor, selecione a Unidade de Atendimento primeiro…" at bounding box center [423, 198] width 819 height 46
checkbox Hemoglobinopatias "true"
checkbox \(Confirmatorio\) "true"
checkbox Tardio\) "true"
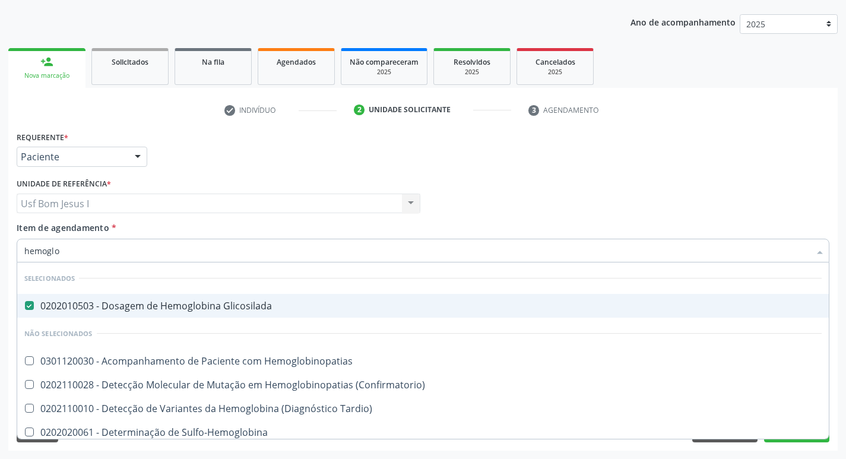
checkbox Sulfo-Hemoglobina "true"
checkbox Noturna "true"
checkbox Carboxi-Hemoglobina "true"
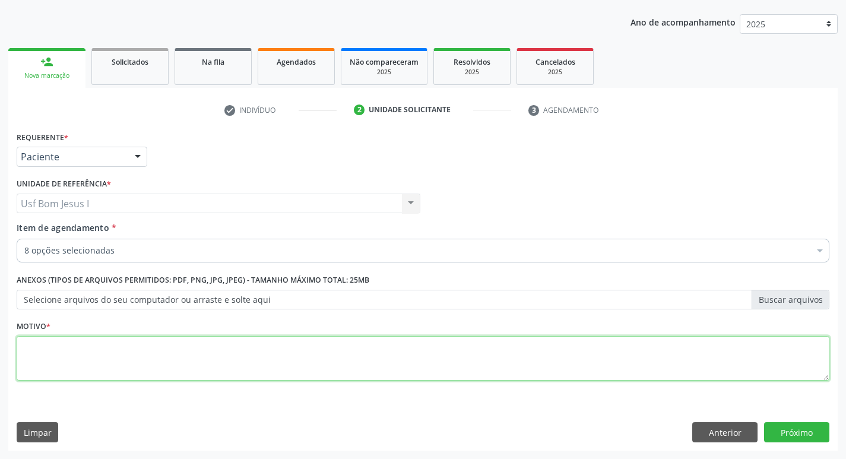
click at [265, 369] on textarea at bounding box center [423, 358] width 813 height 45
type textarea ";"
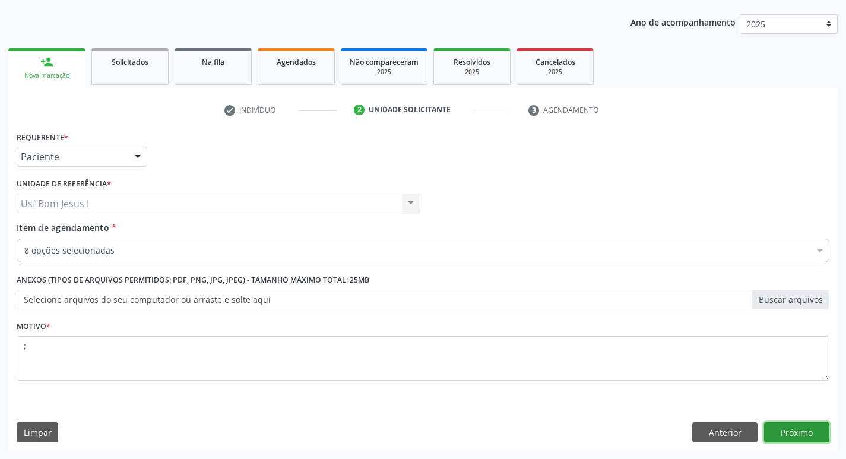
click at [808, 426] on button "Próximo" at bounding box center [796, 432] width 65 height 20
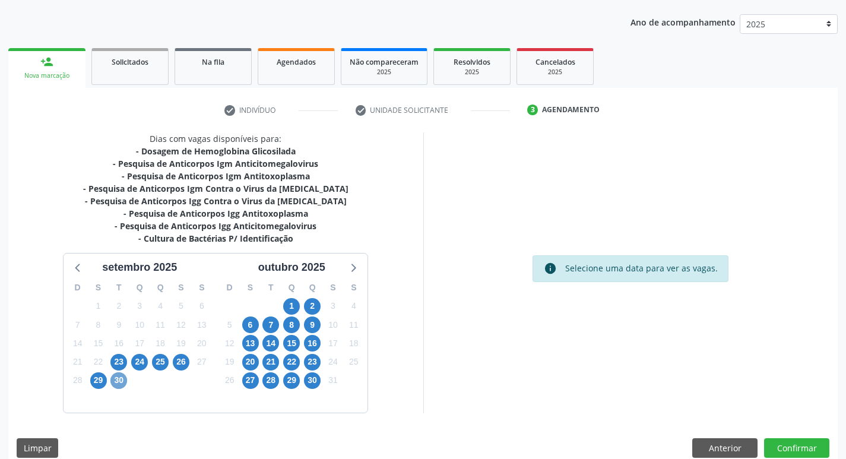
click at [122, 387] on span "30" at bounding box center [118, 380] width 17 height 17
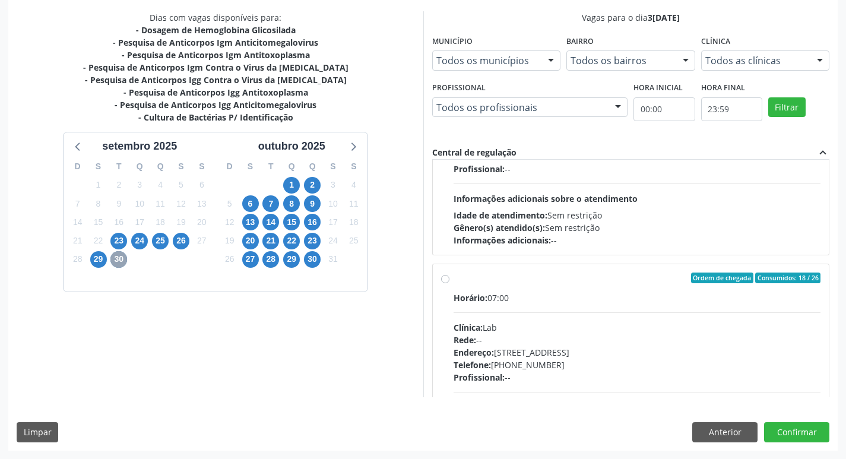
scroll to position [396, 0]
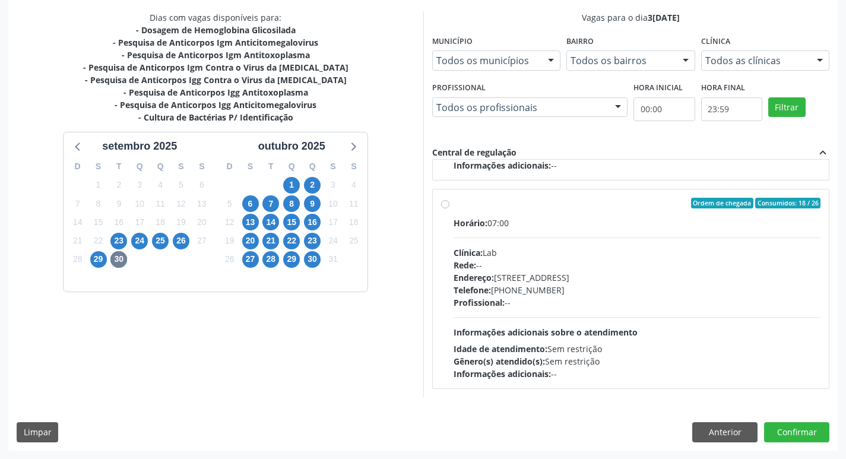
click at [625, 289] on div "Telefone: (81) 38312481" at bounding box center [638, 290] width 368 height 12
click at [450, 208] on input "Ordem de chegada Consumidos: 18 / 26 Horário: 07:00 Clínica: Lab Rede: -- Ender…" at bounding box center [445, 203] width 8 height 11
radio input "true"
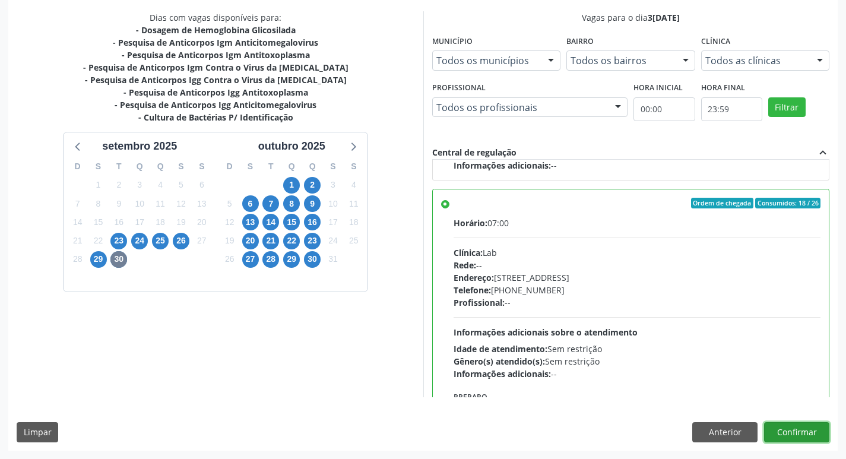
click at [792, 430] on button "Confirmar" at bounding box center [796, 432] width 65 height 20
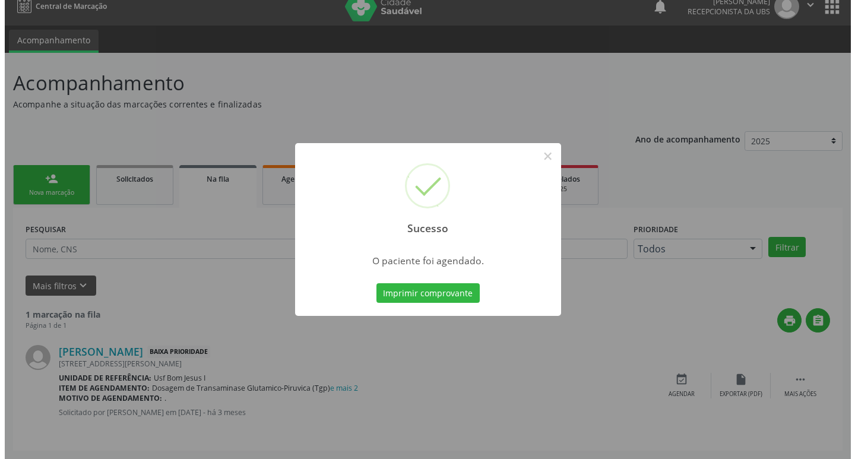
scroll to position [0, 0]
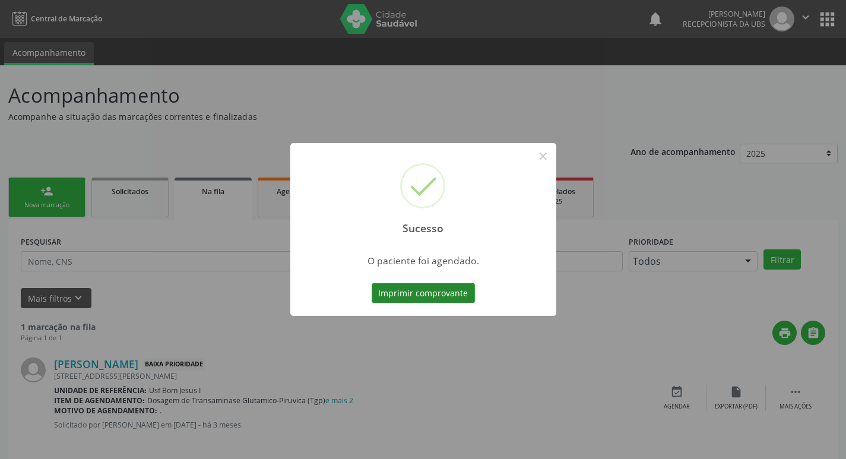
click at [432, 291] on button "Imprimir comprovante" at bounding box center [423, 293] width 103 height 20
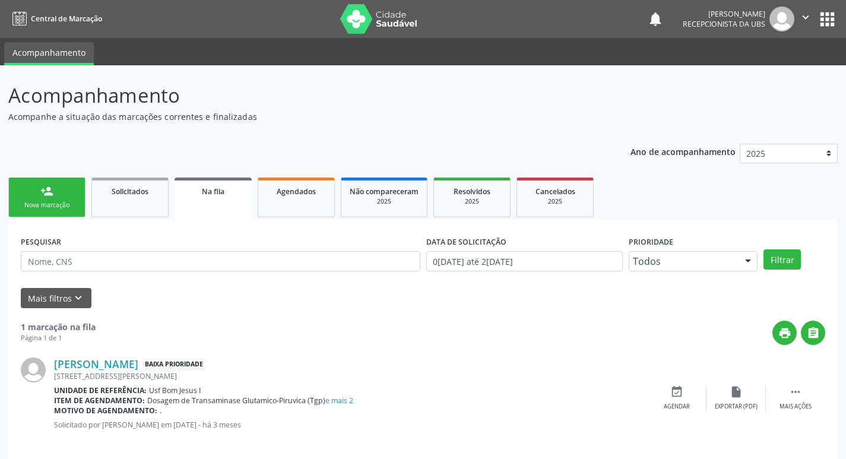
click at [49, 203] on div "Nova marcação" at bounding box center [46, 205] width 59 height 9
